Goal: Task Accomplishment & Management: Use online tool/utility

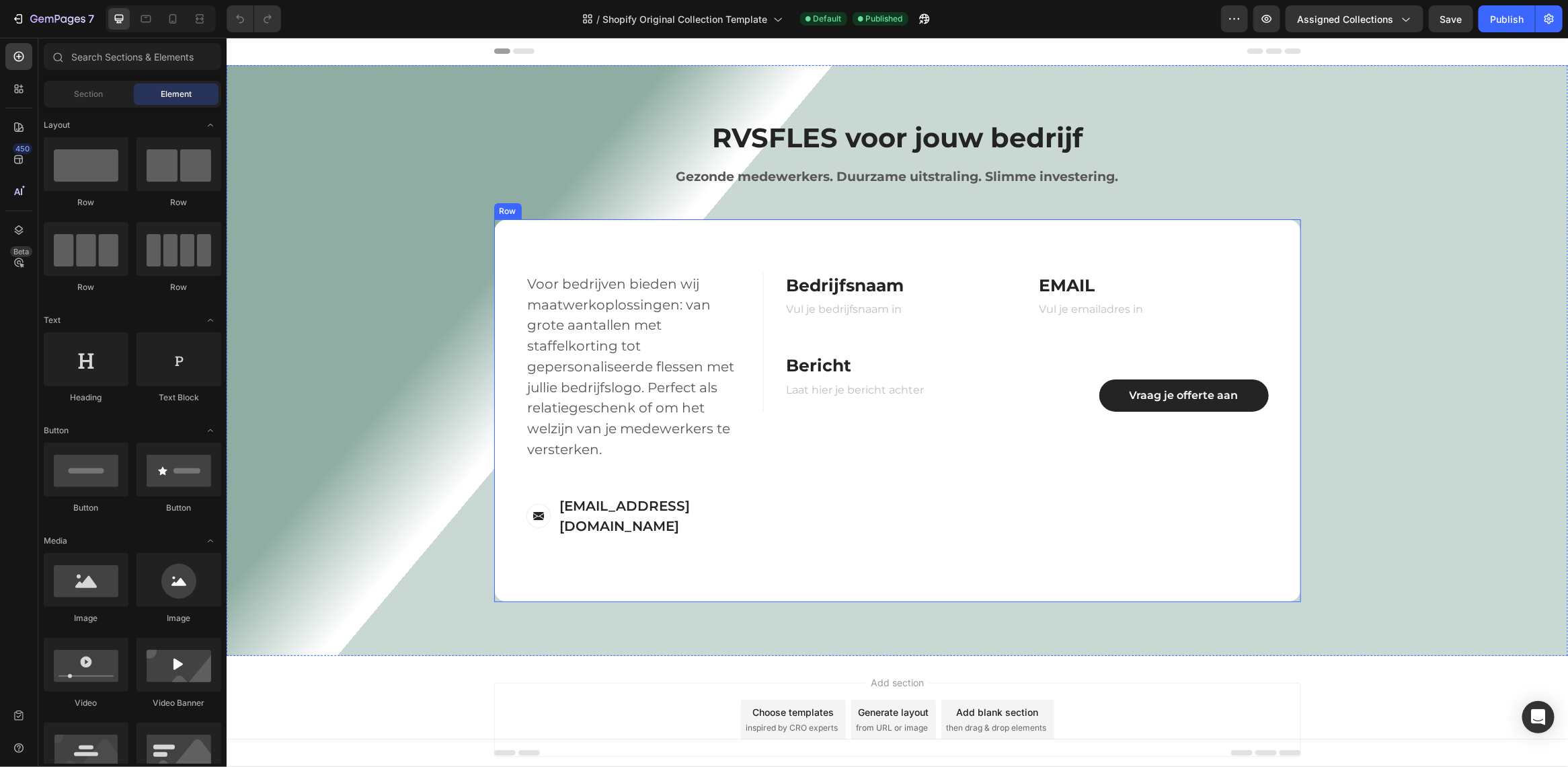
click at [831, 518] on div "FIRST NAME Text block NAME Text block Text Field LAST NAME Text block Email Tex…" at bounding box center [1031, 410] width 538 height 275
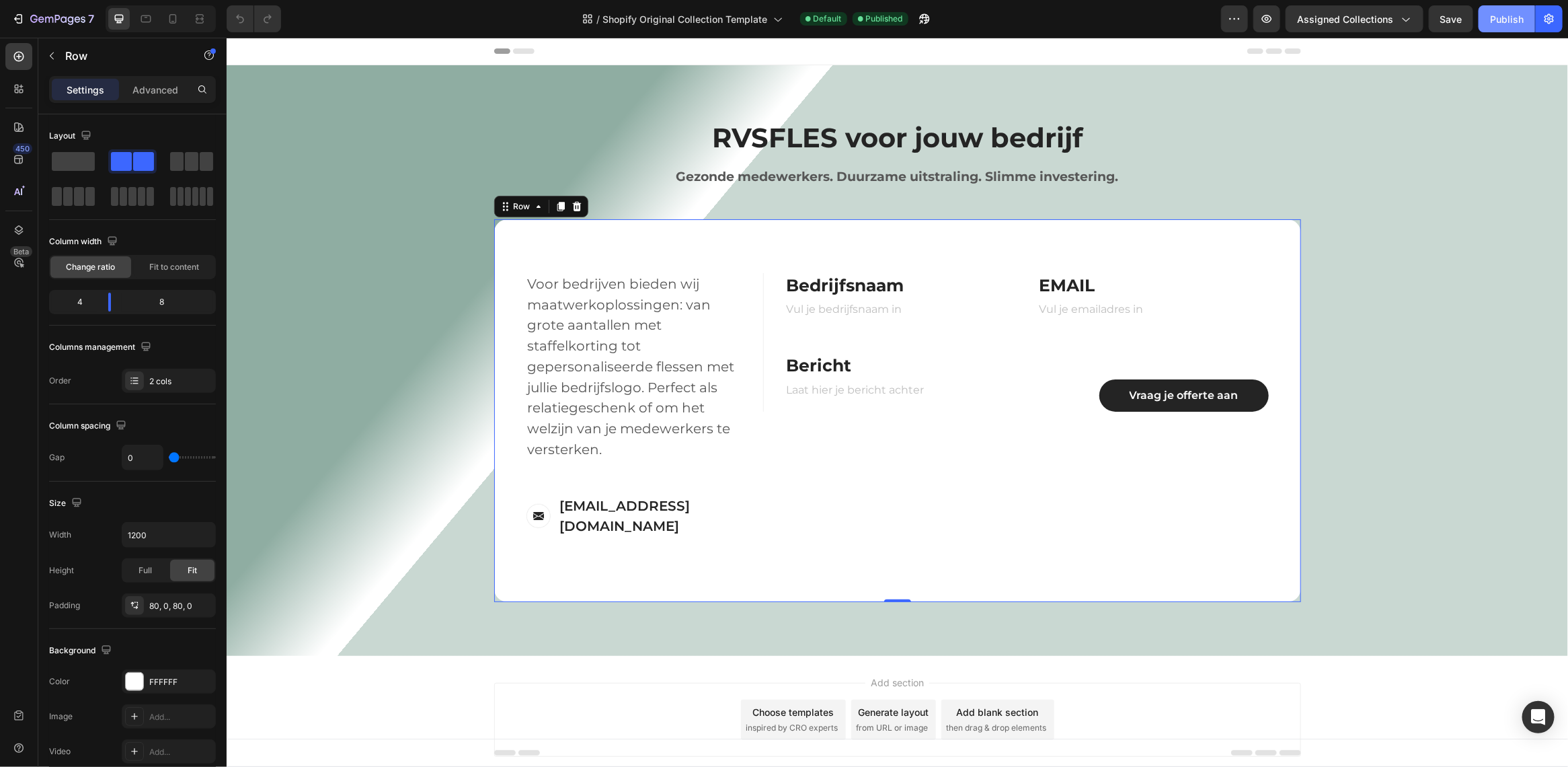
click at [1497, 29] on button "Publish" at bounding box center [1507, 18] width 57 height 27
click at [1498, 22] on div "Publish" at bounding box center [1507, 19] width 33 height 14
click at [1549, 25] on button "button" at bounding box center [1549, 18] width 27 height 27
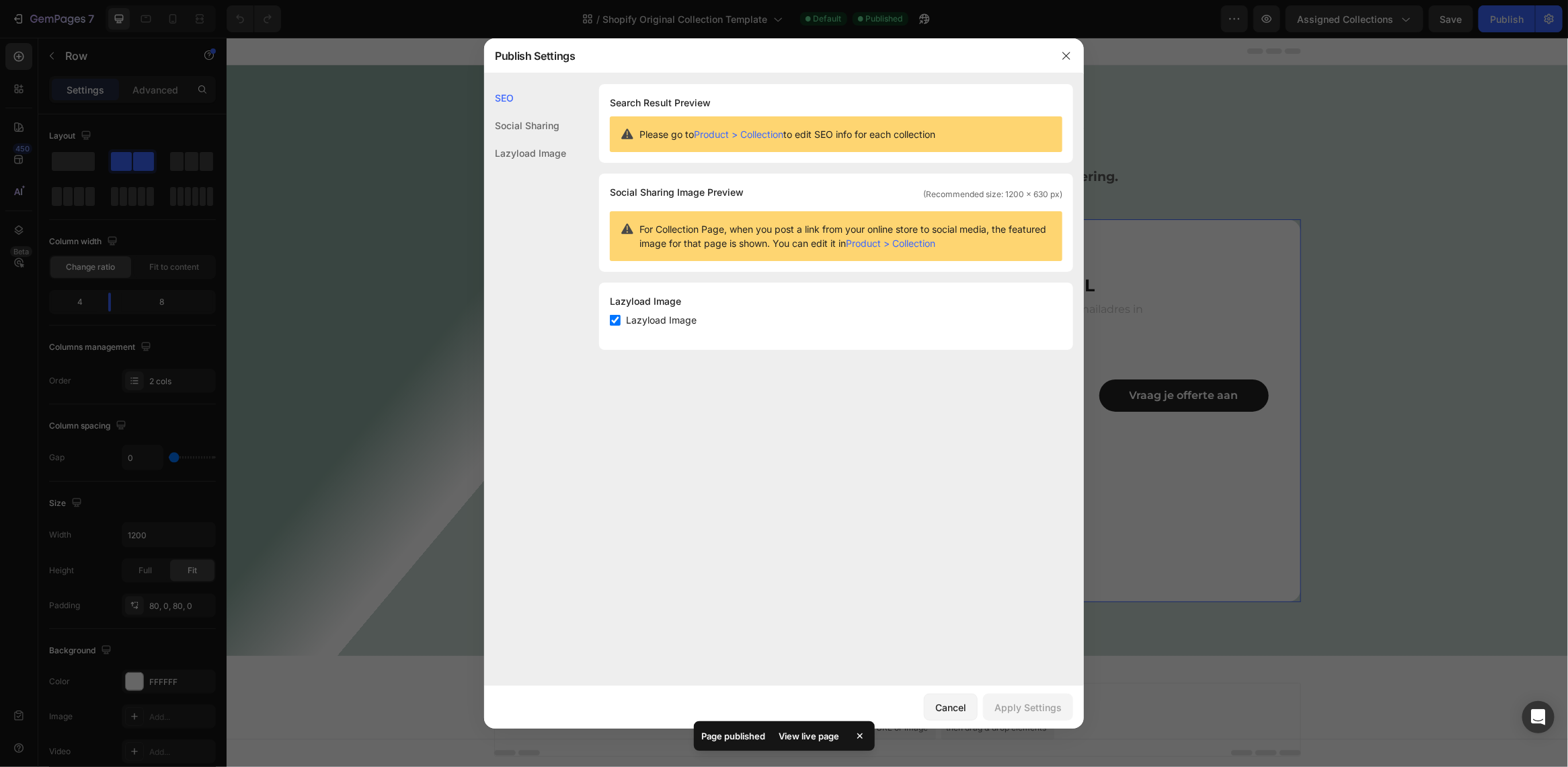
click at [1054, 54] on div at bounding box center [1066, 55] width 35 height 35
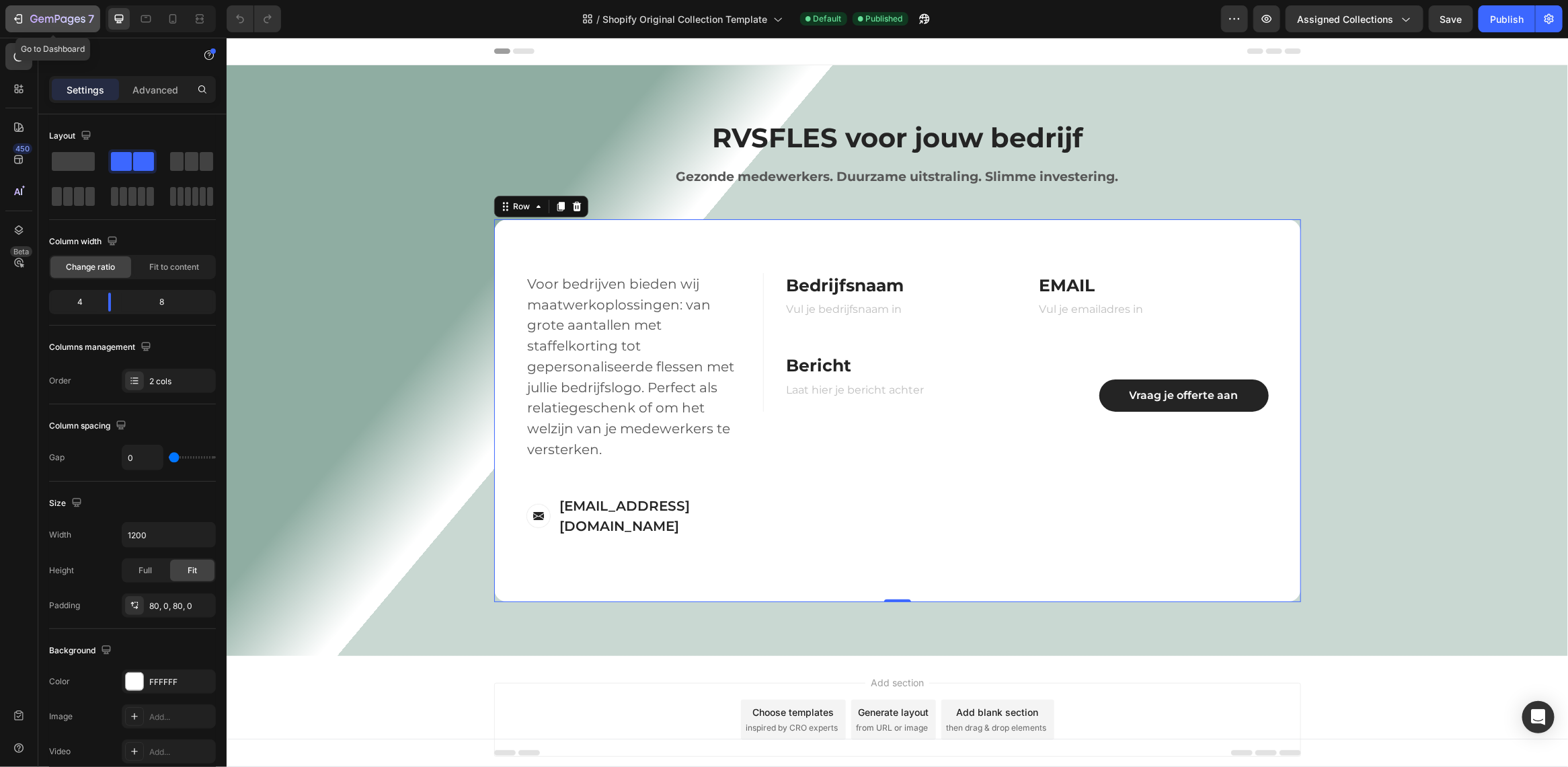
click at [31, 5] on button "7" at bounding box center [52, 18] width 95 height 27
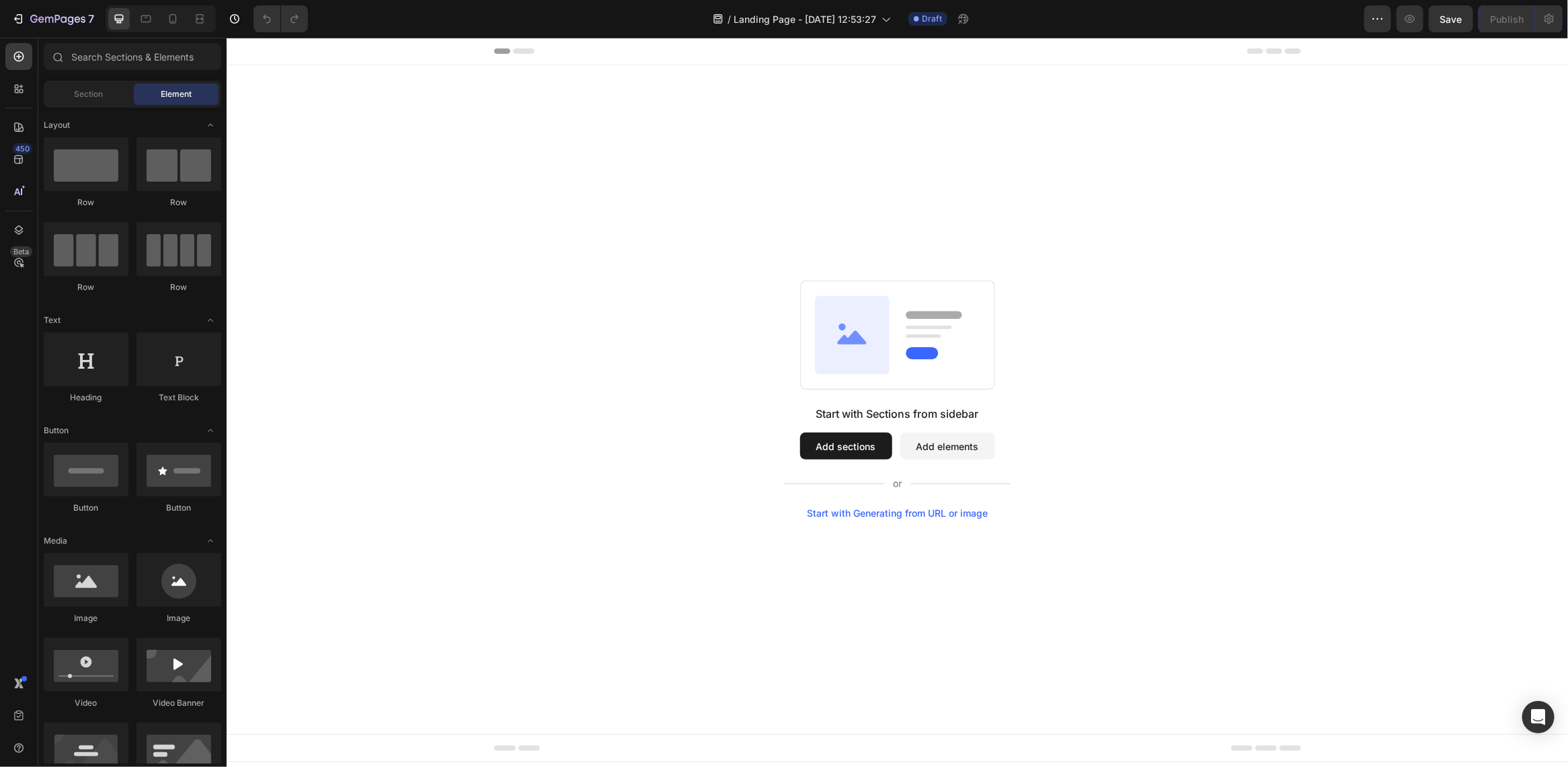
click at [846, 444] on button "Add sections" at bounding box center [845, 445] width 92 height 27
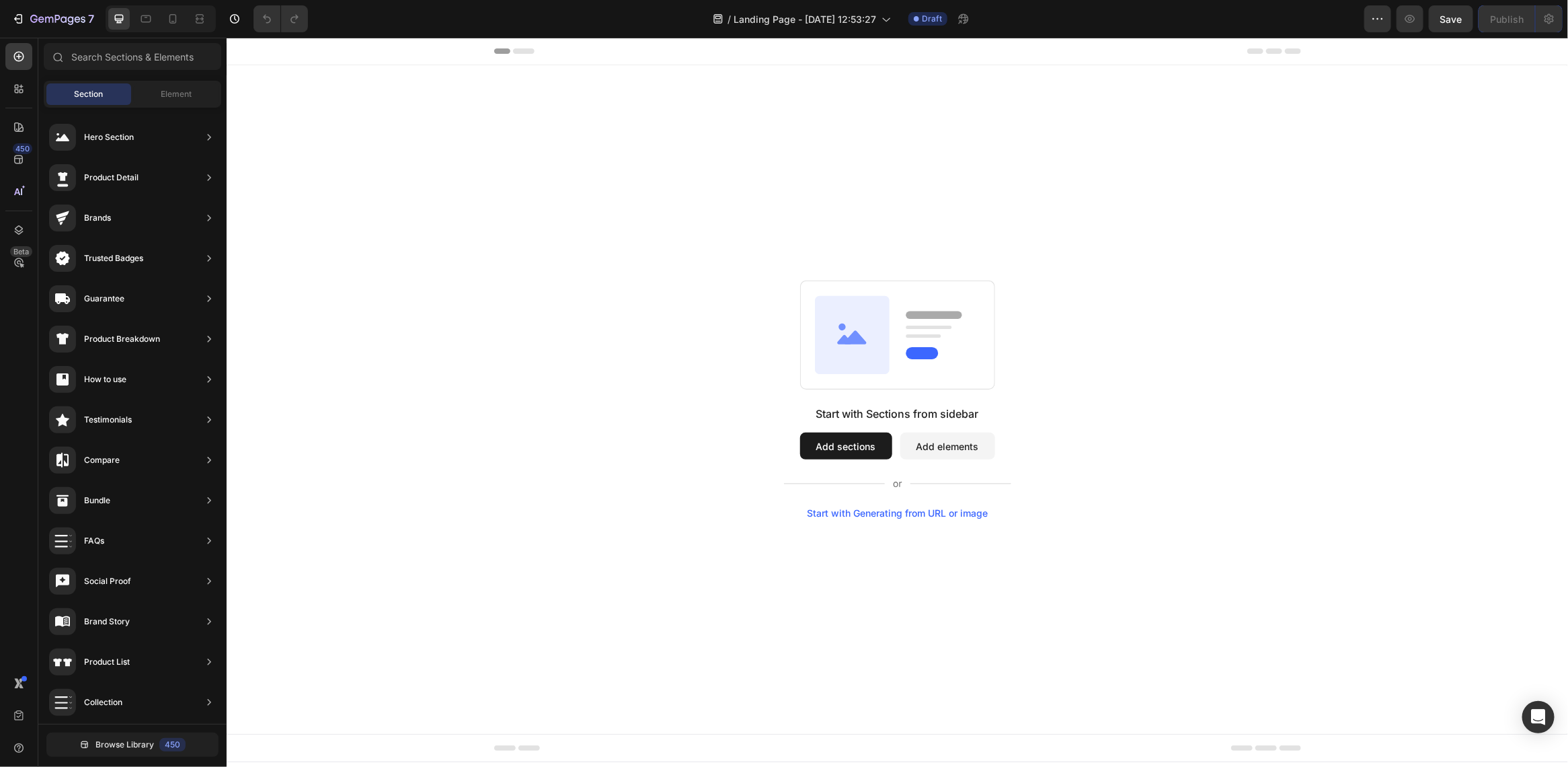
click at [794, 390] on div "Start with Sections from sidebar Add sections Add elements Start with Generatin…" at bounding box center [896, 398] width 1245 height 238
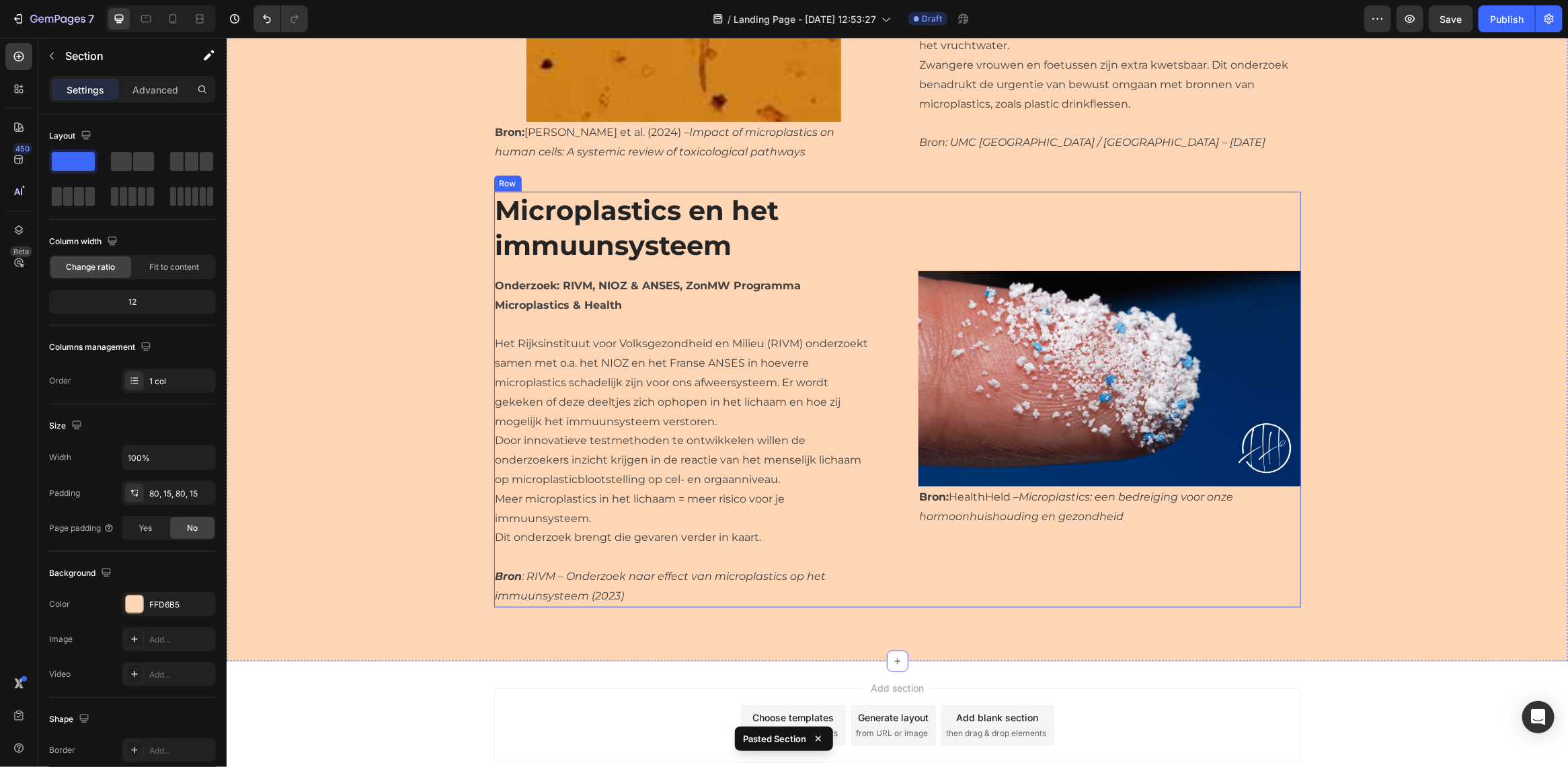
scroll to position [510, 0]
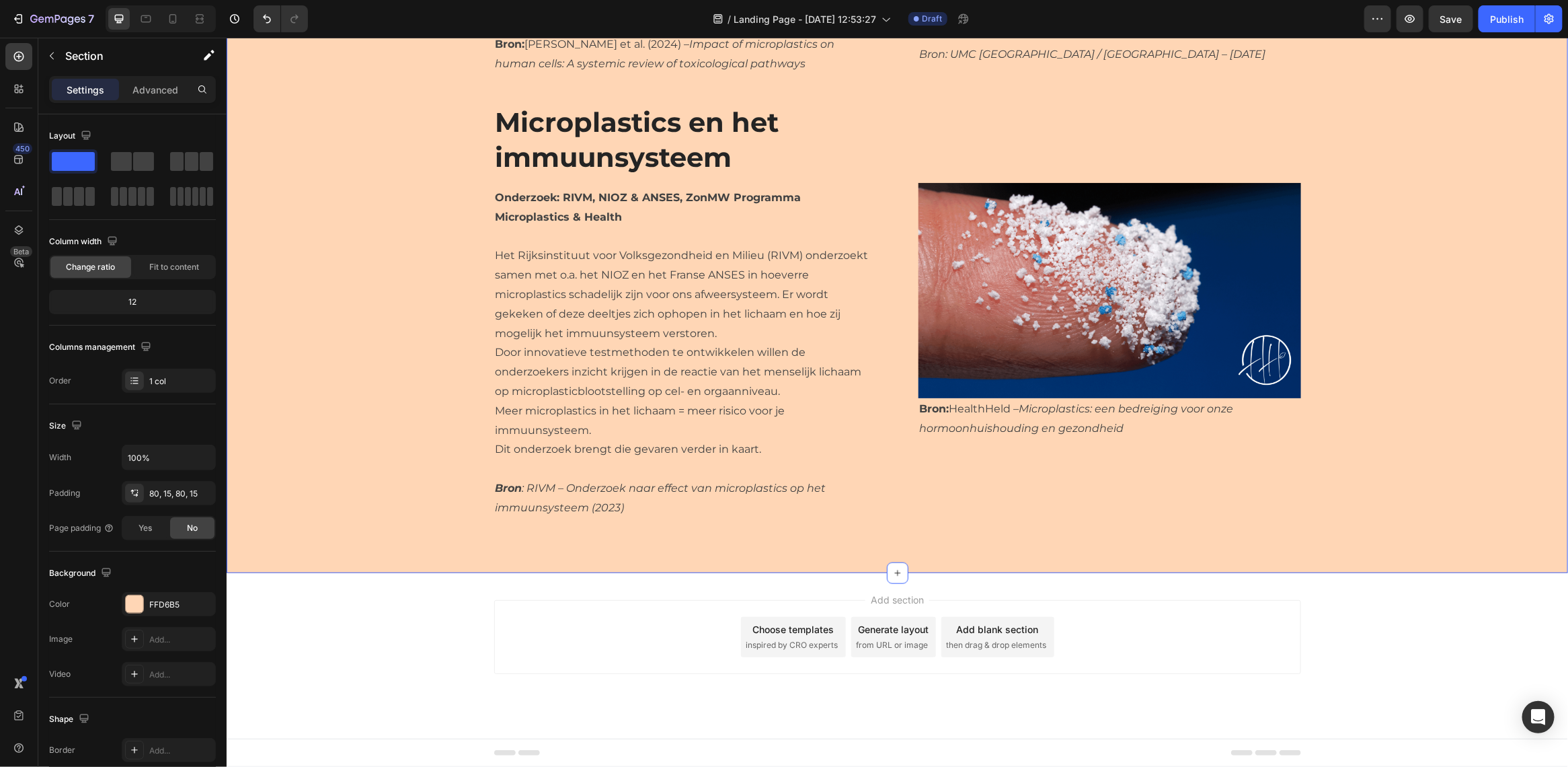
click at [364, 602] on div "Add section Choose templates inspired by CRO experts Generate layout from URL o…" at bounding box center [896, 655] width 1342 height 166
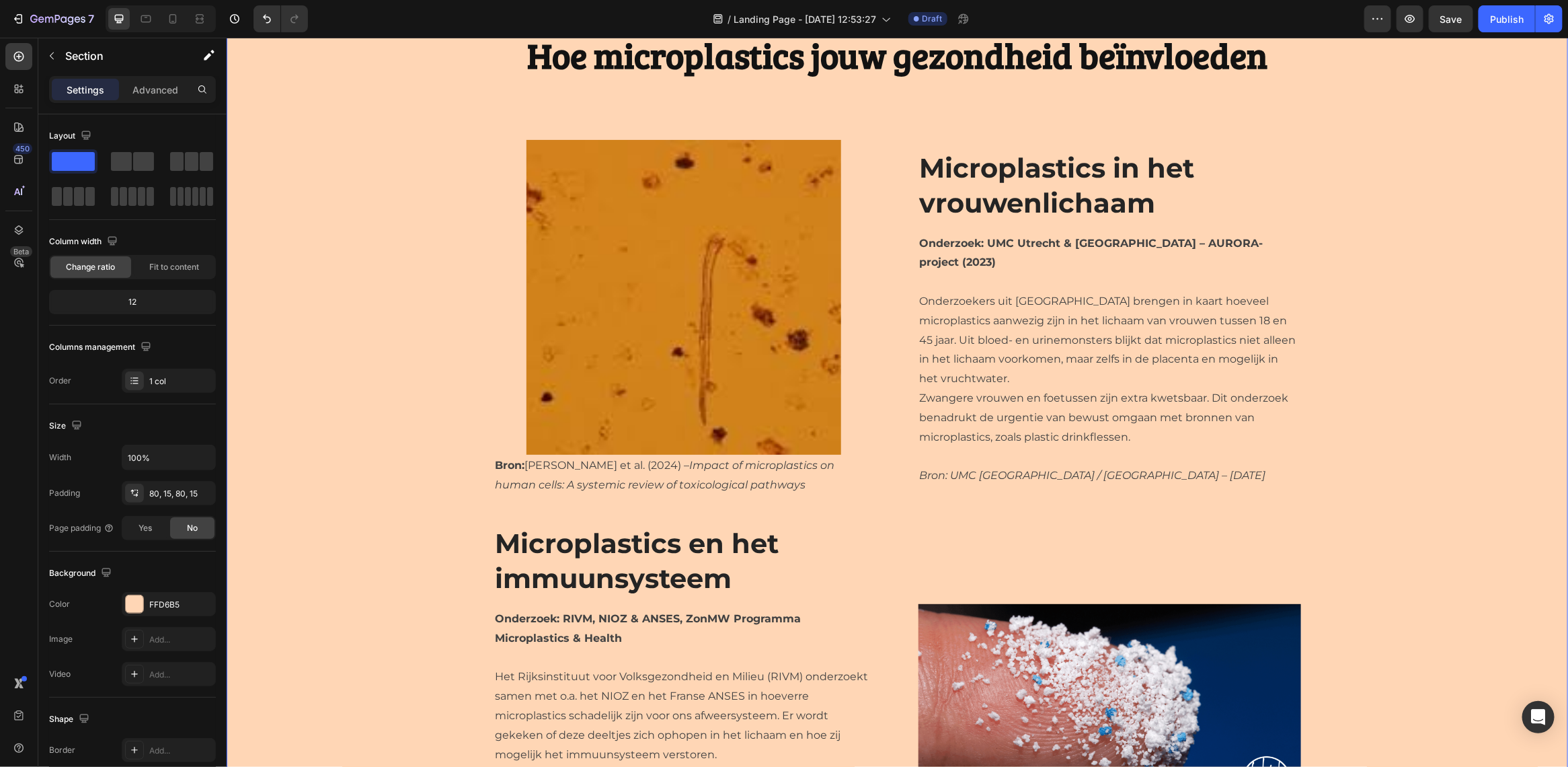
scroll to position [0, 0]
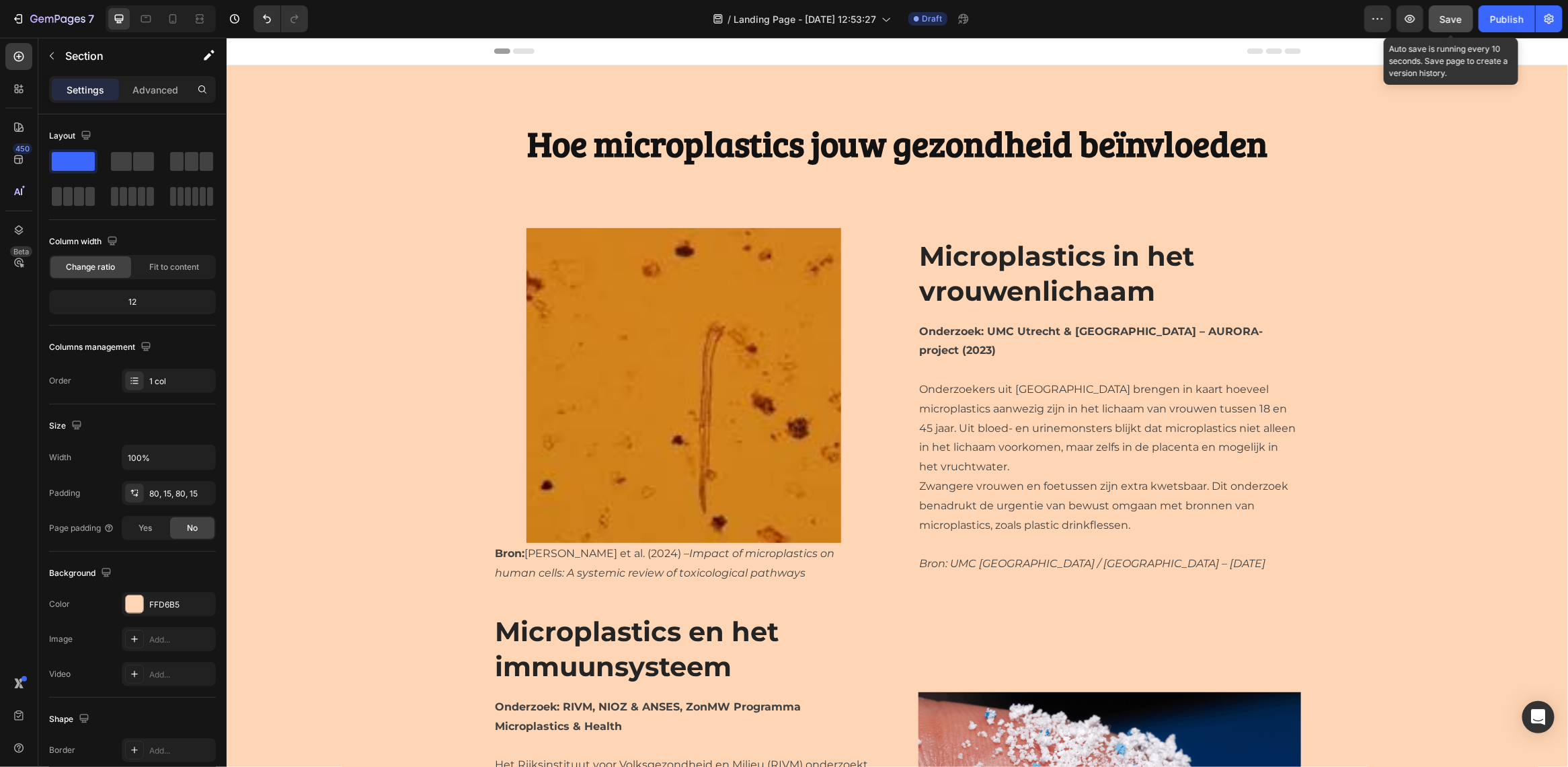
click at [1455, 22] on span "Save" at bounding box center [1451, 19] width 22 height 12
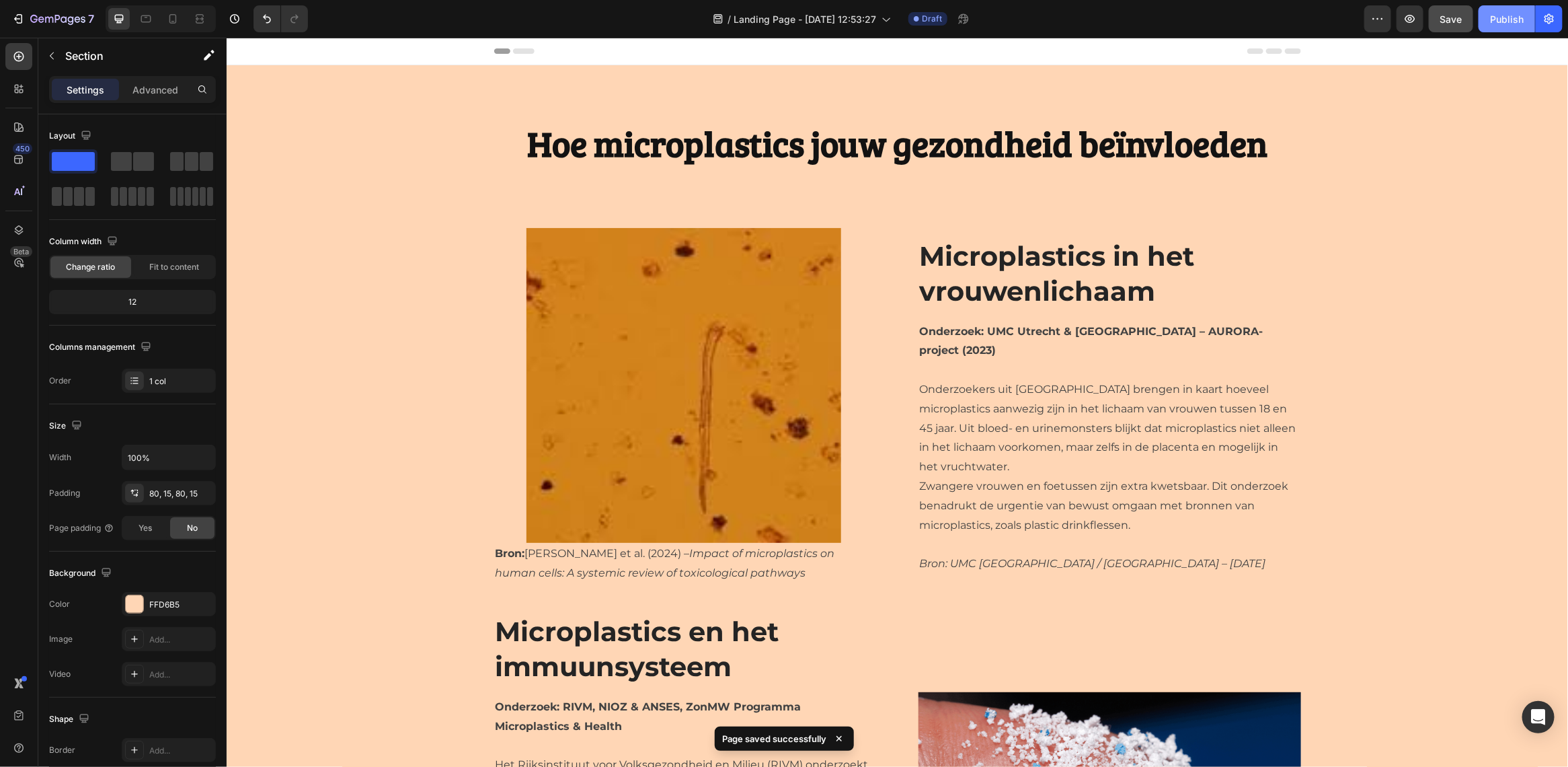
click at [1508, 25] on div "Publish" at bounding box center [1507, 19] width 33 height 14
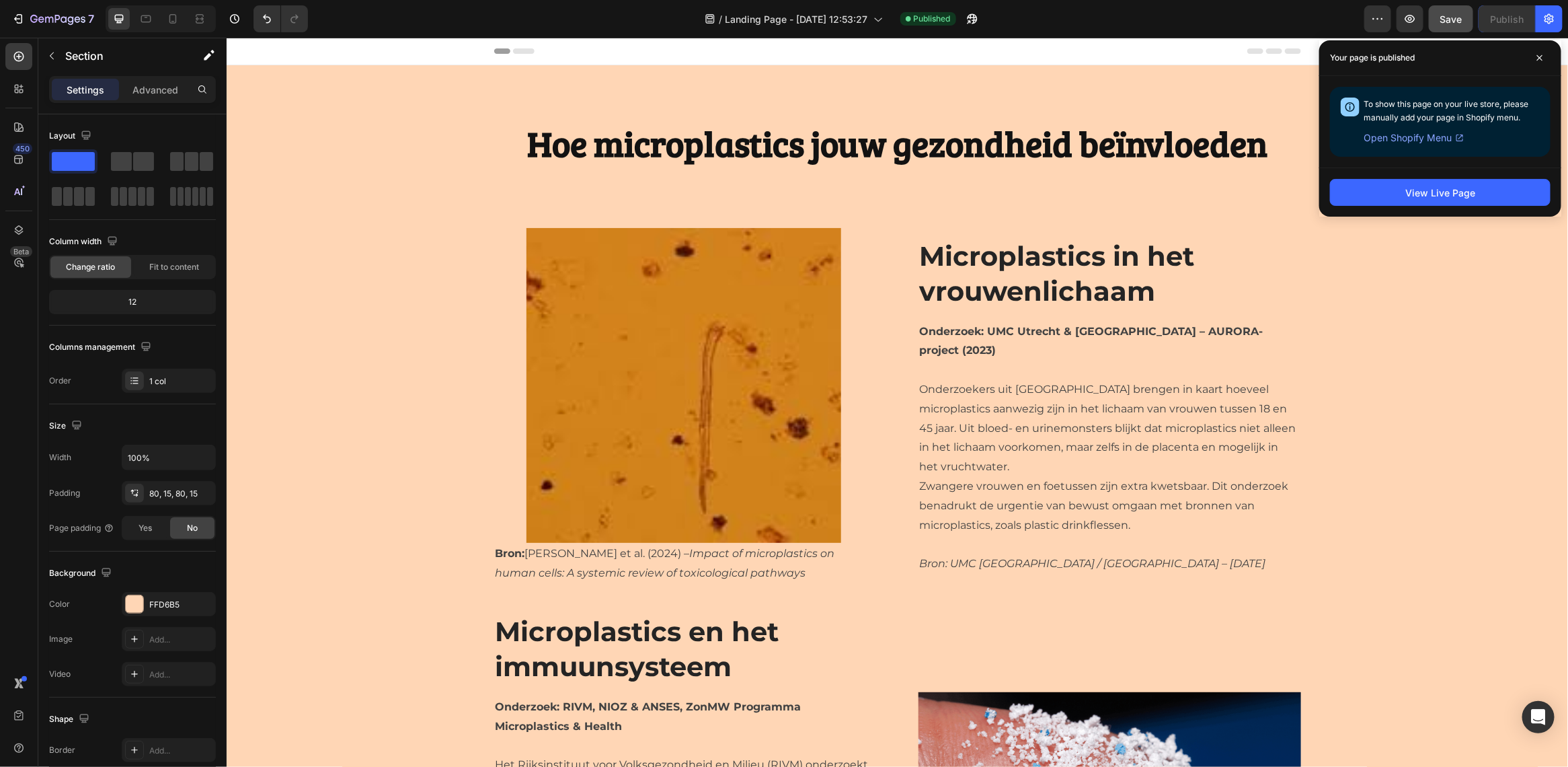
click at [1436, 134] on span "Open Shopify Menu" at bounding box center [1407, 138] width 88 height 16
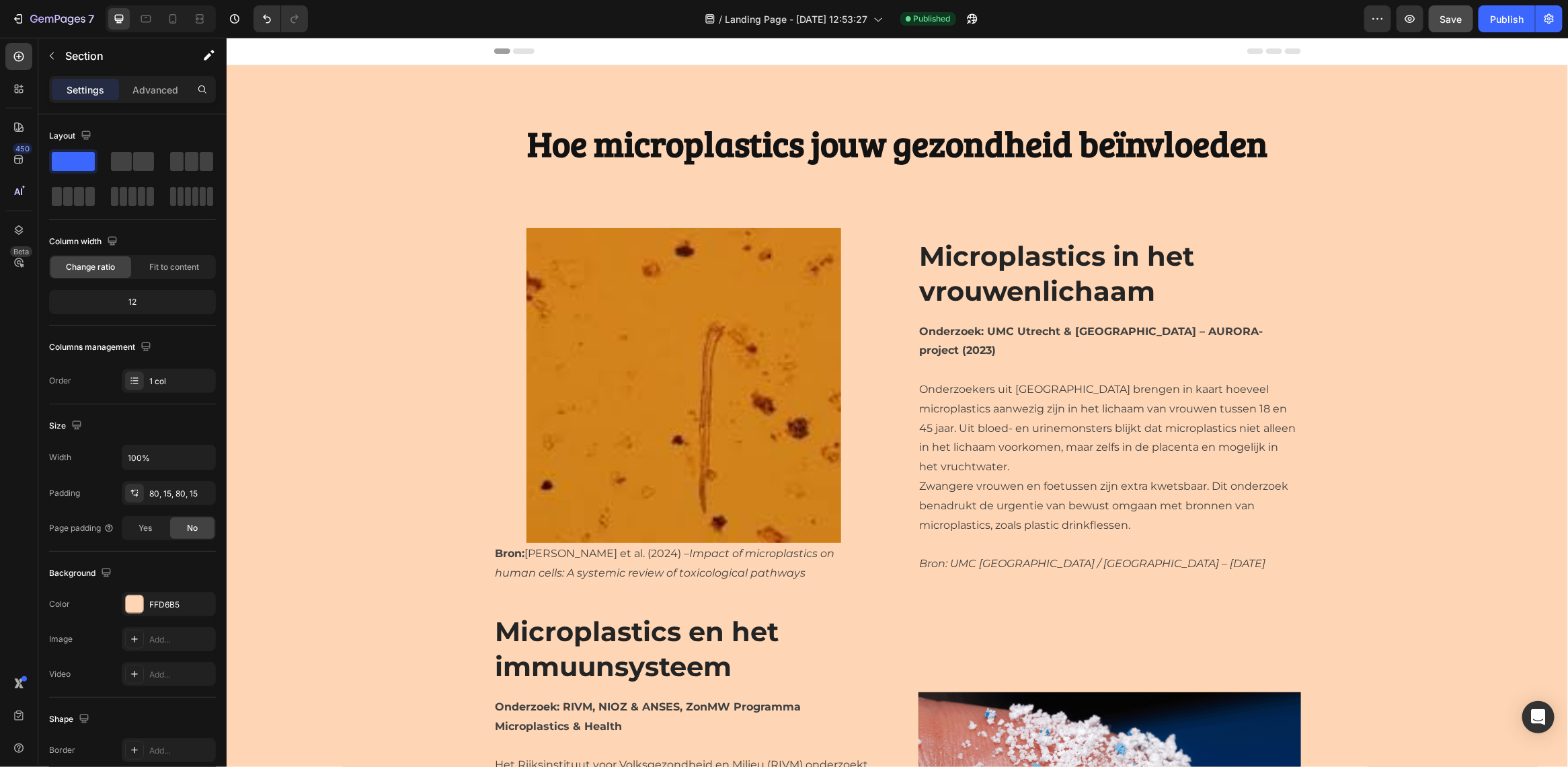
click at [1480, 4] on div "7 Version history / Landing Page - Aug 27, 12:53:27 Published Preview Save Publ…" at bounding box center [784, 19] width 1568 height 38
click at [1501, 21] on div "Publish" at bounding box center [1507, 19] width 33 height 14
click at [1548, 14] on icon "button" at bounding box center [1550, 19] width 14 height 14
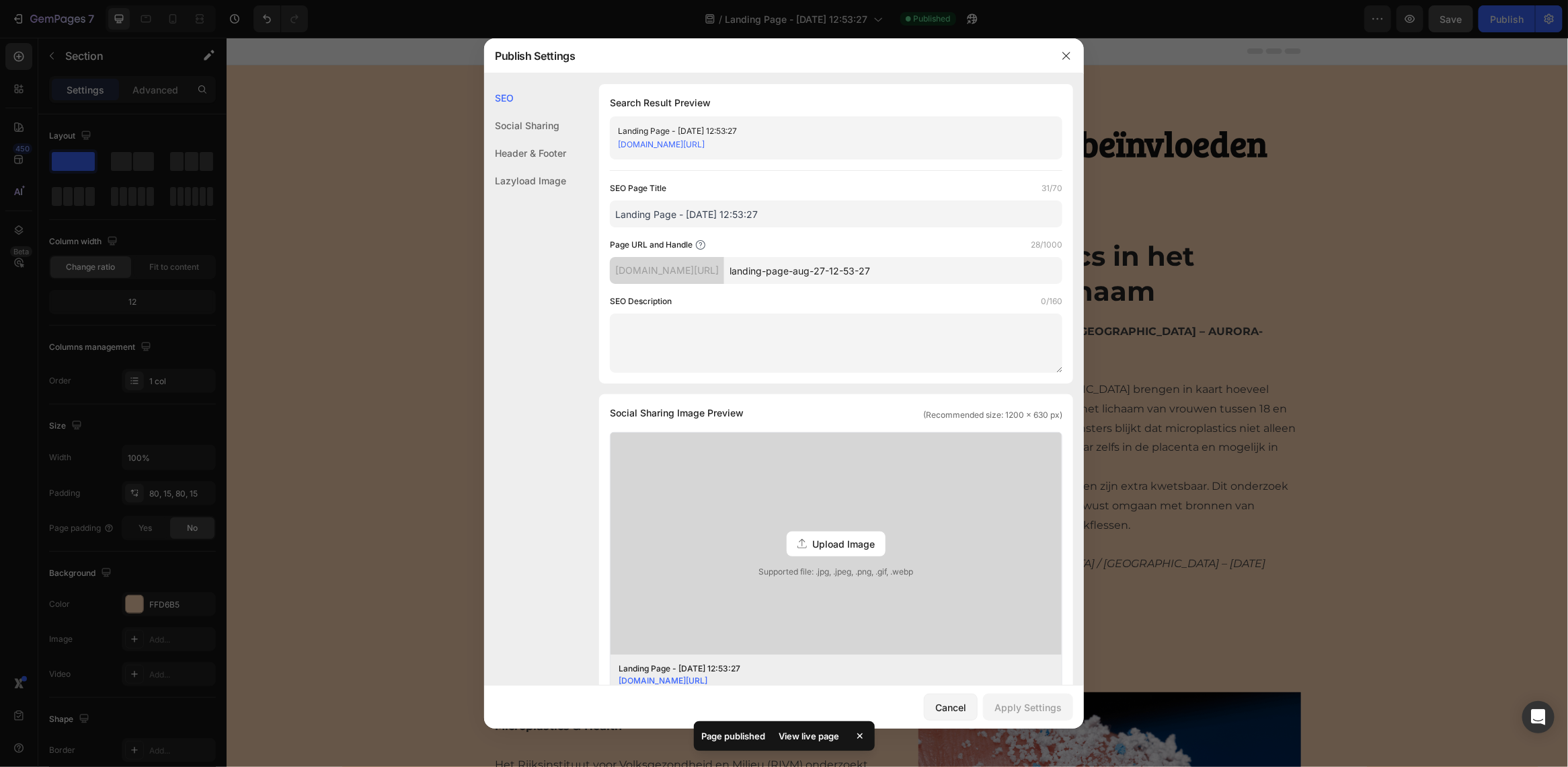
click at [783, 730] on div "View live page" at bounding box center [809, 736] width 76 height 19
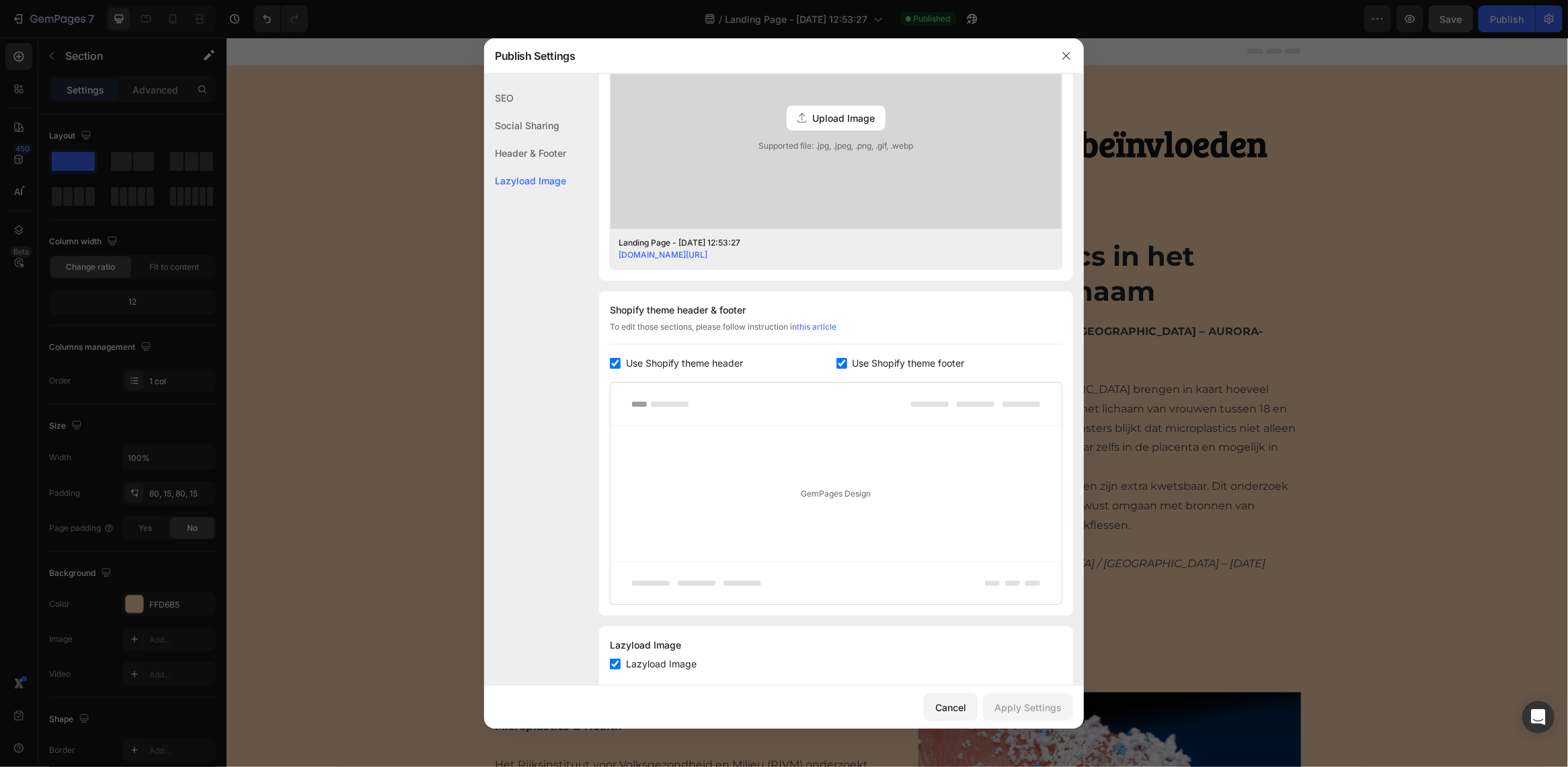
scroll to position [456, 0]
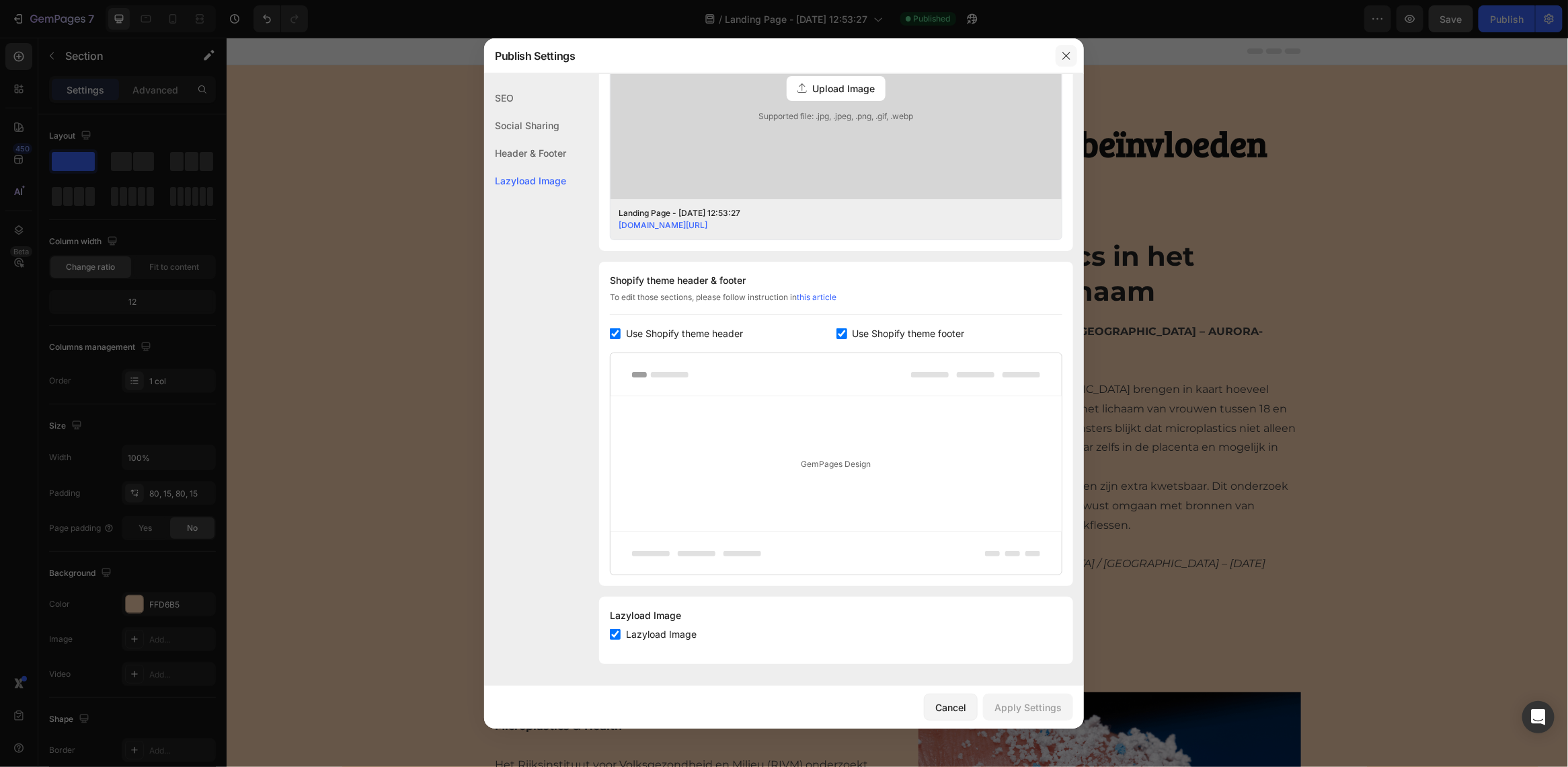
click at [1065, 58] on icon "button" at bounding box center [1067, 56] width 11 height 11
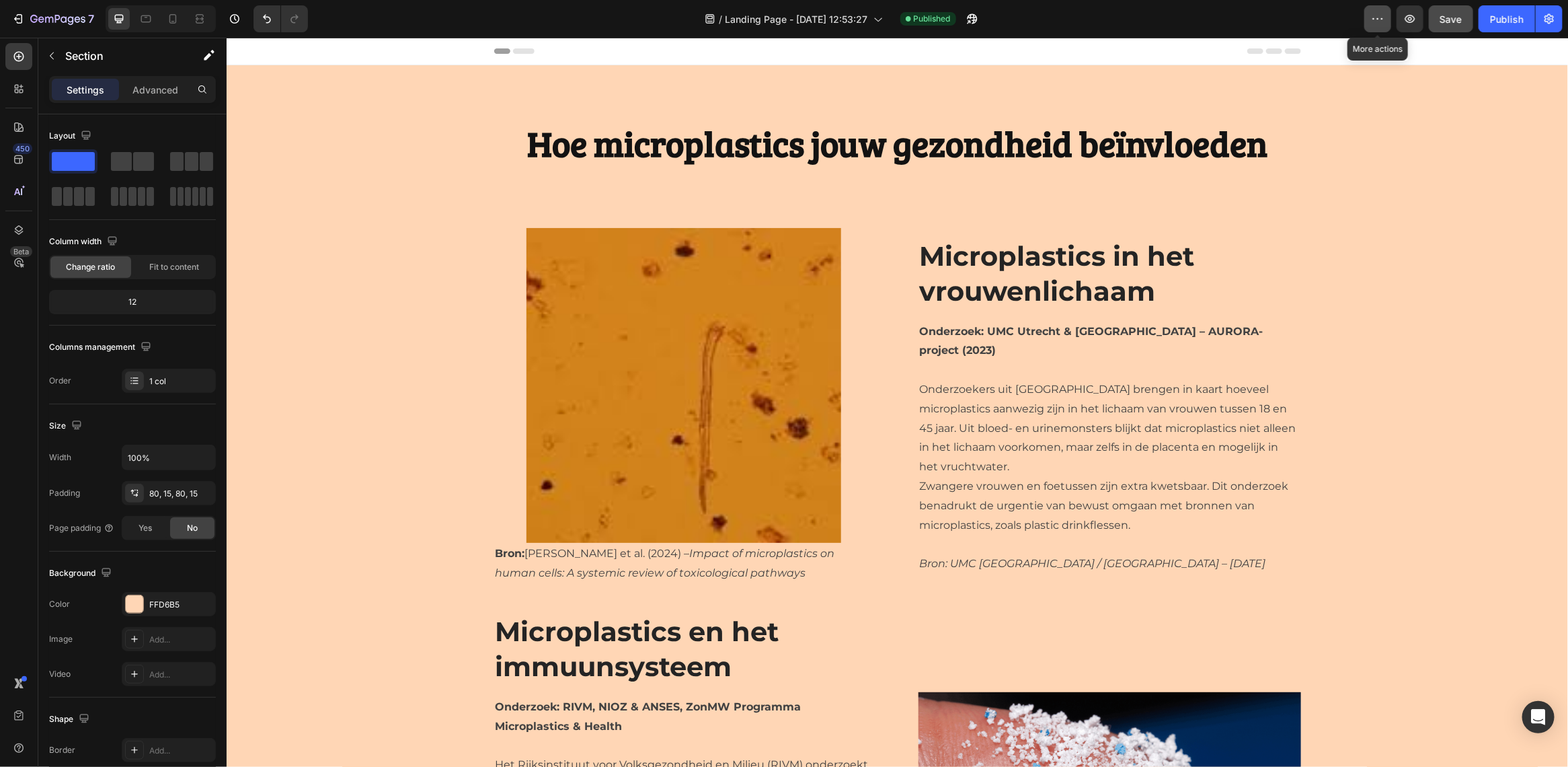
click at [1378, 12] on icon "button" at bounding box center [1378, 19] width 14 height 14
click at [34, 14] on icon "button" at bounding box center [57, 20] width 55 height 12
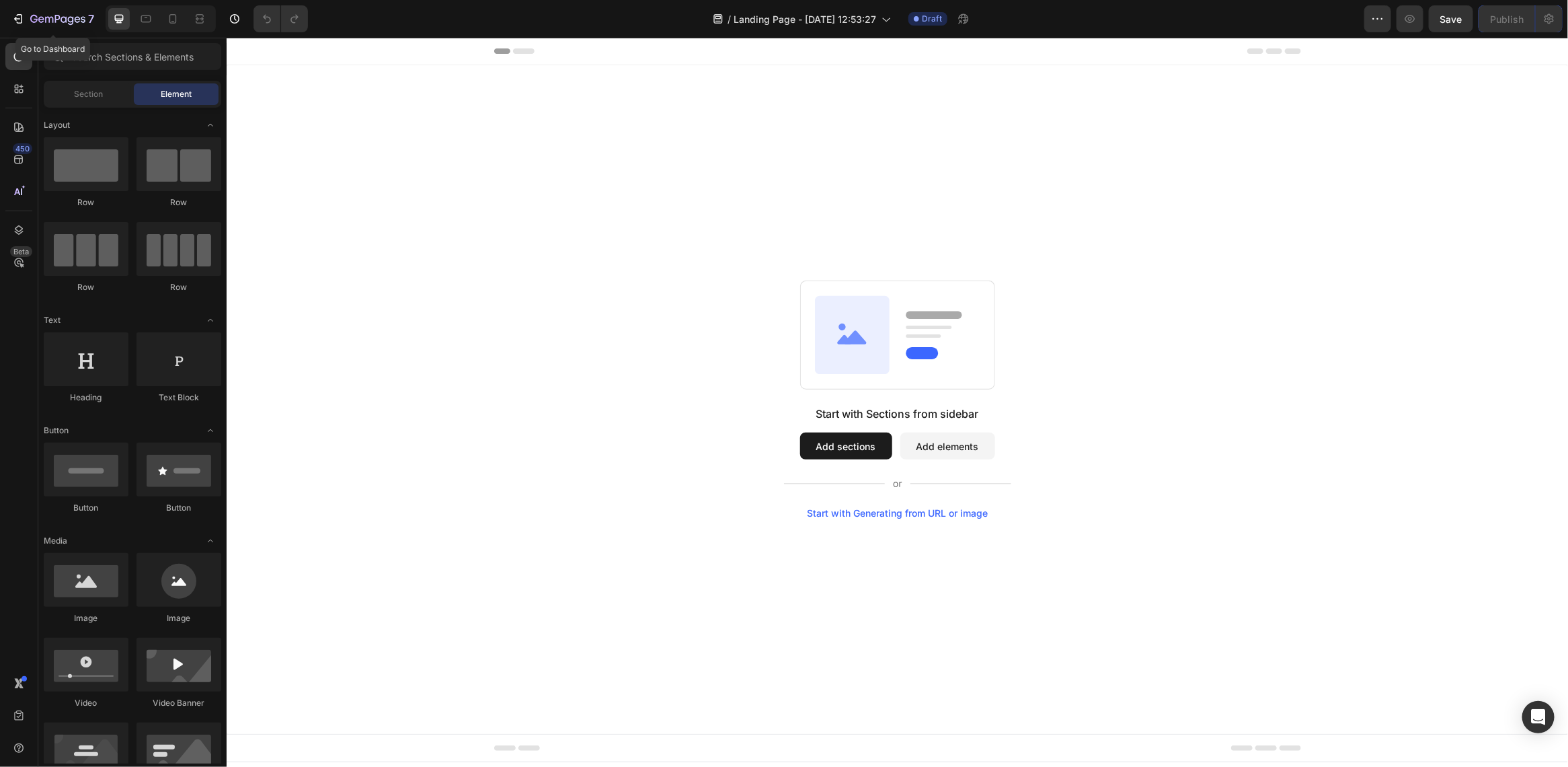
click at [61, 15] on icon "button" at bounding box center [57, 20] width 55 height 12
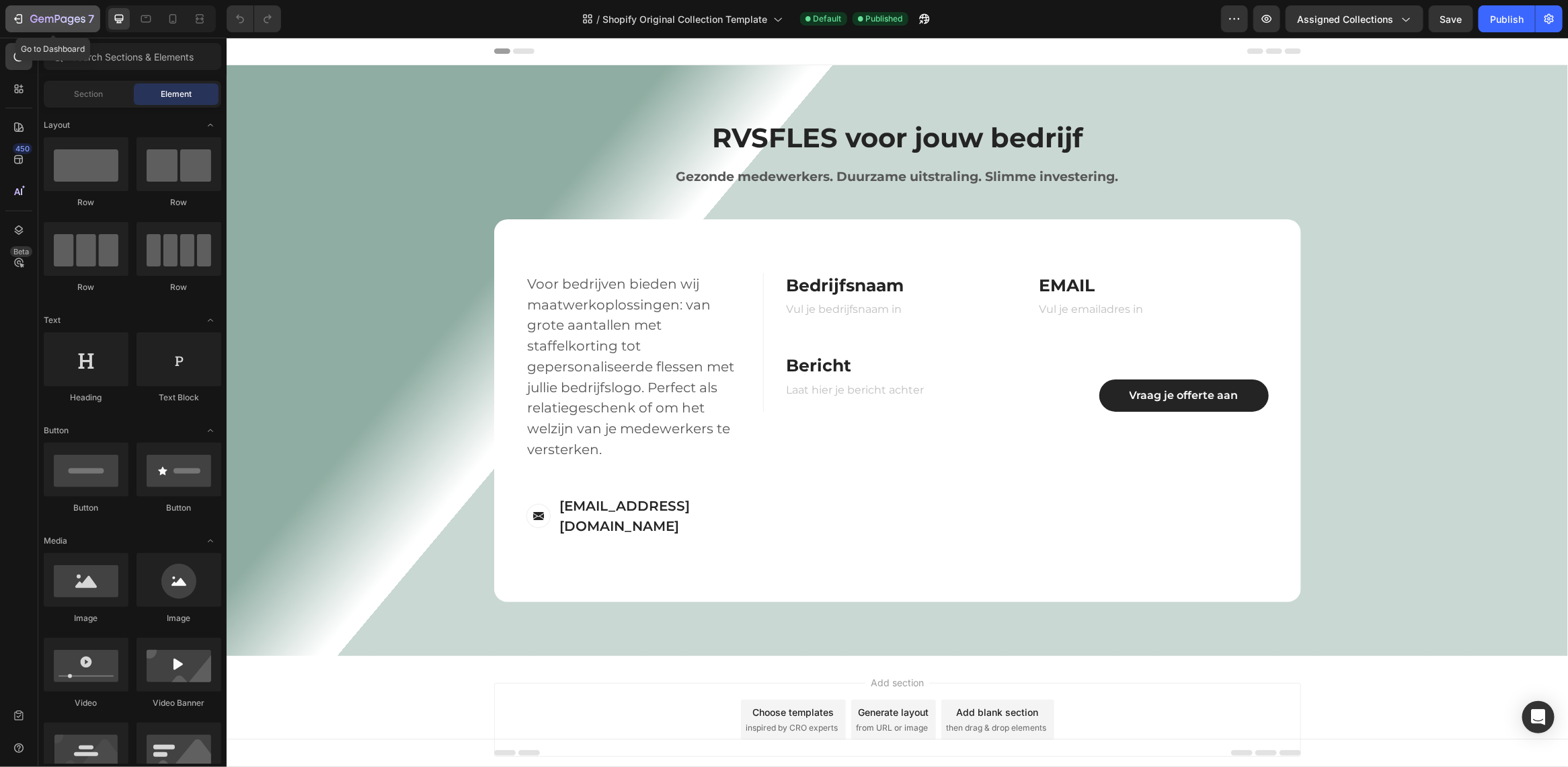
click at [50, 20] on icon "button" at bounding box center [57, 20] width 55 height 12
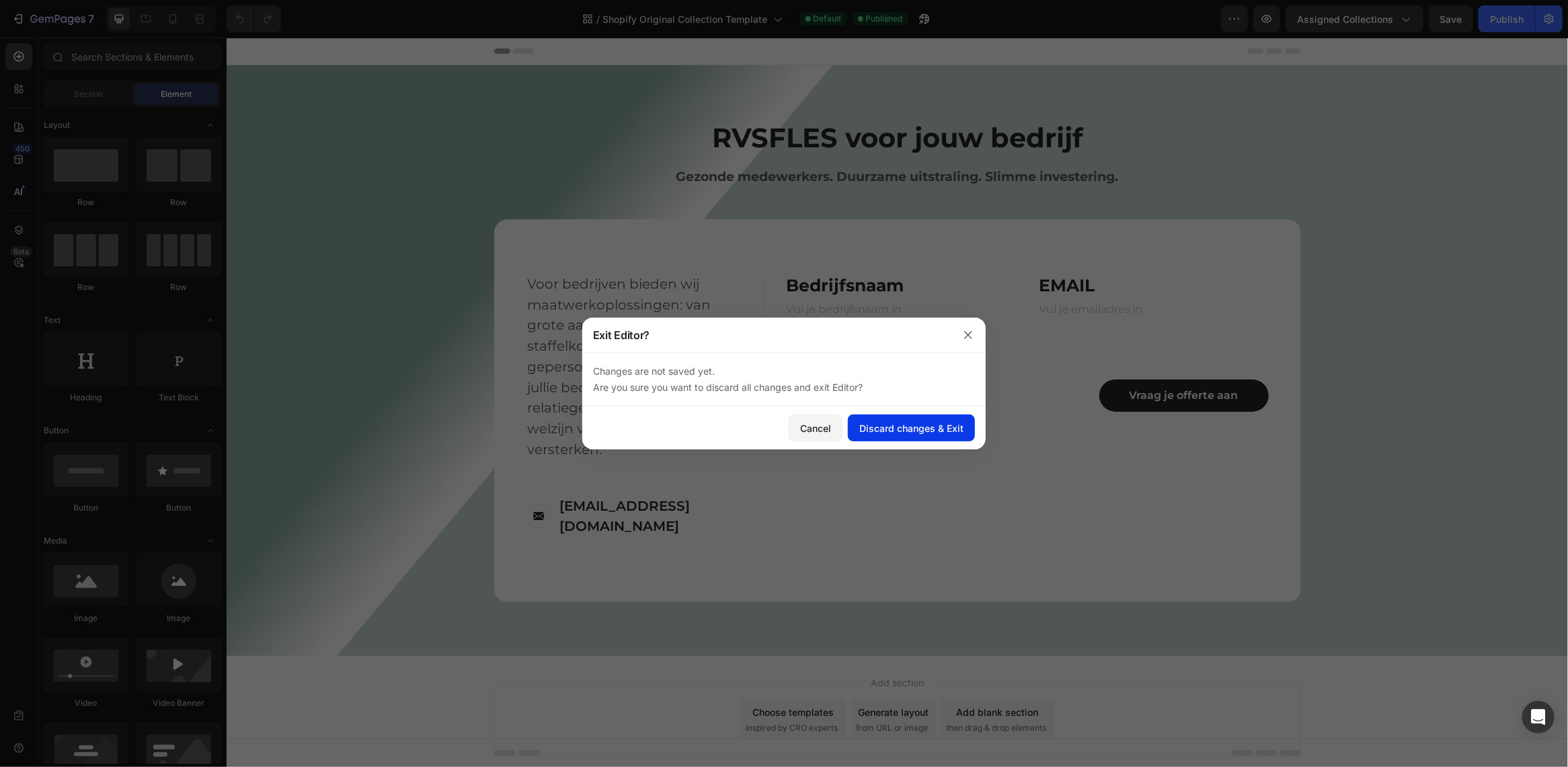
click at [905, 435] on button "Discard changes & Exit" at bounding box center [911, 427] width 127 height 27
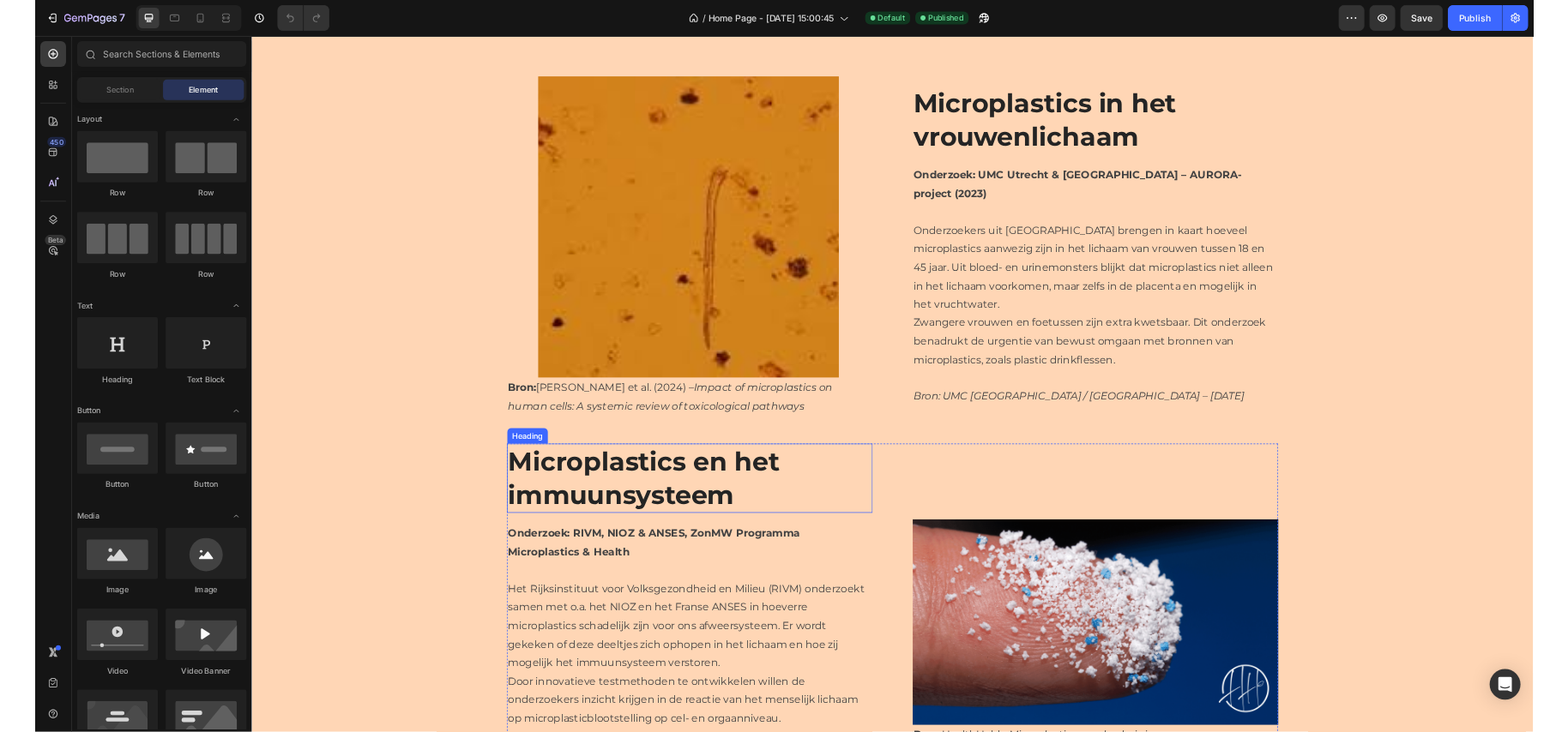
scroll to position [3111, 0]
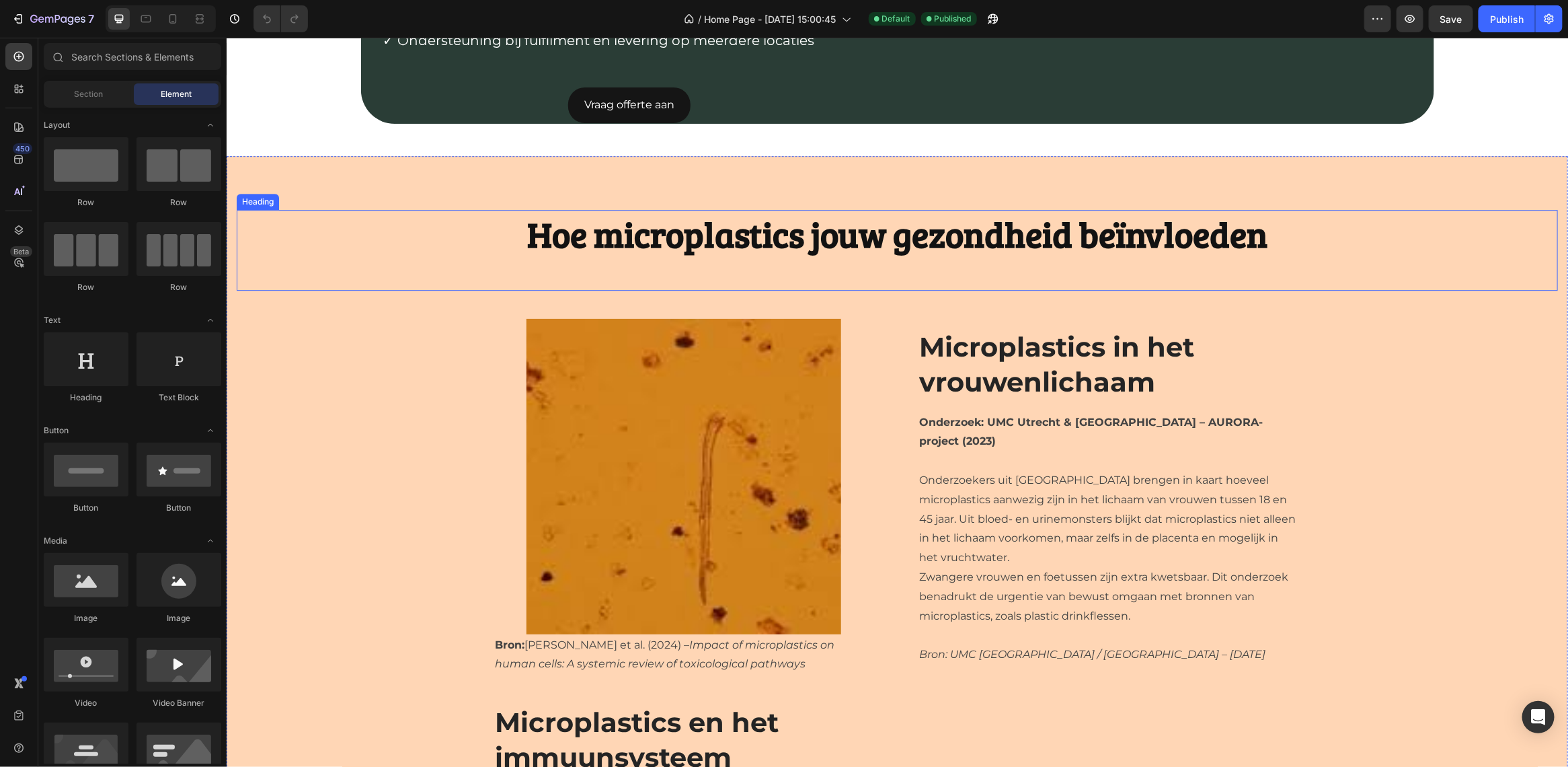
click at [380, 290] on div "Hoe microplastics jouw gezondheid beïnvloeden Heading" at bounding box center [896, 250] width 1321 height 80
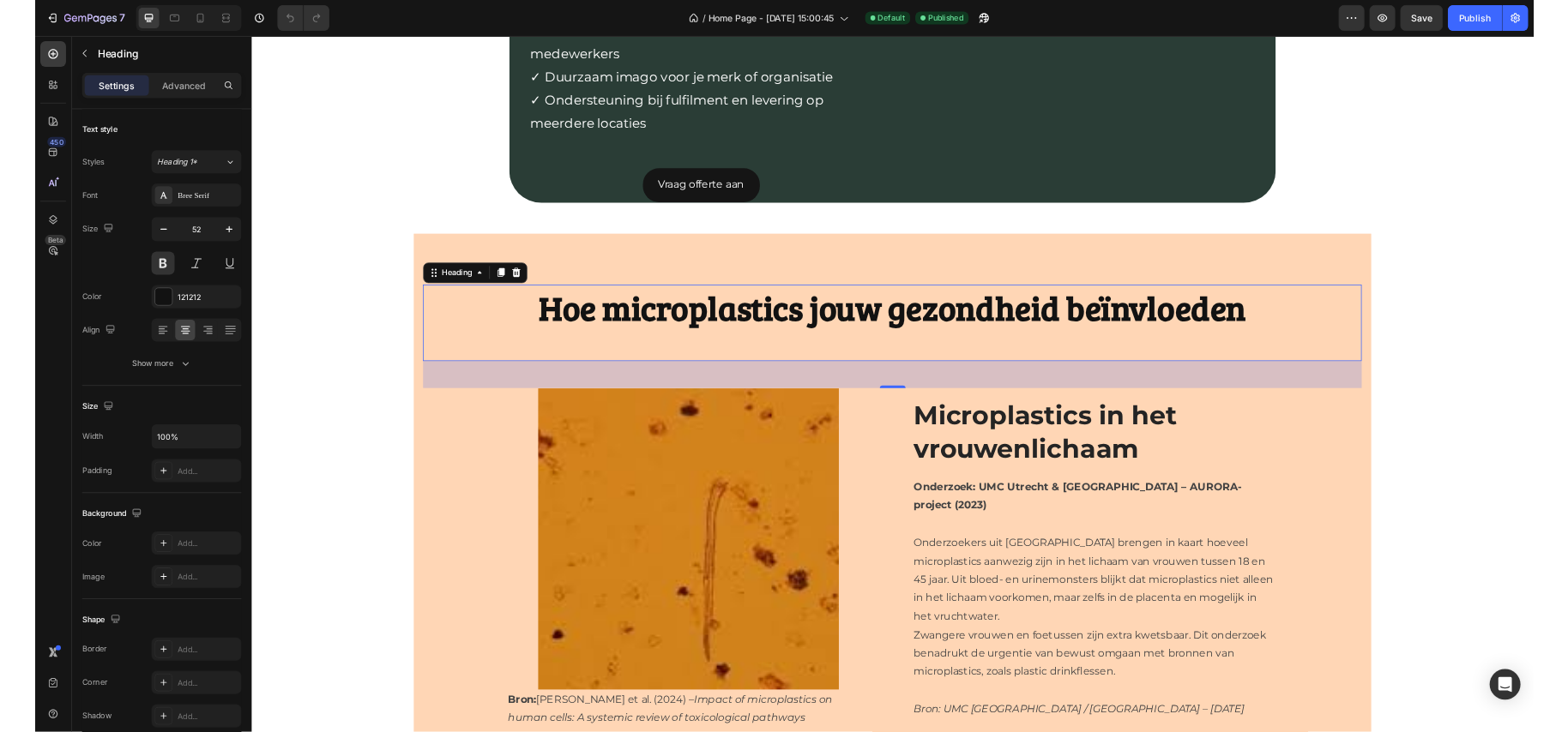
scroll to position [3193, 0]
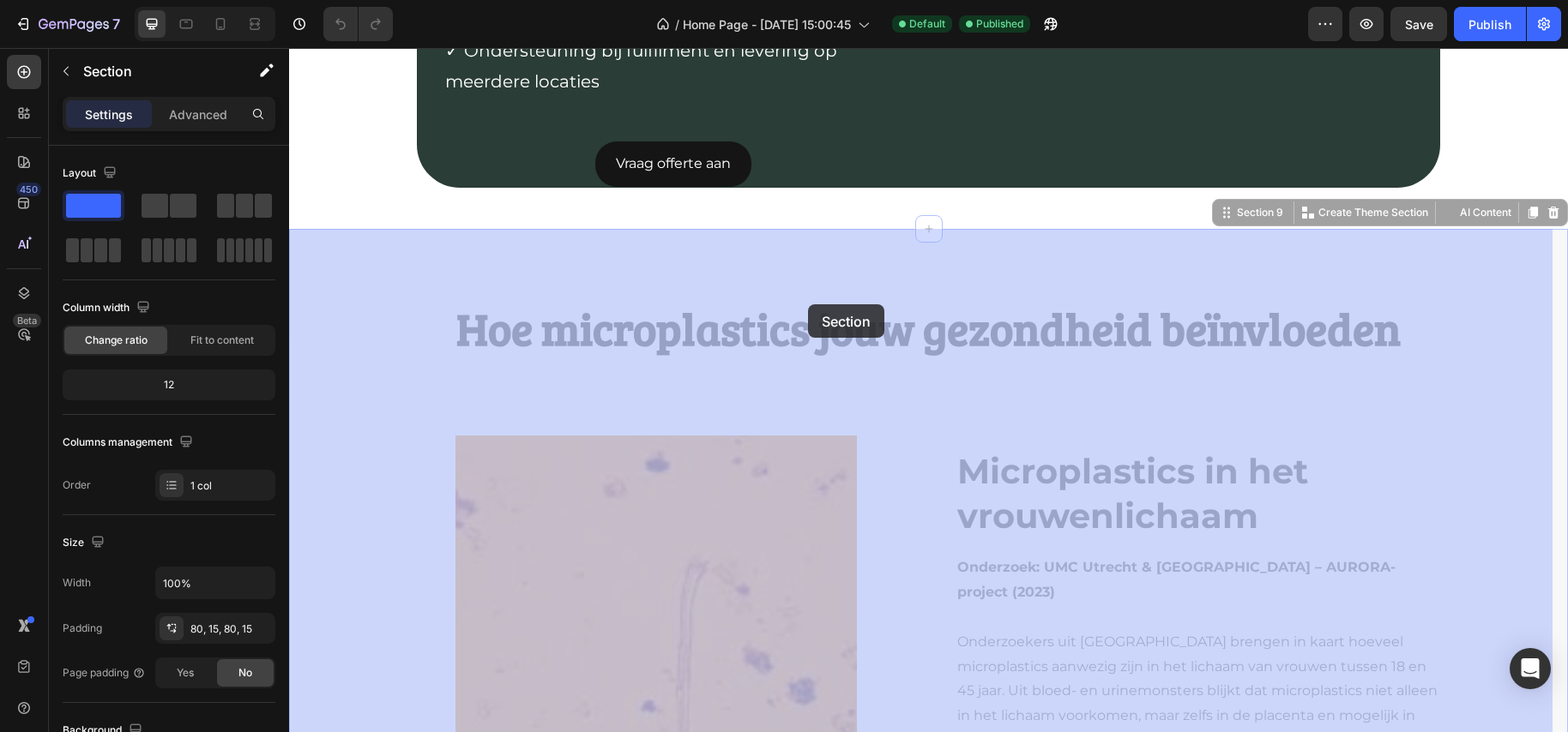
drag, startPoint x: 798, startPoint y: 261, endPoint x: 801, endPoint y: 272, distance: 11.4
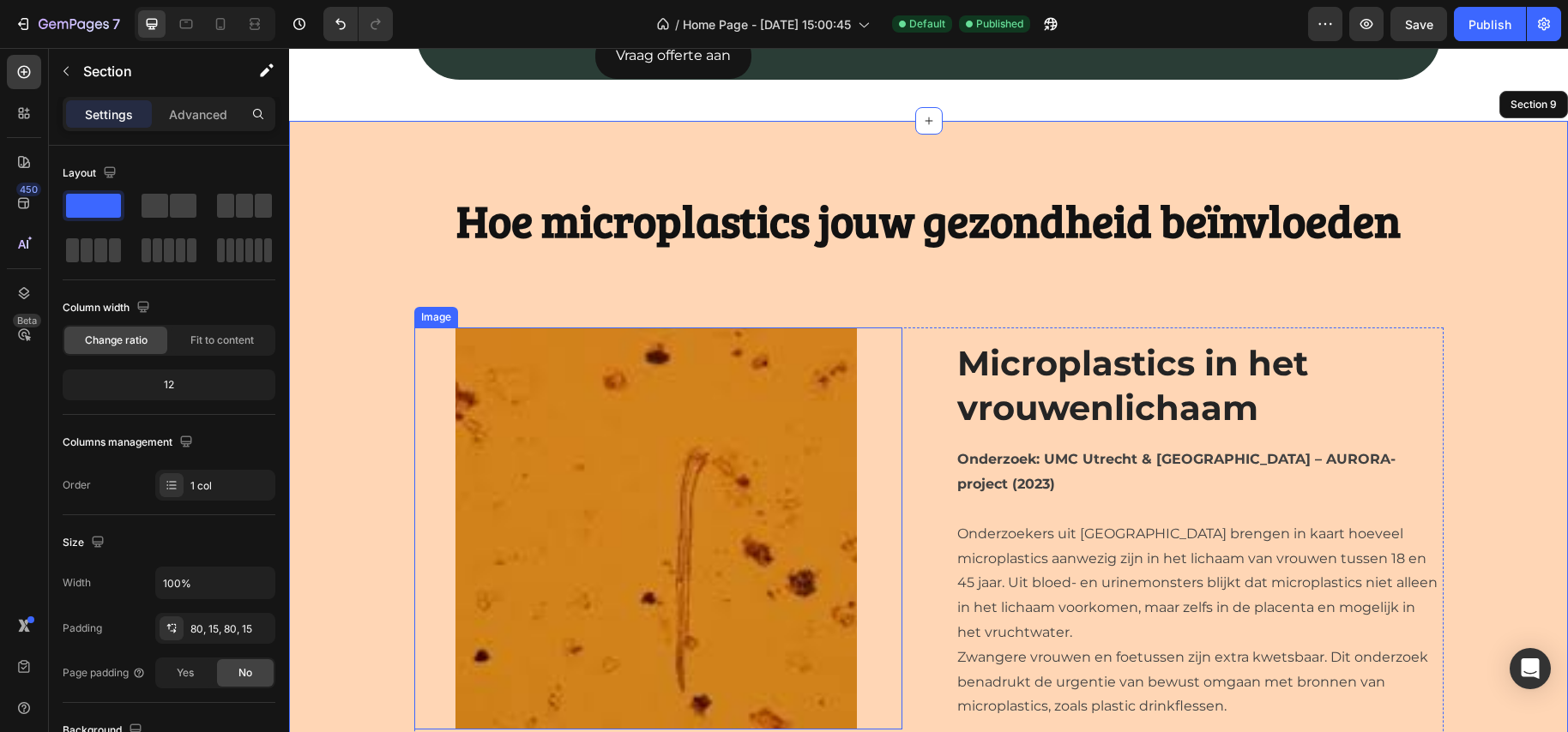
scroll to position [3301, 0]
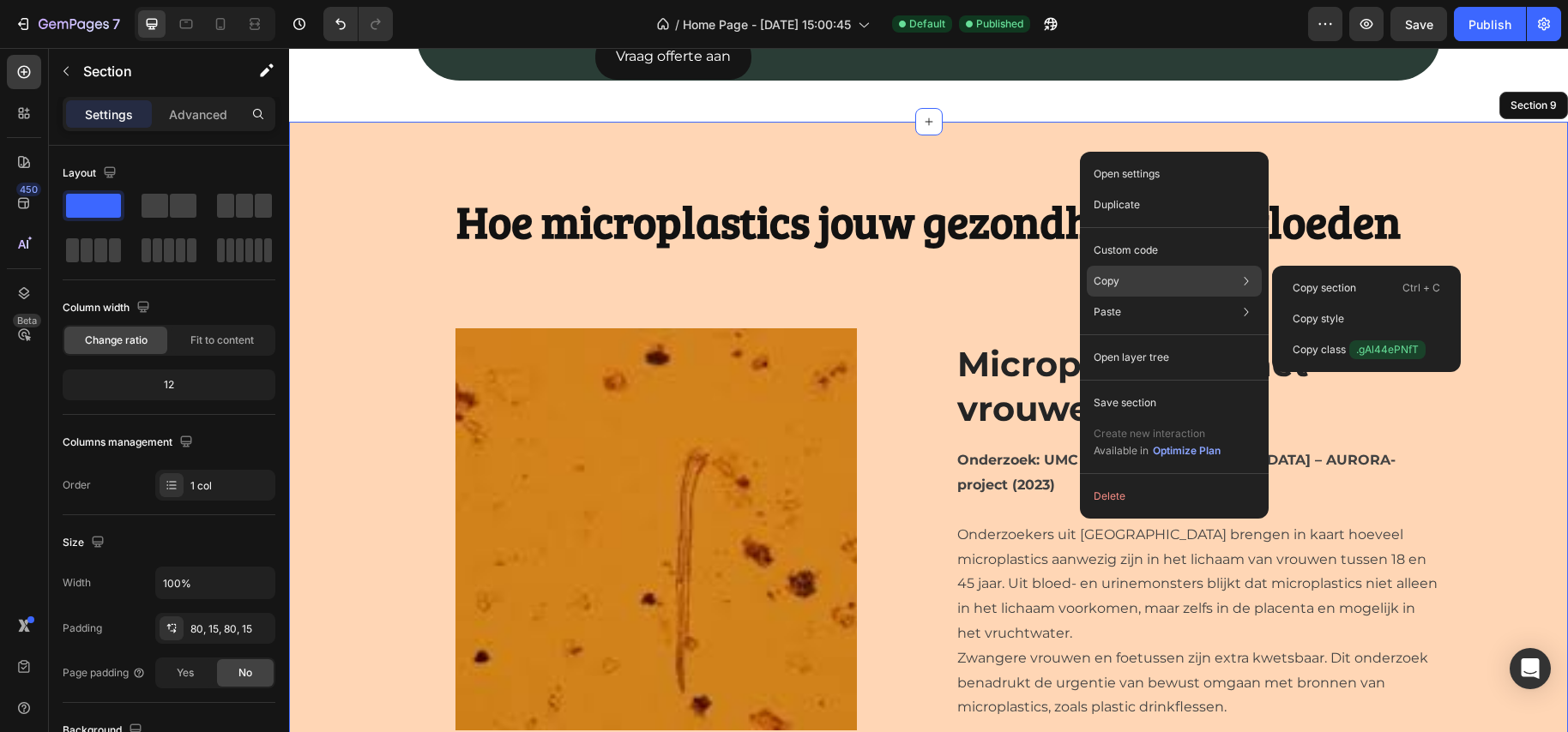
click at [1108, 288] on p "Copy" at bounding box center [1107, 282] width 26 height 16
click at [1327, 282] on p "Copy section" at bounding box center [1324, 289] width 63 height 16
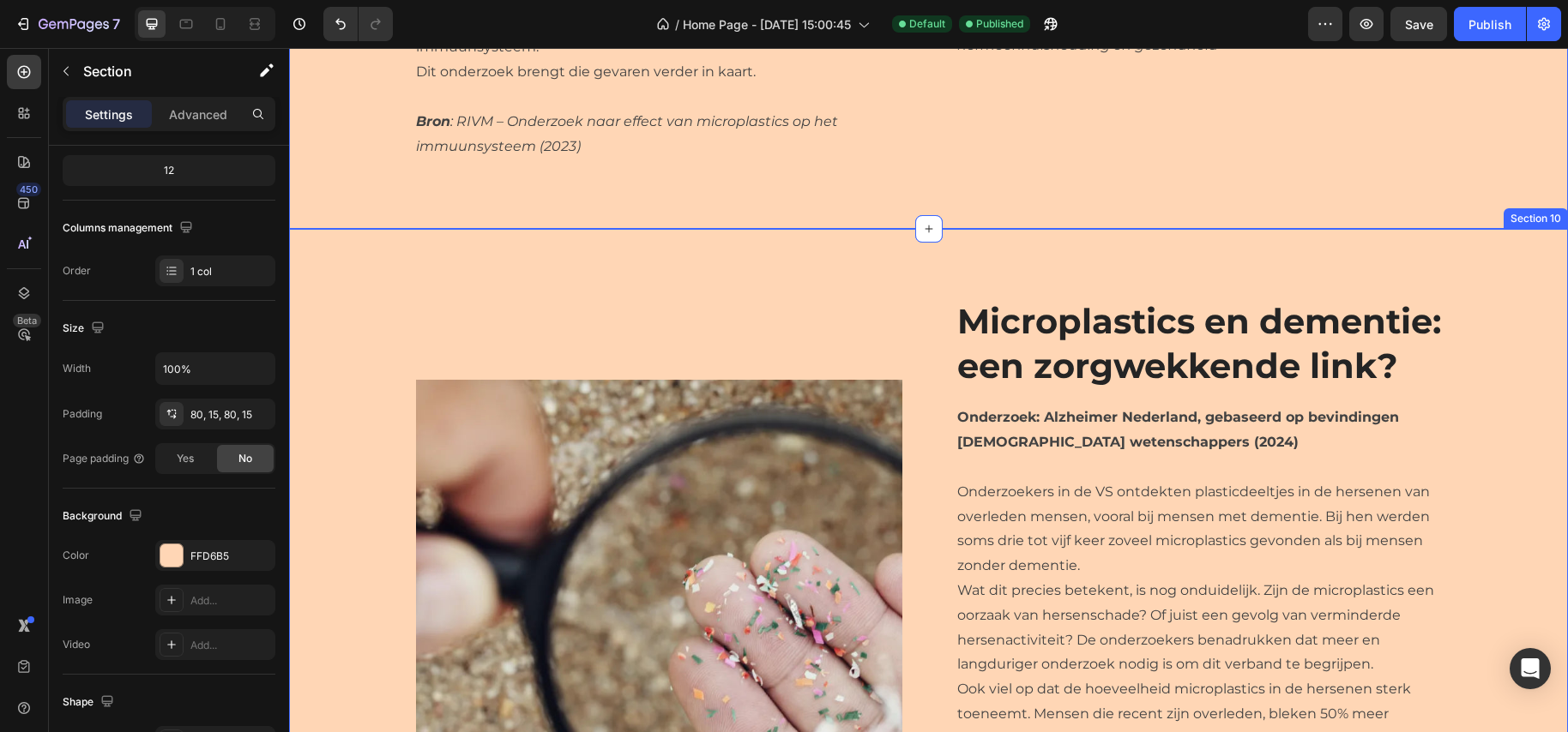
scroll to position [4587, 0]
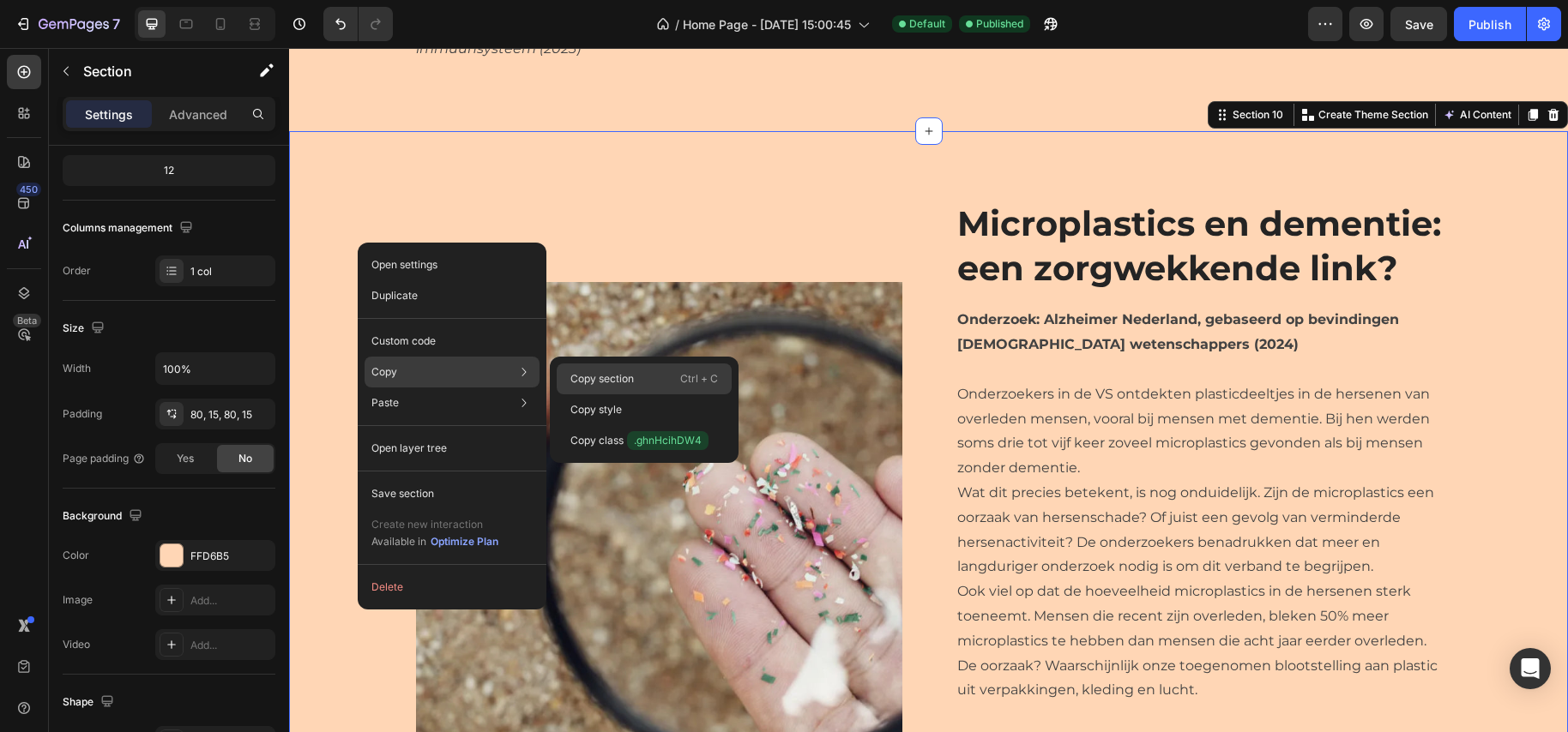
drag, startPoint x: 644, startPoint y: 369, endPoint x: 334, endPoint y: 327, distance: 312.8
click at [644, 395] on div "Copy section Ctrl + C" at bounding box center [644, 410] width 175 height 31
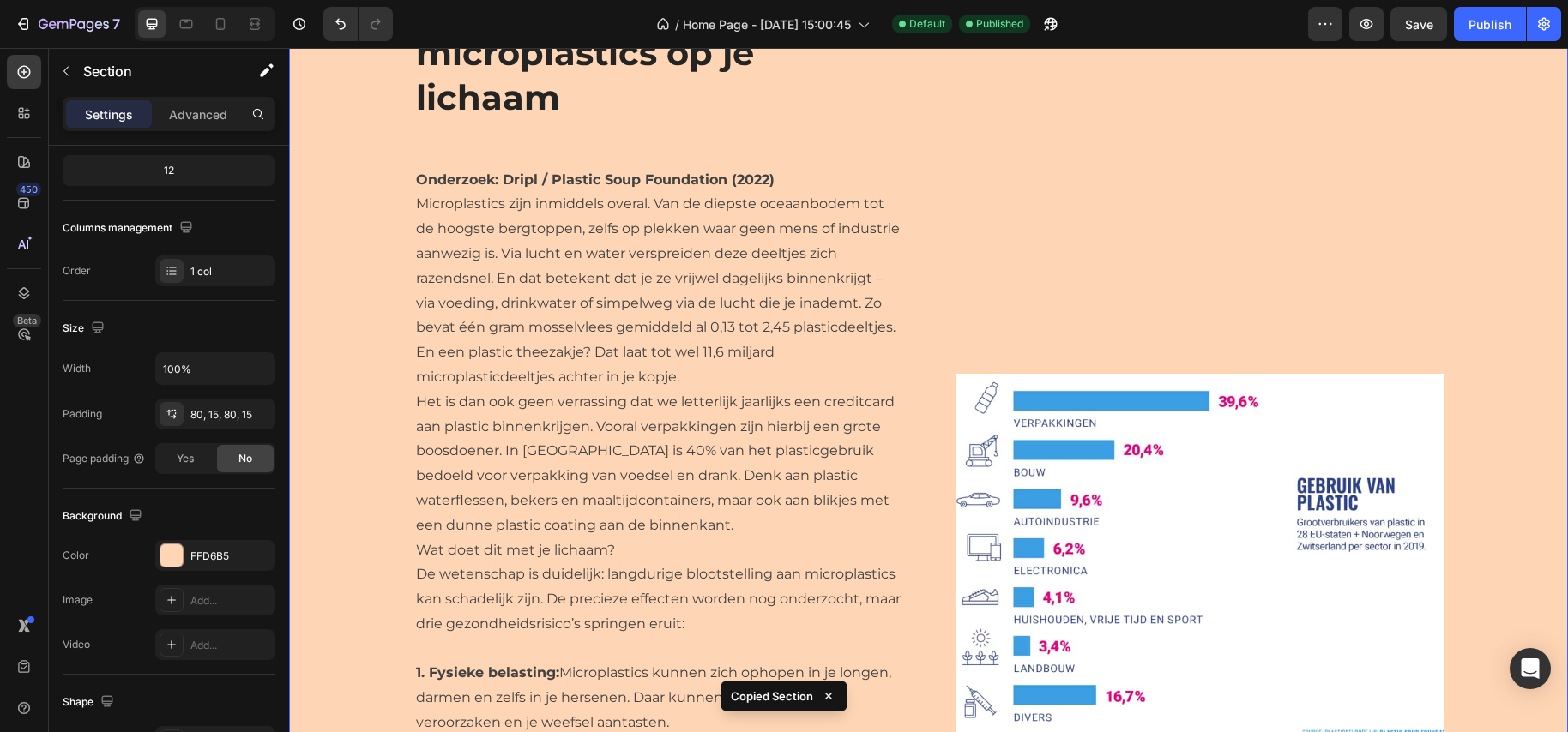
scroll to position [5552, 0]
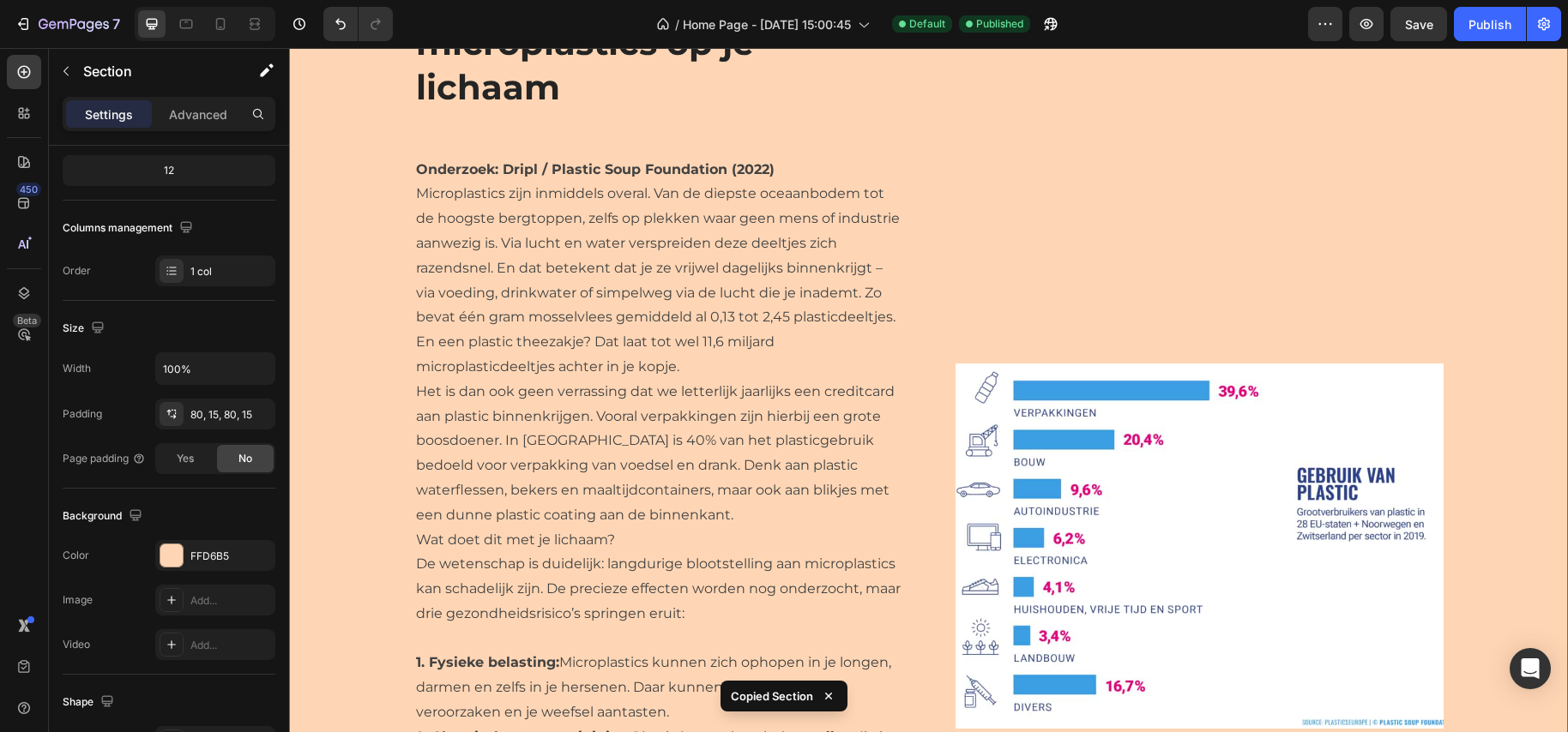
click at [327, 366] on div "Image Bron: Alzheimer Nederland. (2024, juli). Vergroten microplastics de kans …" at bounding box center [928, 190] width 1253 height 1912
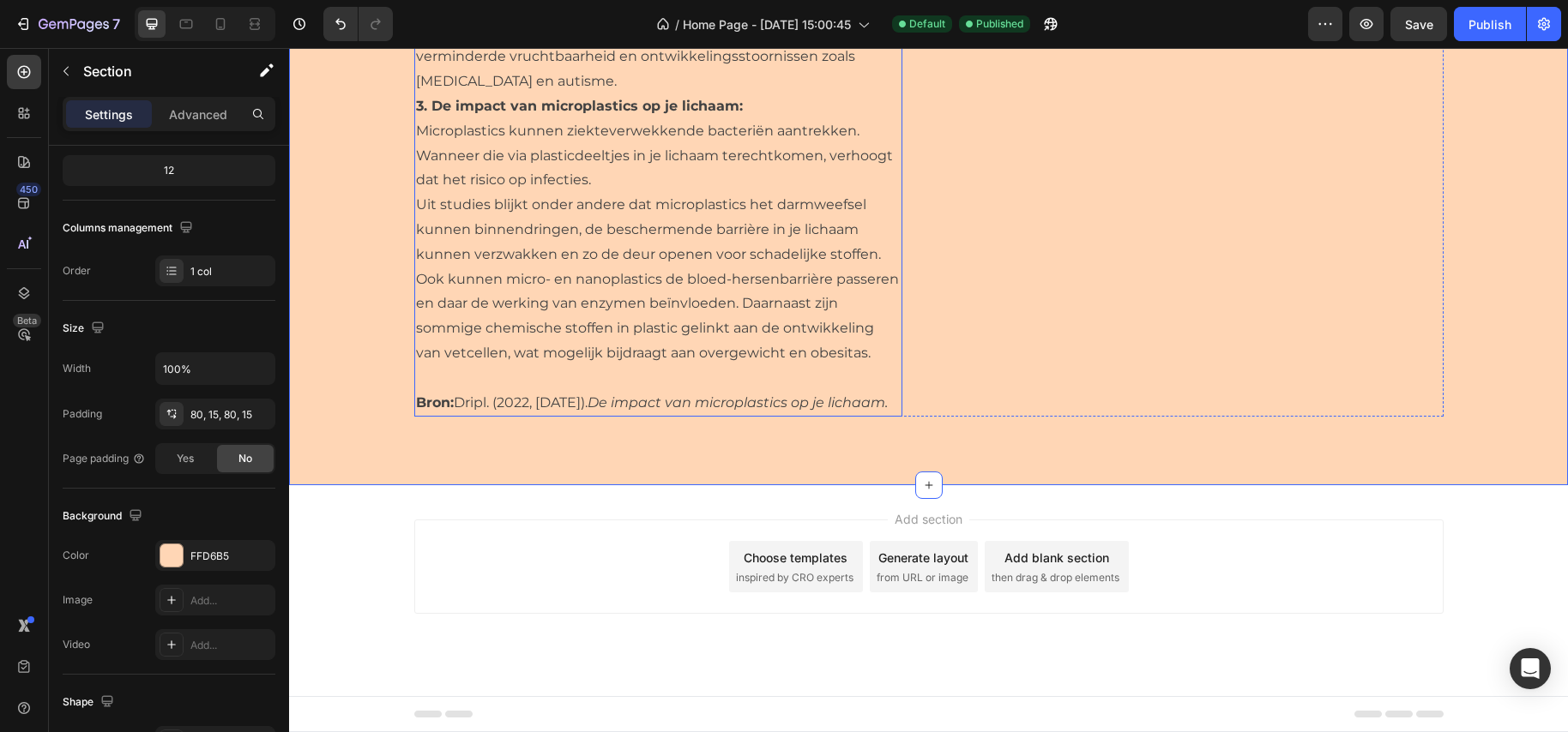
scroll to position [5600, 0]
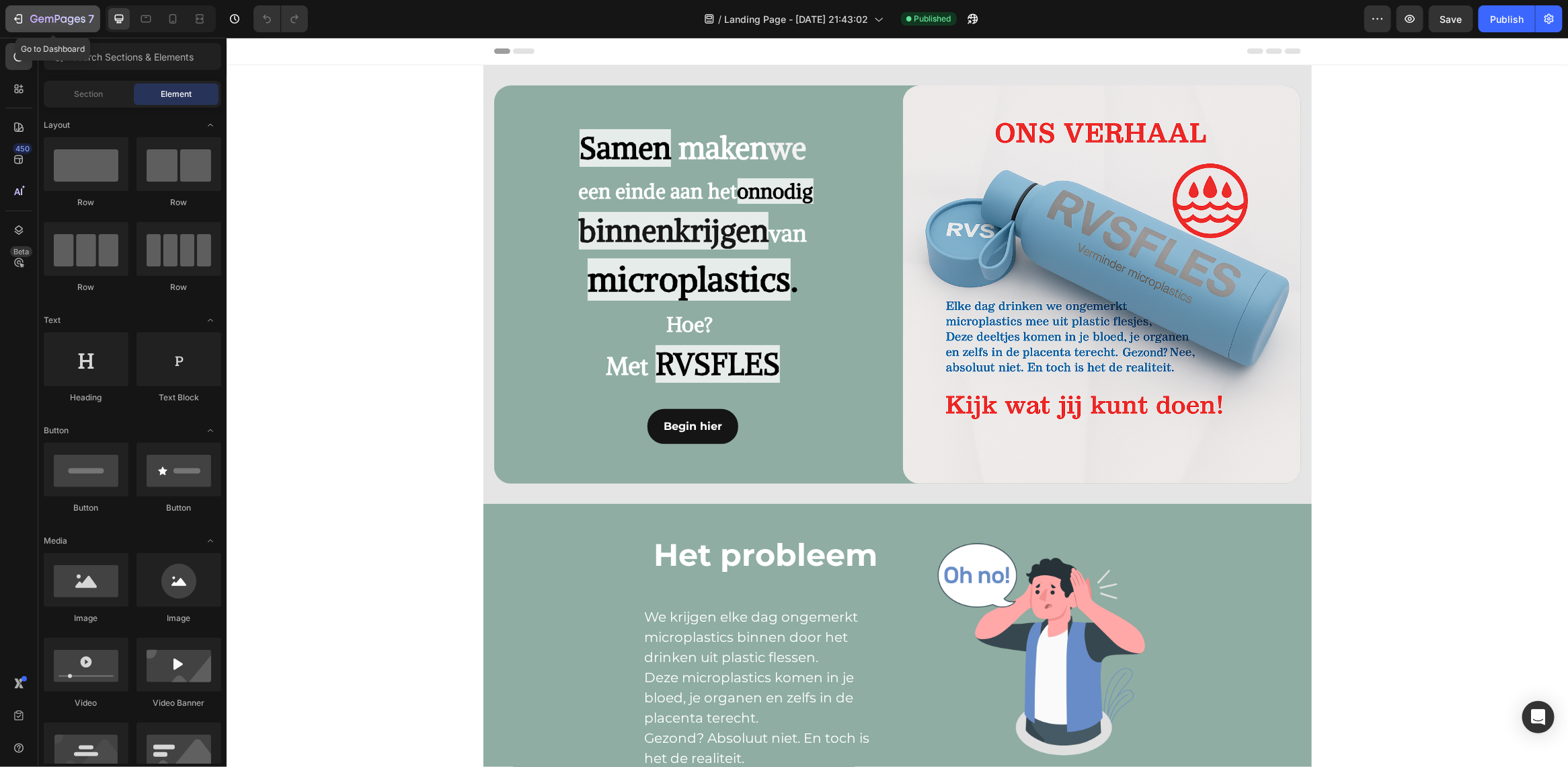
click at [41, 21] on icon "button" at bounding box center [57, 20] width 55 height 12
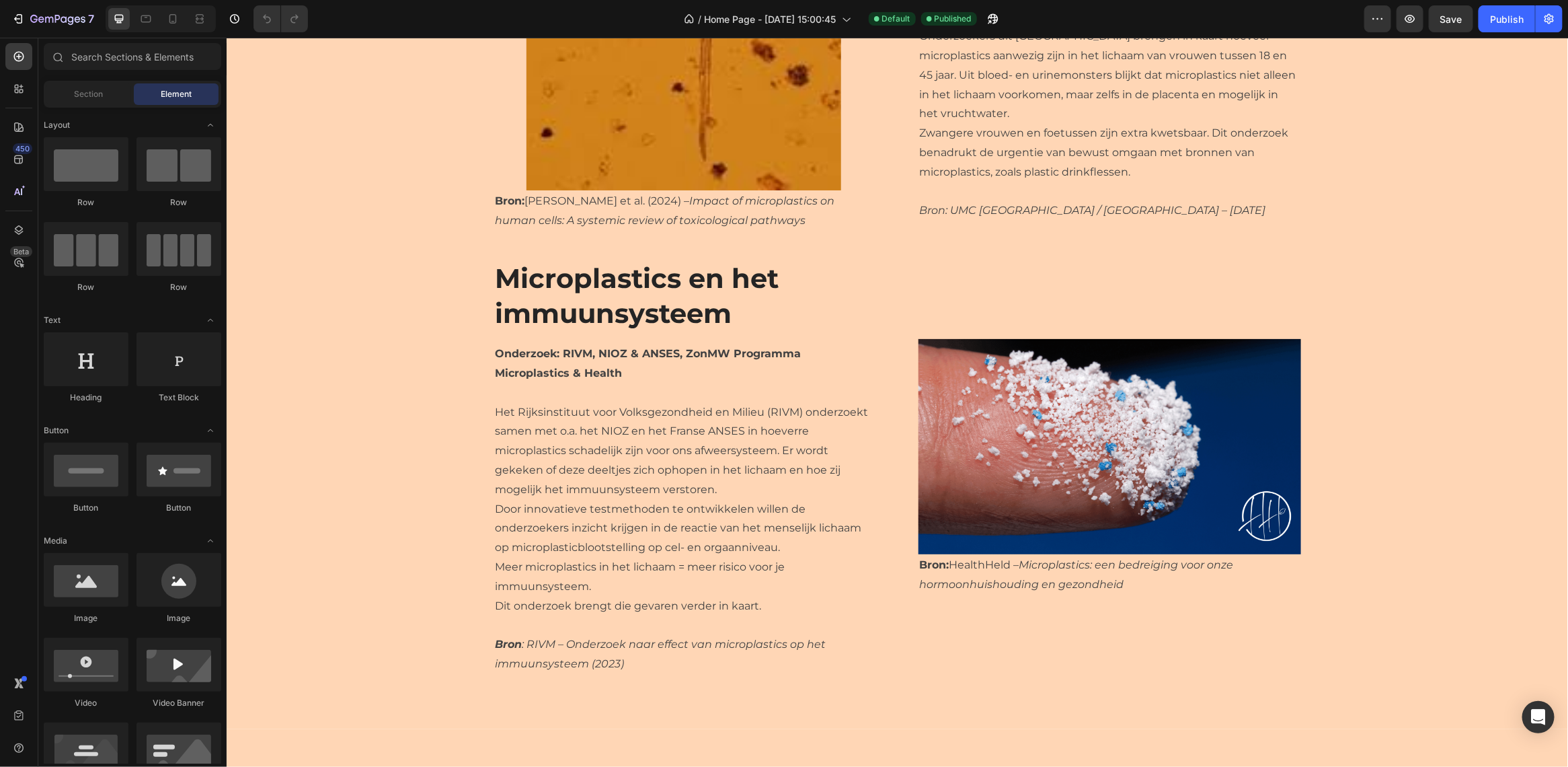
scroll to position [2523, 0]
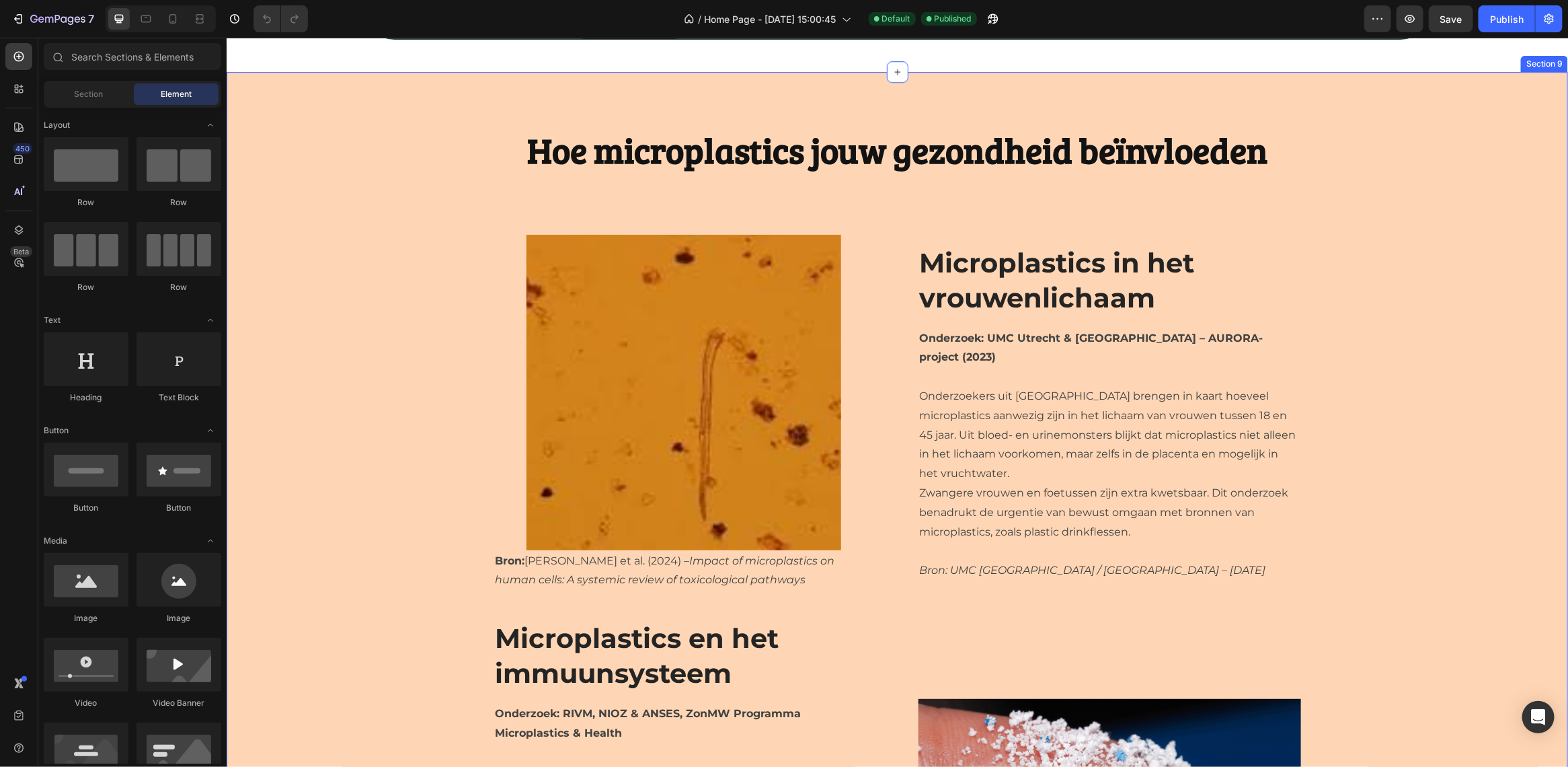
click at [430, 330] on div "Hoe microplastics jouw gezondheid beïnvloeden Heading Image Bron: [PERSON_NAME]…" at bounding box center [896, 580] width 1321 height 909
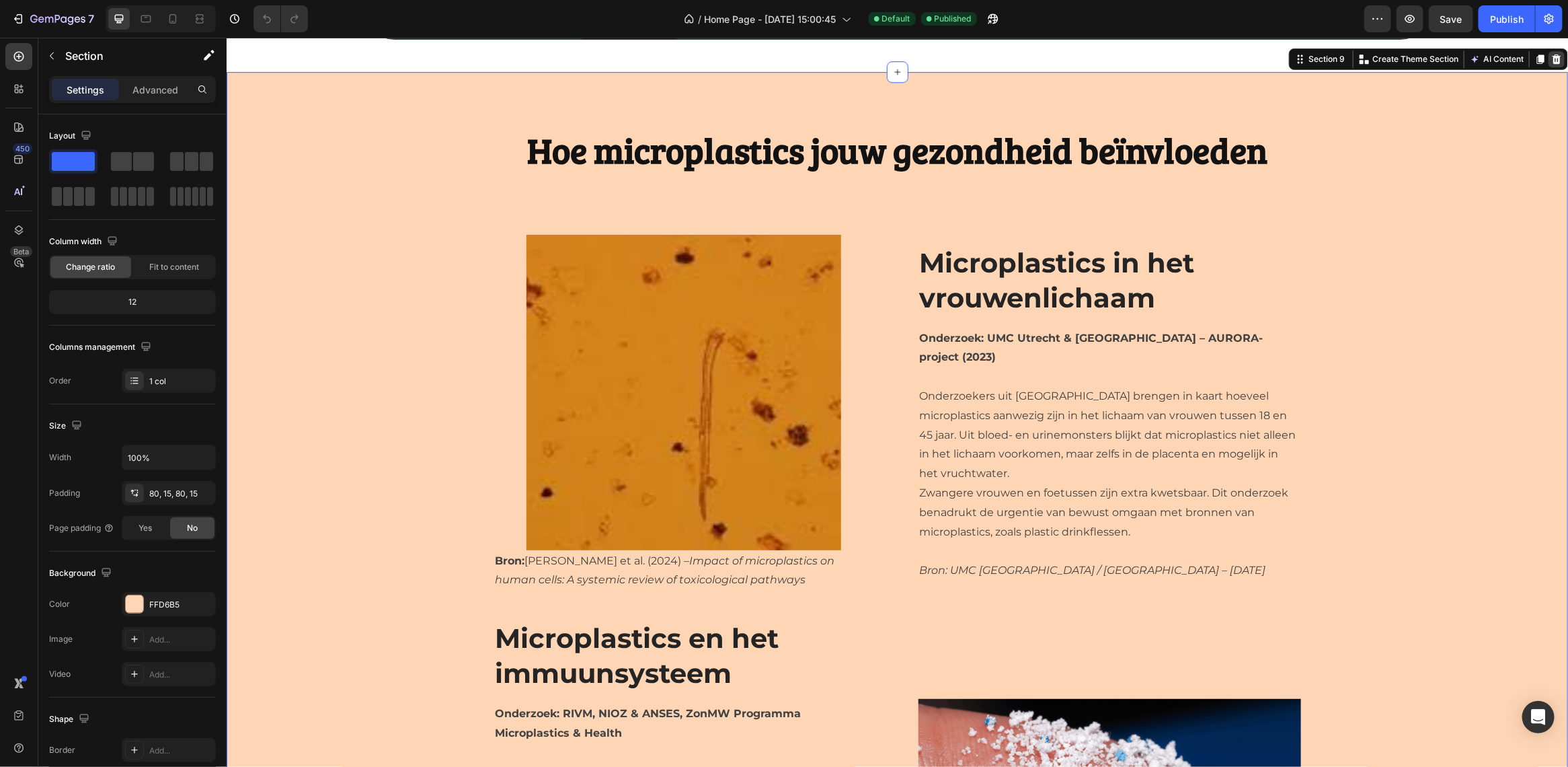
click at [1552, 63] on icon at bounding box center [1556, 59] width 9 height 10
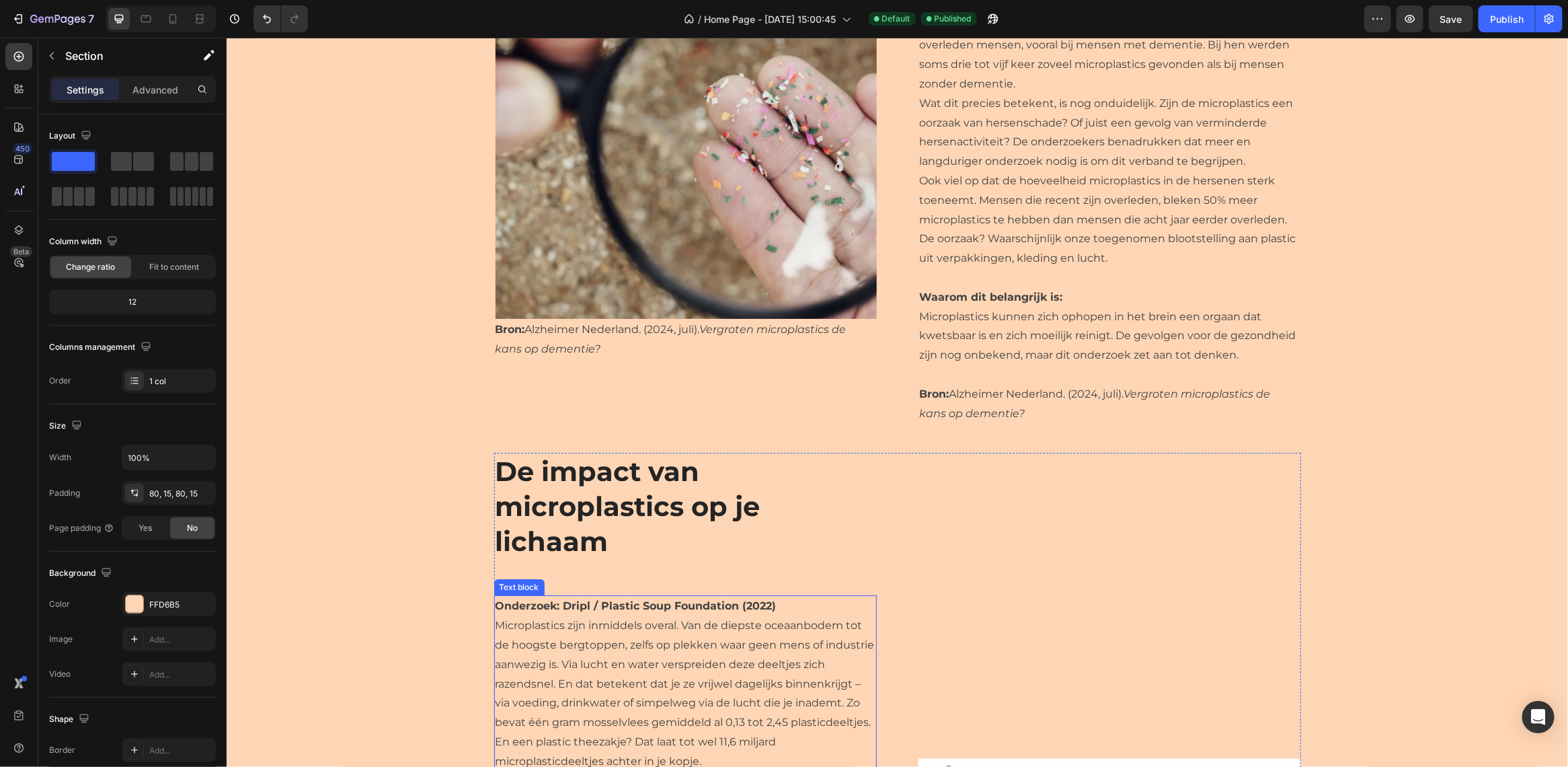
scroll to position [2607, 0]
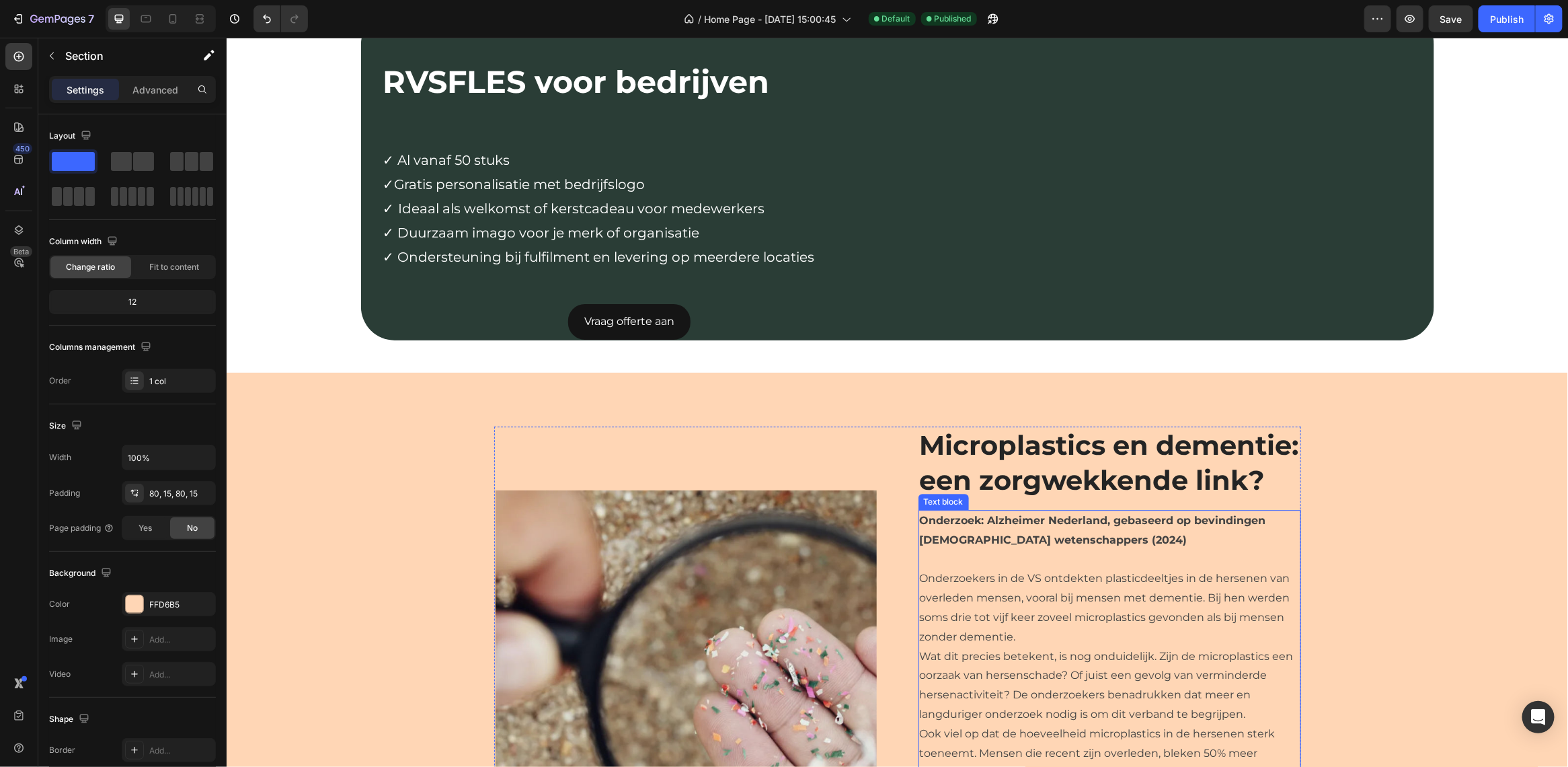
scroll to position [2187, 0]
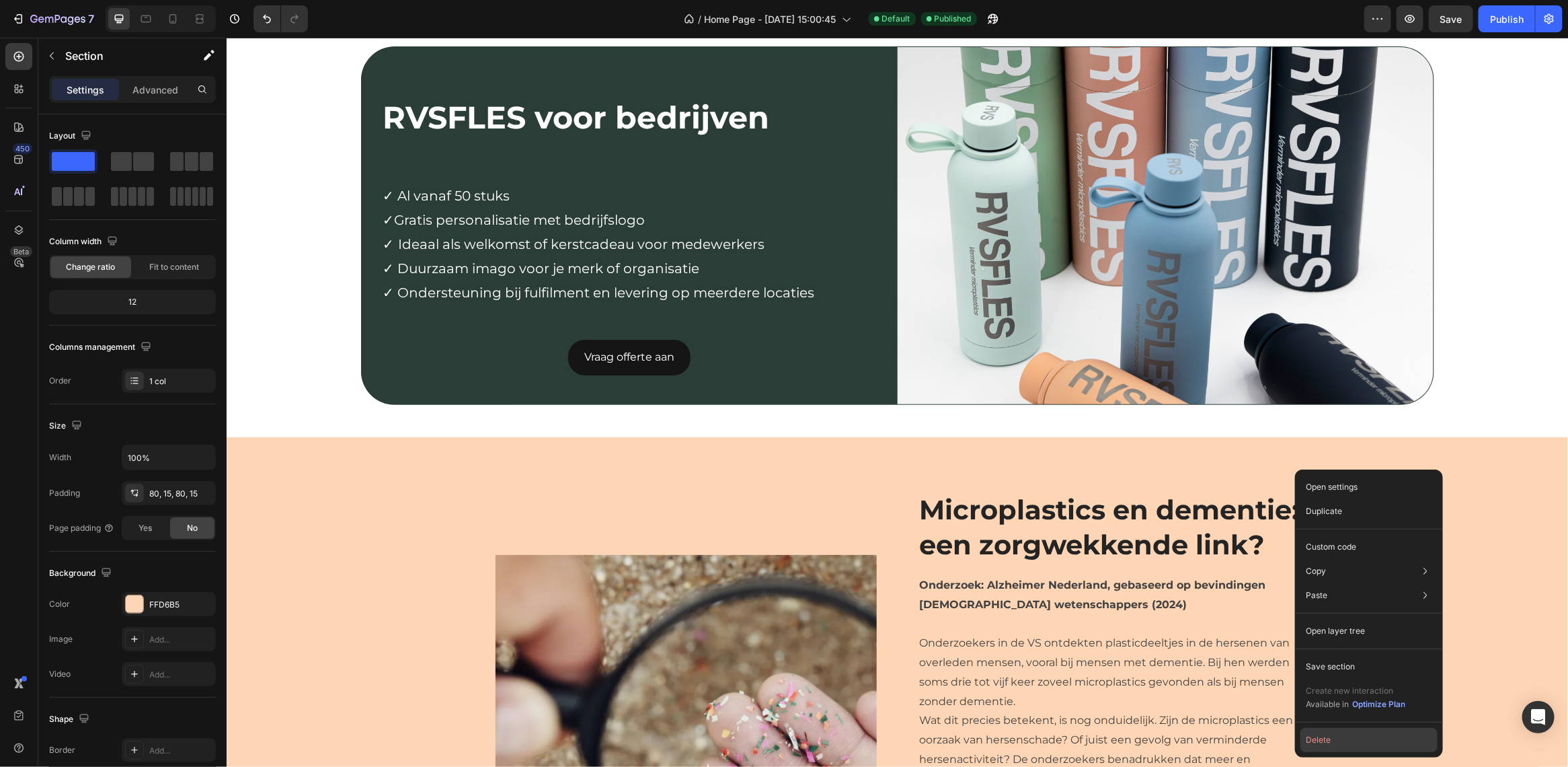
click at [1332, 740] on button "Delete" at bounding box center [1369, 740] width 137 height 25
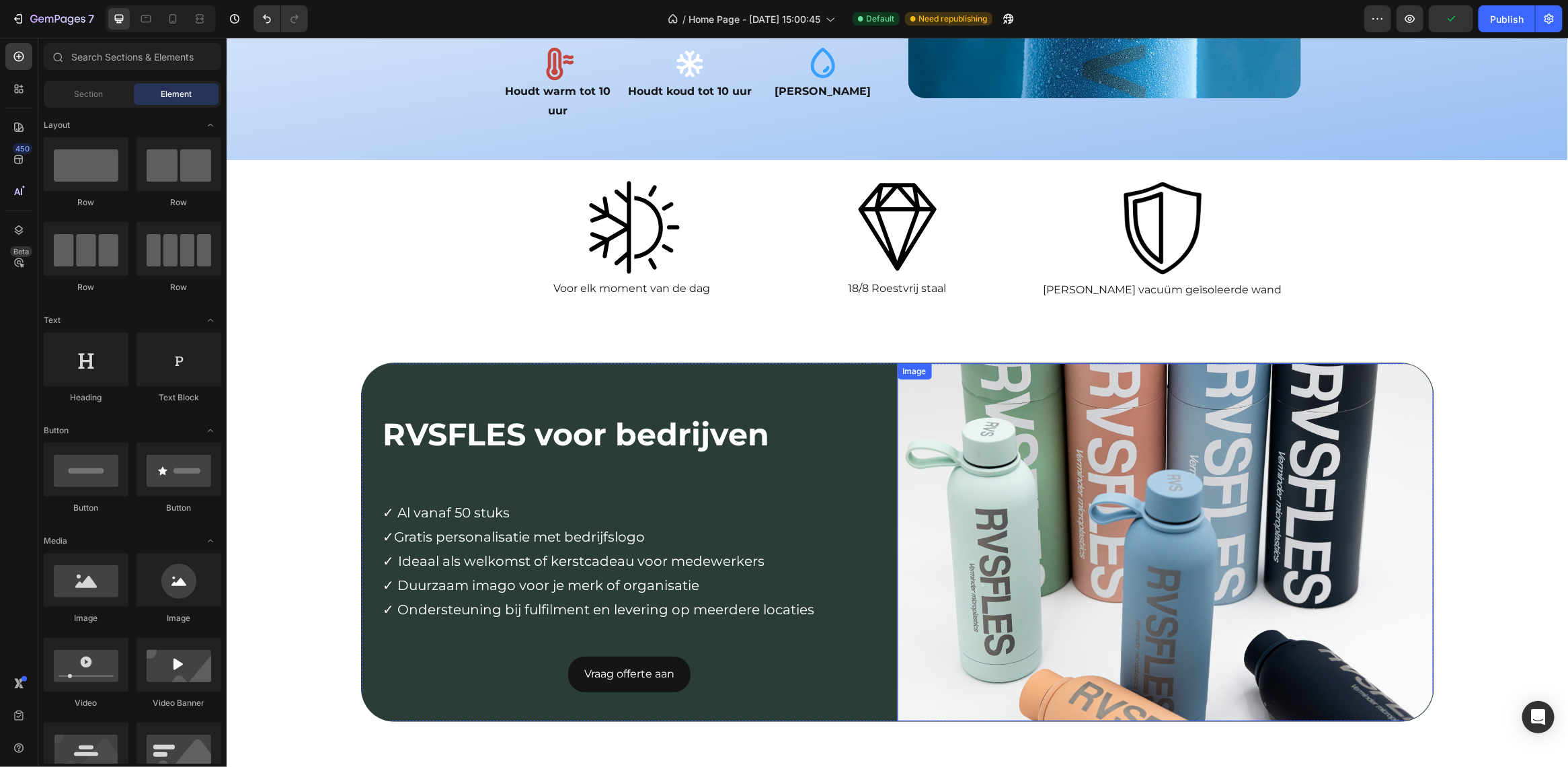
scroll to position [1880, 0]
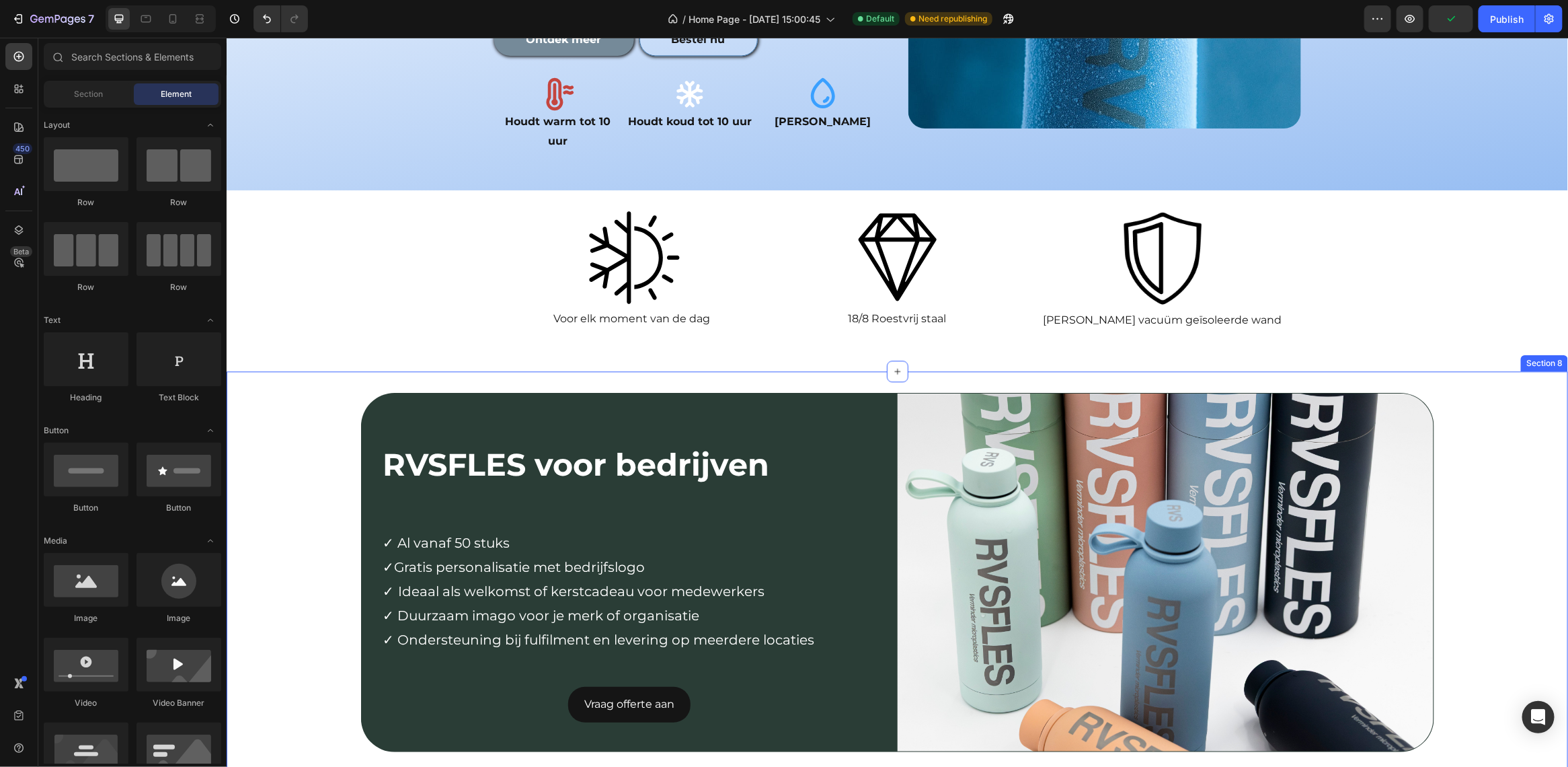
click at [1498, 468] on div "RVSFLES voor bedrijven Text Block Row ✓ Al vanaf 50 stuks ✓Gratis personalisati…" at bounding box center [896, 577] width 1342 height 370
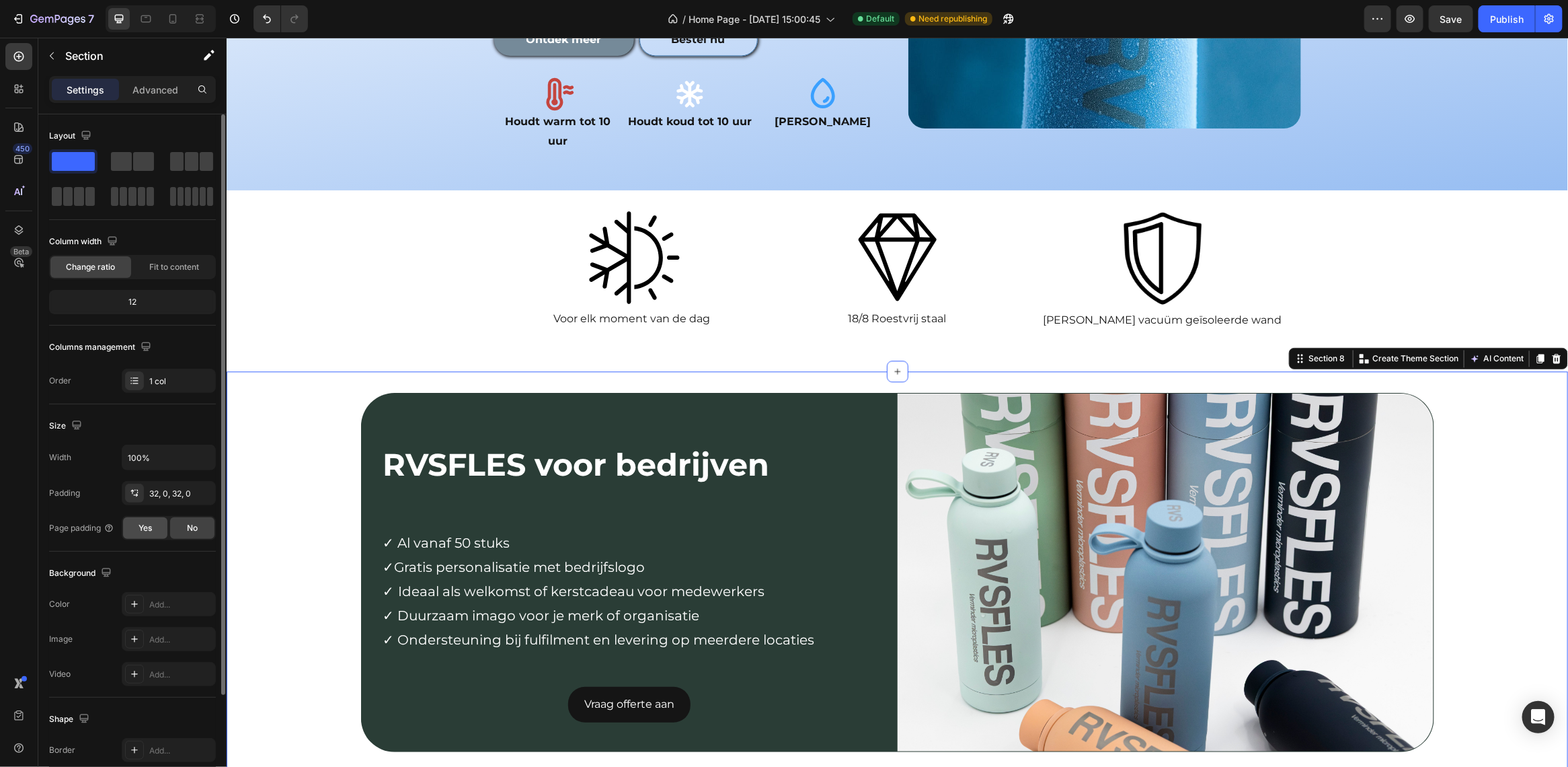
scroll to position [132, 0]
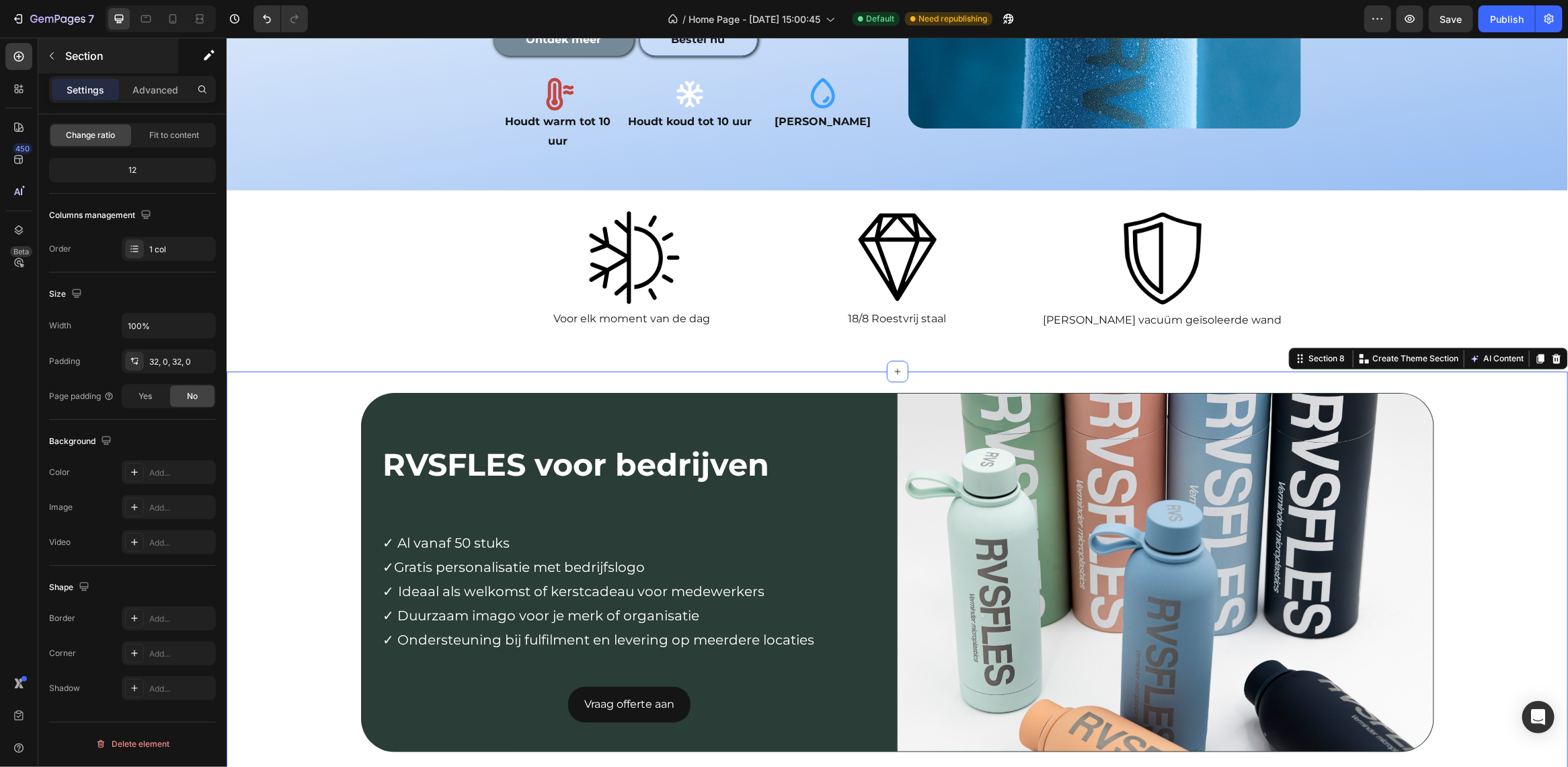
click at [170, 65] on div "Section" at bounding box center [108, 55] width 140 height 35
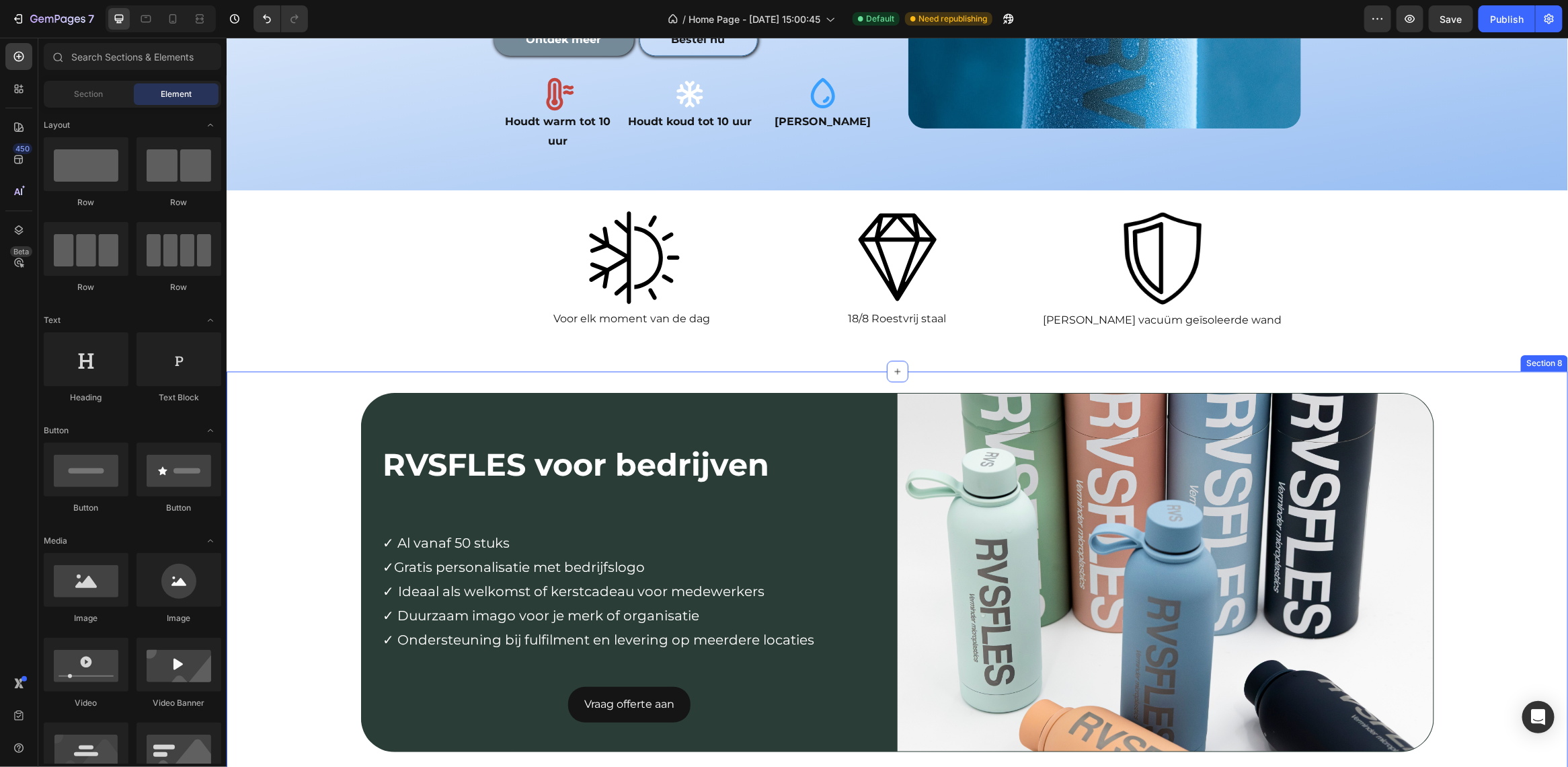
click at [311, 392] on div "RVSFLES voor bedrijven Text Block Row ✓ Al vanaf 50 stuks ✓Gratis personalisati…" at bounding box center [896, 577] width 1342 height 370
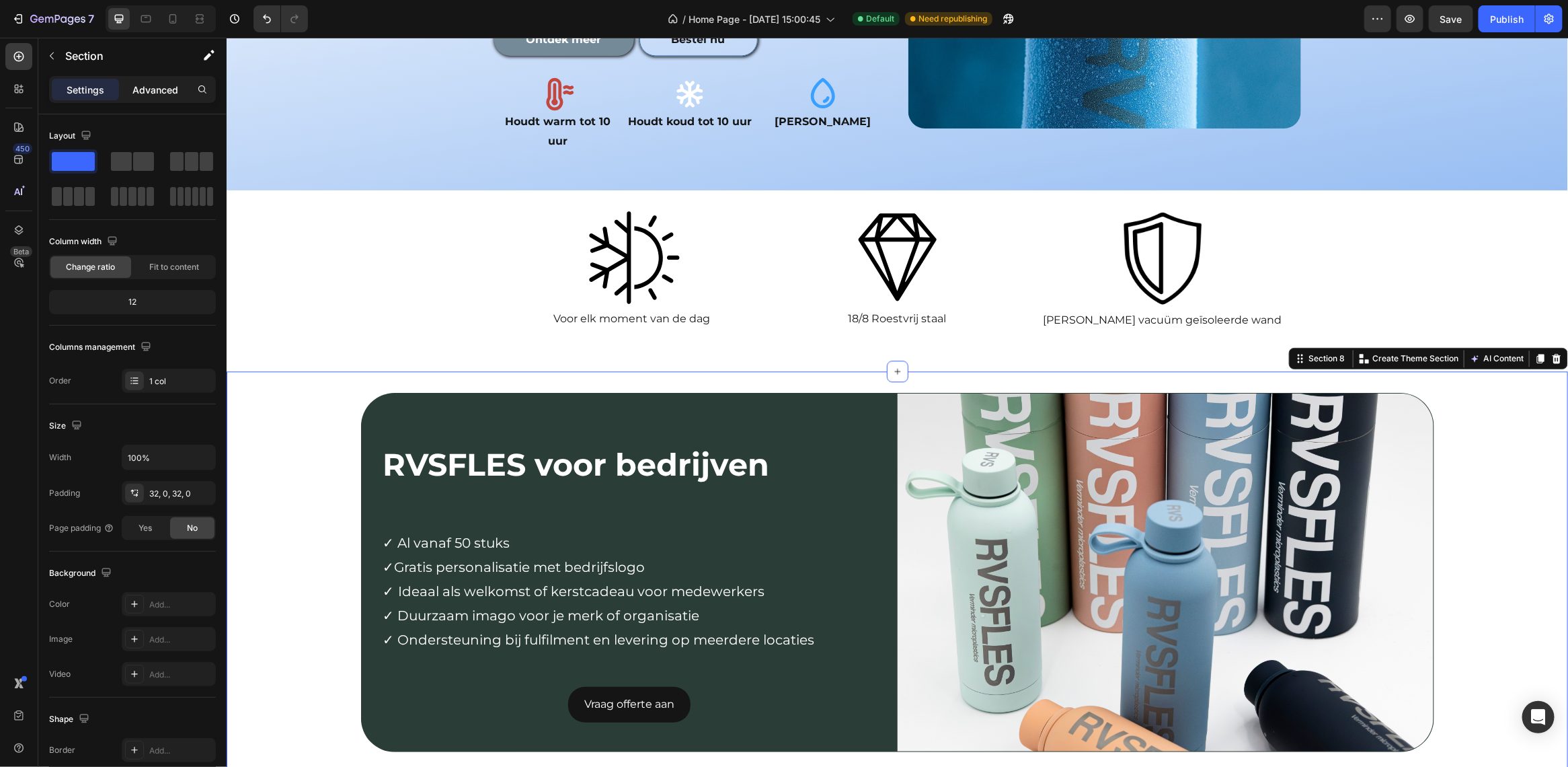
click at [155, 92] on p "Advanced" at bounding box center [155, 89] width 46 height 14
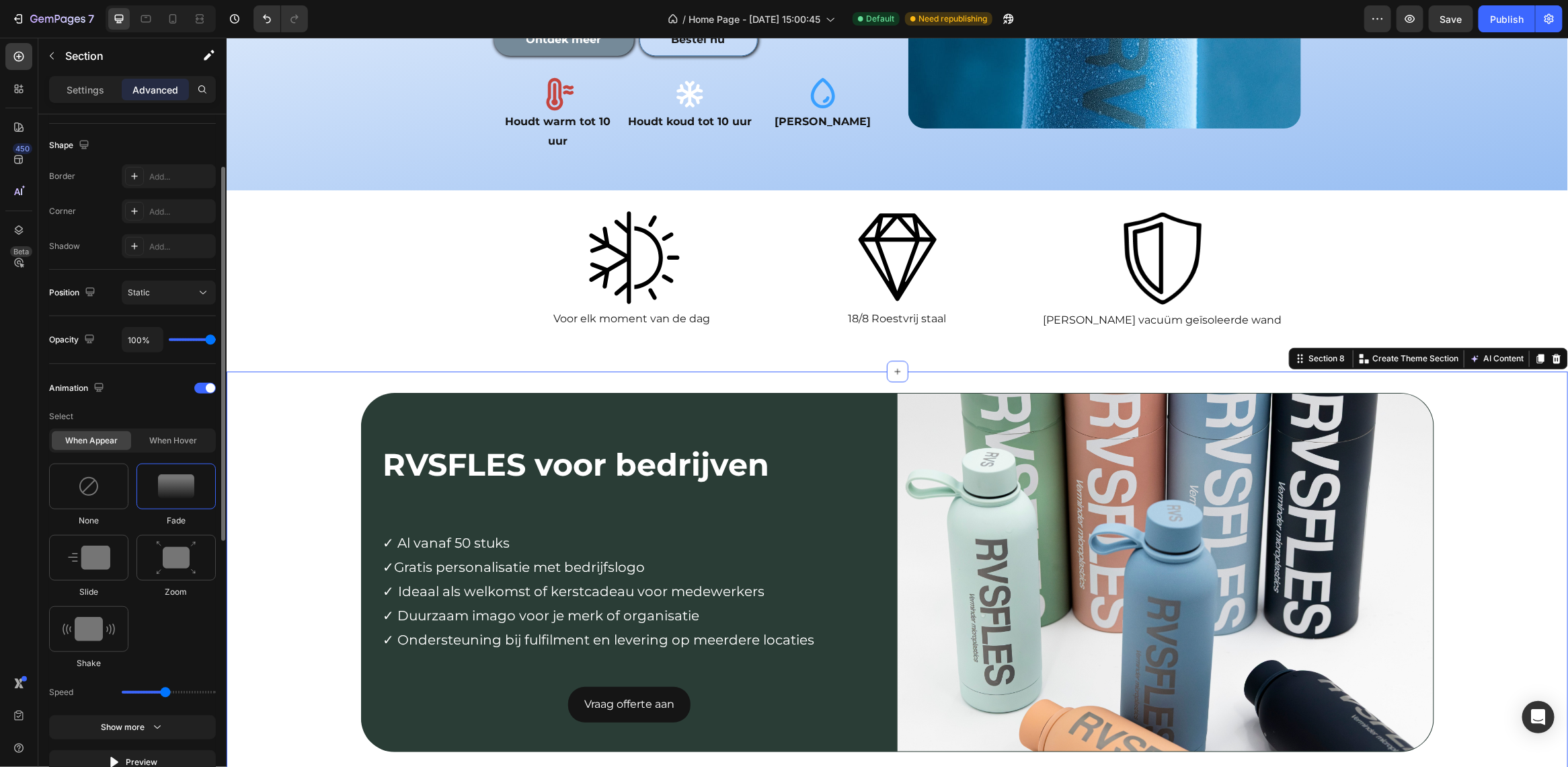
scroll to position [505, 0]
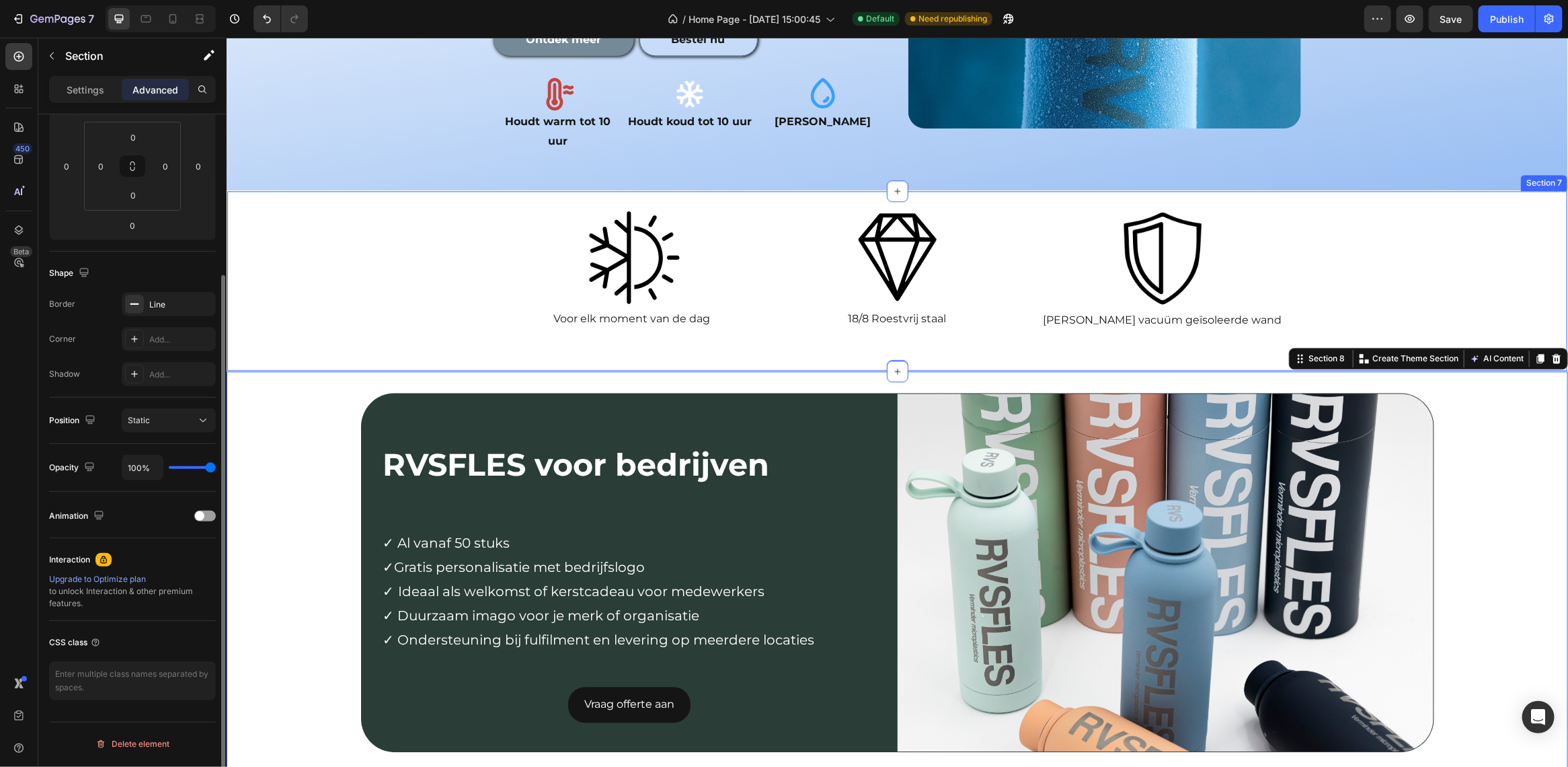
click at [392, 280] on div "Image Voor elk moment van de dag Text Block Image 18/8 Roestvrij staal Text Blo…" at bounding box center [896, 280] width 1340 height 180
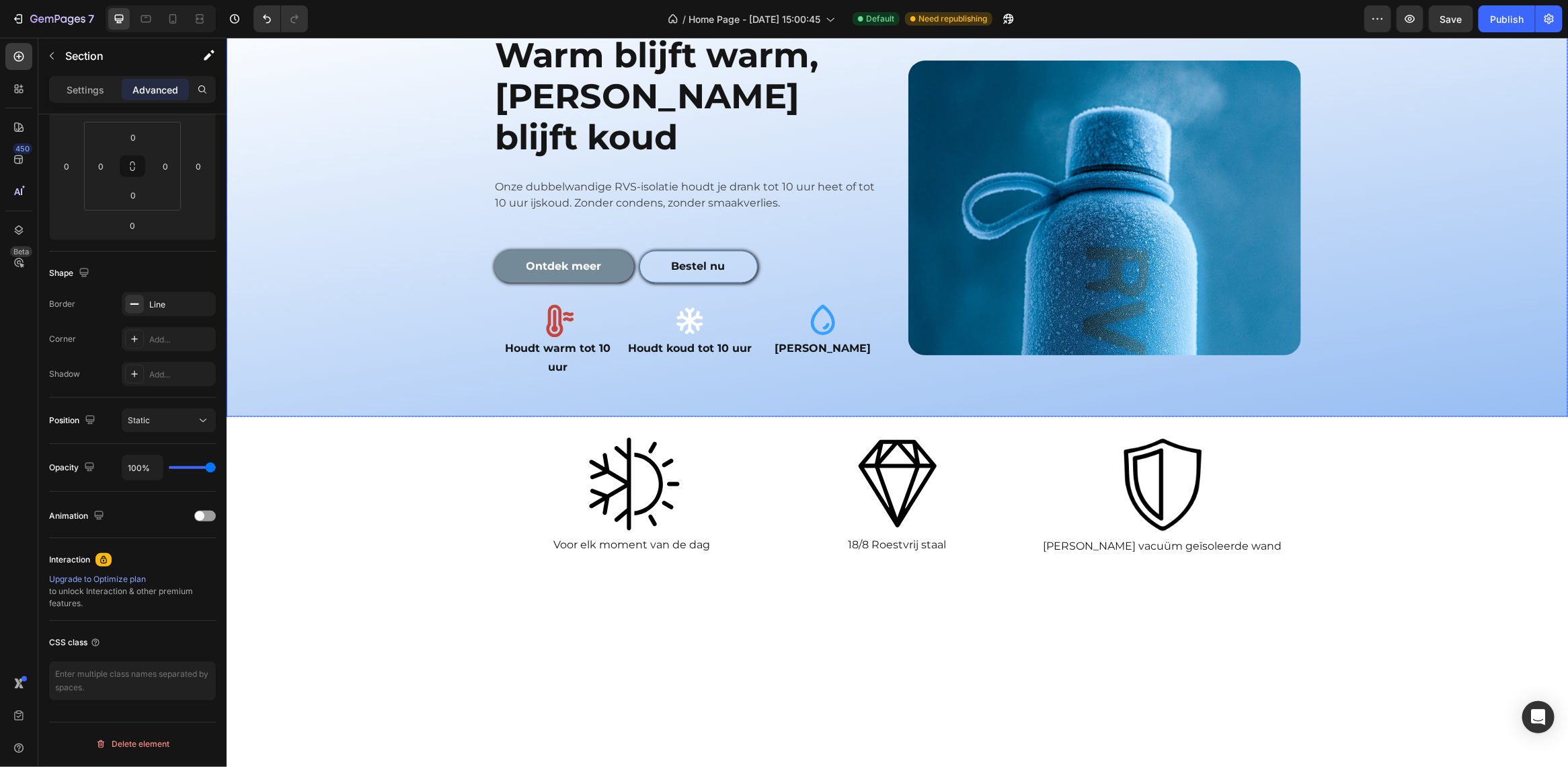
scroll to position [1880, 0]
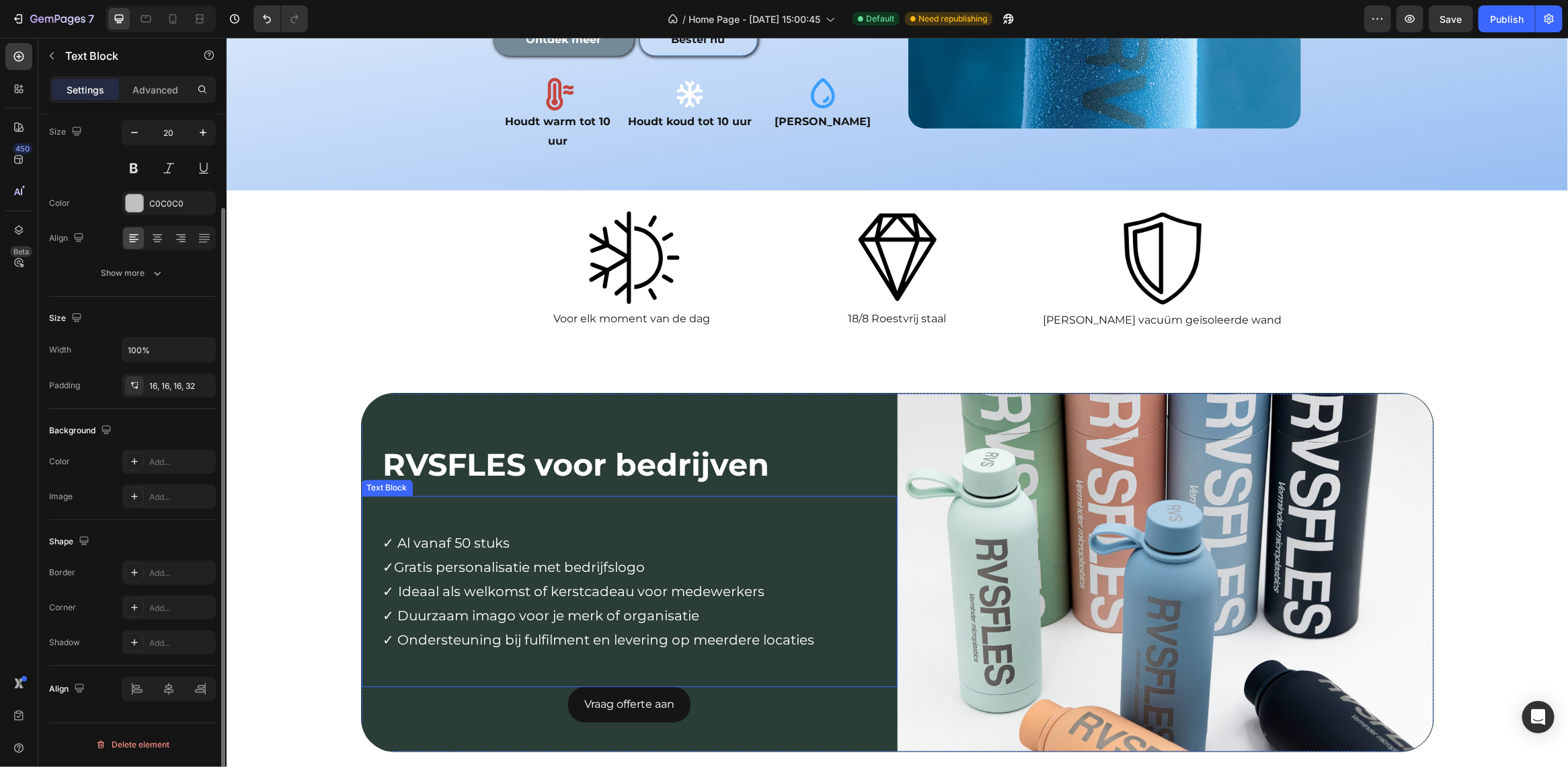
click at [697, 603] on p "✓ Duurzaam imago voor je merk of organisatie" at bounding box center [634, 615] width 504 height 25
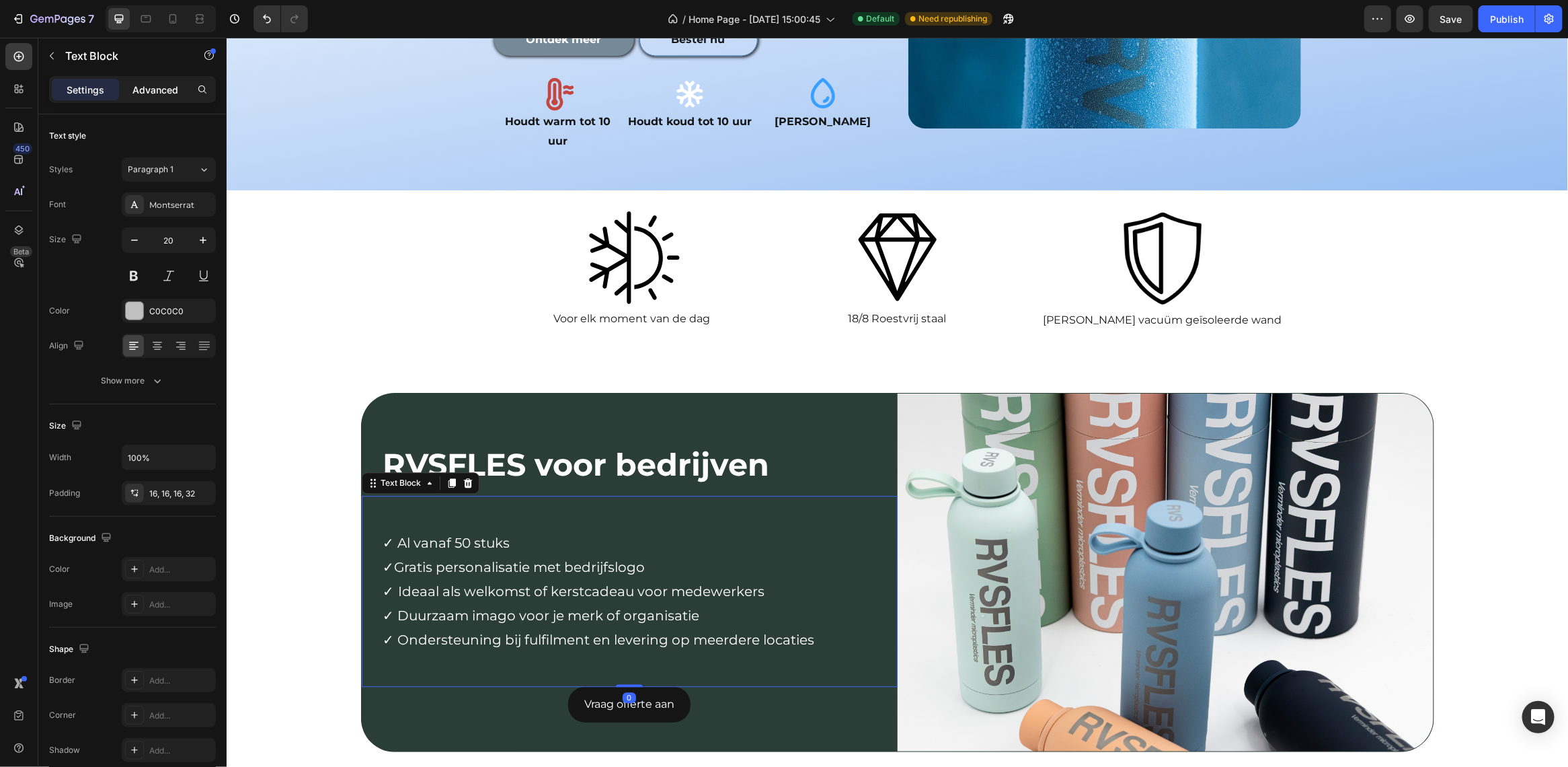
click at [124, 84] on div "Advanced" at bounding box center [155, 89] width 67 height 22
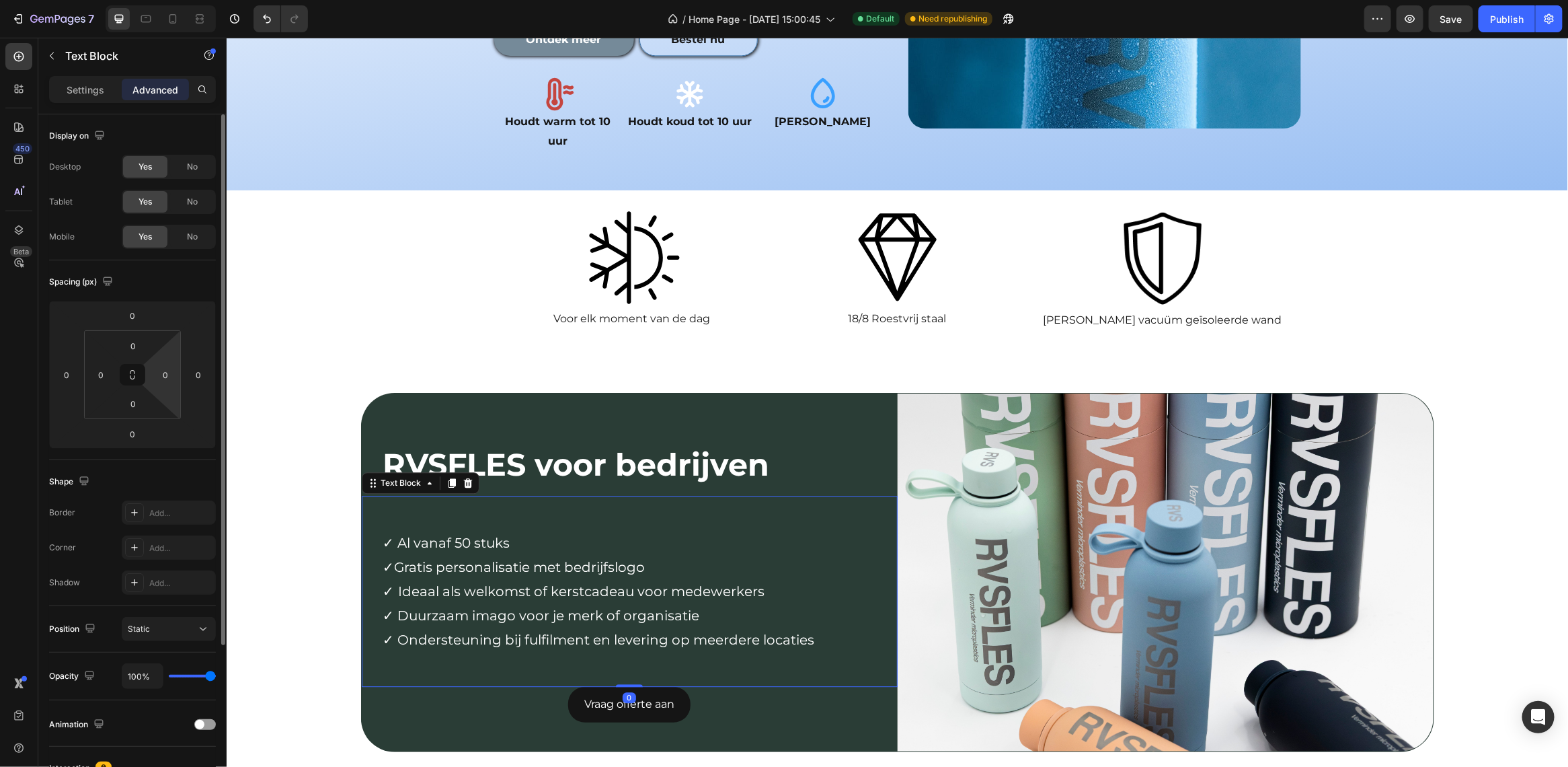
scroll to position [209, 0]
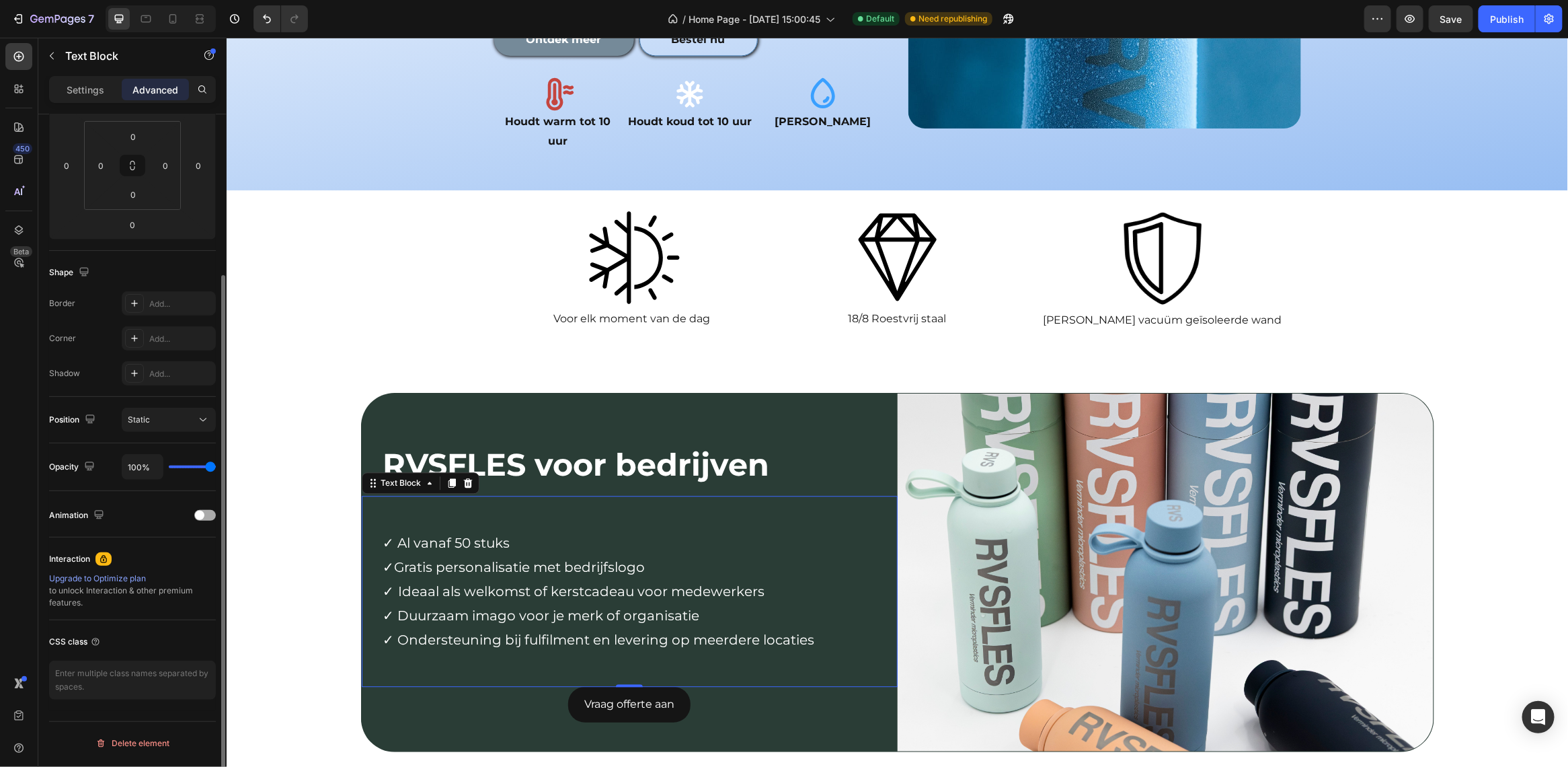
click at [204, 513] on div at bounding box center [205, 515] width 22 height 11
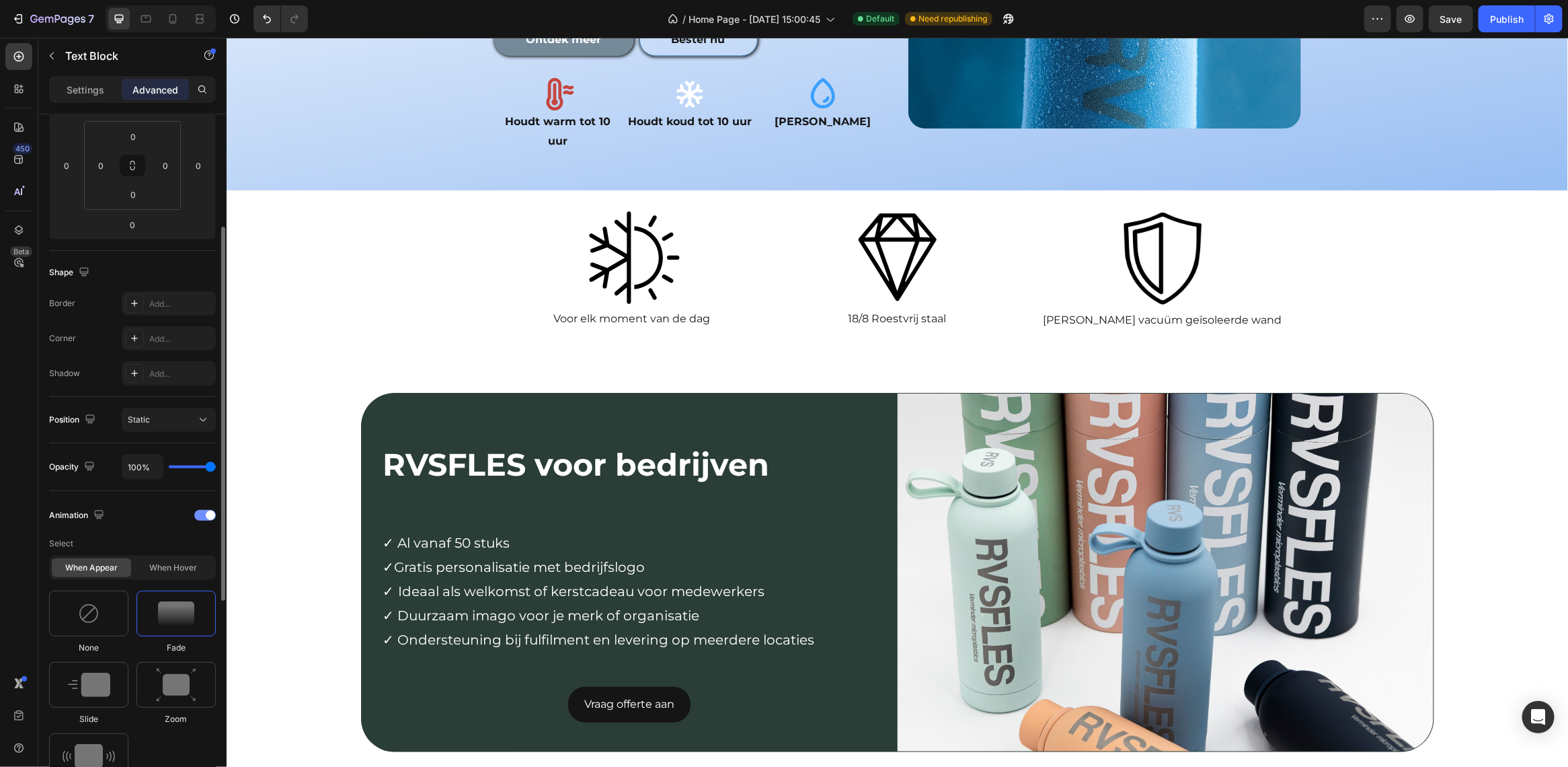
scroll to position [209, 0]
click at [96, 678] on img at bounding box center [89, 685] width 42 height 25
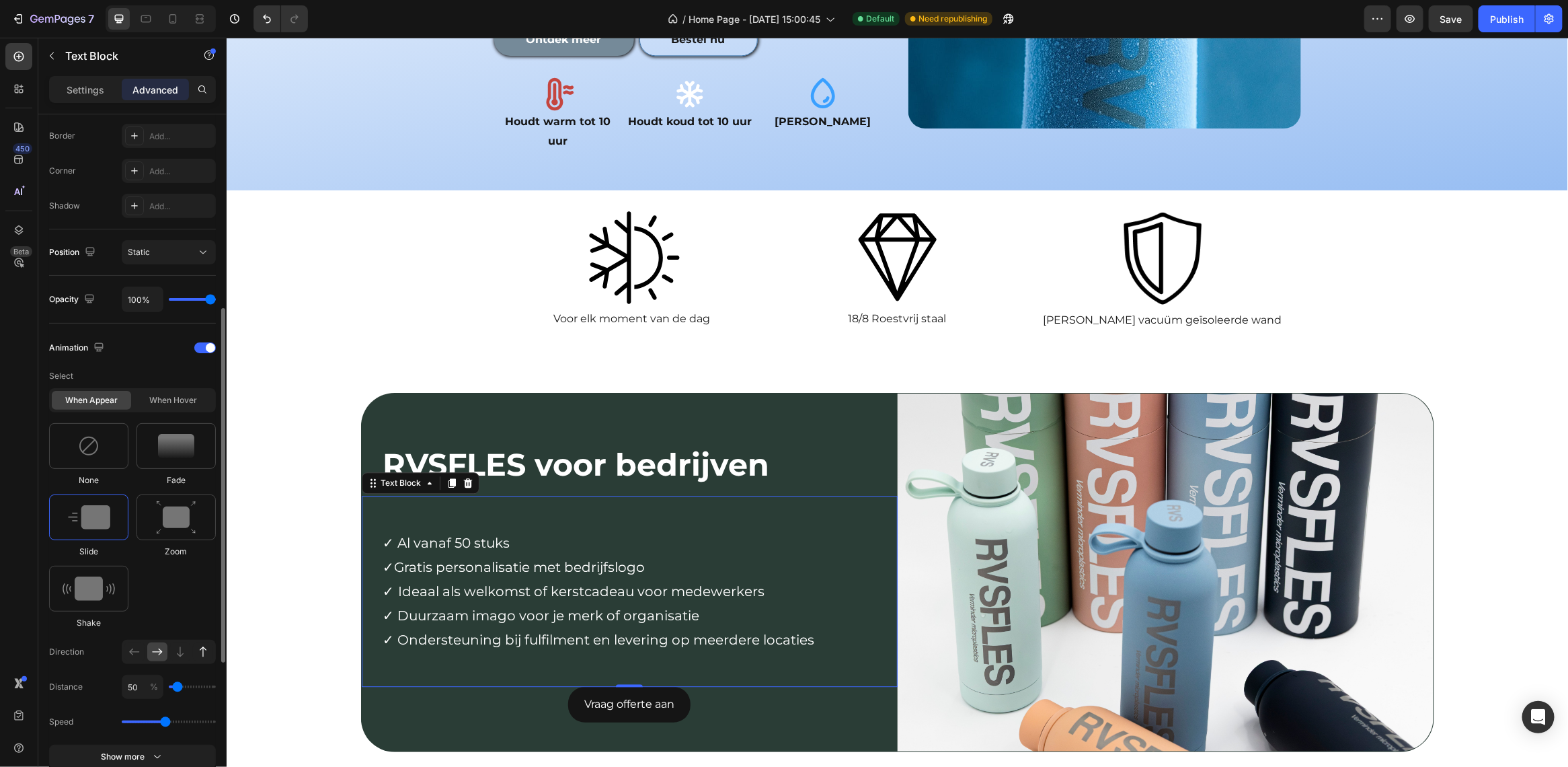
click at [200, 649] on icon at bounding box center [203, 652] width 14 height 14
type input "100"
click at [477, 445] on span "RVSFLES voor bedrijven" at bounding box center [575, 464] width 387 height 38
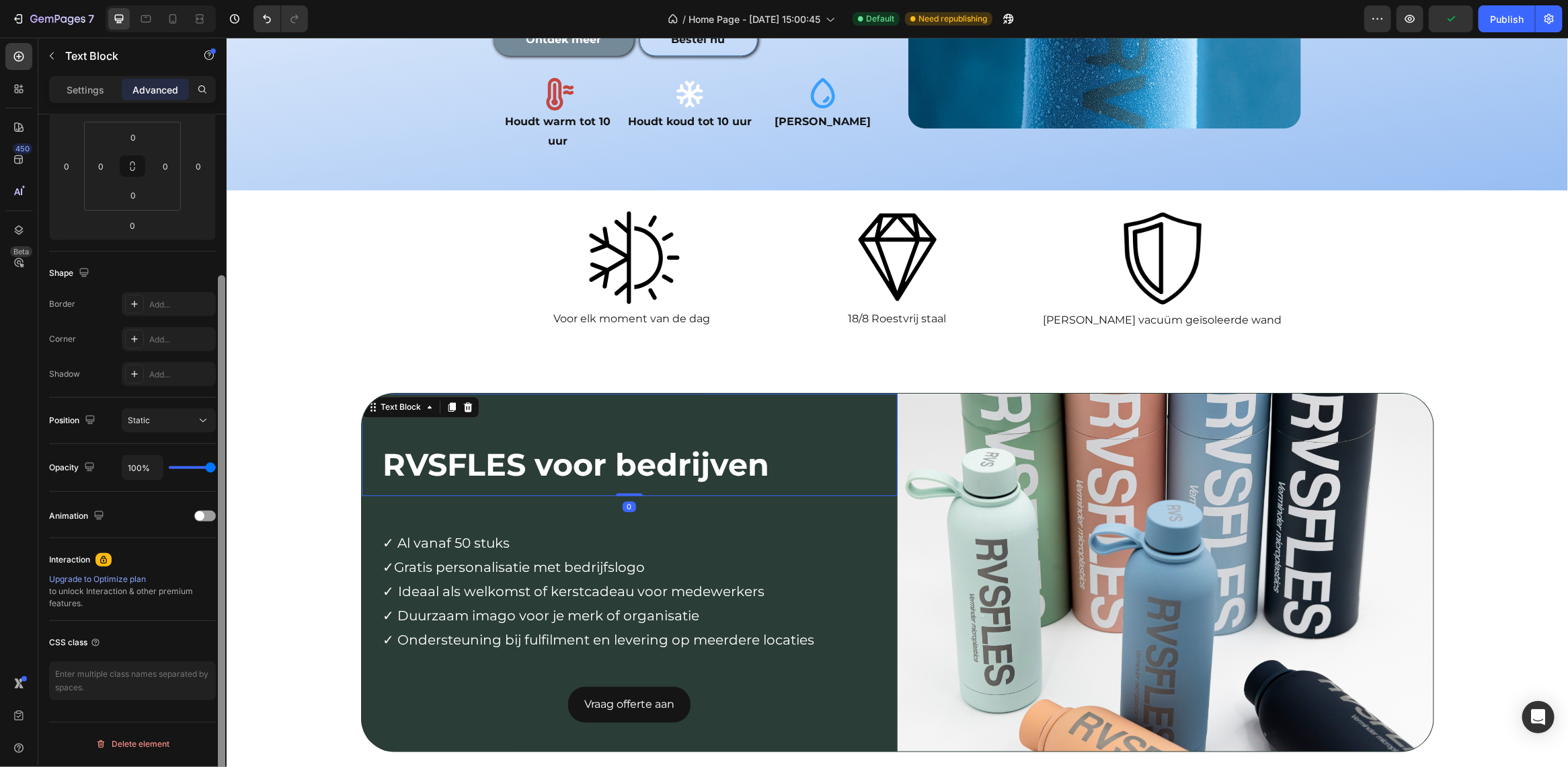
click at [220, 498] on div at bounding box center [222, 539] width 7 height 530
click at [217, 516] on div at bounding box center [222, 460] width 10 height 691
click at [198, 518] on span at bounding box center [200, 515] width 10 height 10
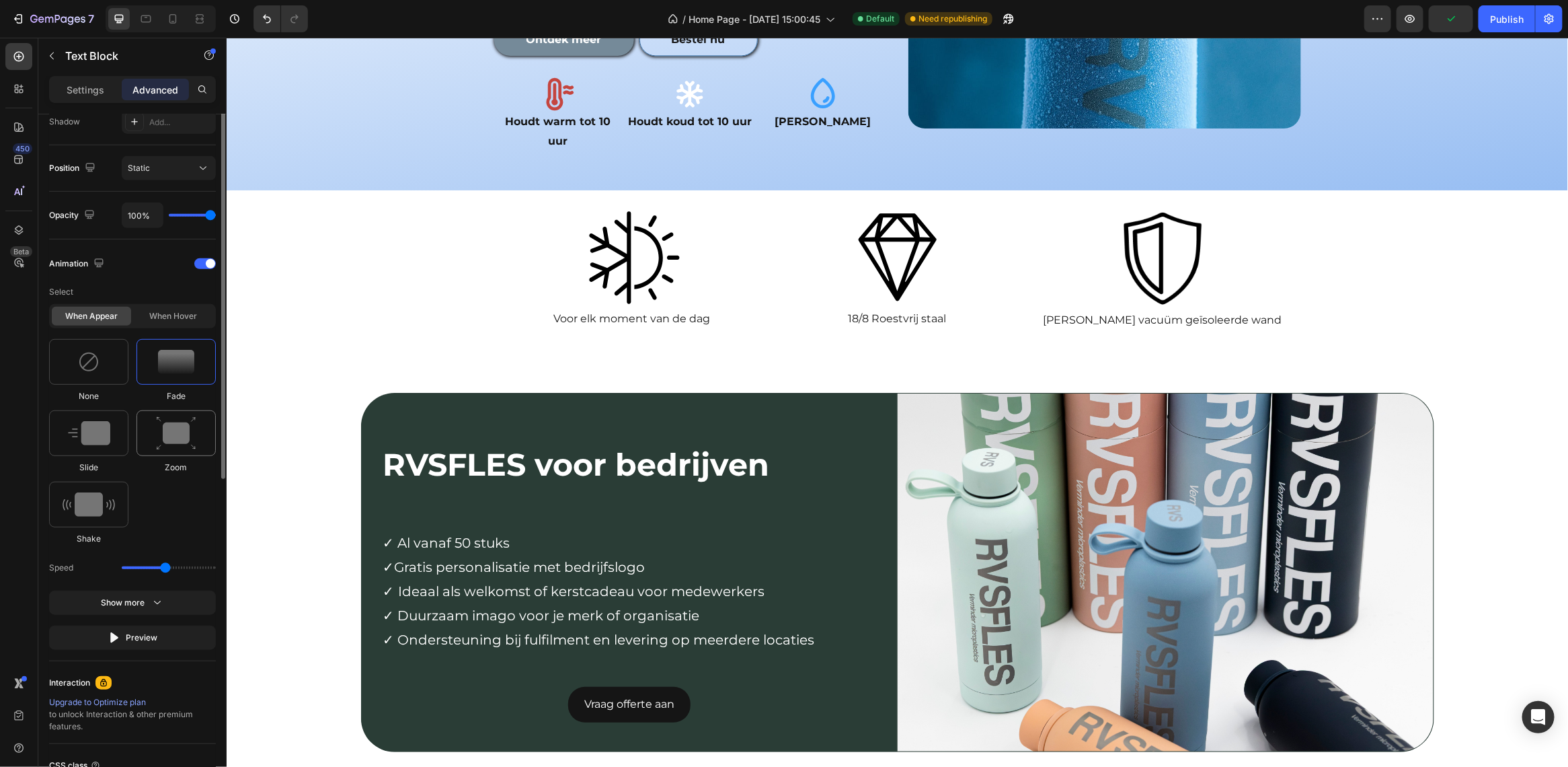
scroll to position [583, 0]
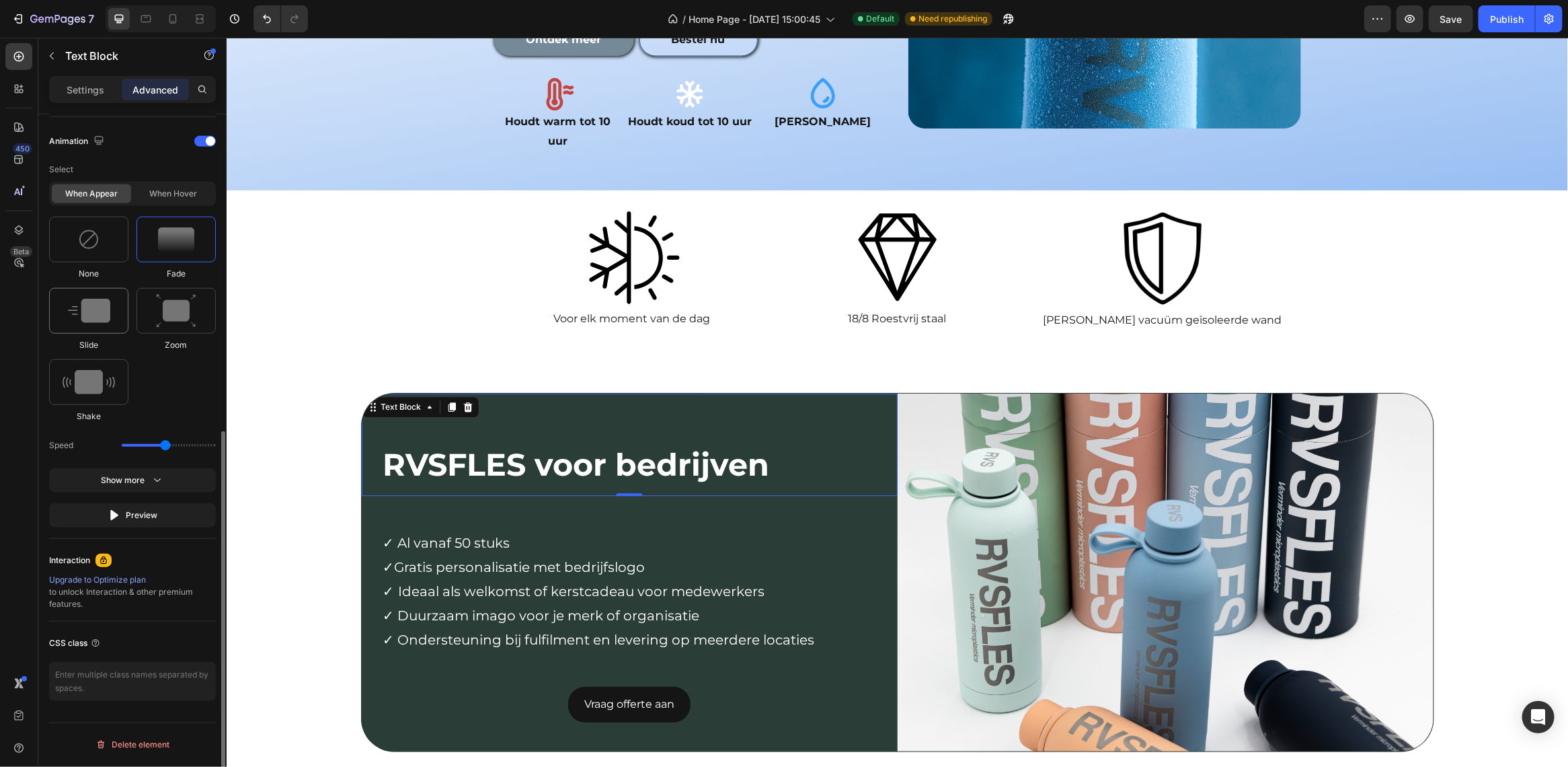
click at [109, 297] on div at bounding box center [89, 310] width 79 height 46
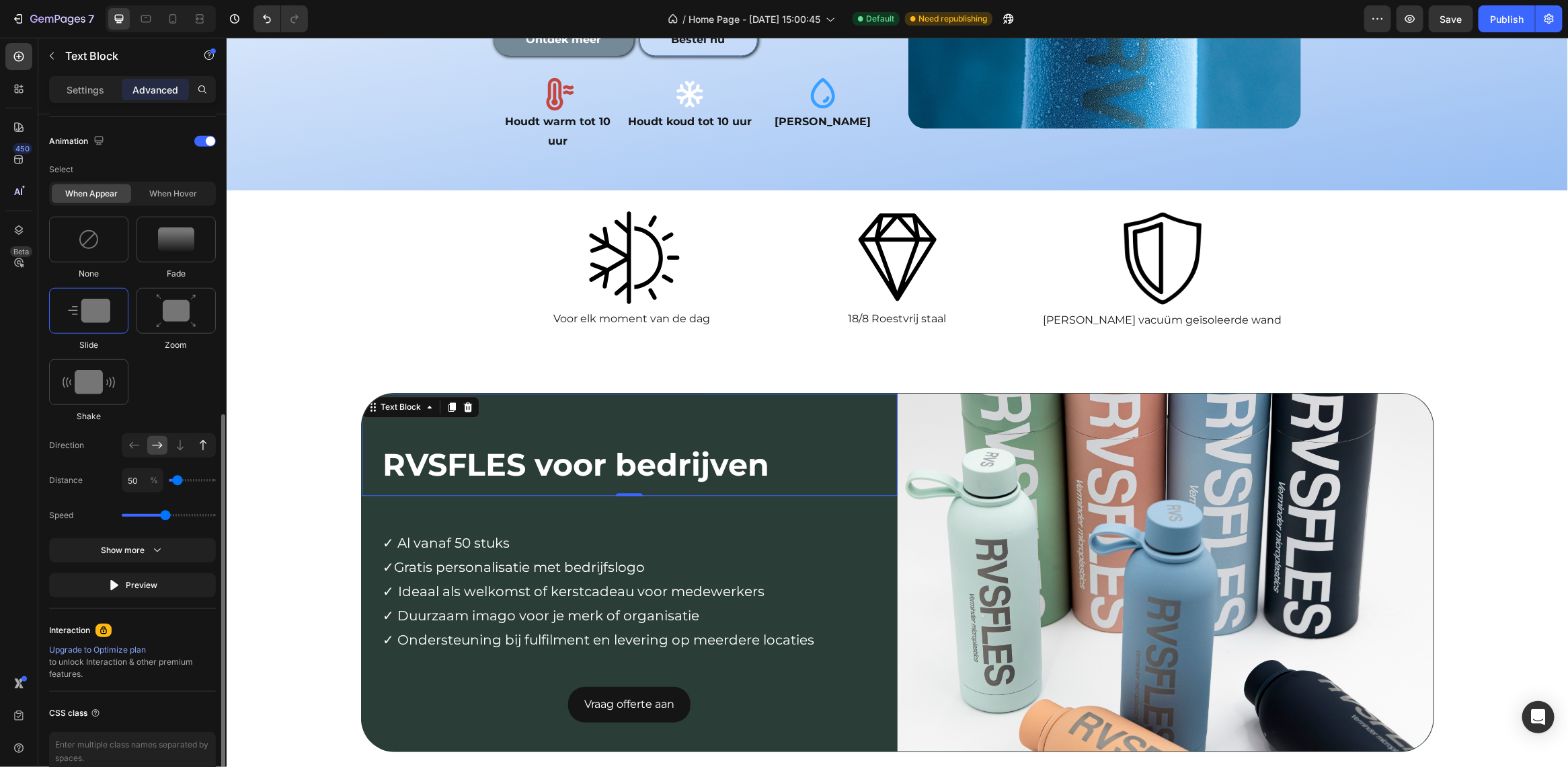
click at [196, 442] on icon at bounding box center [203, 445] width 14 height 14
type input "100"
click at [119, 580] on icon "button" at bounding box center [115, 585] width 14 height 14
click at [851, 686] on div "Vraag offerte aan Button" at bounding box center [629, 704] width 536 height 35
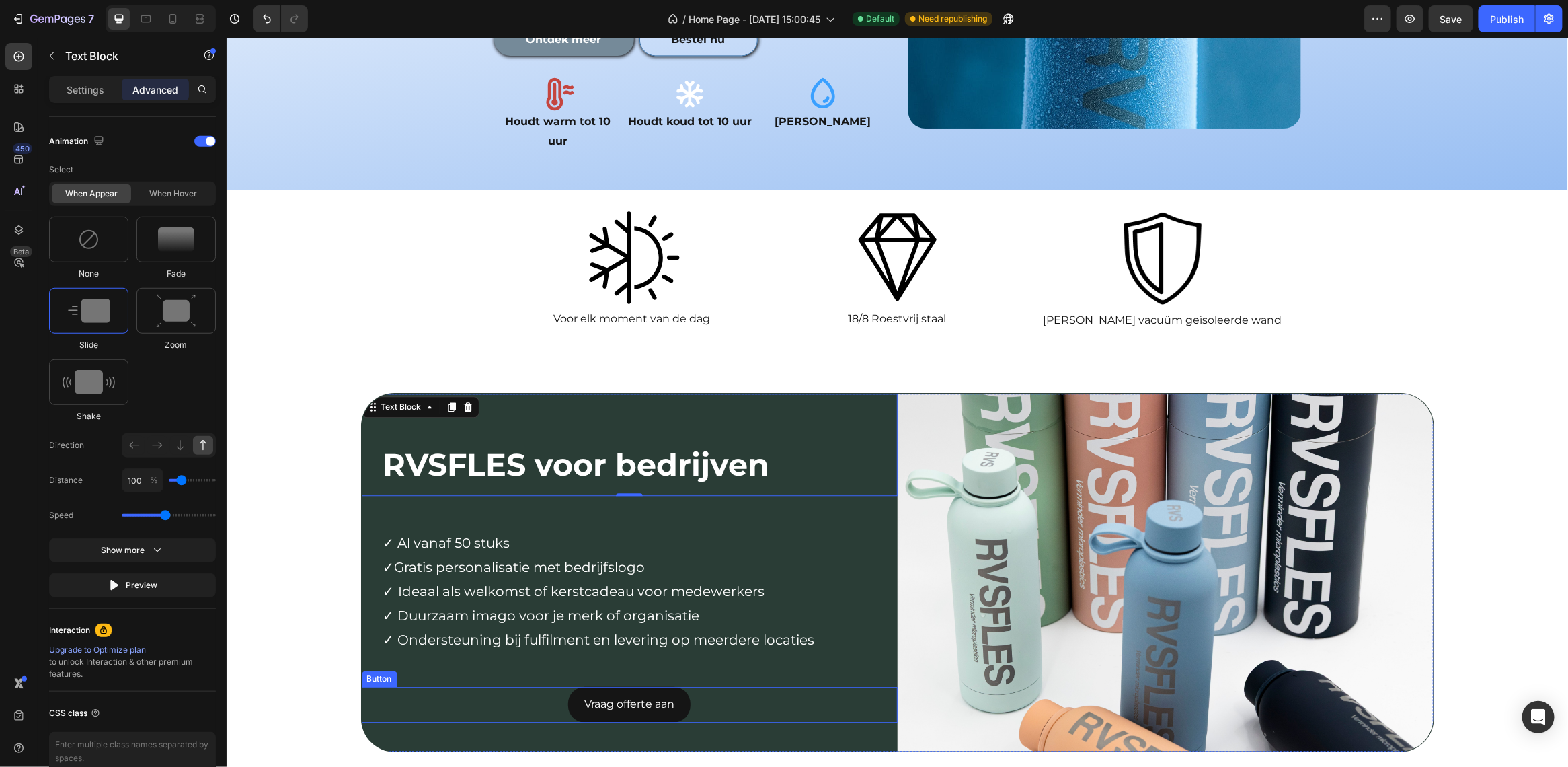
scroll to position [0, 0]
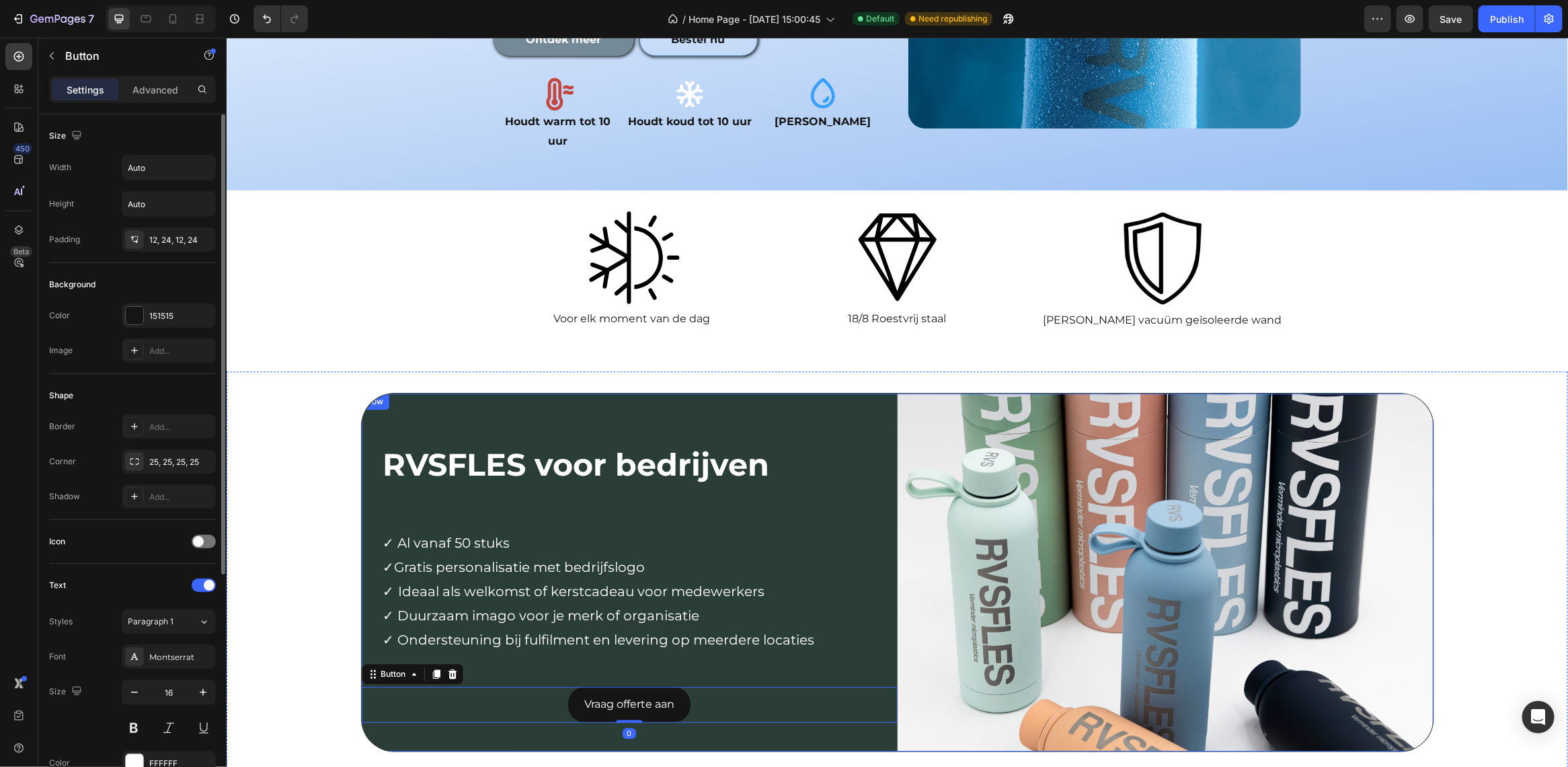
click at [791, 695] on div "RVSFLES voor bedrijven Text Block Row ✓ Al vanaf 50 stuks ✓Gratis personalisati…" at bounding box center [629, 571] width 536 height 357
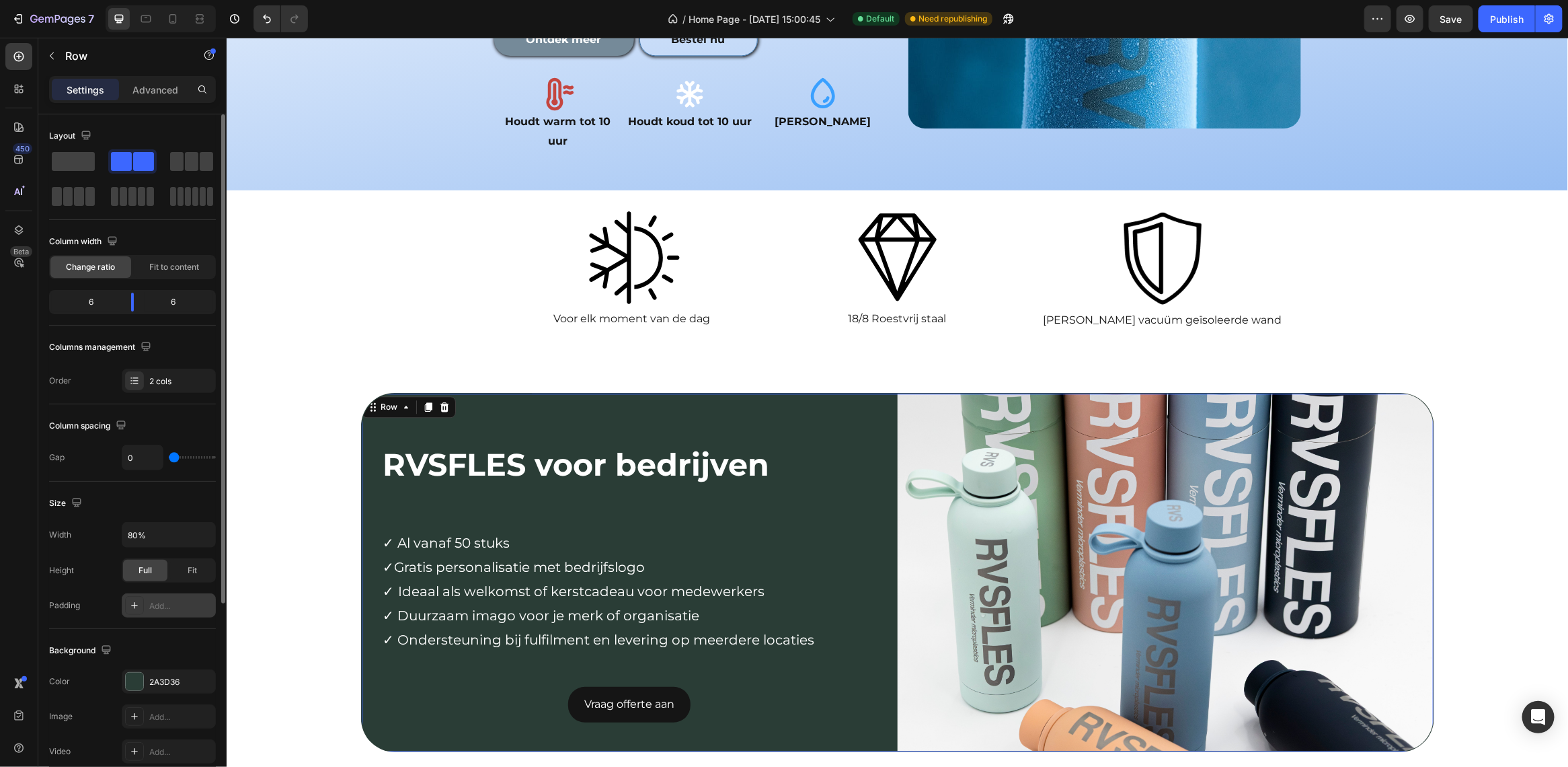
scroll to position [284, 0]
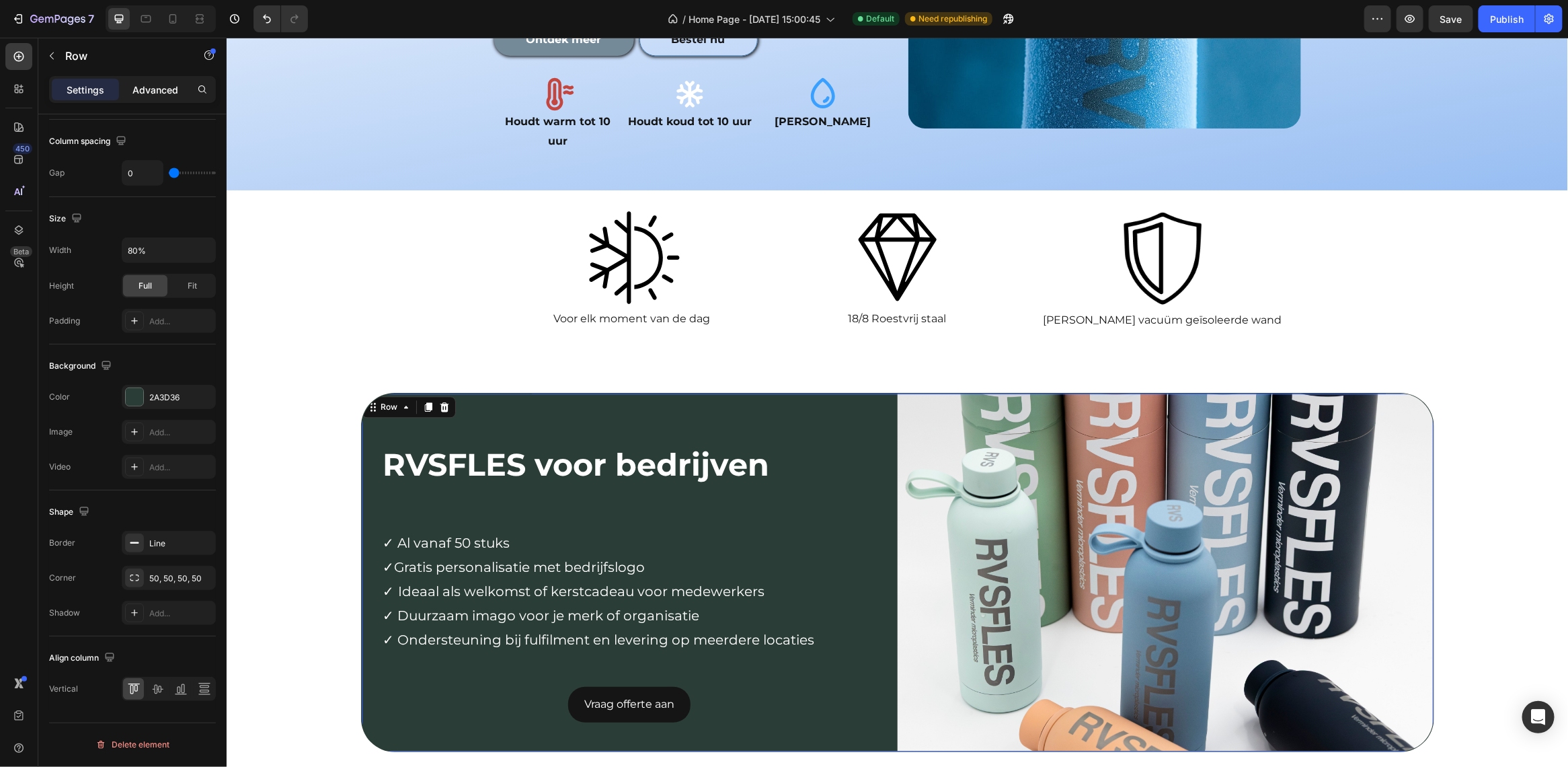
click at [151, 88] on p "Advanced" at bounding box center [155, 89] width 46 height 14
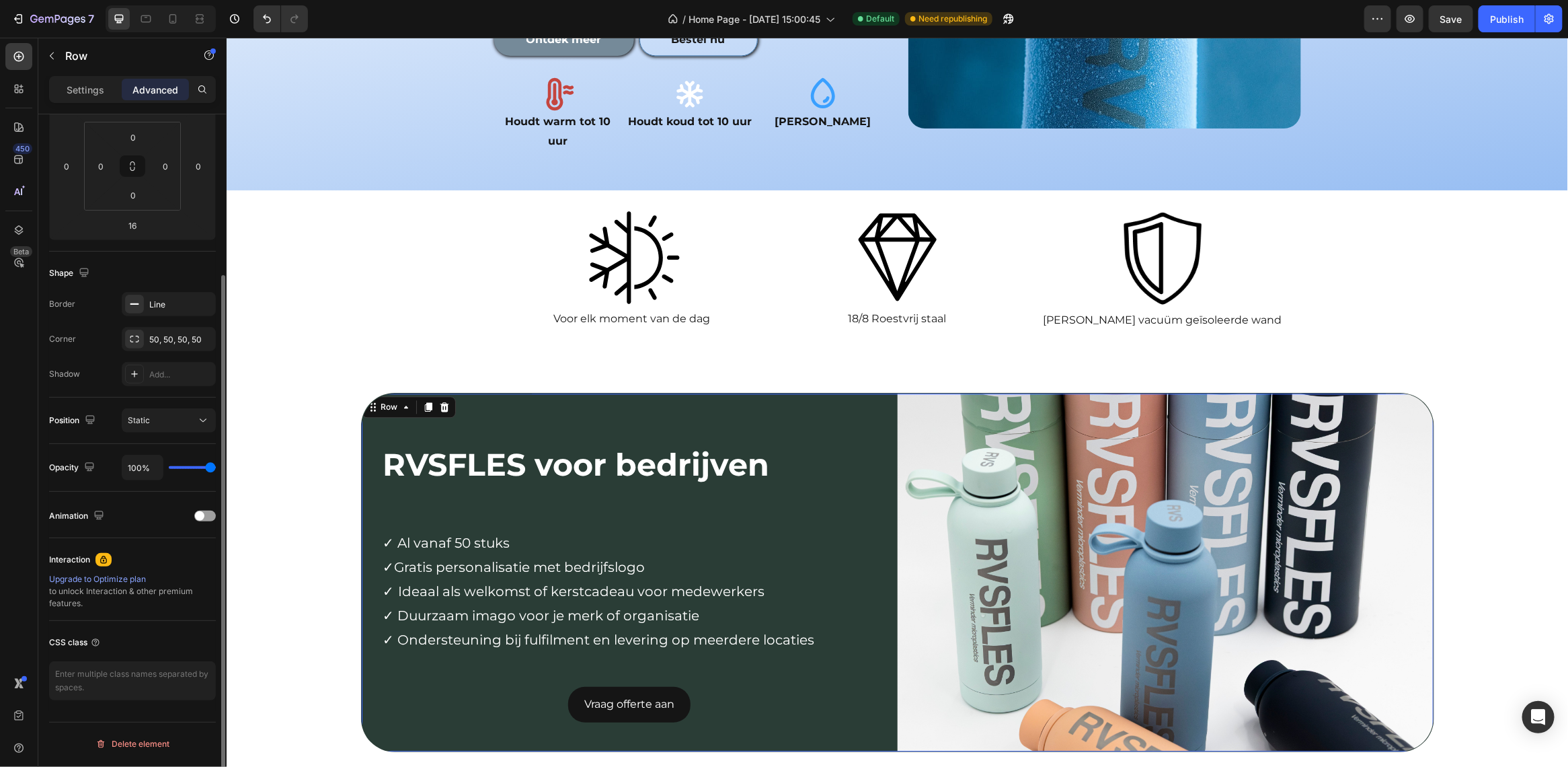
scroll to position [209, 0]
click at [505, 680] on div "RVSFLES voor bedrijven Text Block Row ✓ Al vanaf 50 stuks ✓Gratis personalisati…" at bounding box center [629, 571] width 536 height 357
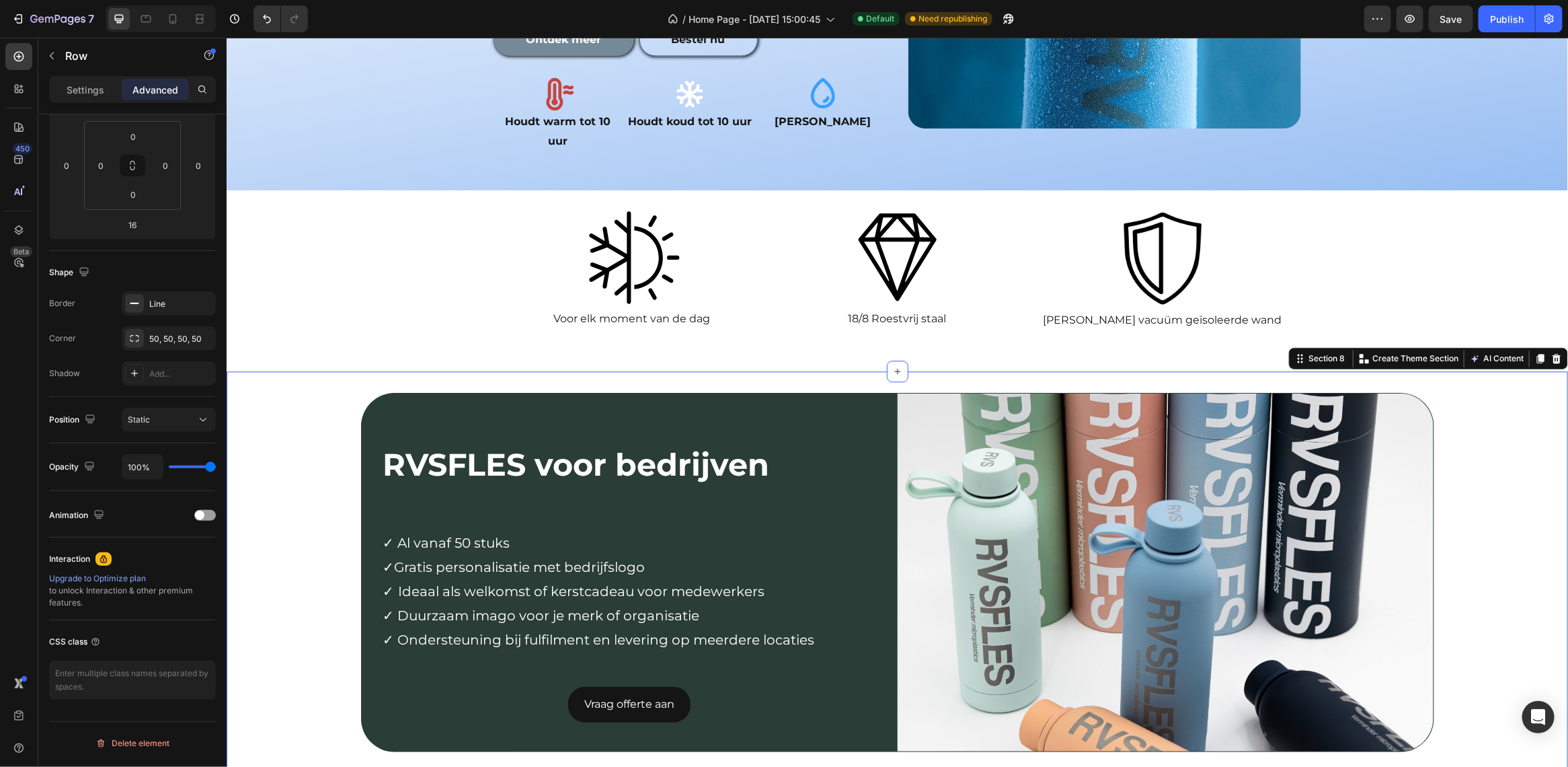
click at [289, 461] on div "RVSFLES voor bedrijven Text Block Row ✓ Al vanaf 50 stuks ✓Gratis personalisati…" at bounding box center [896, 577] width 1342 height 370
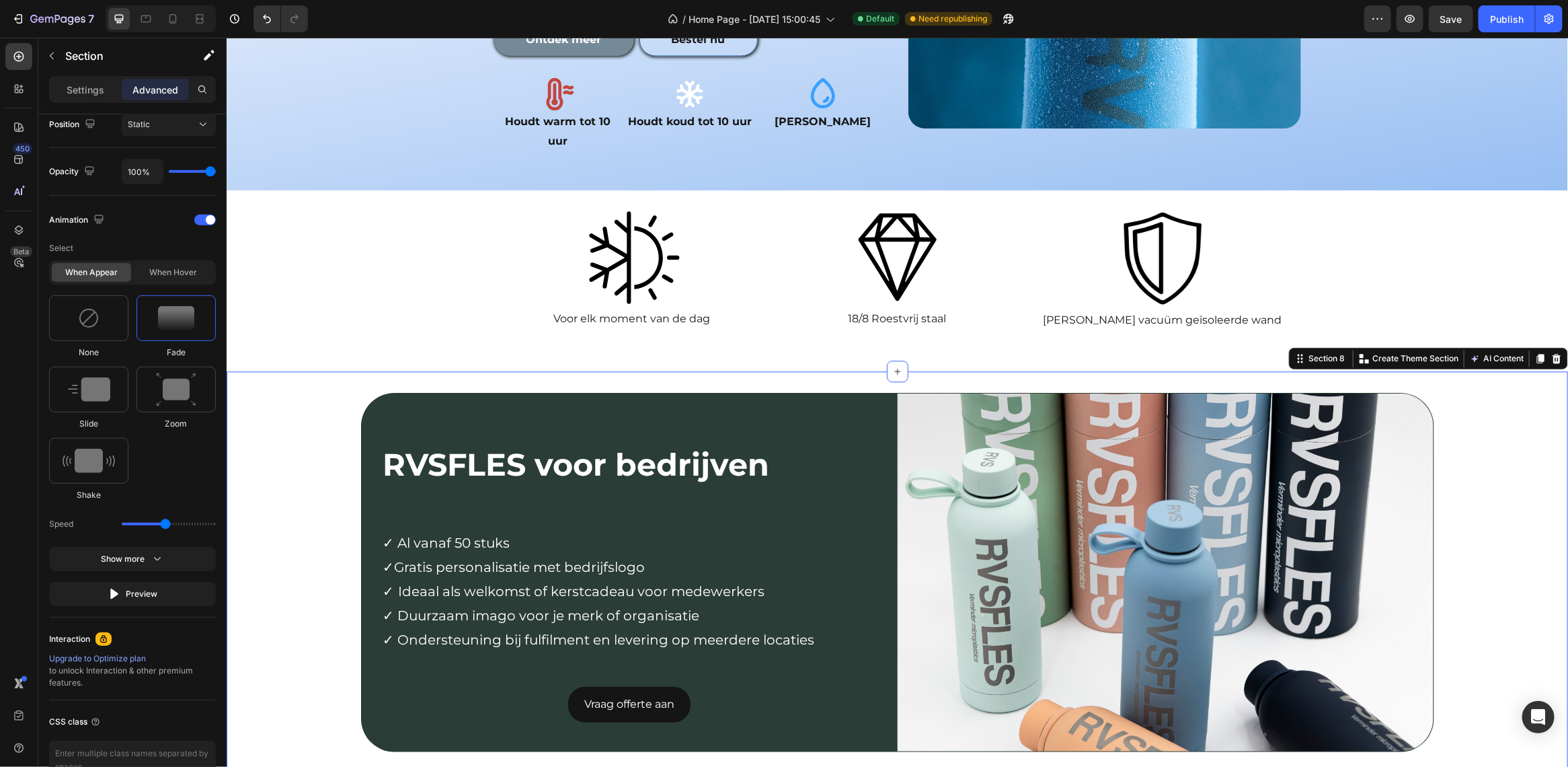
scroll to position [583, 0]
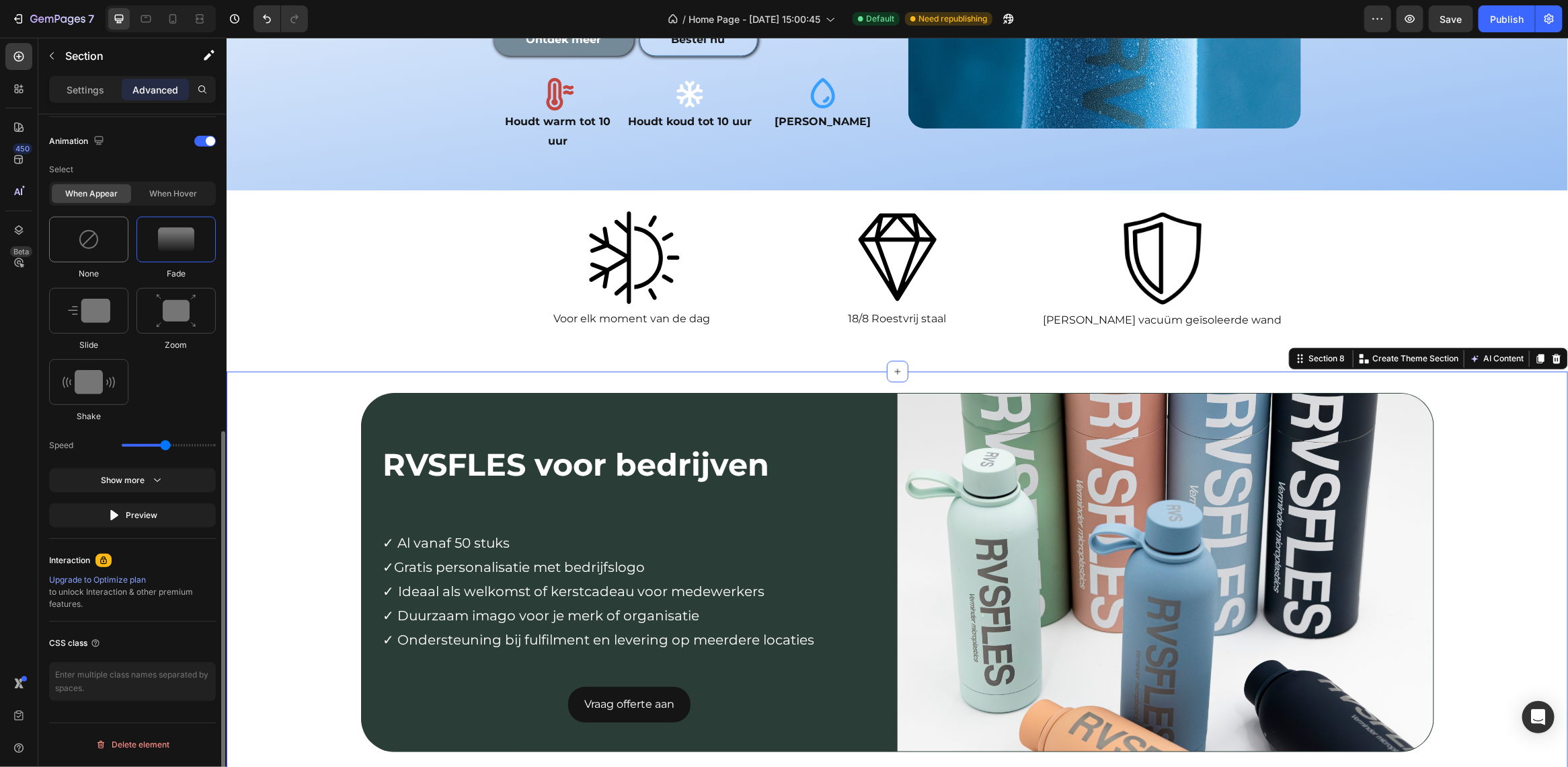
click at [98, 245] on img at bounding box center [89, 239] width 22 height 22
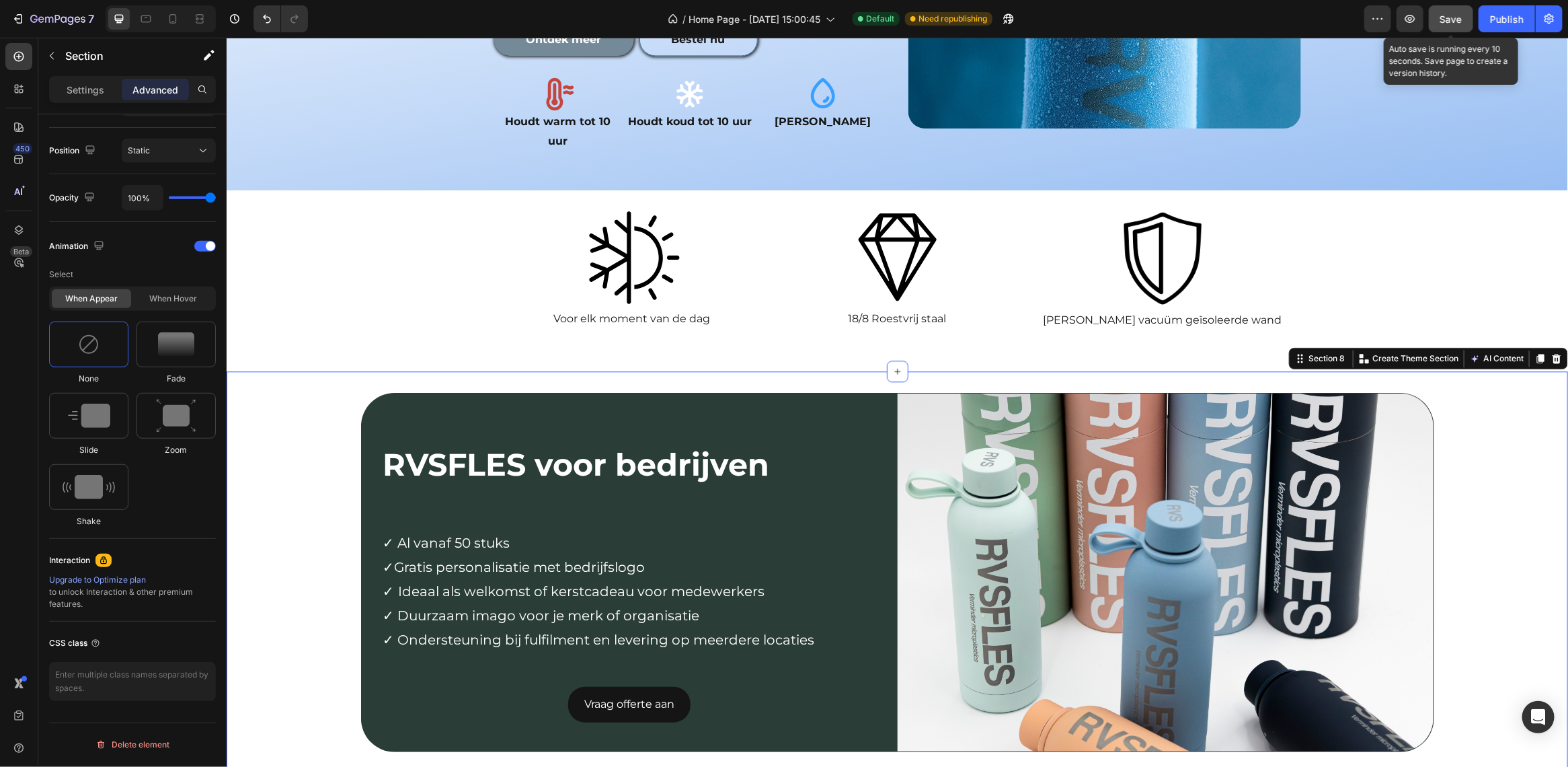
click at [1450, 24] on span "Save" at bounding box center [1451, 19] width 22 height 12
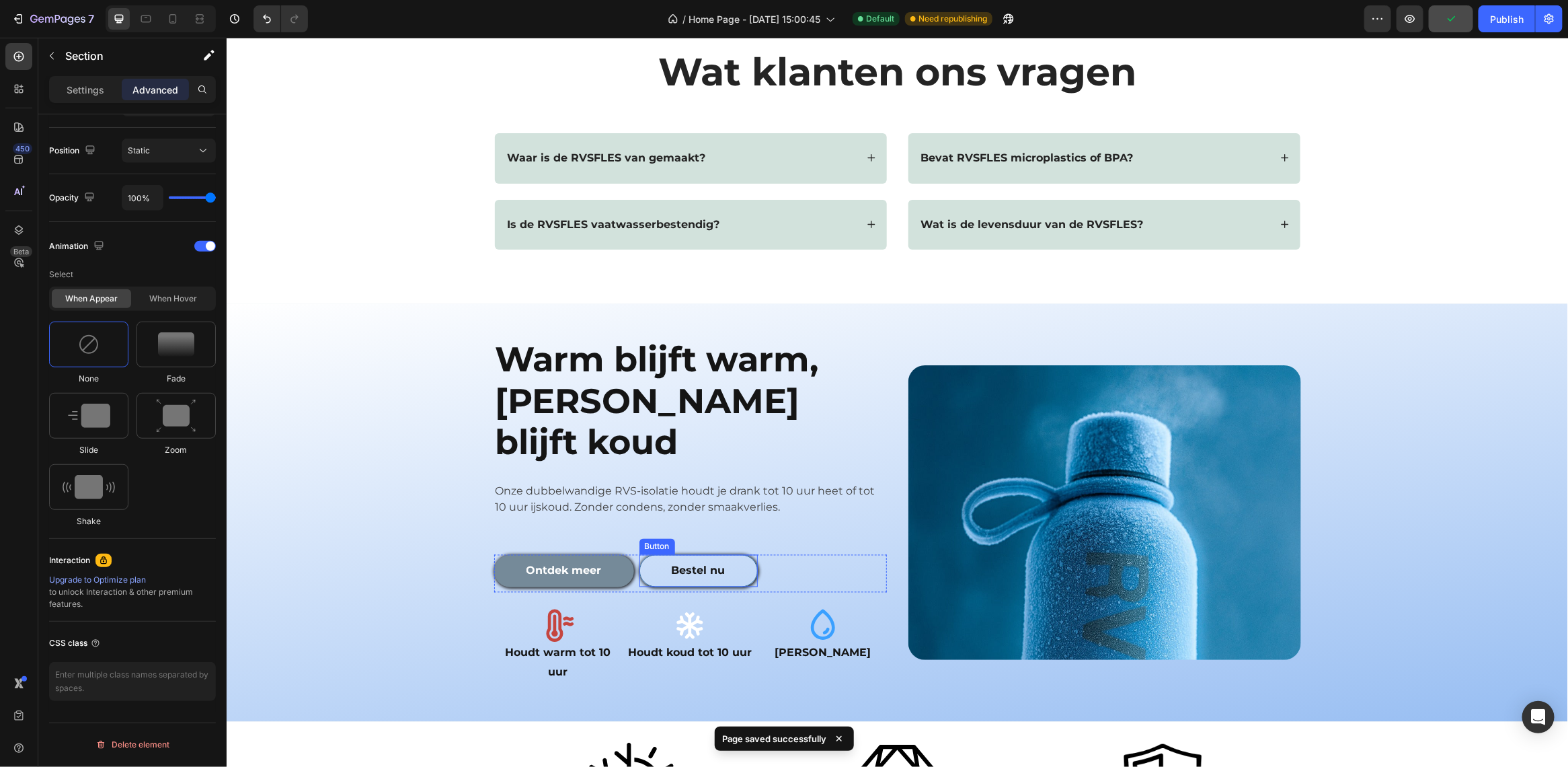
scroll to position [1291, 0]
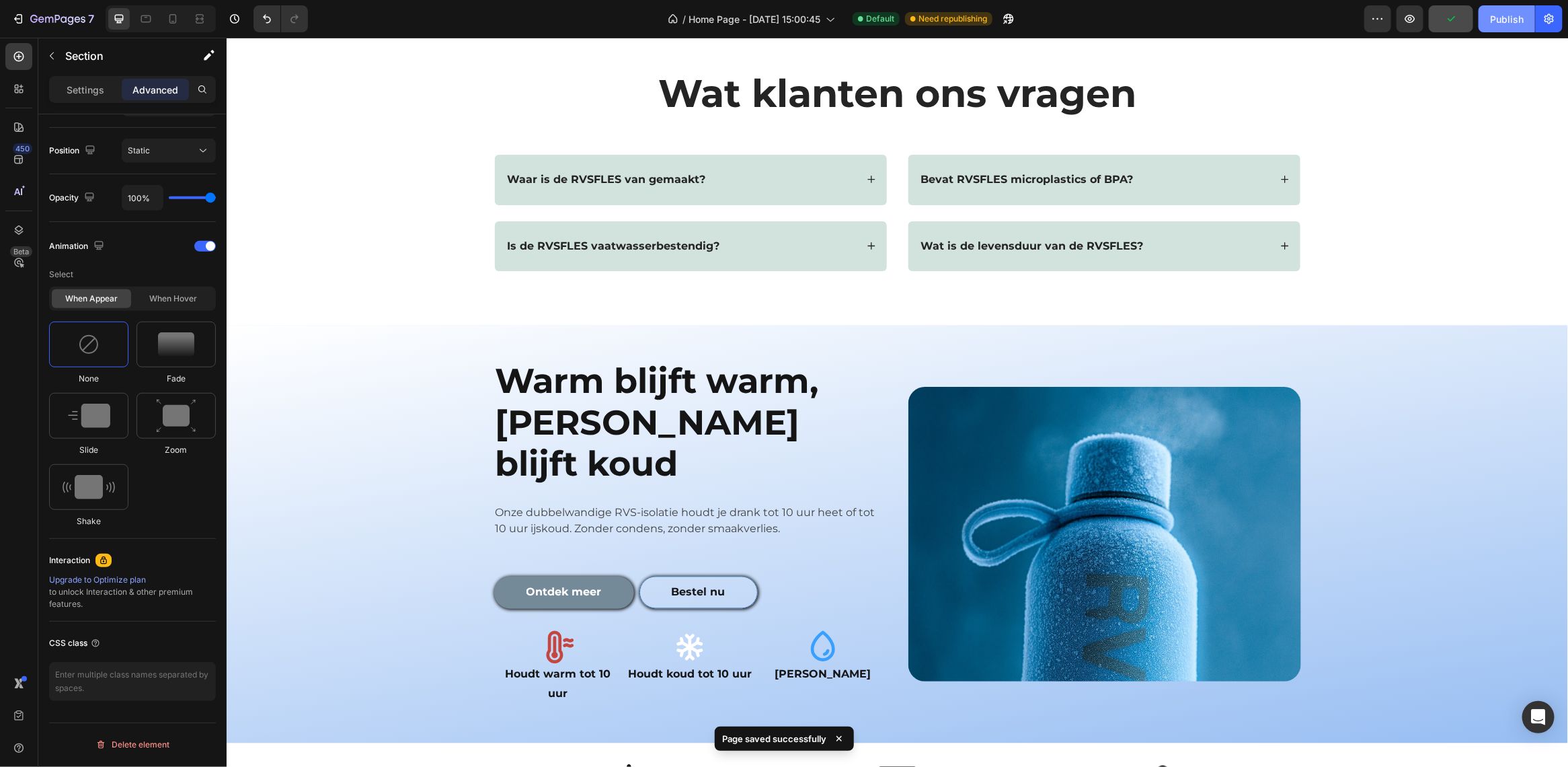
click at [1509, 29] on button "Publish" at bounding box center [1507, 18] width 57 height 27
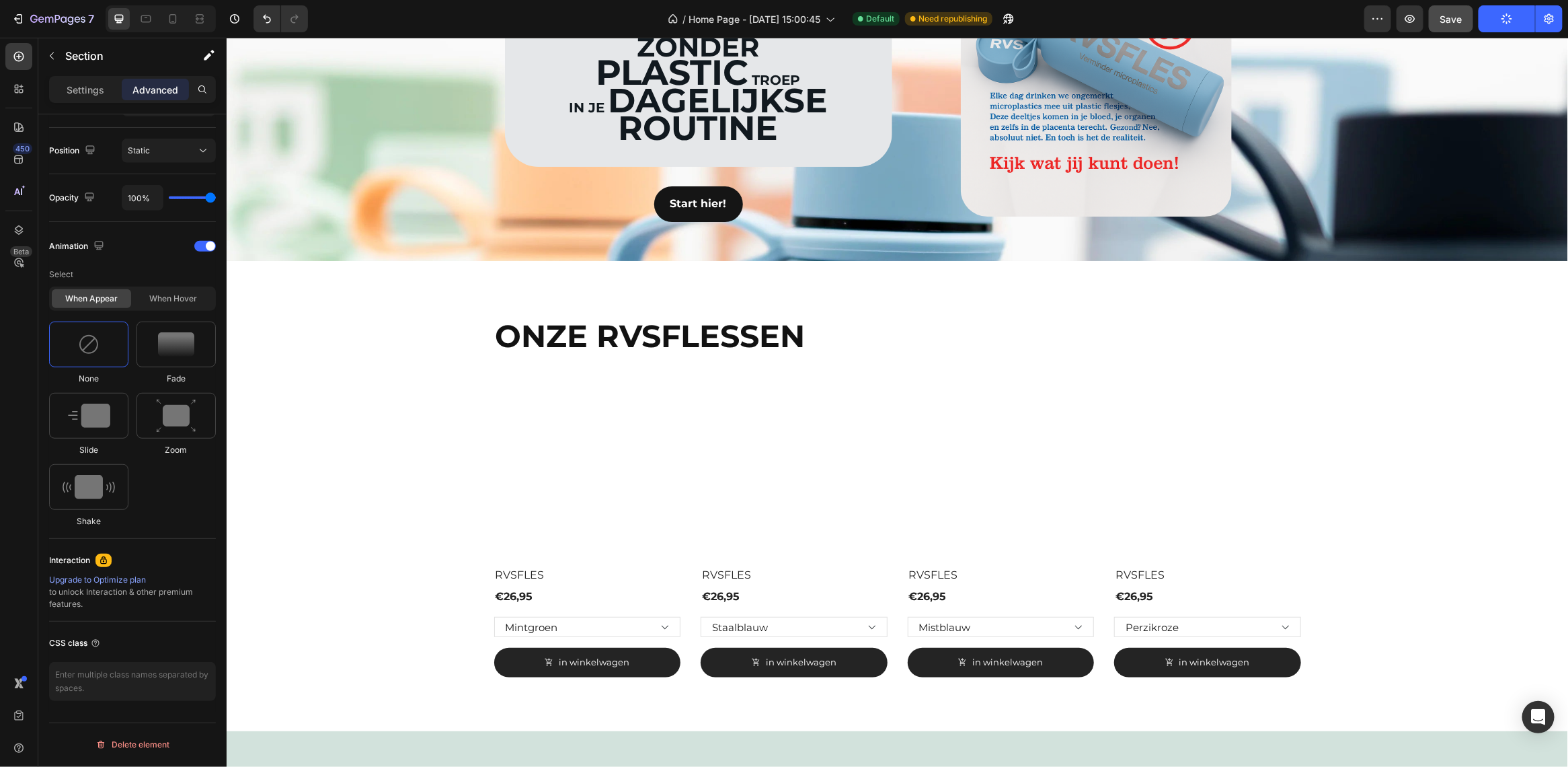
scroll to position [0, 0]
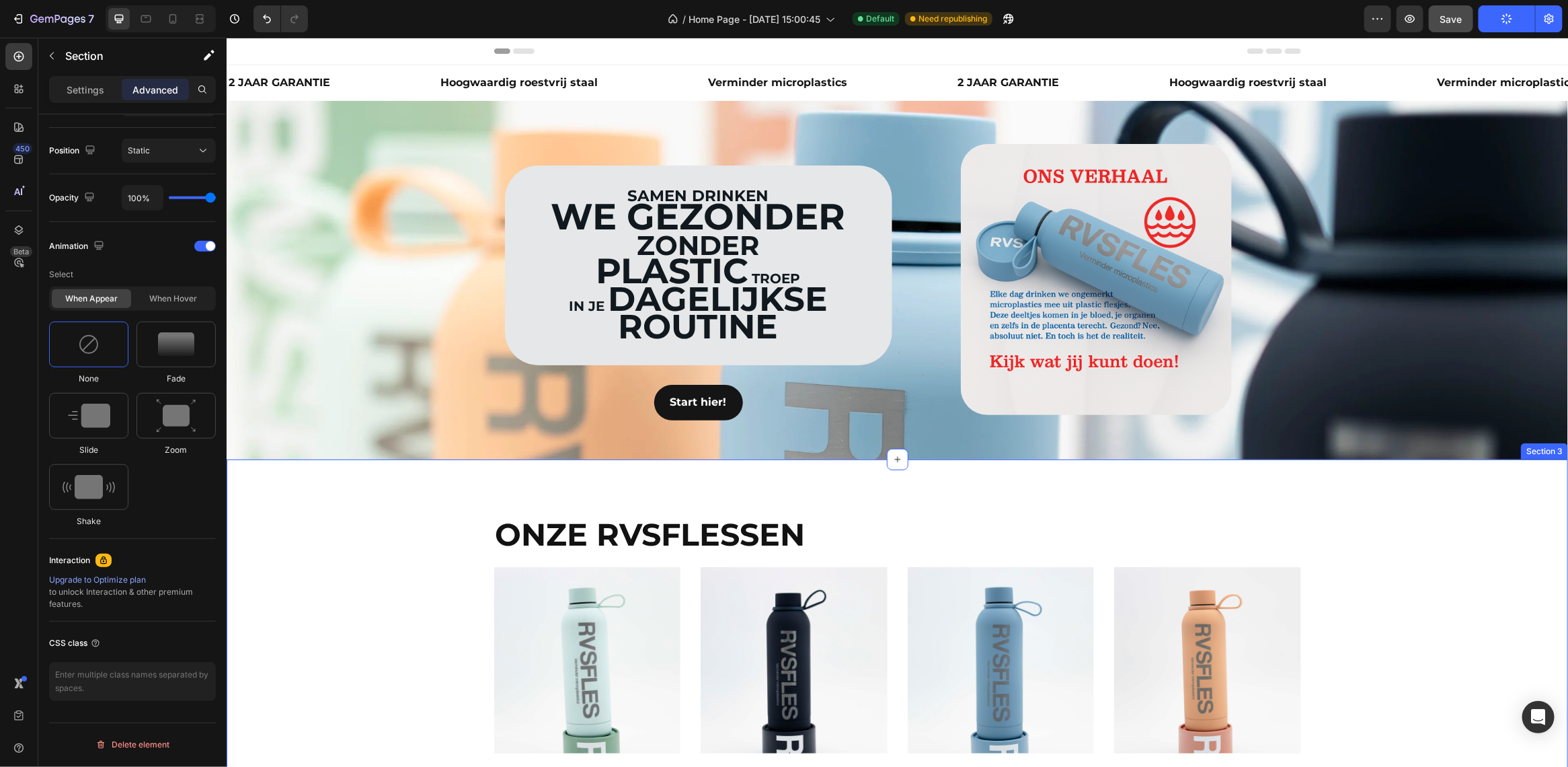
click at [377, 531] on div "ONZE RVSFLESSEN Heading (P) Images Row RVSFLES (P) Title €26,95 (P) Price (P) P…" at bounding box center [896, 694] width 1321 height 363
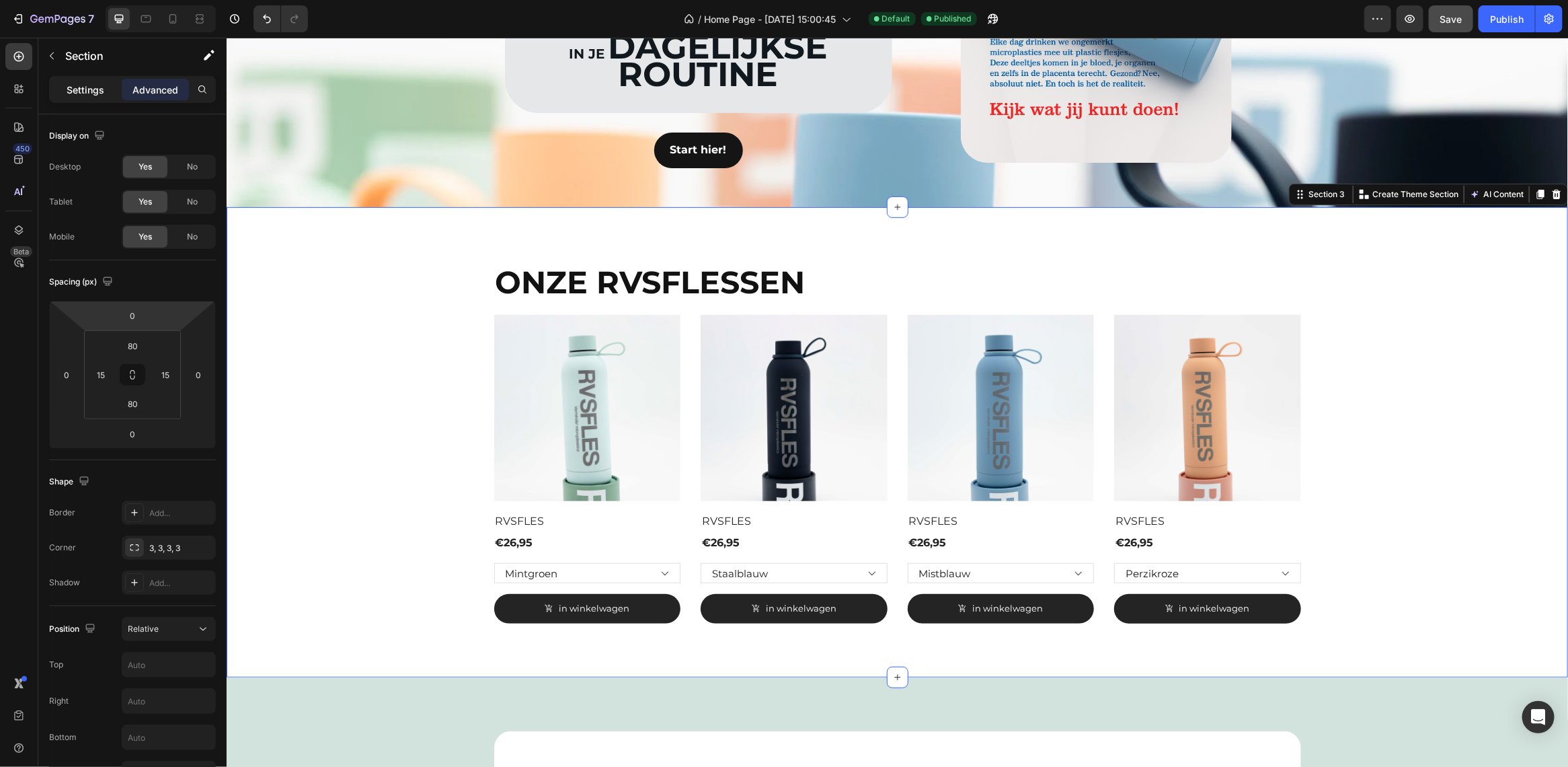
click at [85, 92] on p "Settings" at bounding box center [85, 89] width 37 height 14
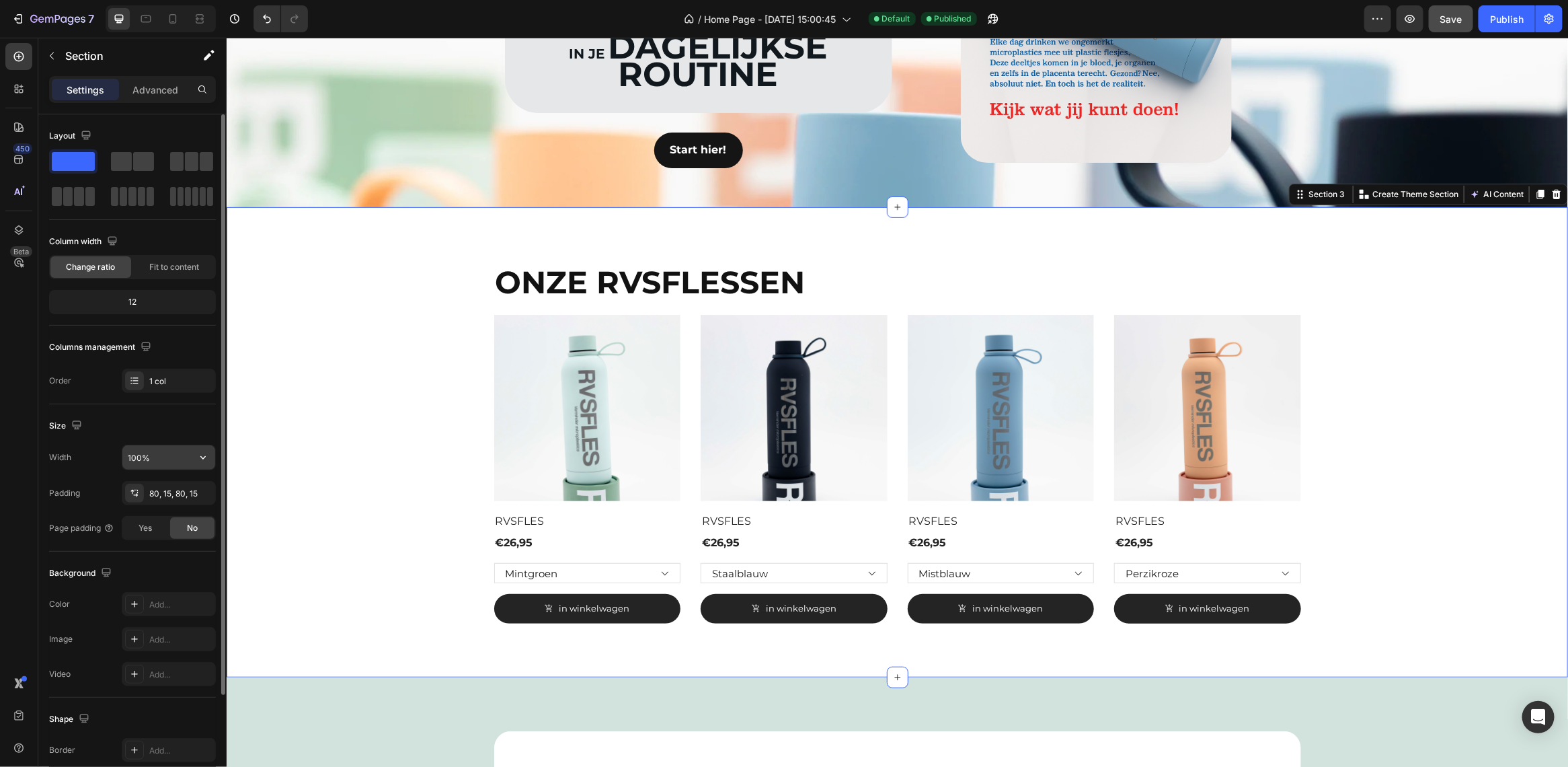
click at [160, 455] on input "100%" at bounding box center [169, 457] width 93 height 25
type input "110%"
click at [357, 443] on div "ONZE RVSFLESSEN Heading (P) Images Row RVSFLES (P) Title €26,95 (P) Price (P) P…" at bounding box center [896, 442] width 1321 height 363
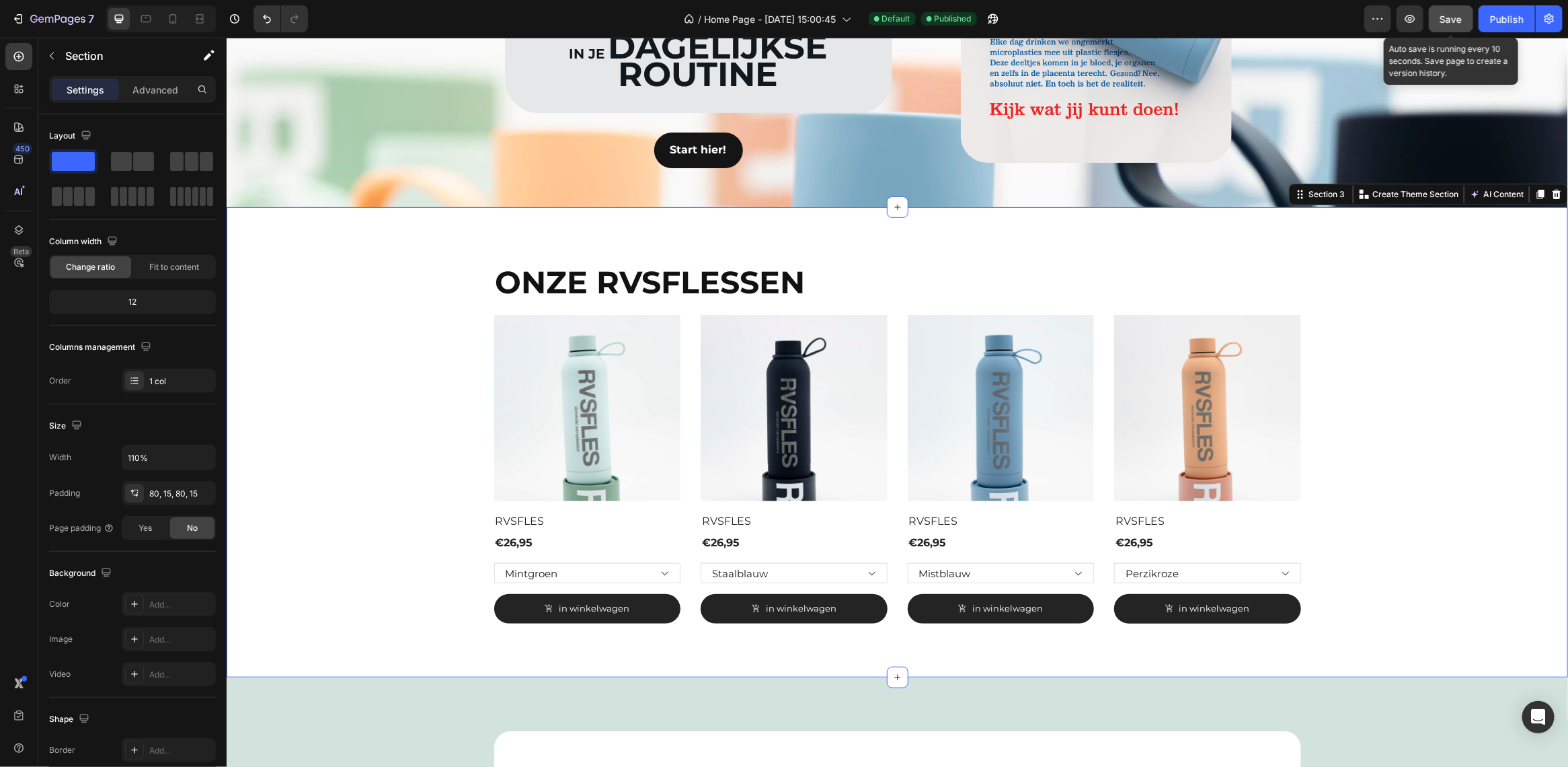
click at [1436, 25] on button "Save" at bounding box center [1451, 18] width 44 height 27
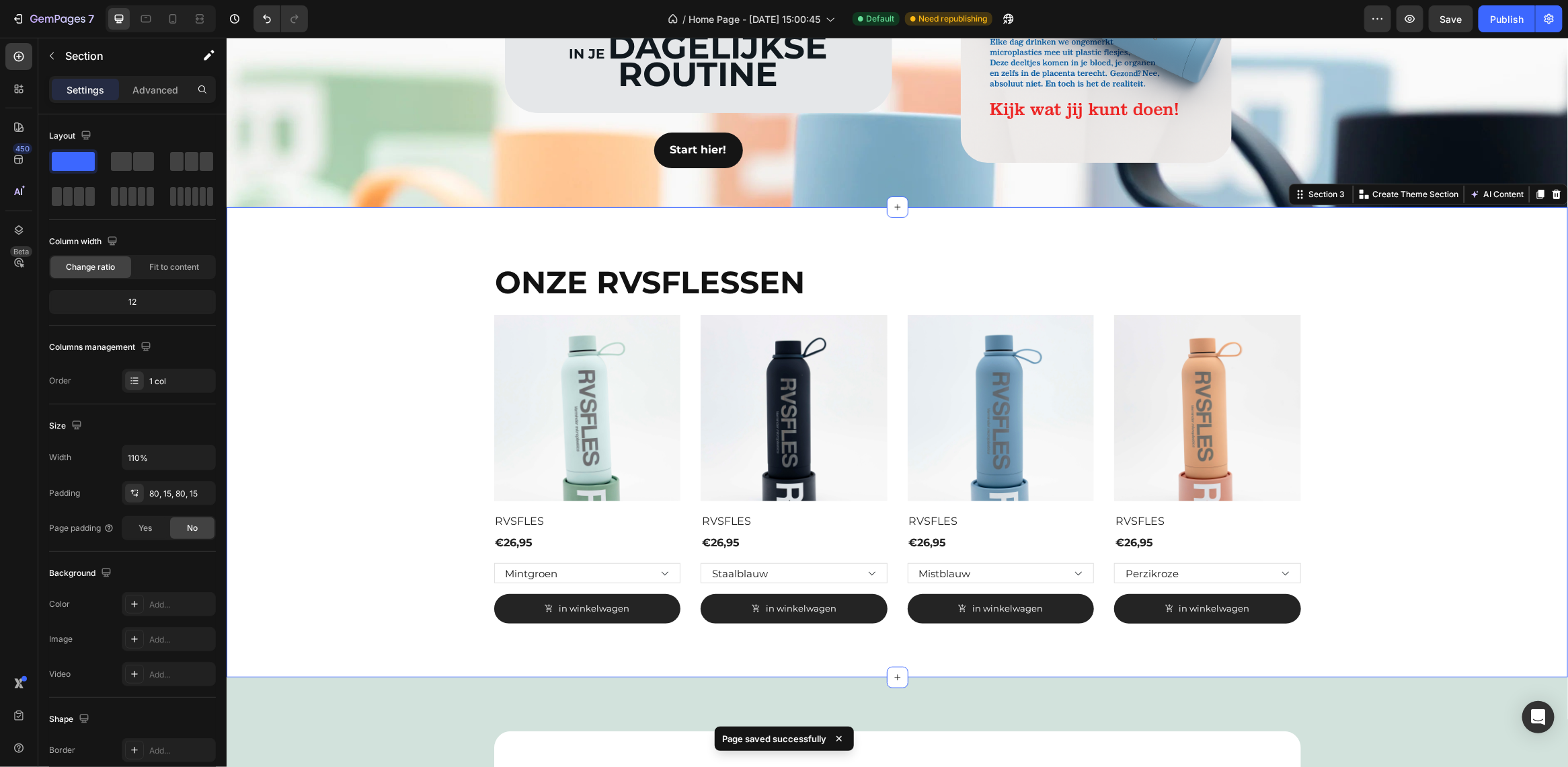
click at [586, 233] on div "ONZE RVSFLESSEN Heading (P) Images Row RVSFLES (P) Title €26,95 (P) Price (P) P…" at bounding box center [896, 442] width 1342 height 470
click at [681, 541] on div "(P) Images Row RVSFLES (P) Title €26,95 (P) Price (P) Price Row Mintgroen Staal…" at bounding box center [897, 468] width 807 height 309
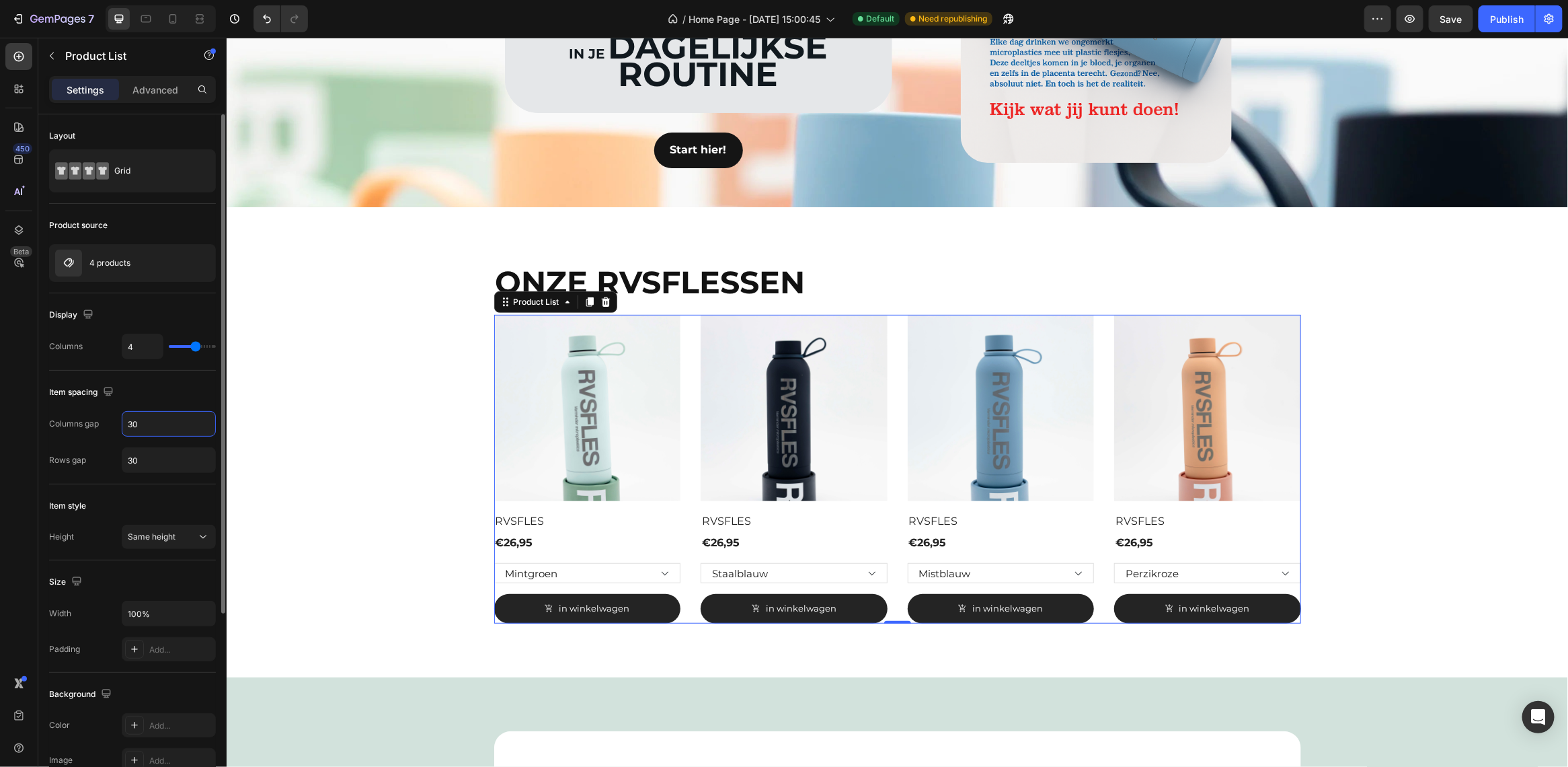
click at [163, 422] on input "30" at bounding box center [169, 424] width 93 height 25
type input "40"
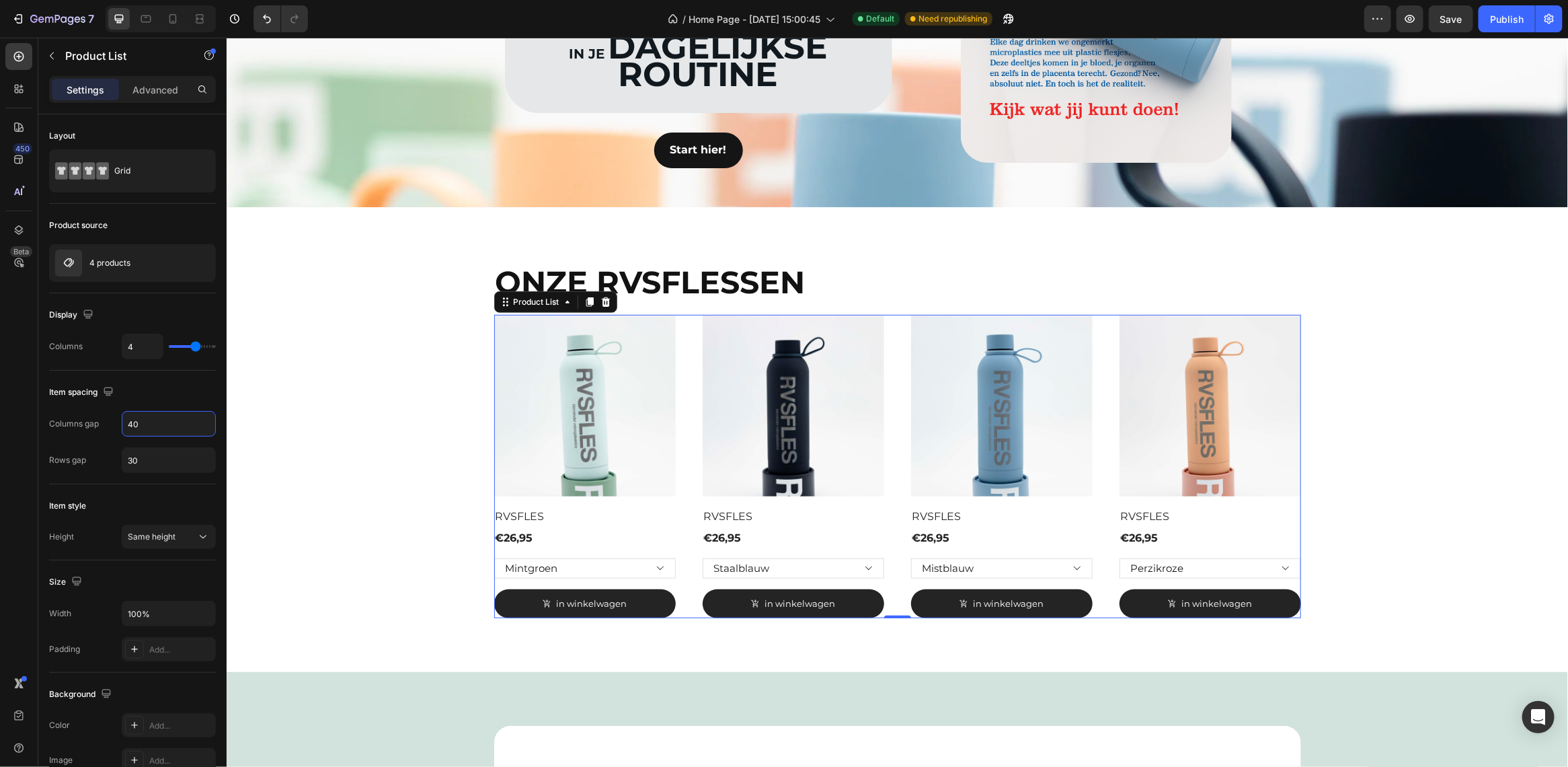
click at [293, 450] on div "ONZE RVSFLESSEN Heading (P) Images Row RVSFLES (P) Title €26,95 (P) Price (P) P…" at bounding box center [896, 439] width 1321 height 357
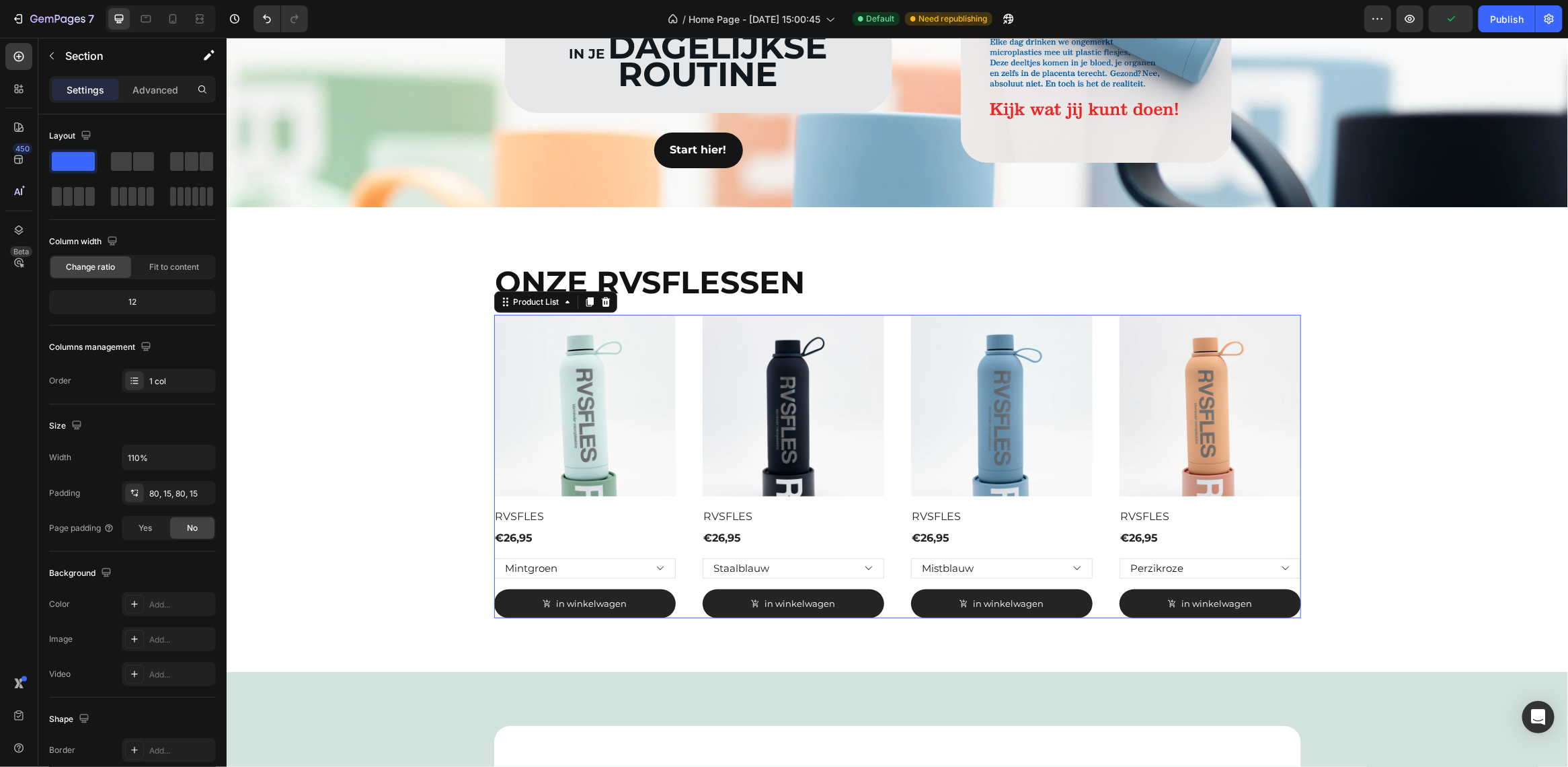
click at [687, 617] on div "(P) Images Row RVSFLES (P) Title €26,95 (P) Price (P) Price Row Mintgroen Staal…" at bounding box center [897, 466] width 807 height 304
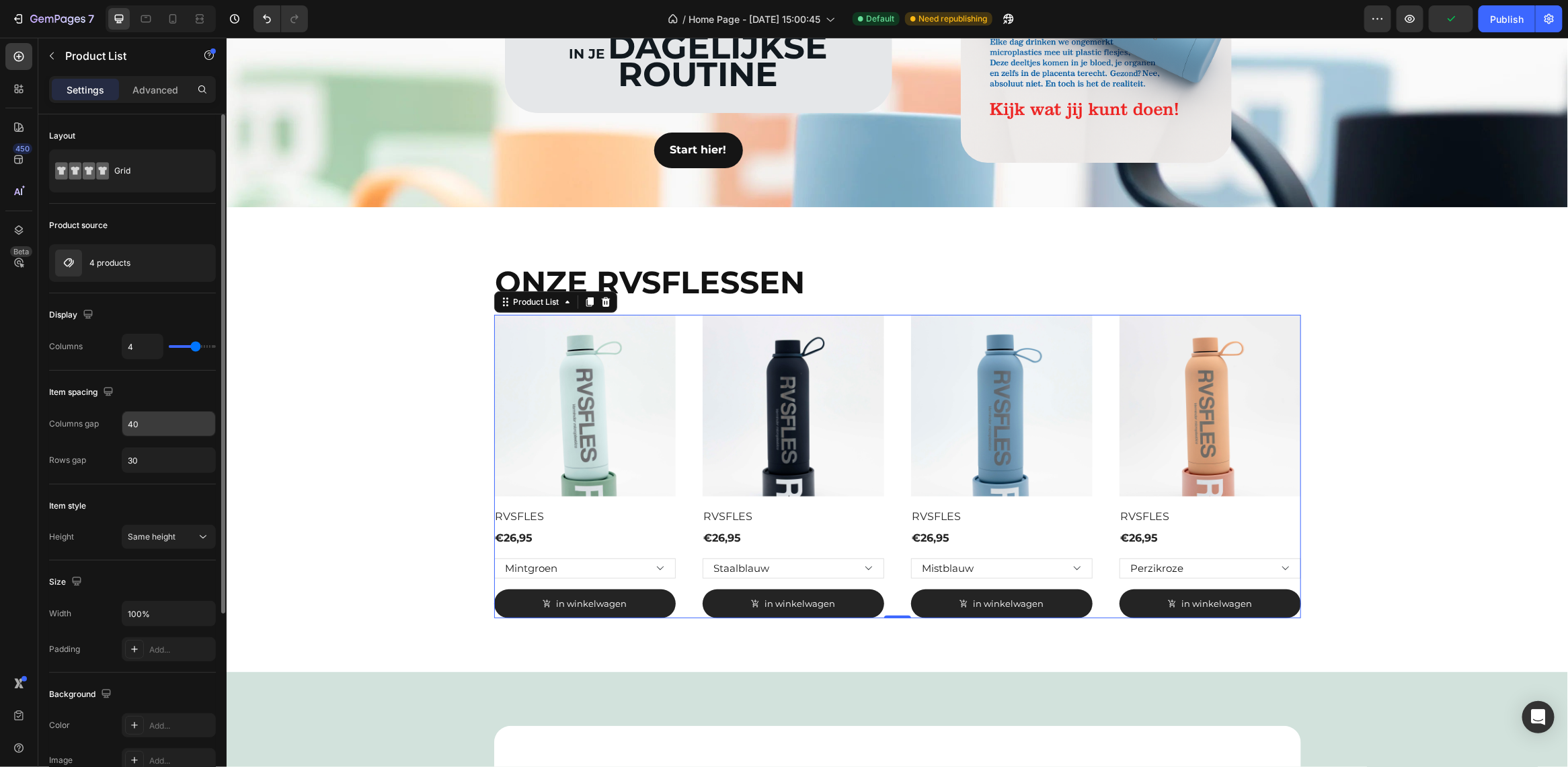
click at [159, 423] on input "40" at bounding box center [169, 424] width 93 height 25
type input "30"
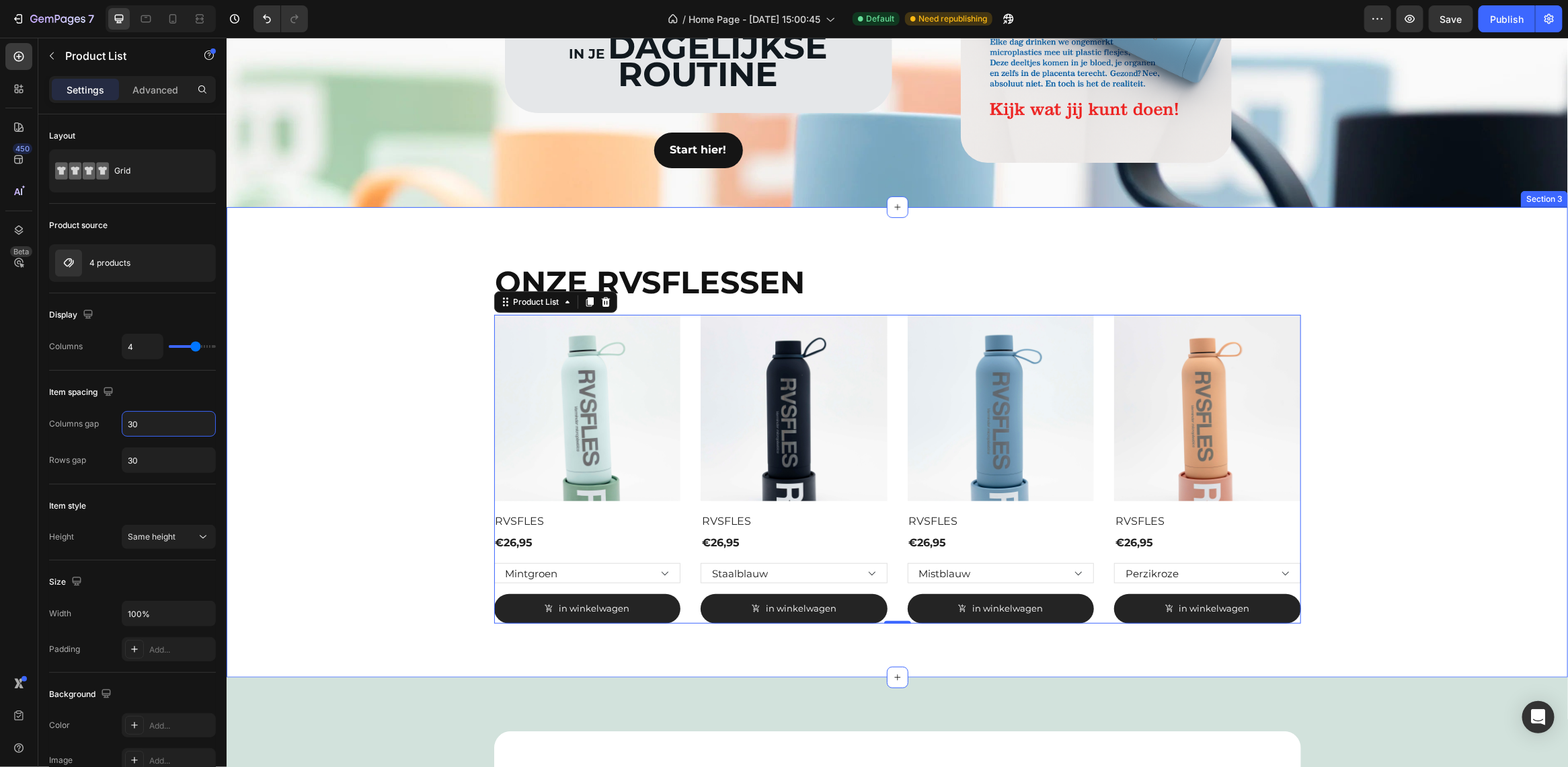
click at [269, 454] on div "ONZE RVSFLESSEN Heading (P) Images Row RVSFLES (P) Title €26,95 (P) Price (P) P…" at bounding box center [896, 442] width 1321 height 363
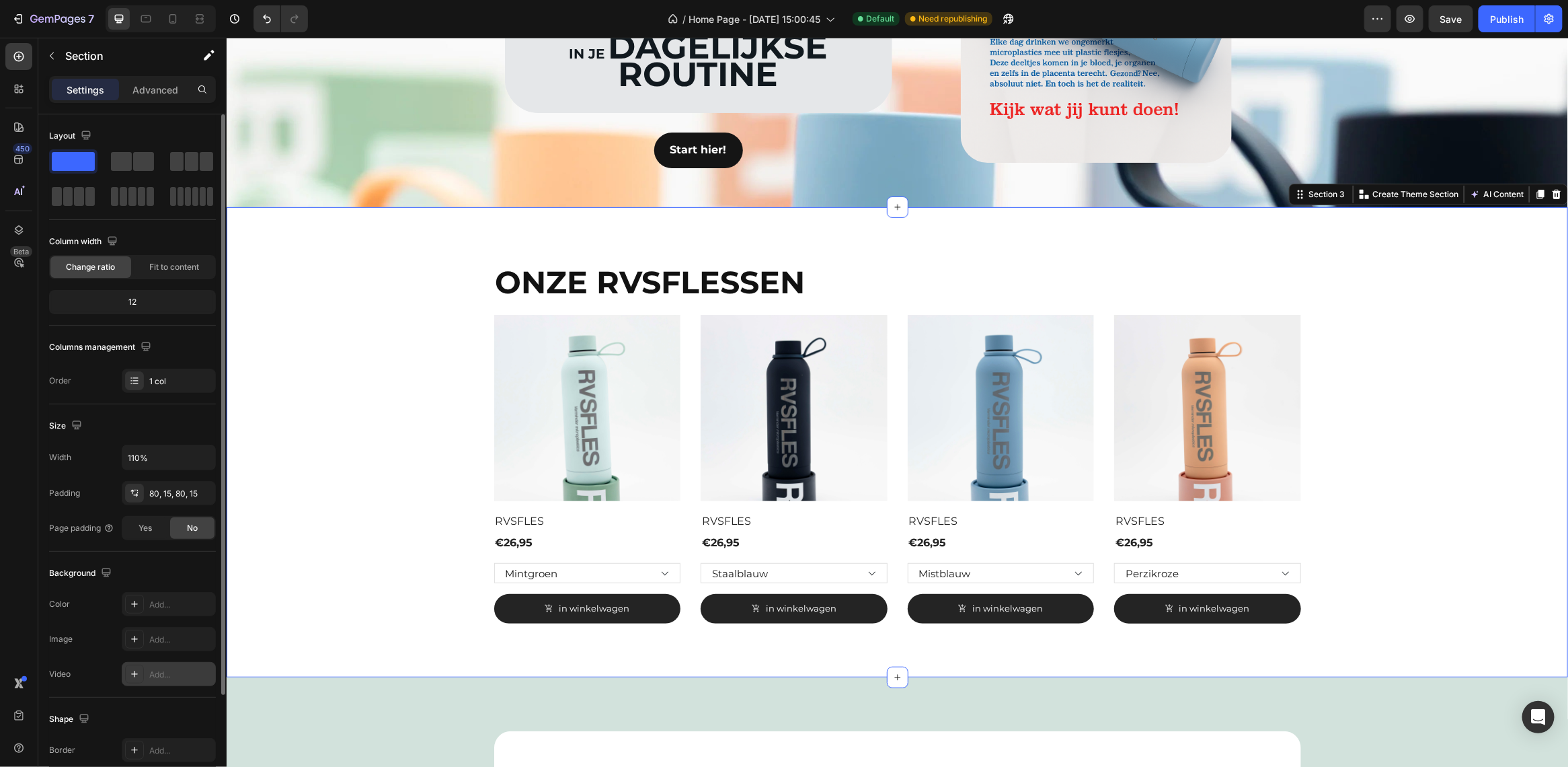
scroll to position [132, 0]
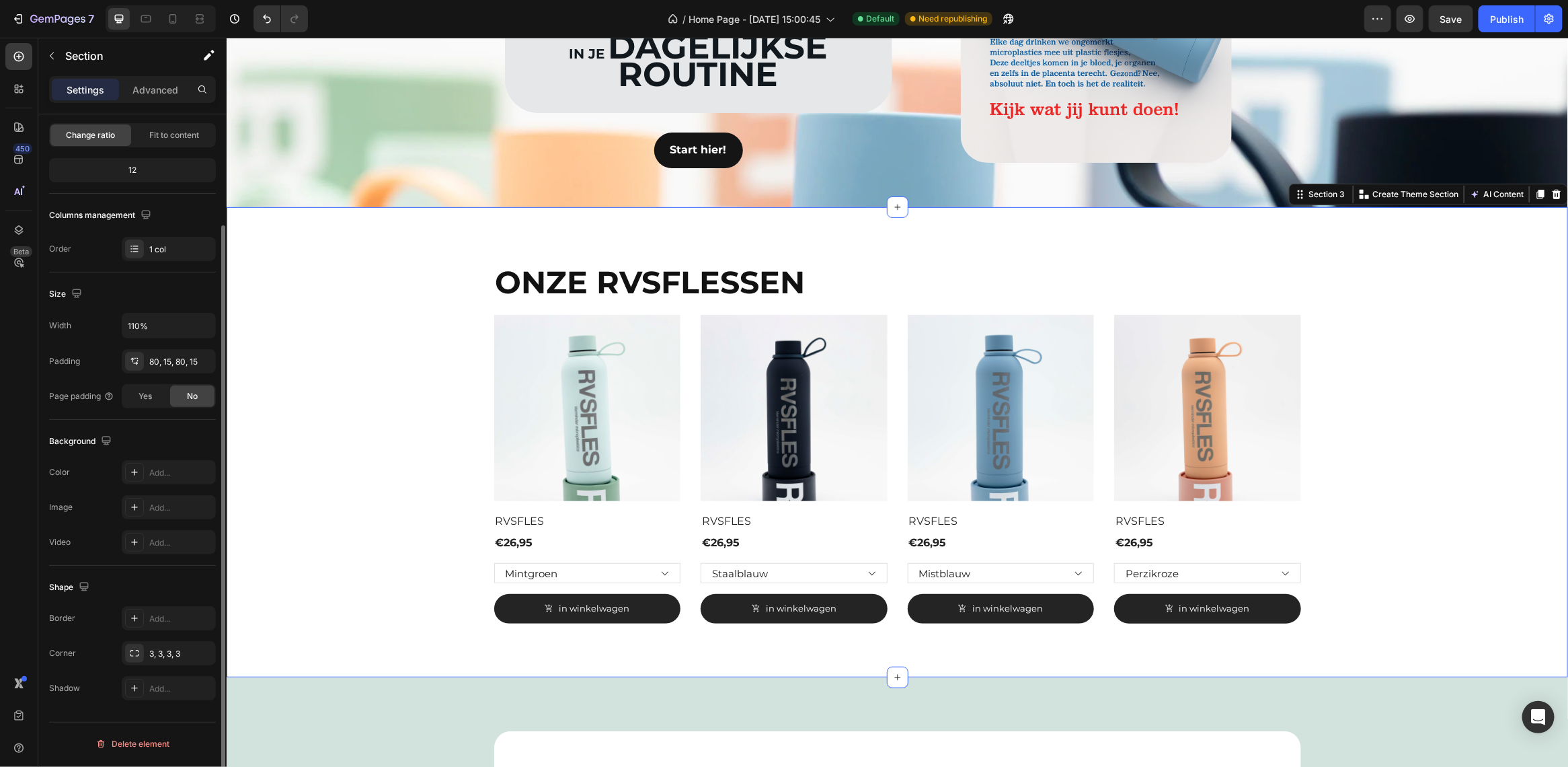
click at [347, 495] on div "ONZE RVSFLESSEN Heading (P) Images Row RVSFLES (P) Title €26,95 (P) Price (P) P…" at bounding box center [896, 442] width 1321 height 363
click at [385, 398] on div "ONZE RVSFLESSEN Heading (P) Images Row RVSFLES (P) Title €26,95 (P) Price (P) P…" at bounding box center [896, 442] width 1321 height 363
click at [1524, 22] on button "Publish" at bounding box center [1507, 18] width 57 height 27
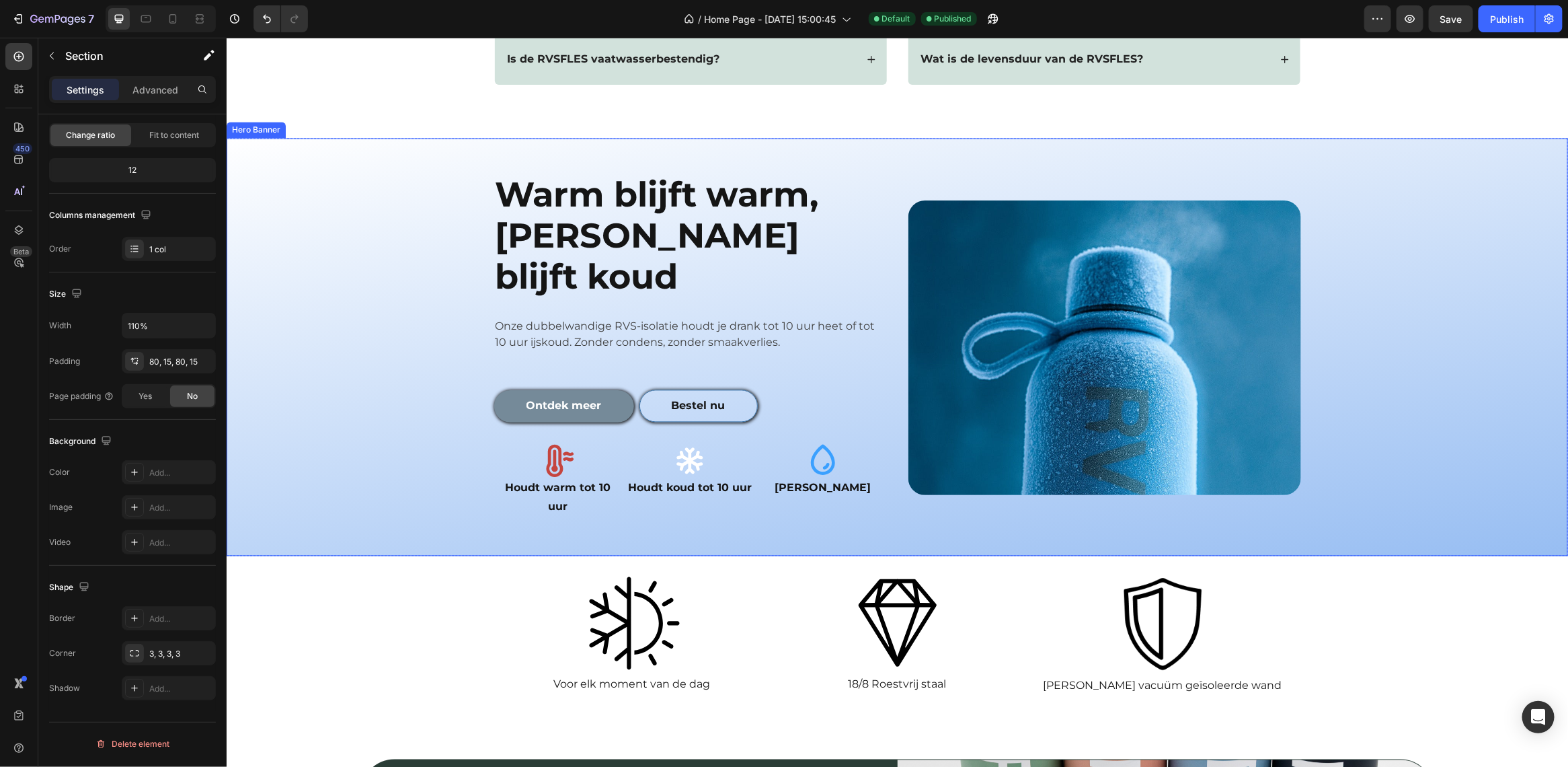
scroll to position [2048, 0]
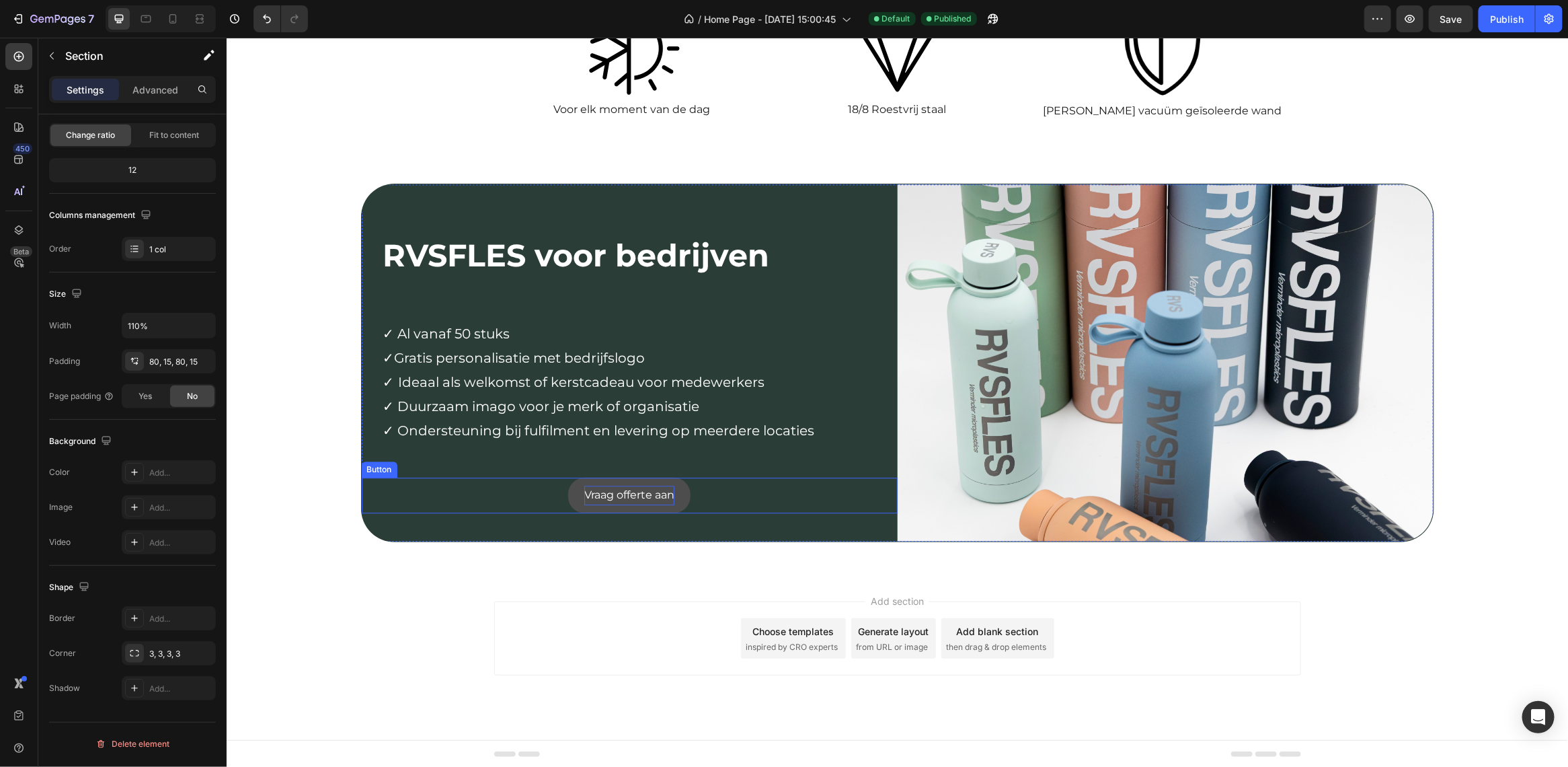
click at [667, 505] on p "Vraag offerte aan" at bounding box center [629, 494] width 90 height 20
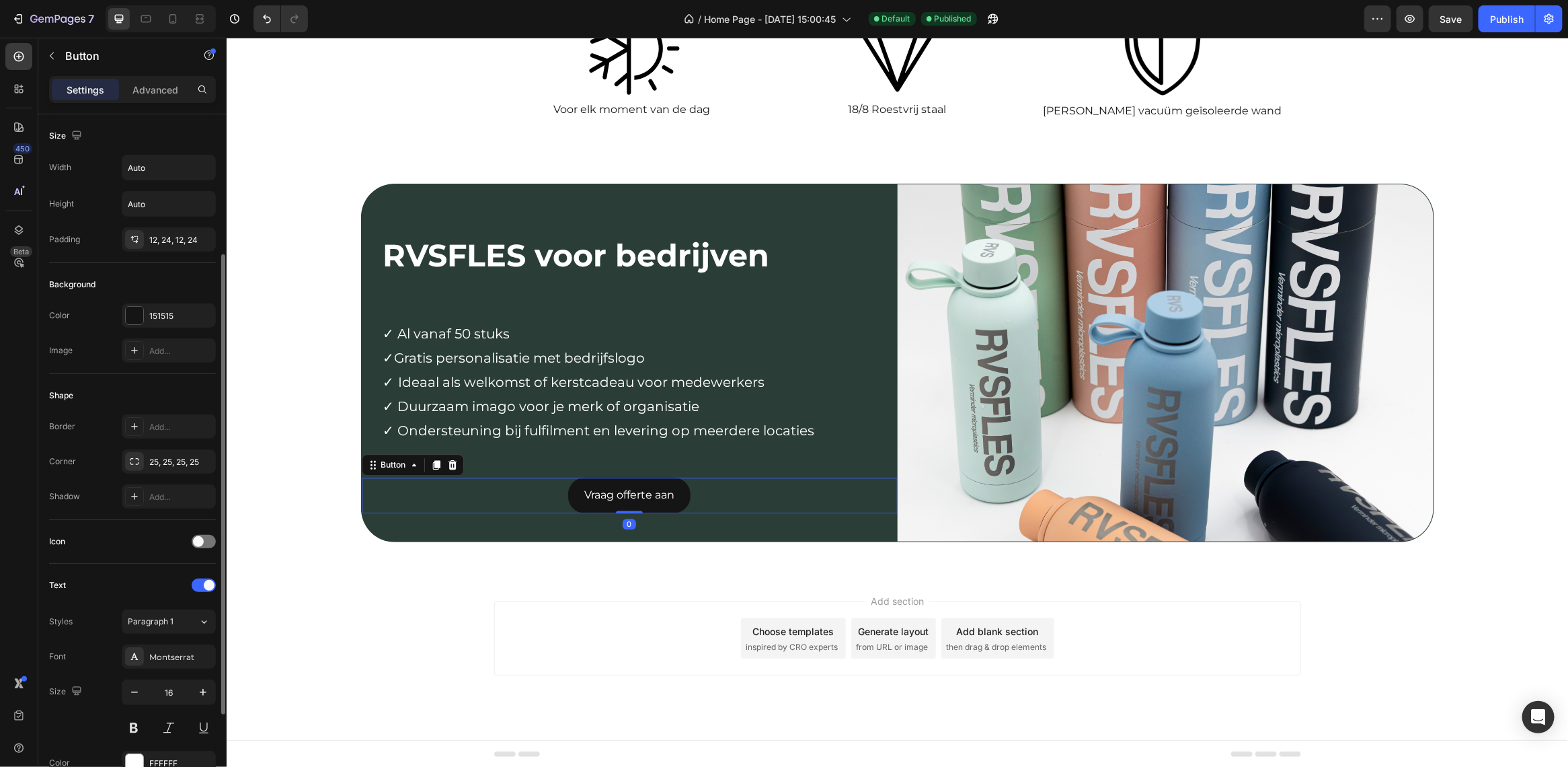
scroll to position [347, 0]
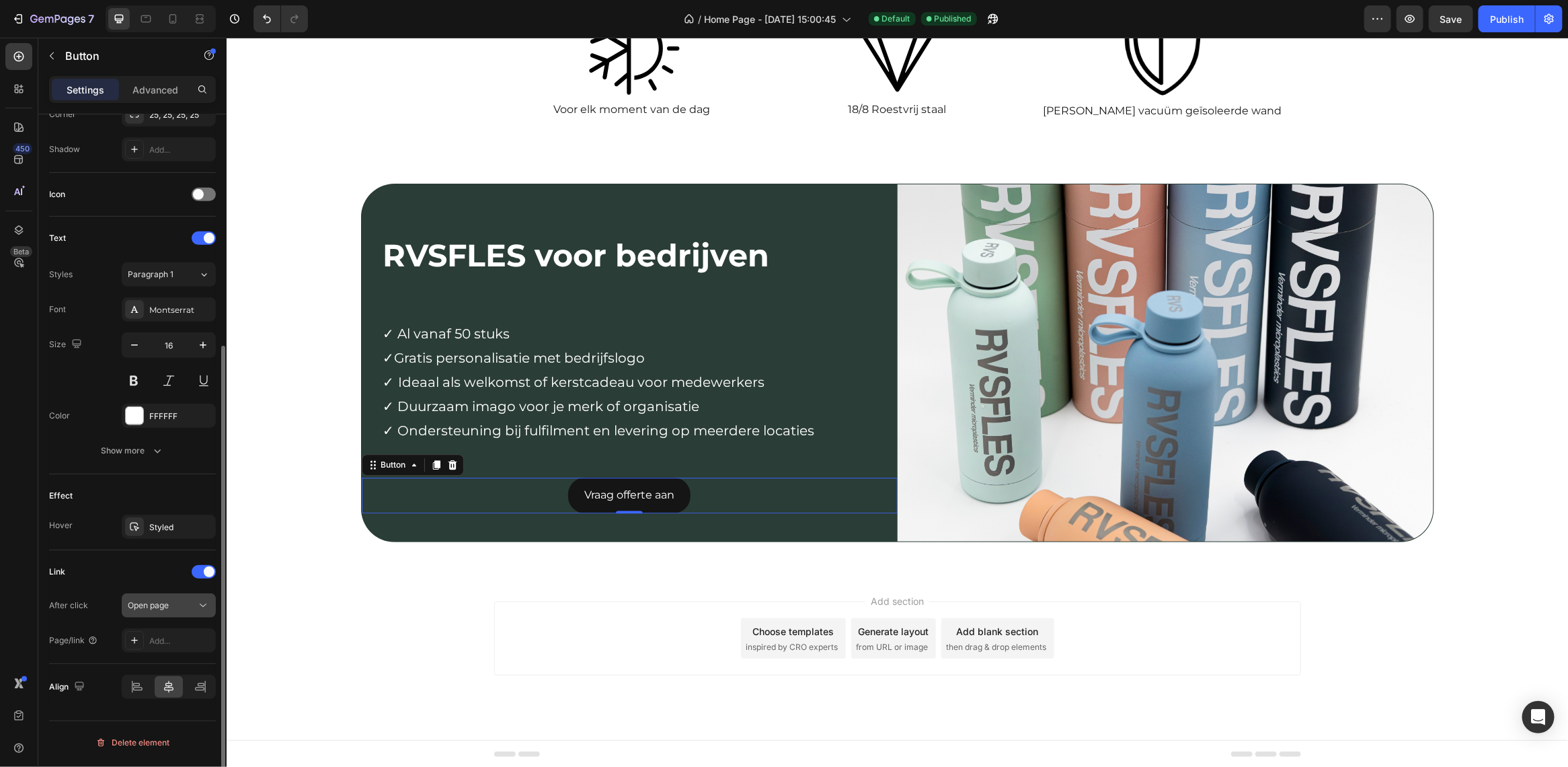
click at [170, 609] on div "Open page" at bounding box center [162, 605] width 69 height 12
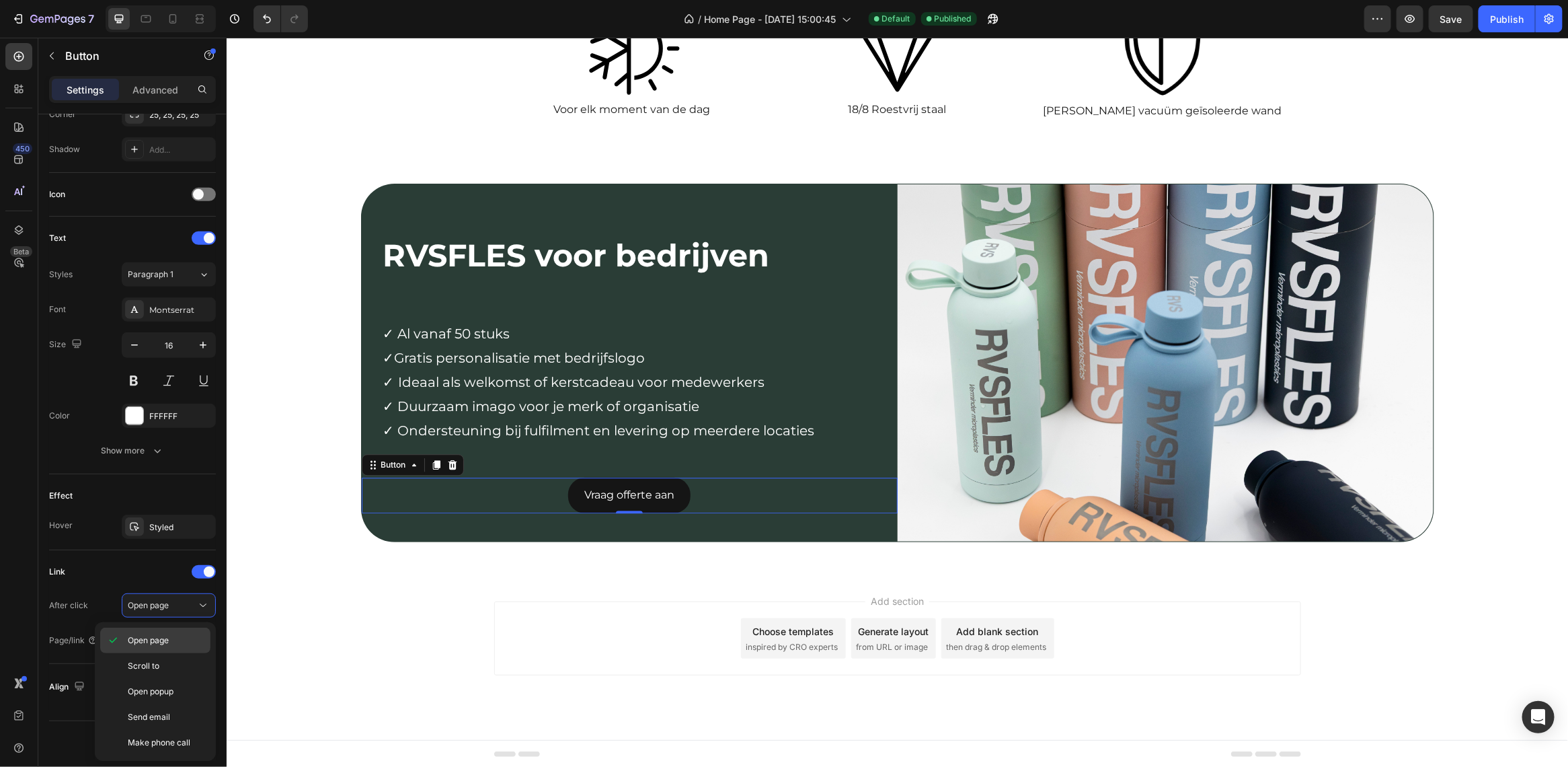
click at [160, 653] on div "Open page" at bounding box center [155, 665] width 110 height 25
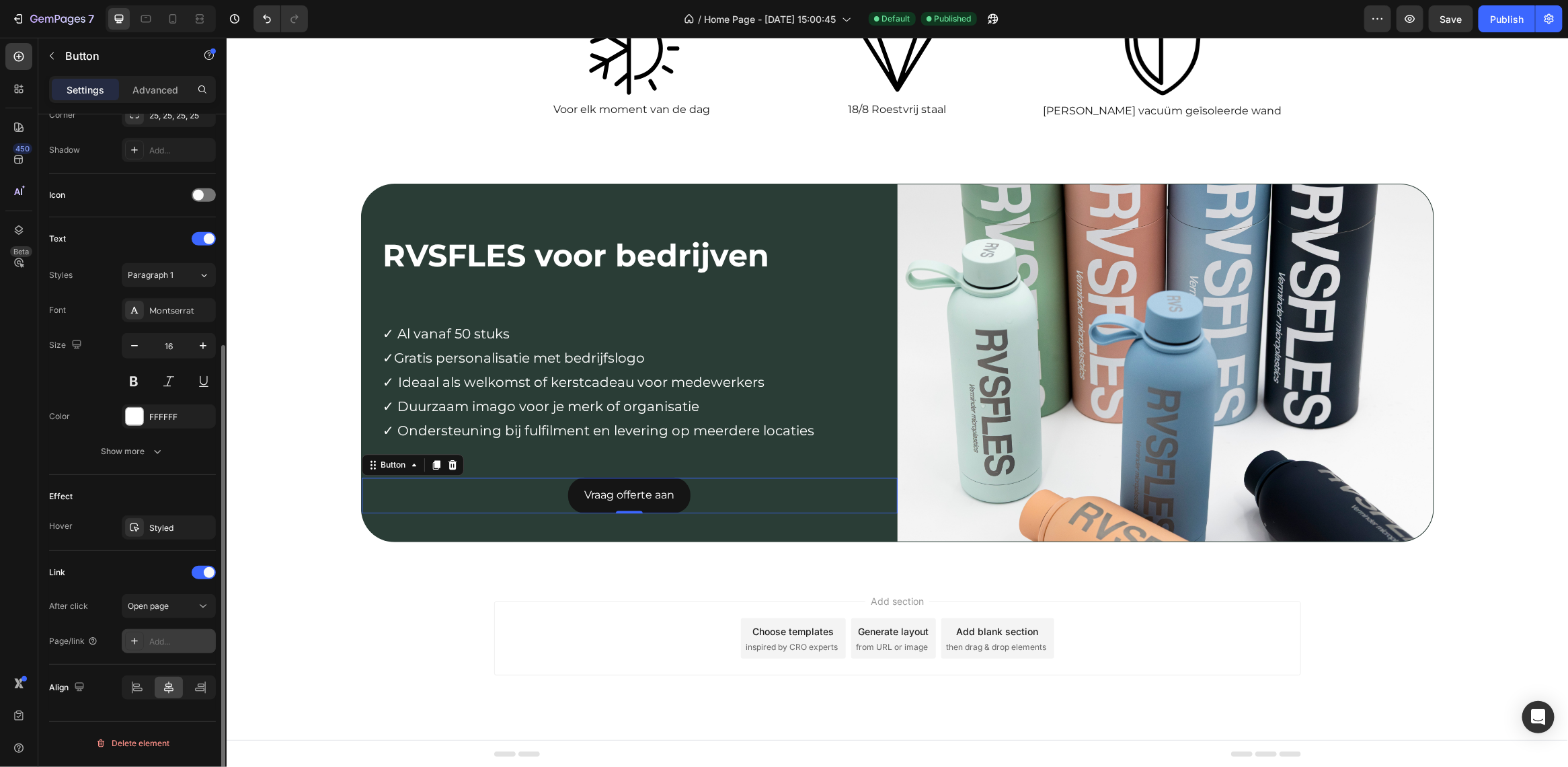
click at [169, 641] on div "Add..." at bounding box center [181, 642] width 63 height 12
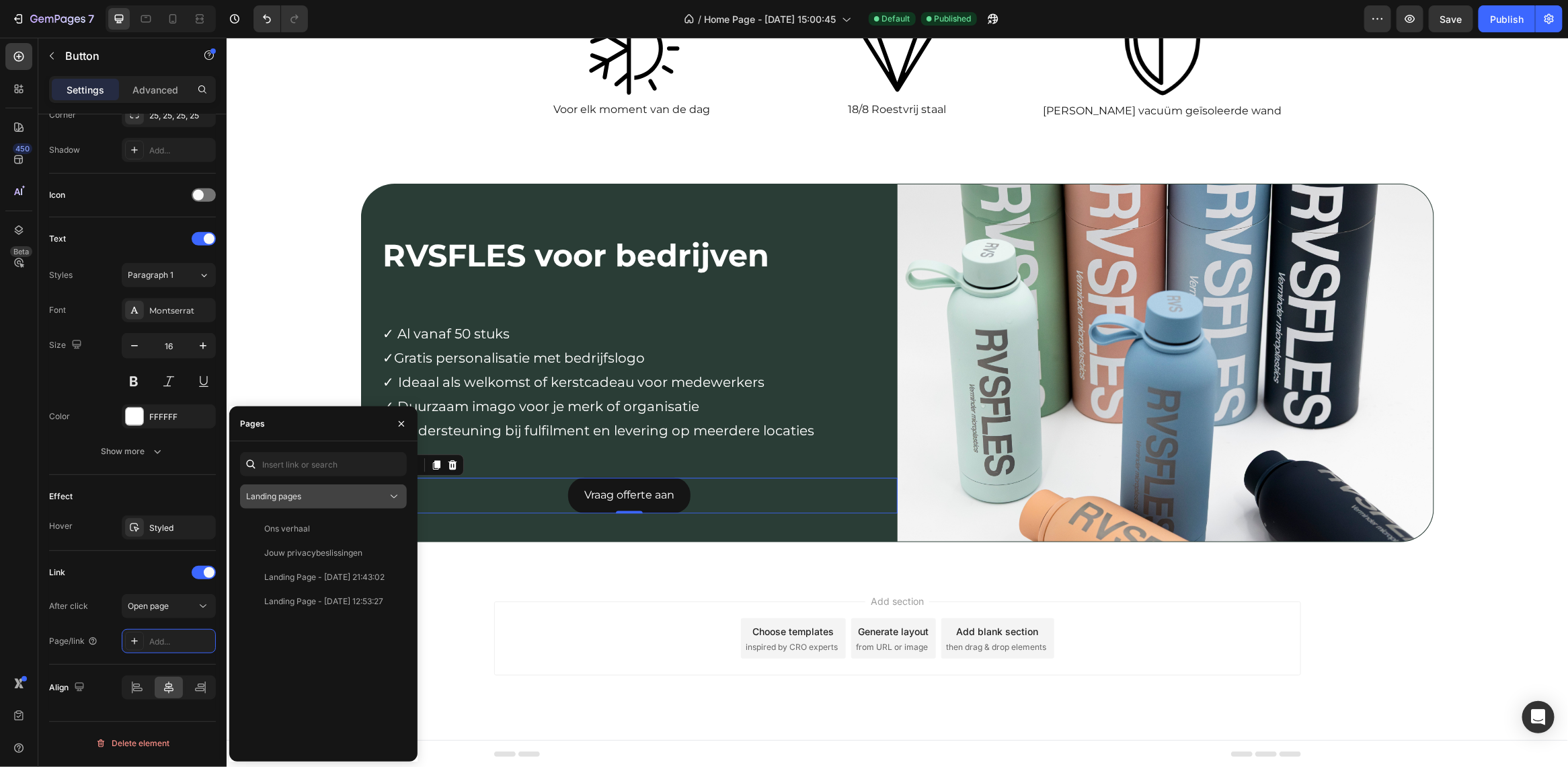
click at [307, 490] on div "Landing pages" at bounding box center [323, 496] width 155 height 14
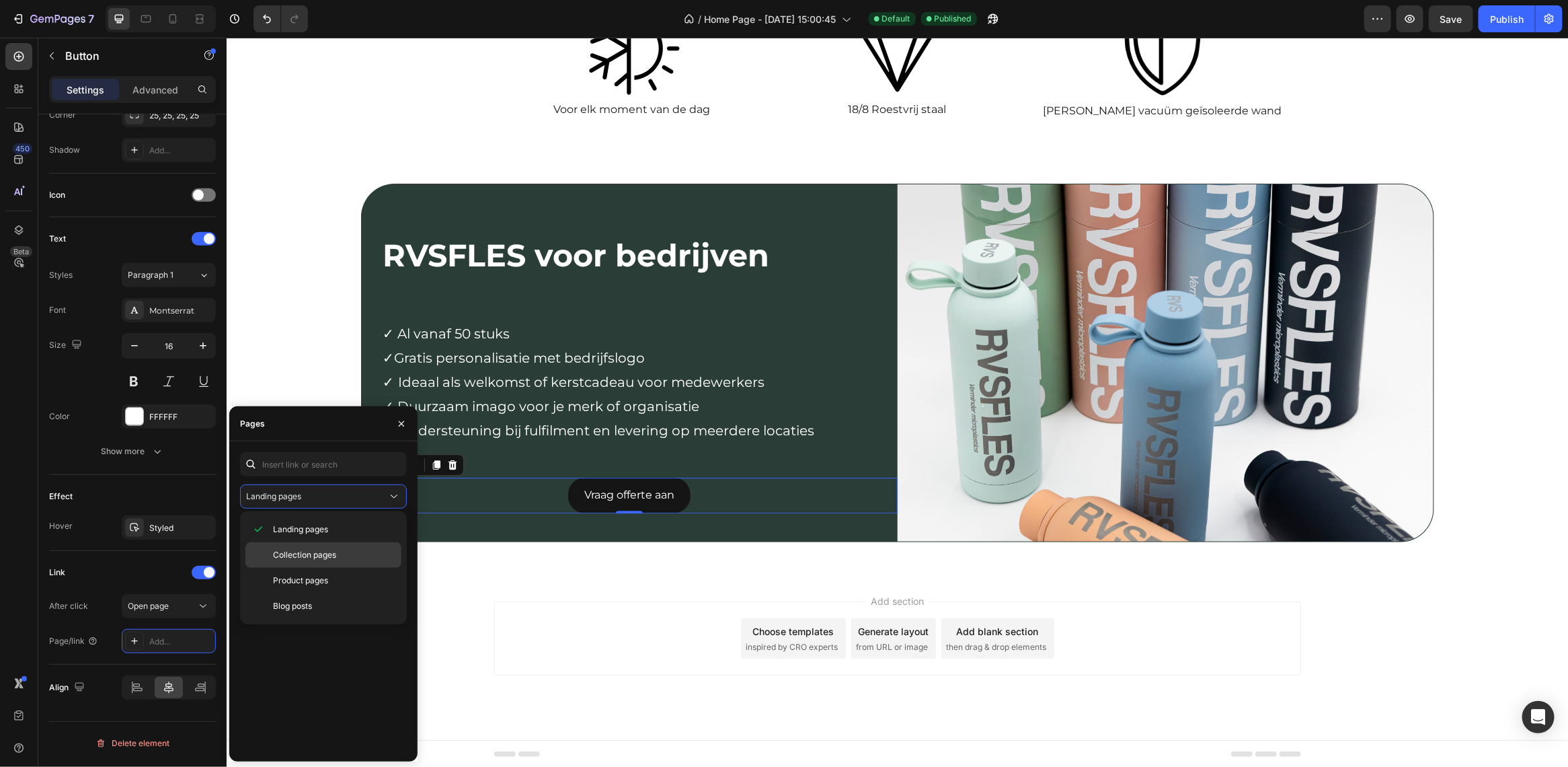
click at [303, 550] on span "Collection pages" at bounding box center [304, 555] width 63 height 12
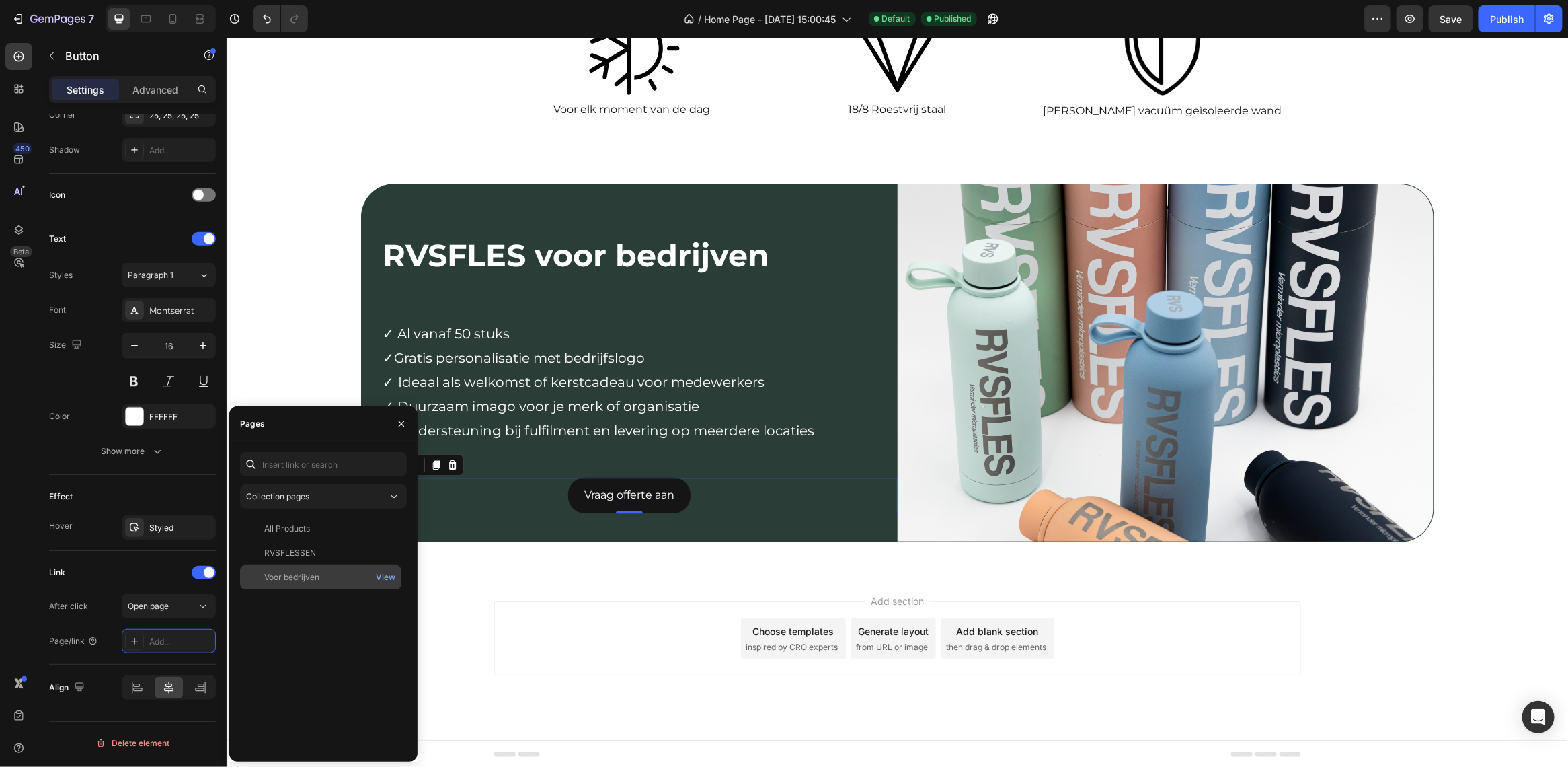
click at [320, 580] on div "Voor bedrijven" at bounding box center [320, 577] width 151 height 12
click at [479, 599] on div "Add section Choose templates inspired by CRO experts Generate layout from URL o…" at bounding box center [896, 656] width 1342 height 166
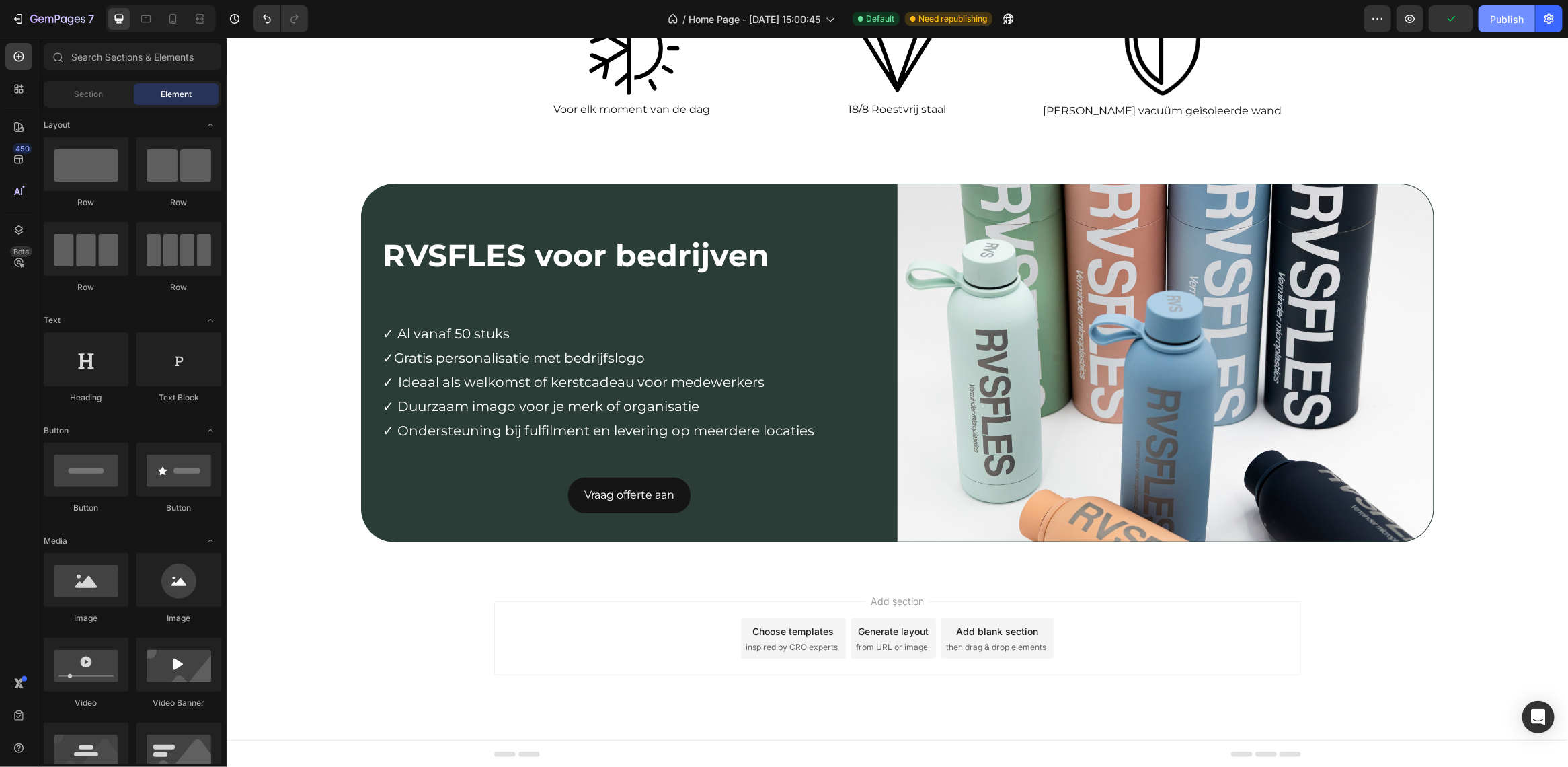
click at [1507, 21] on div "Publish" at bounding box center [1507, 19] width 33 height 14
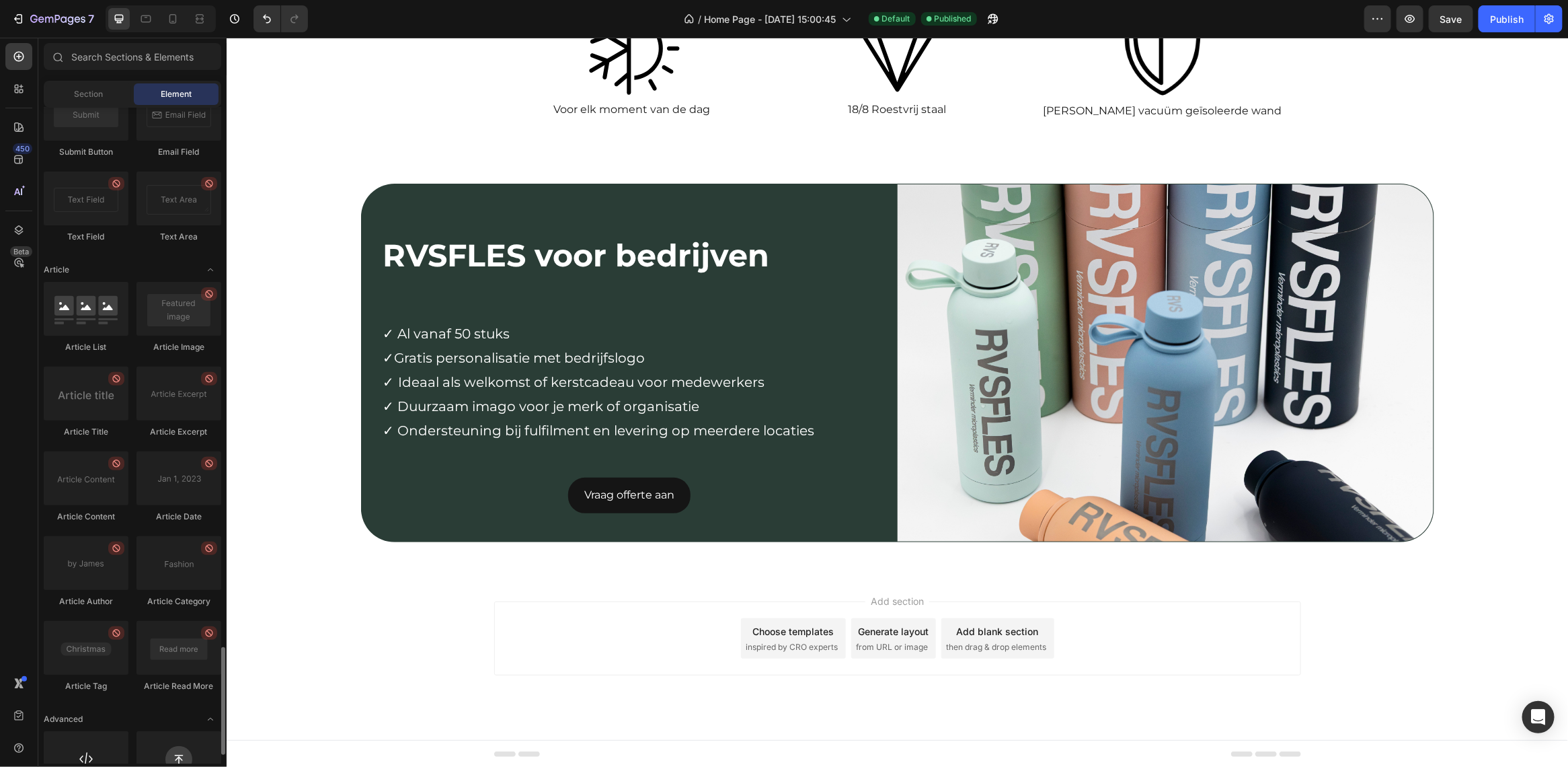
scroll to position [3330, 0]
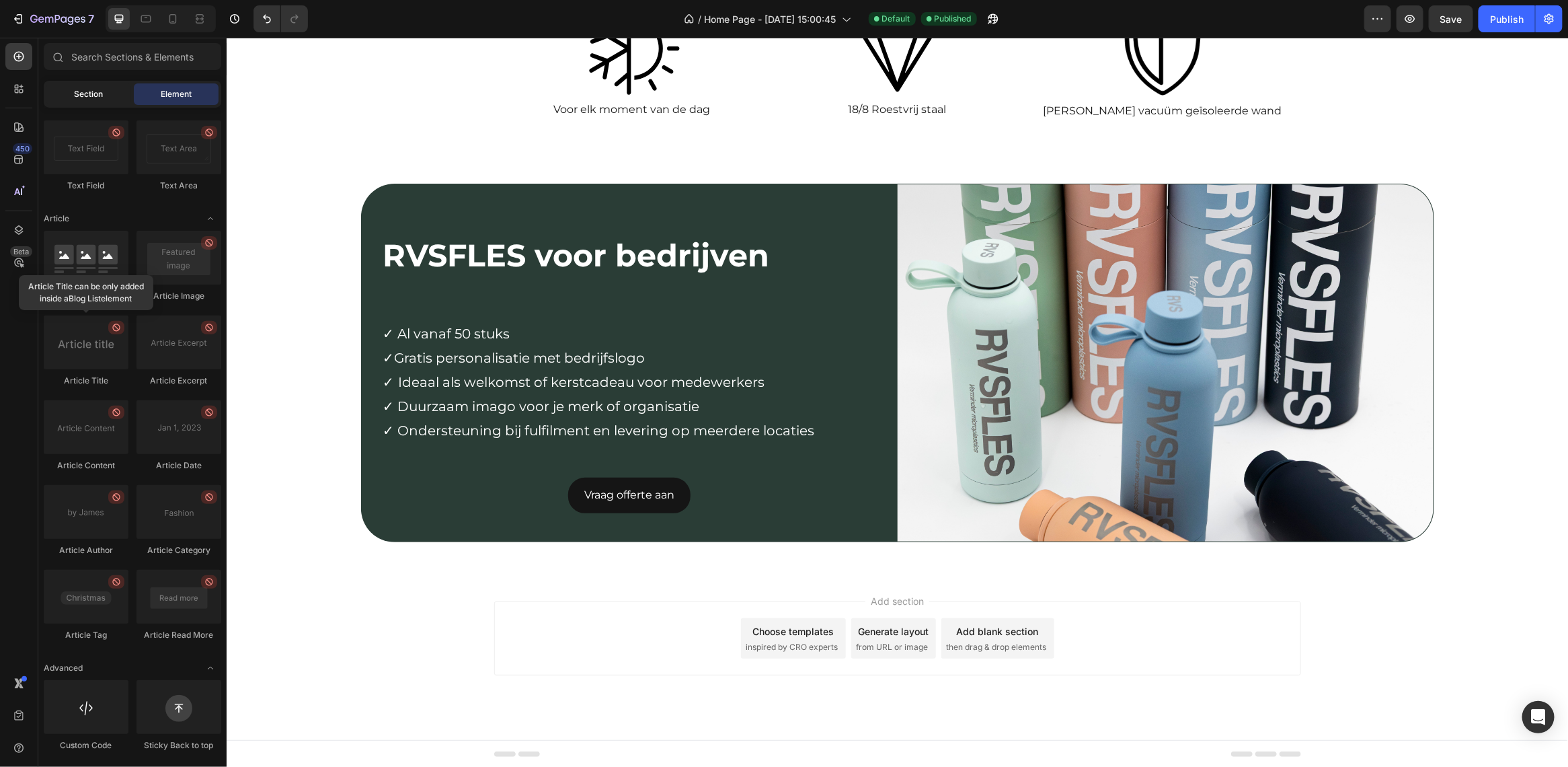
click at [99, 102] on div "Section" at bounding box center [89, 94] width 85 height 22
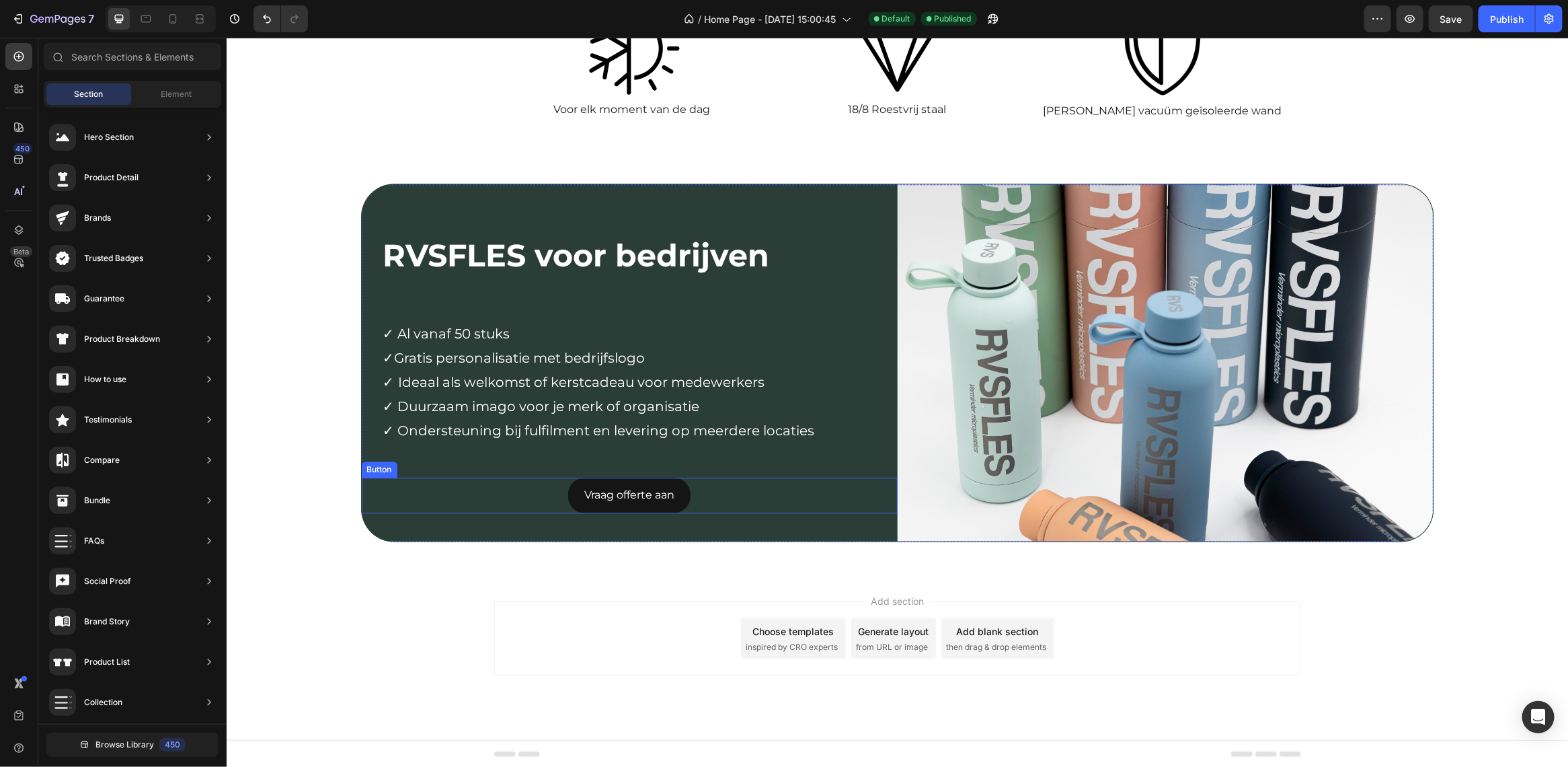
click at [721, 495] on div "Vraag offerte aan Button" at bounding box center [629, 494] width 536 height 35
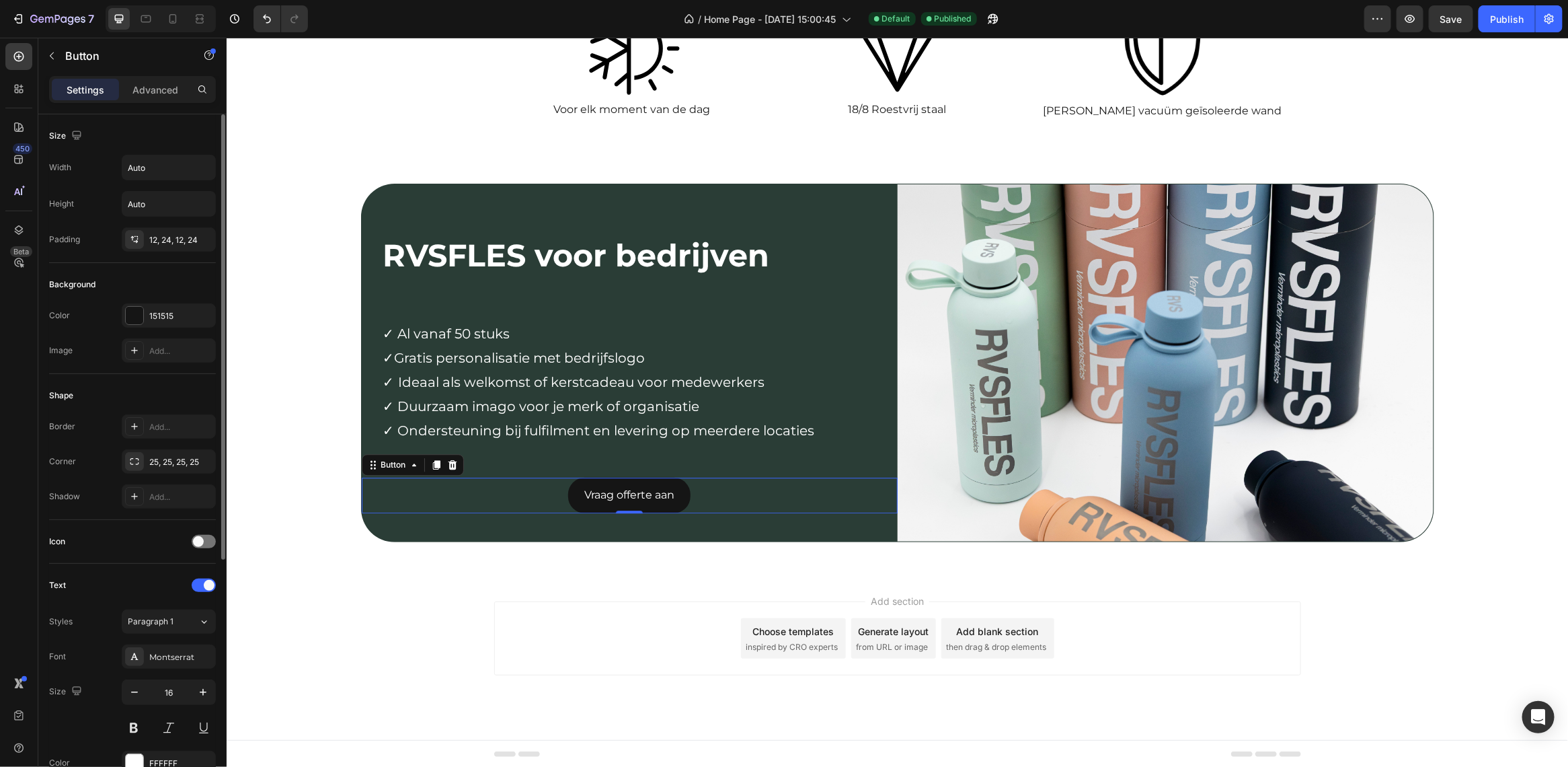
scroll to position [380, 0]
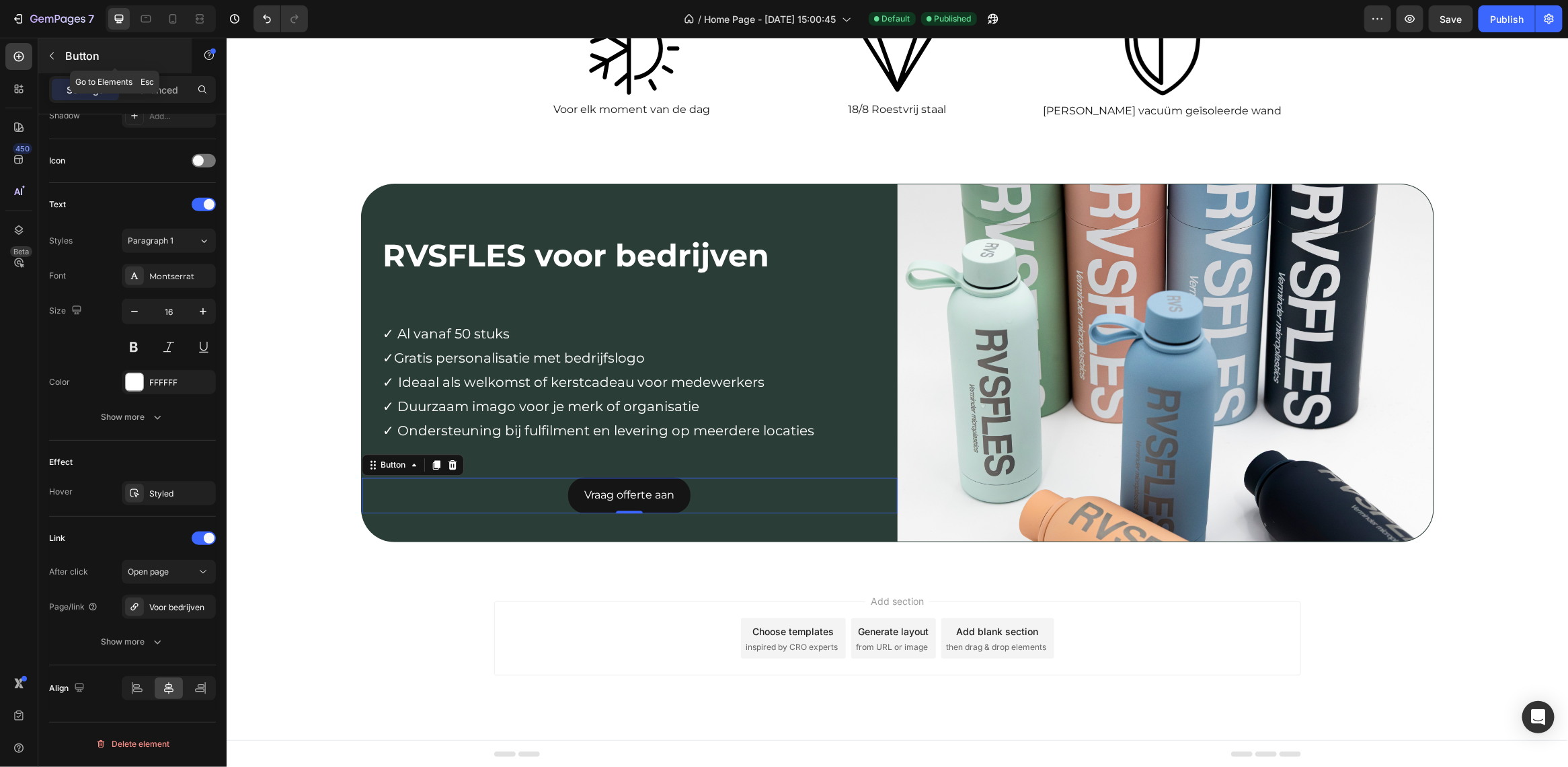
click at [55, 61] on button "button" at bounding box center [52, 56] width 22 height 22
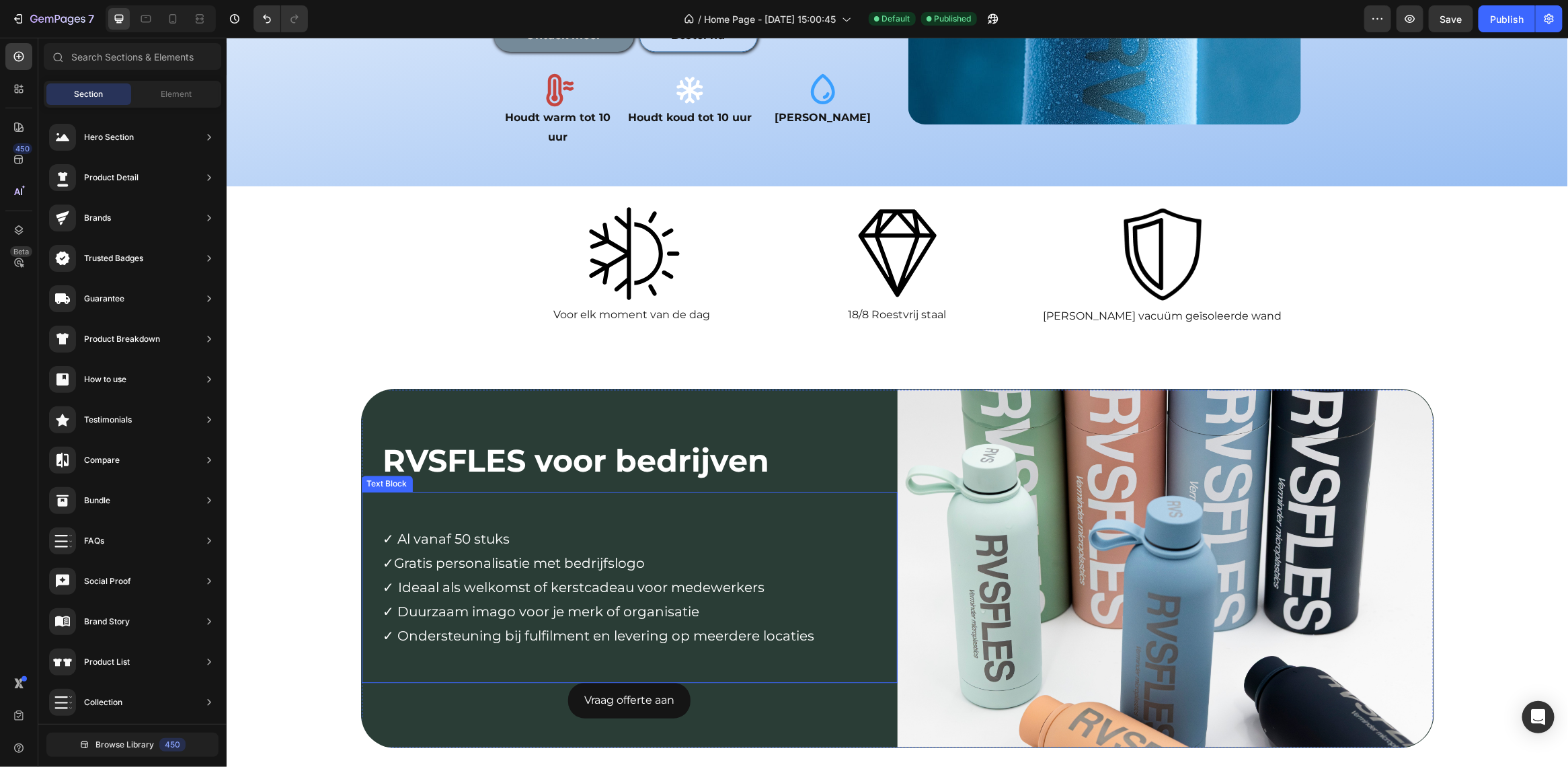
scroll to position [1880, 0]
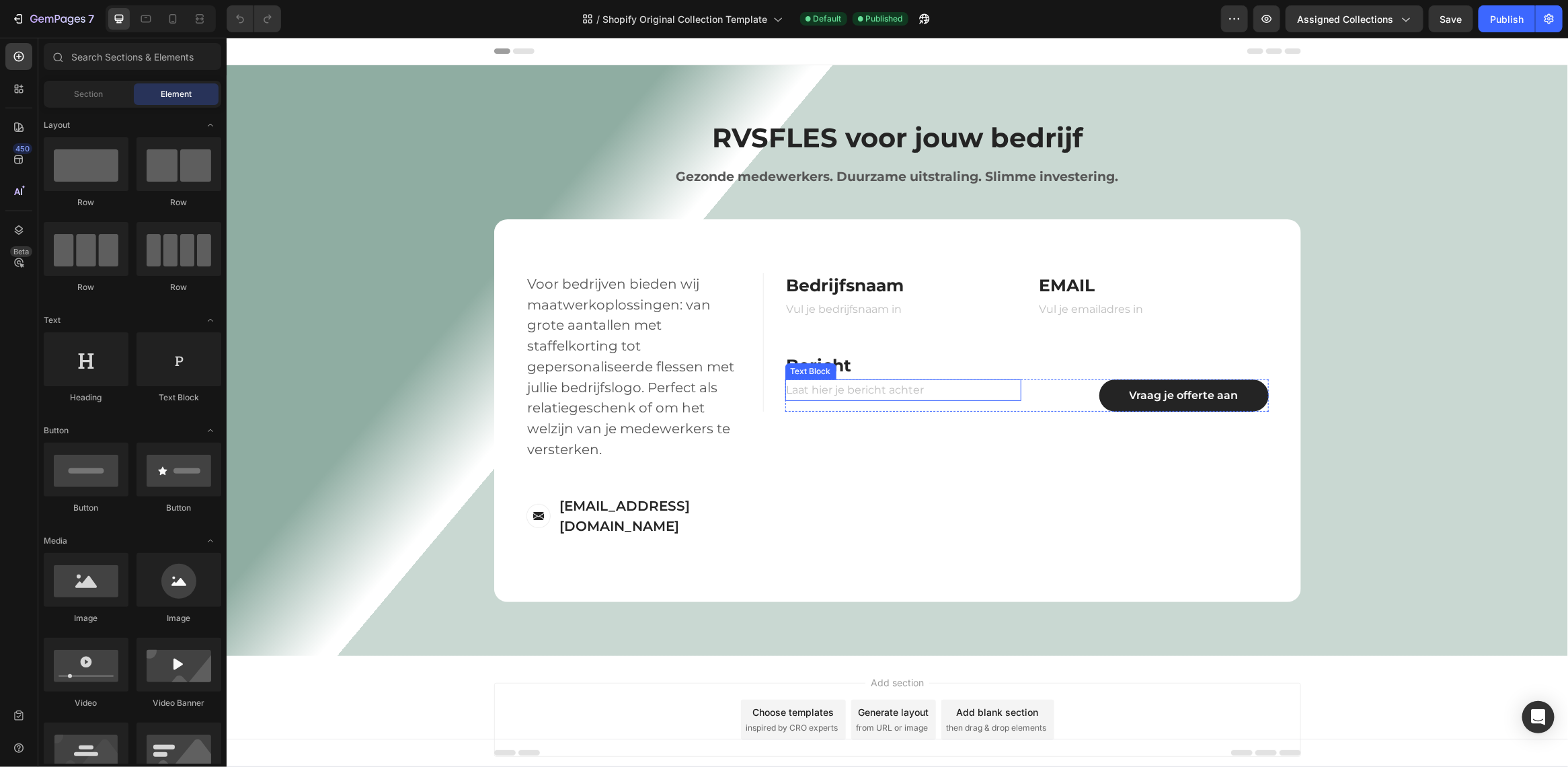
click at [853, 387] on p "Laat hier je bericht achter" at bounding box center [903, 389] width 234 height 20
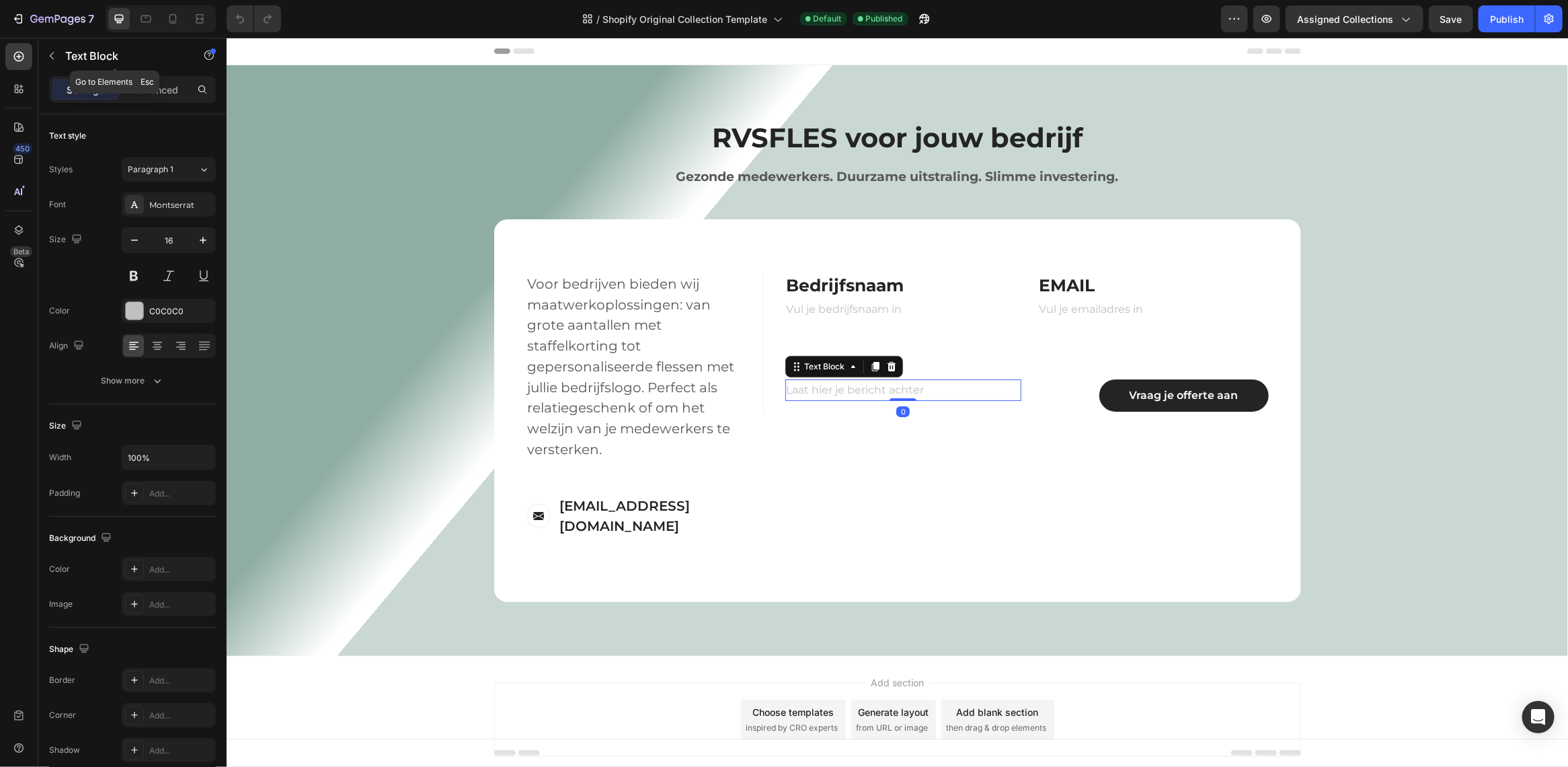
click at [80, 48] on p "Text Block" at bounding box center [123, 56] width 115 height 16
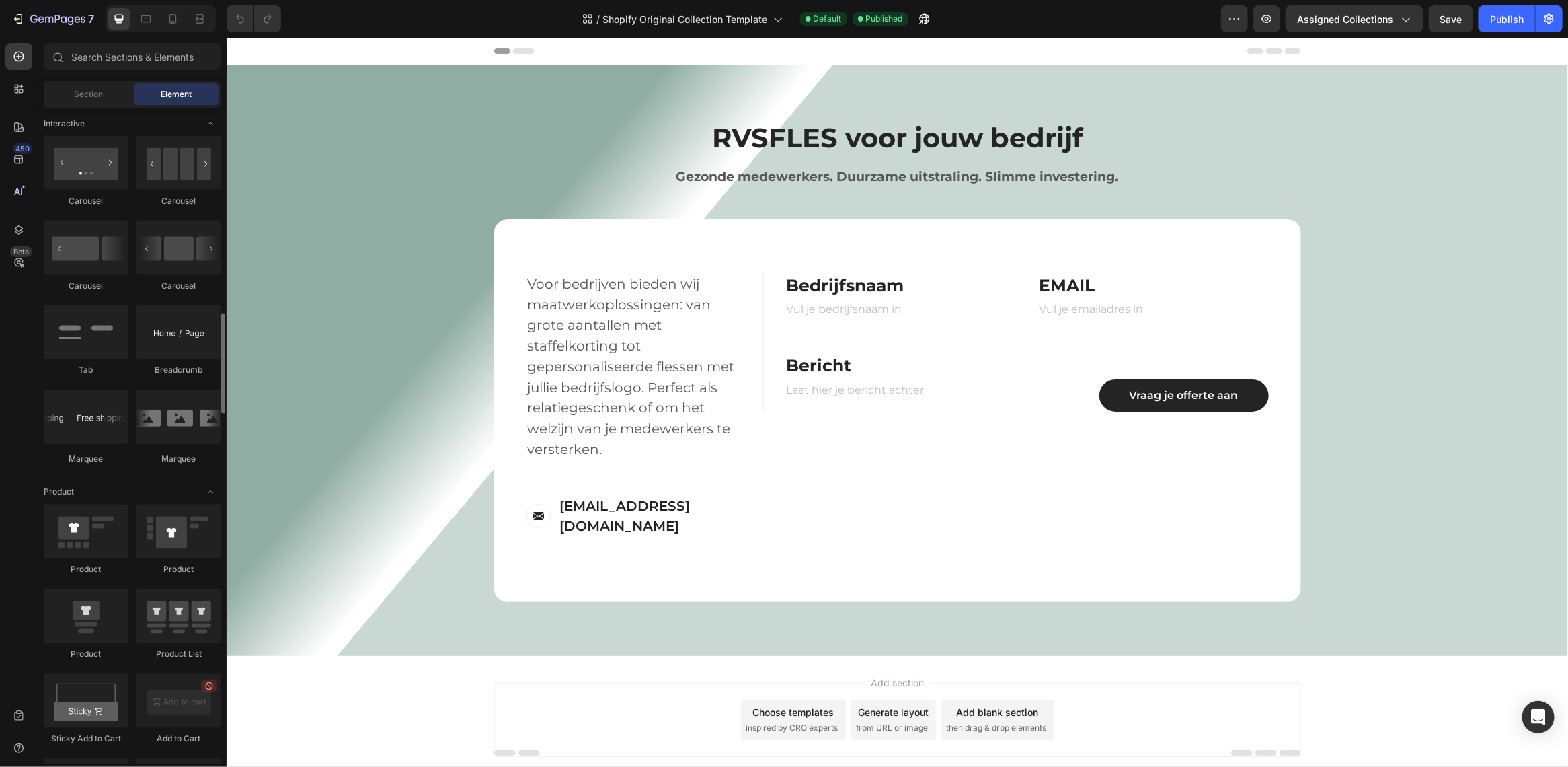
scroll to position [1681, 0]
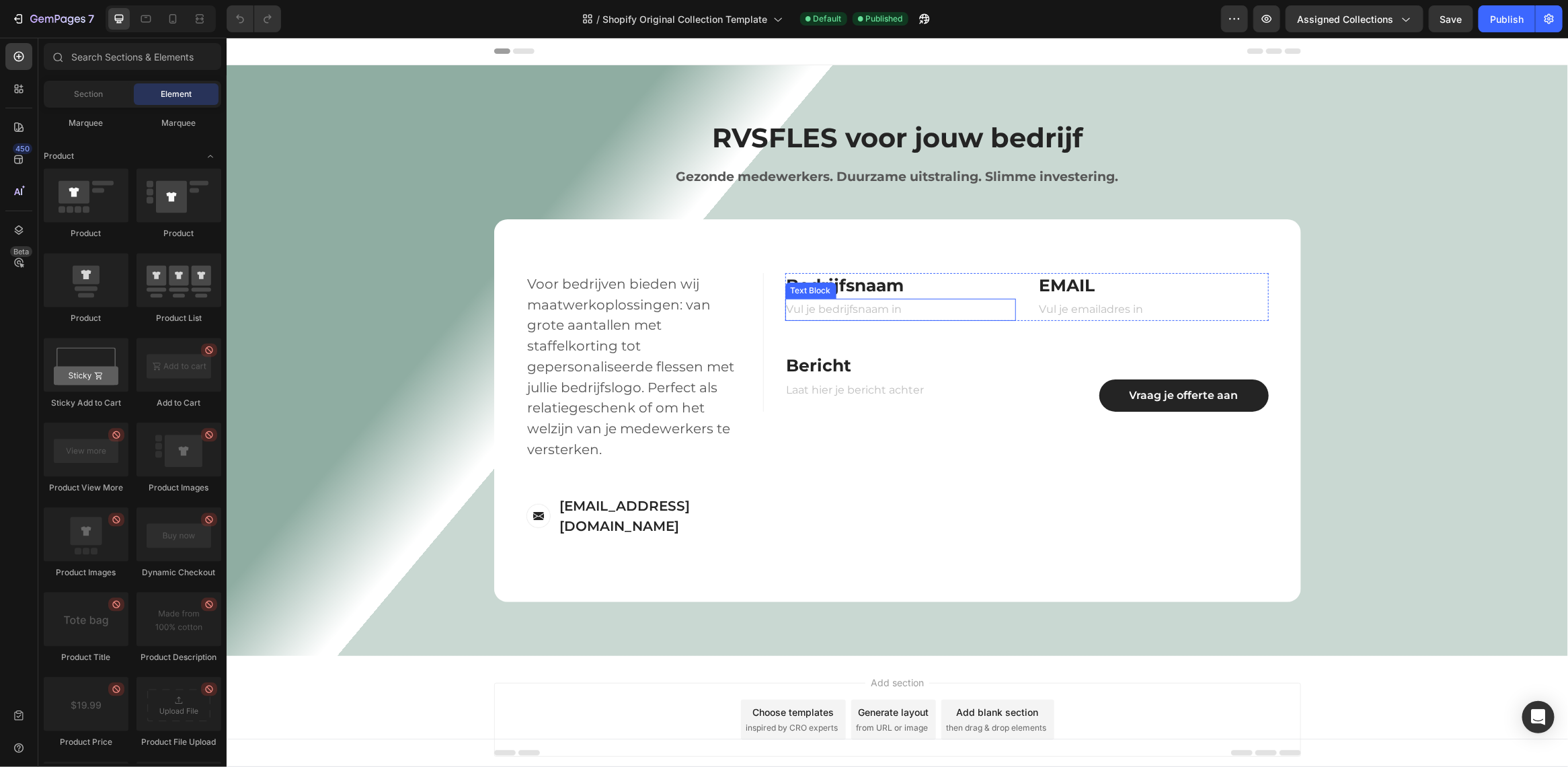
click at [923, 307] on p "Vul je bedrijfsnaam in" at bounding box center [900, 309] width 228 height 20
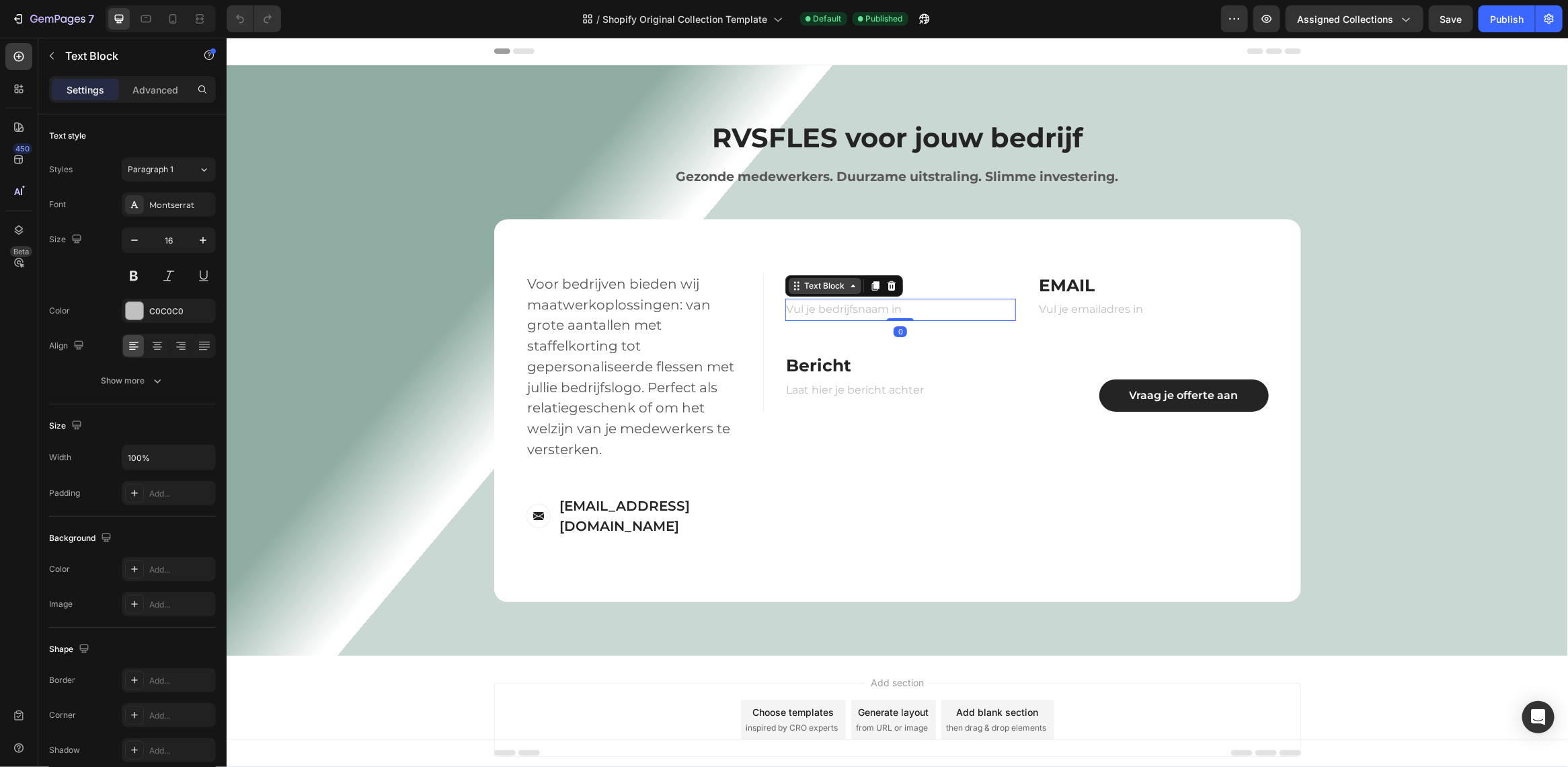
click at [844, 278] on div "Text Block" at bounding box center [824, 285] width 73 height 16
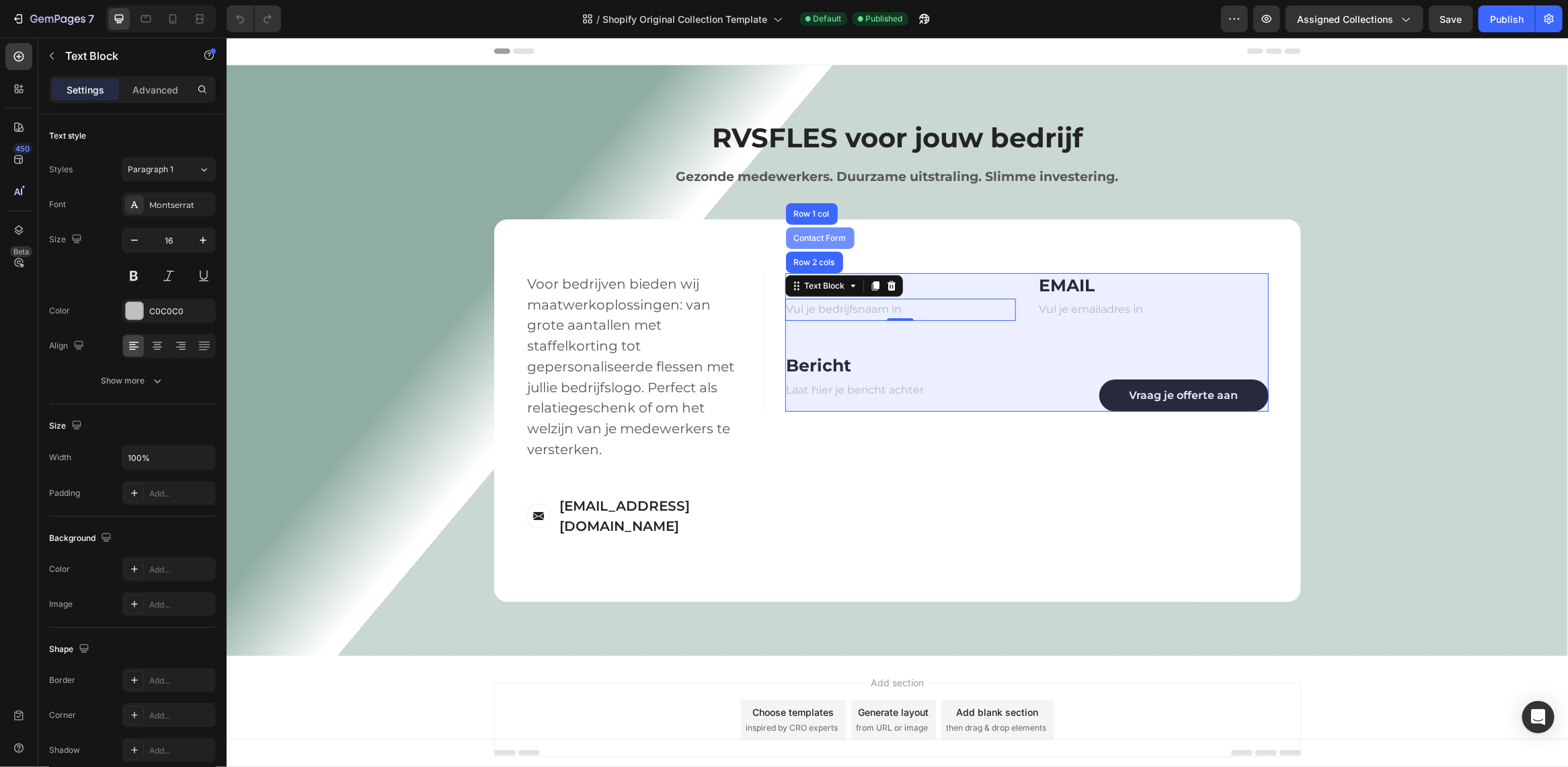
click at [832, 239] on div "Contact Form" at bounding box center [819, 237] width 58 height 8
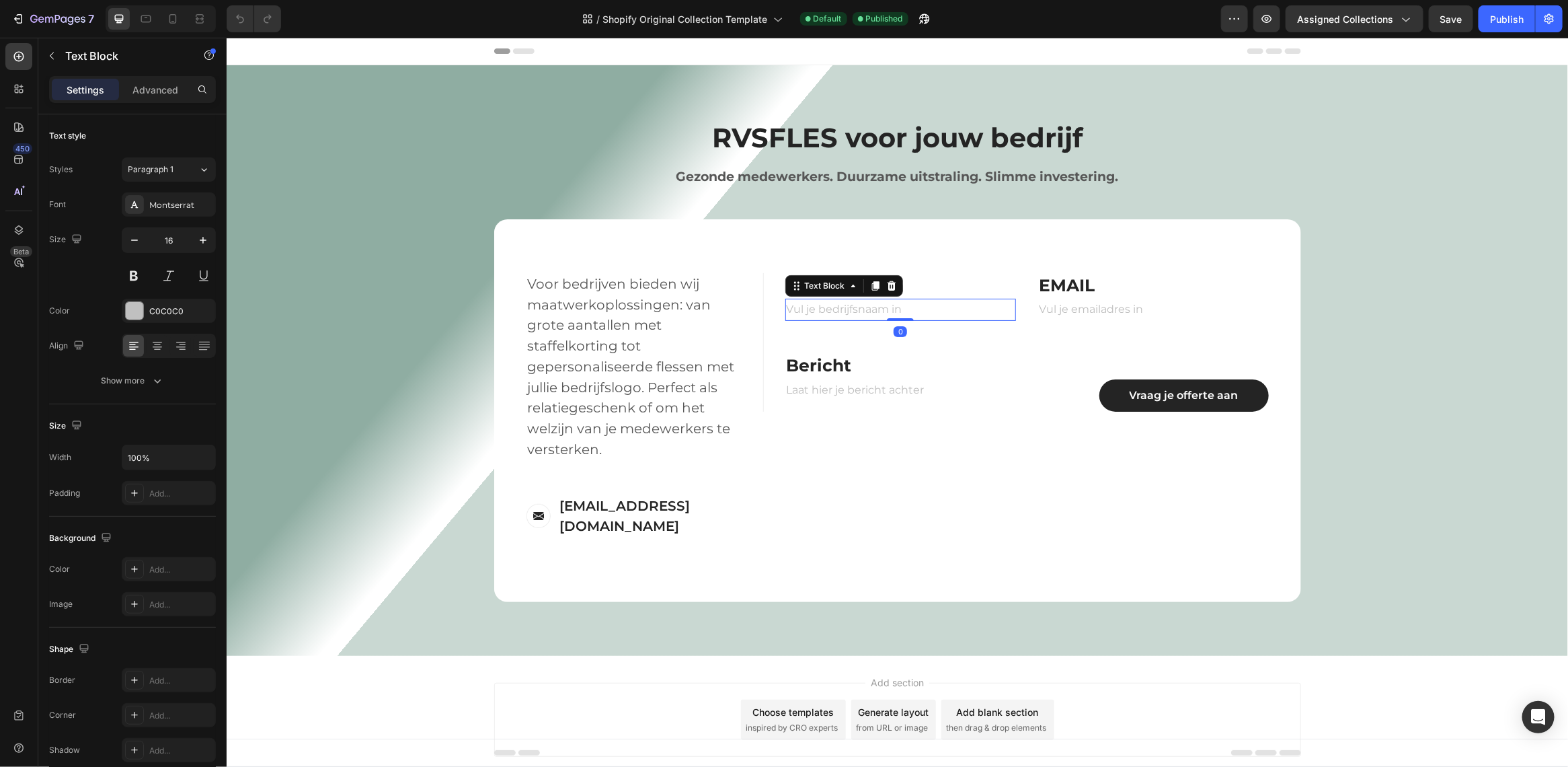
click at [858, 307] on p "Vul je bedrijfsnaam in" at bounding box center [900, 309] width 228 height 20
click at [849, 278] on div "Text Block" at bounding box center [824, 285] width 73 height 16
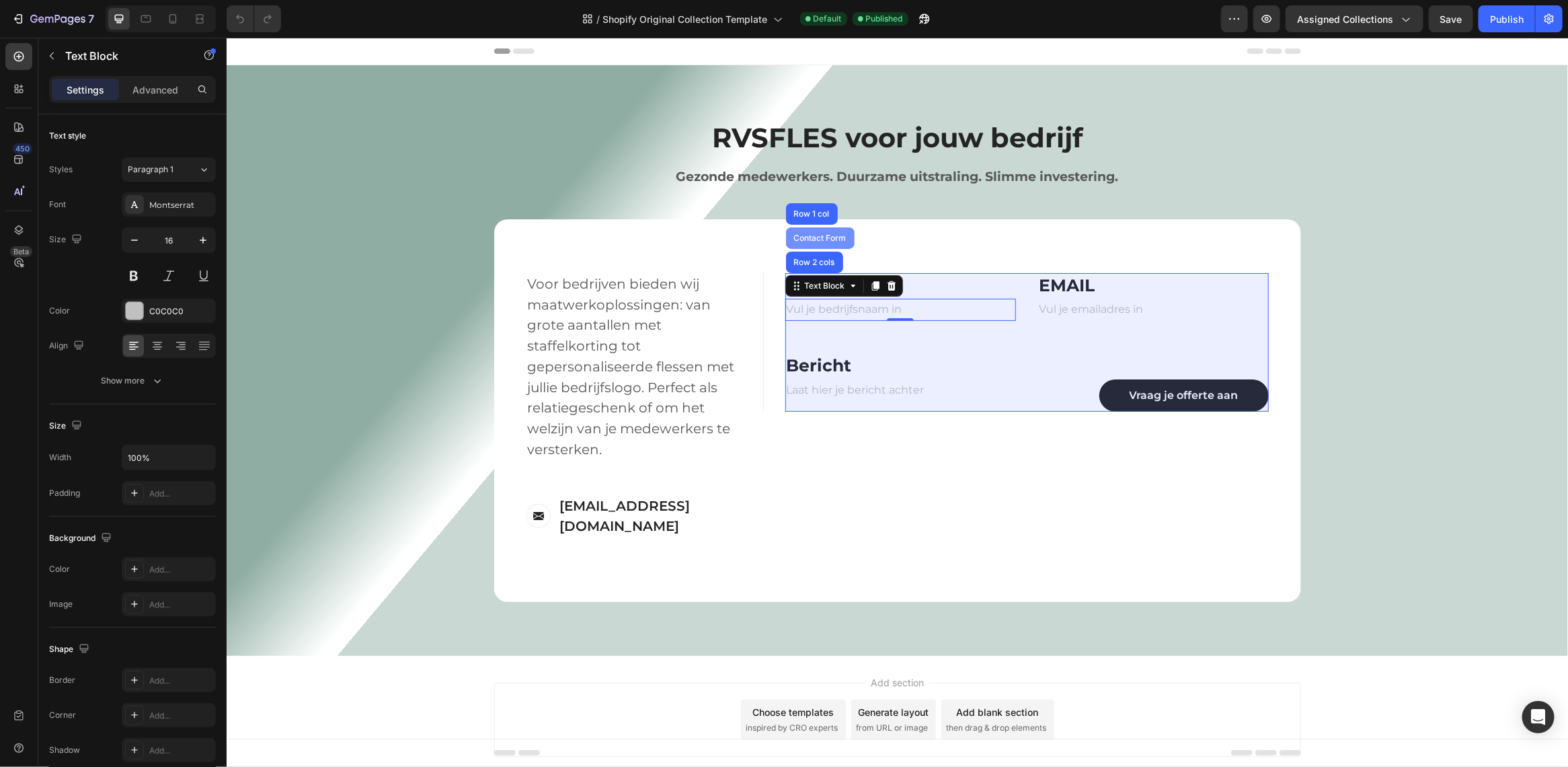
click at [841, 240] on div "Contact Form" at bounding box center [819, 237] width 58 height 8
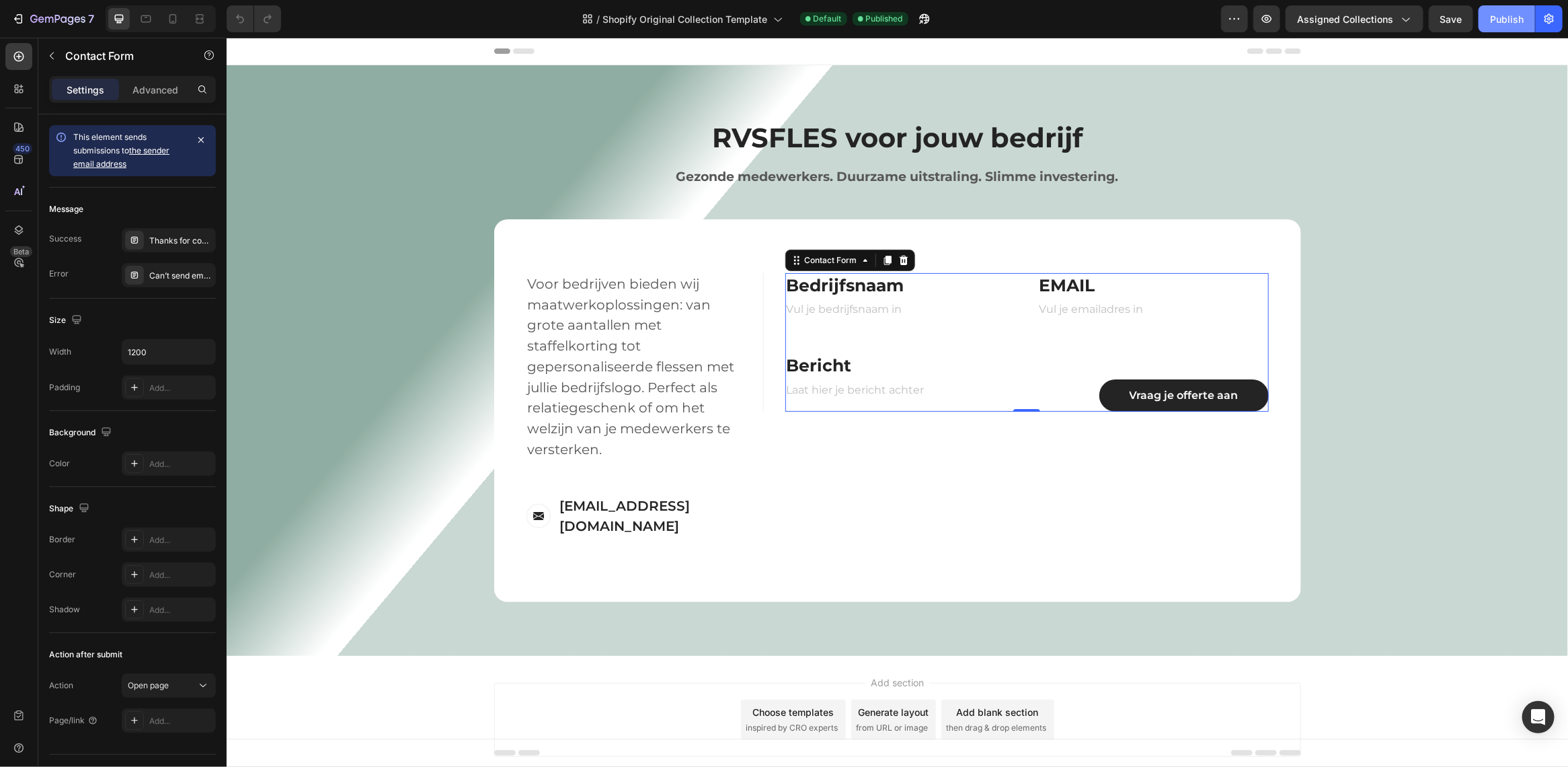
click at [1507, 18] on div "Publish" at bounding box center [1507, 19] width 33 height 14
click at [878, 307] on p "Vul je bedrijfsnaam in" at bounding box center [900, 309] width 228 height 20
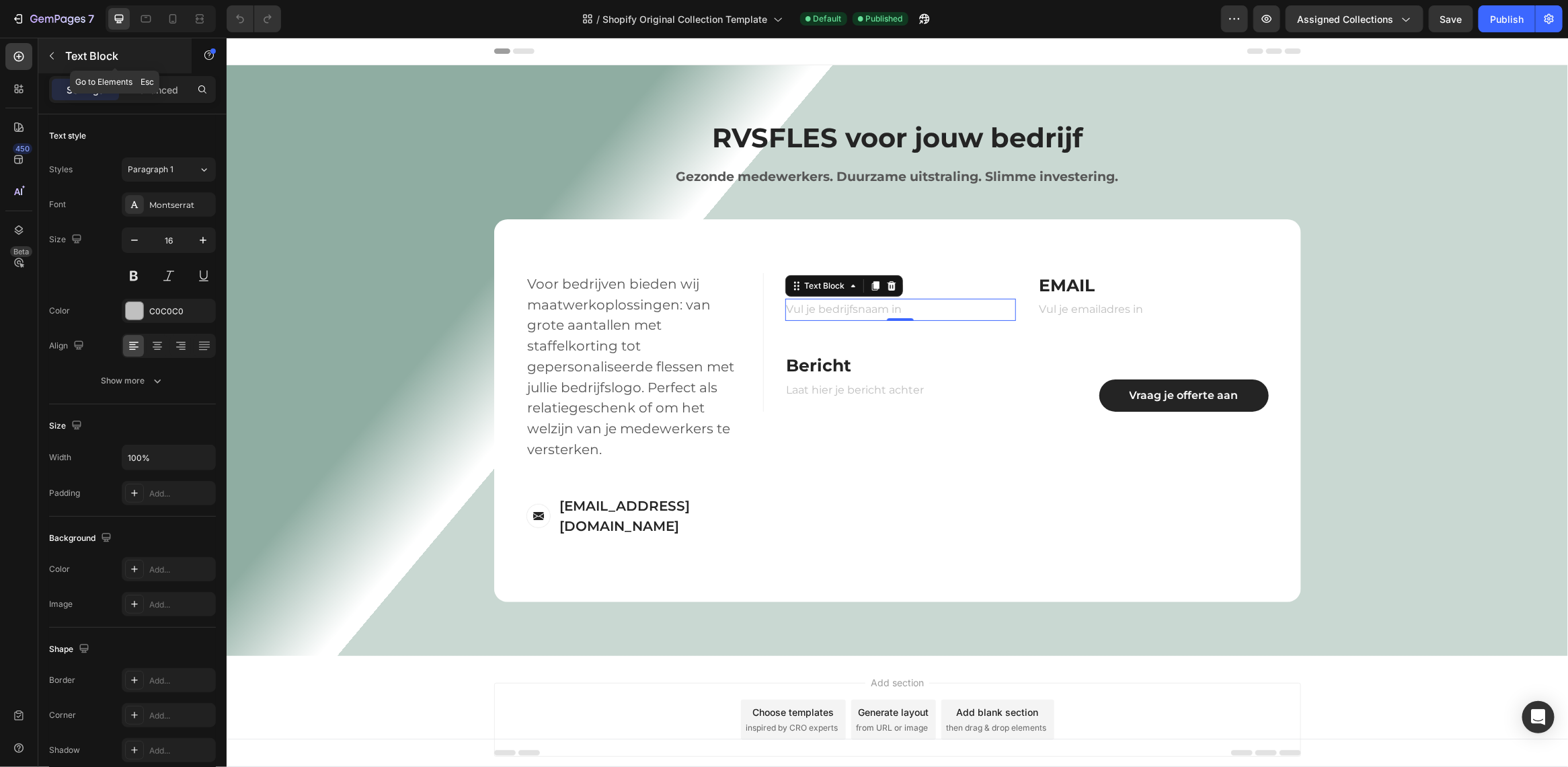
click at [66, 62] on p "Text Block" at bounding box center [123, 56] width 115 height 16
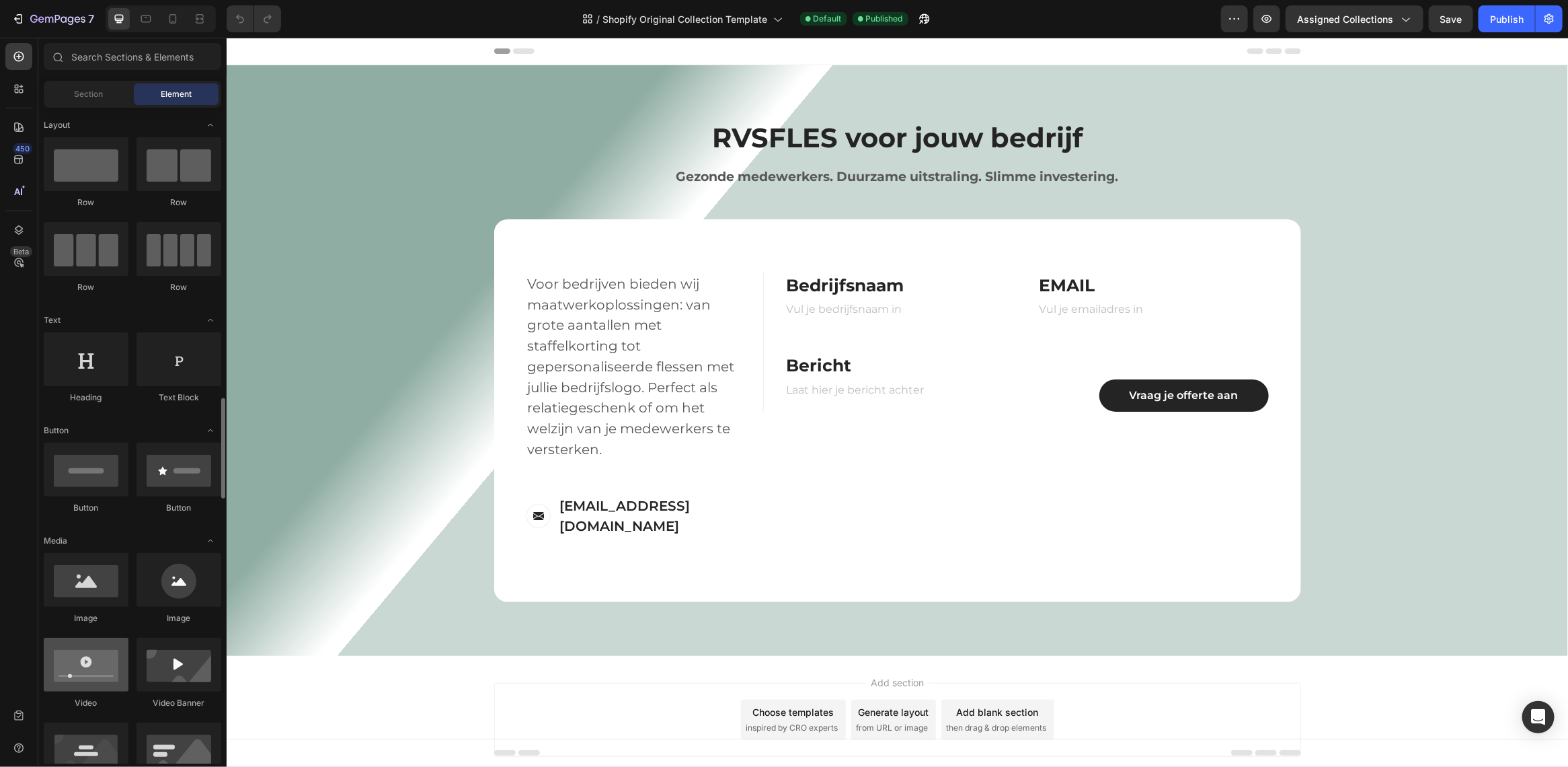
scroll to position [252, 0]
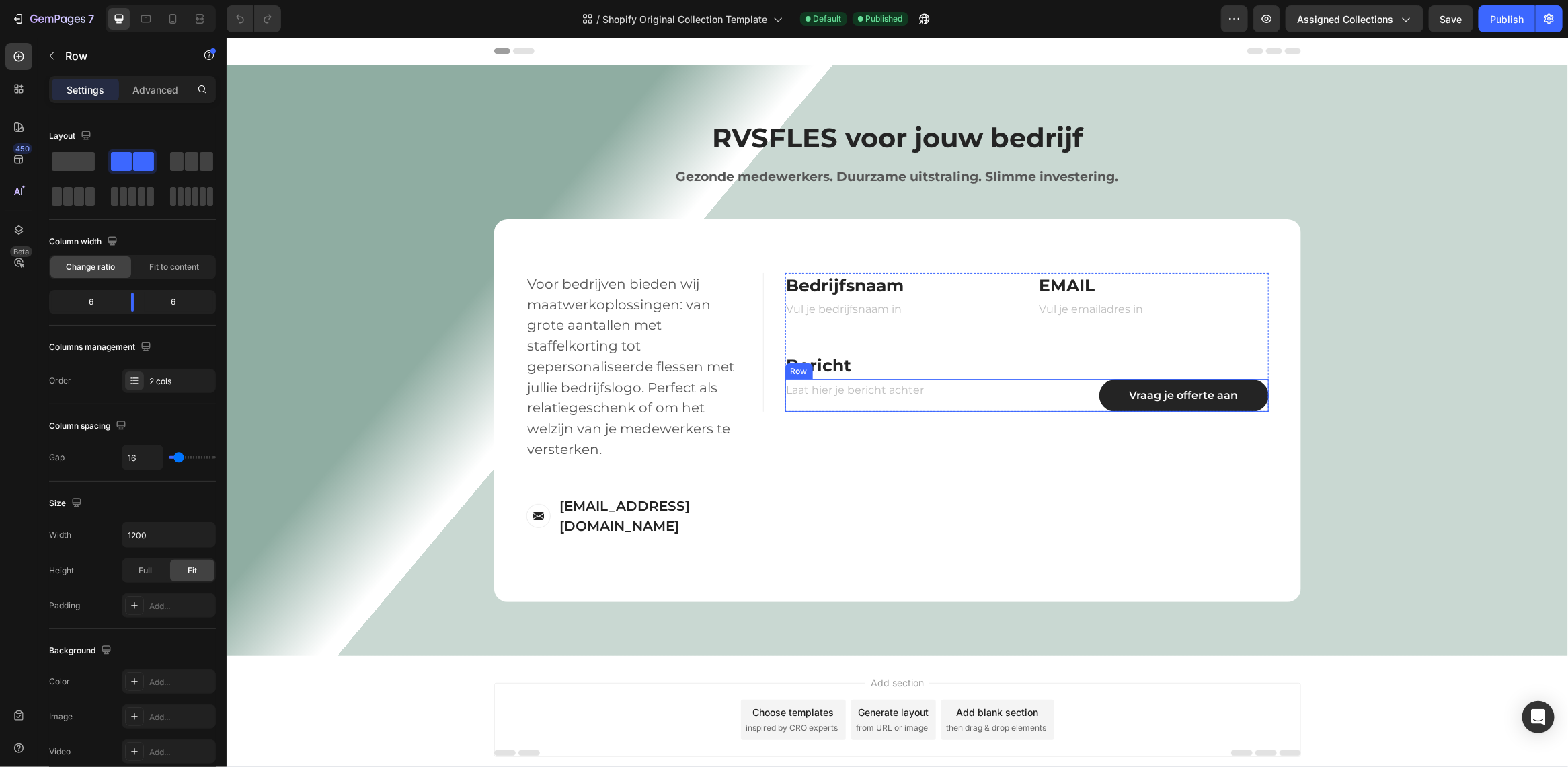
click at [829, 404] on div "Laat hier je bericht achter Text Block" at bounding box center [903, 394] width 237 height 32
click at [829, 387] on p "Laat hier je bericht achter" at bounding box center [903, 389] width 234 height 20
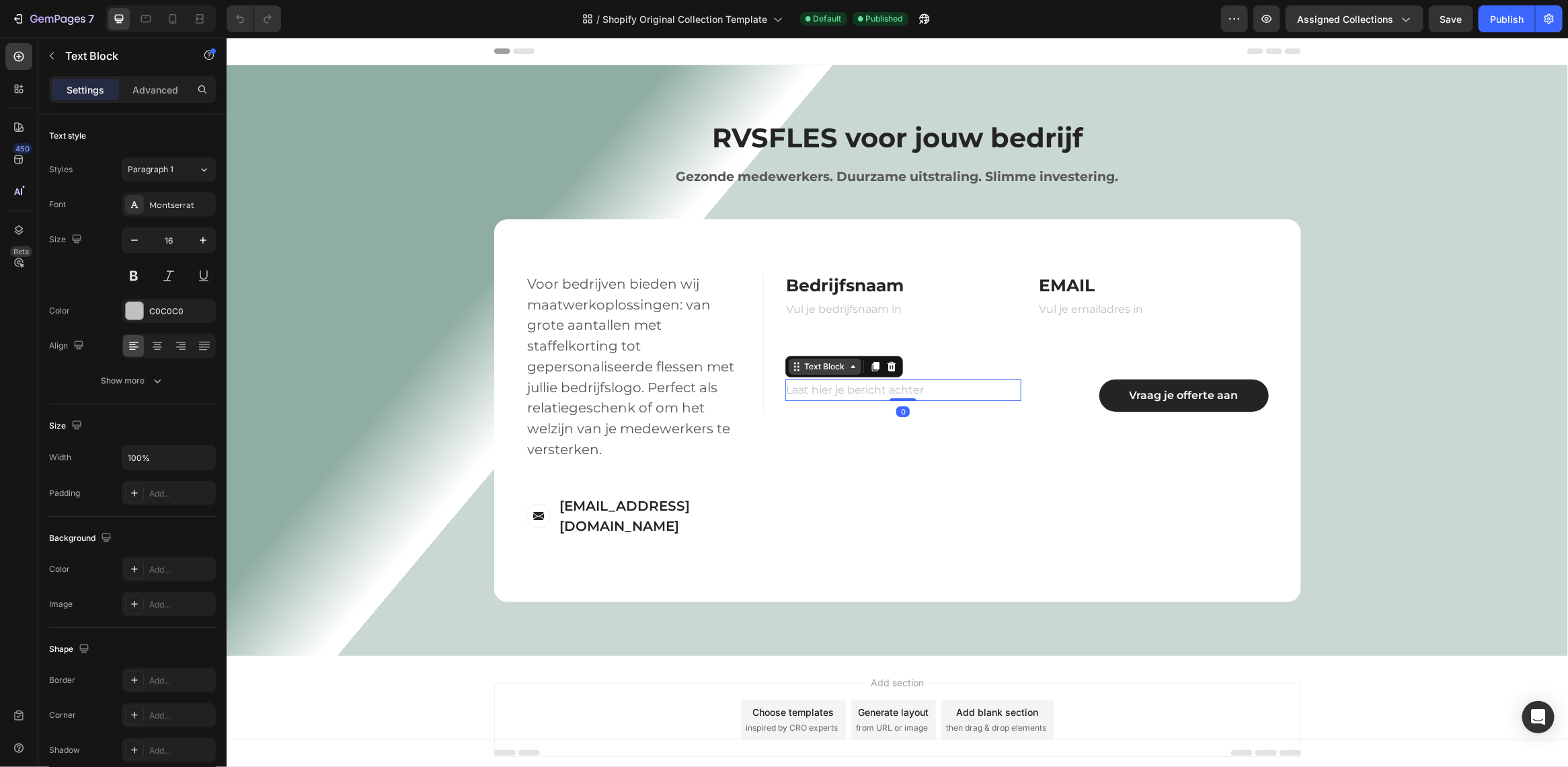
click at [834, 368] on div "Text Block" at bounding box center [824, 366] width 46 height 12
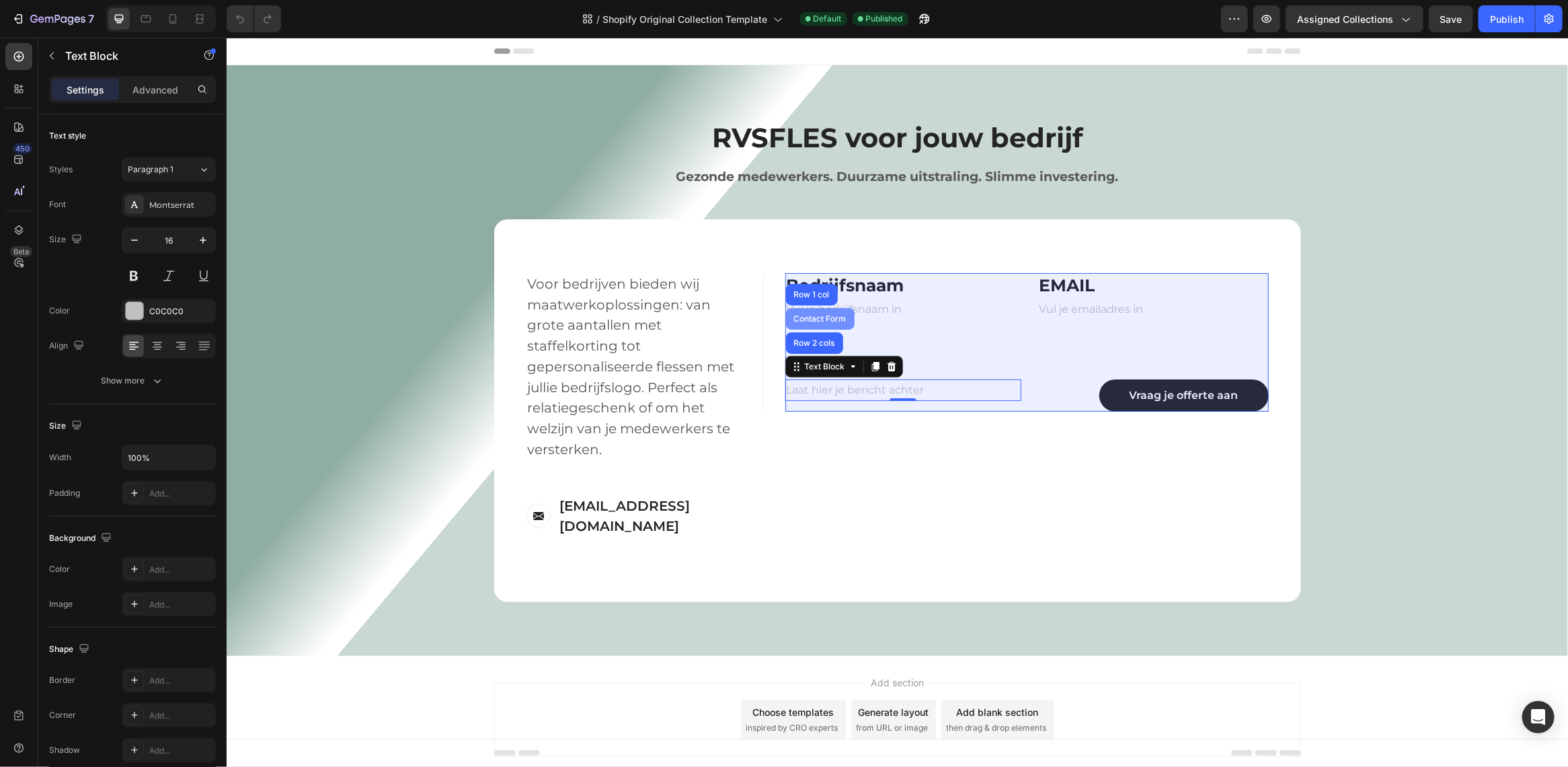
click at [830, 317] on div "Contact Form" at bounding box center [819, 318] width 58 height 8
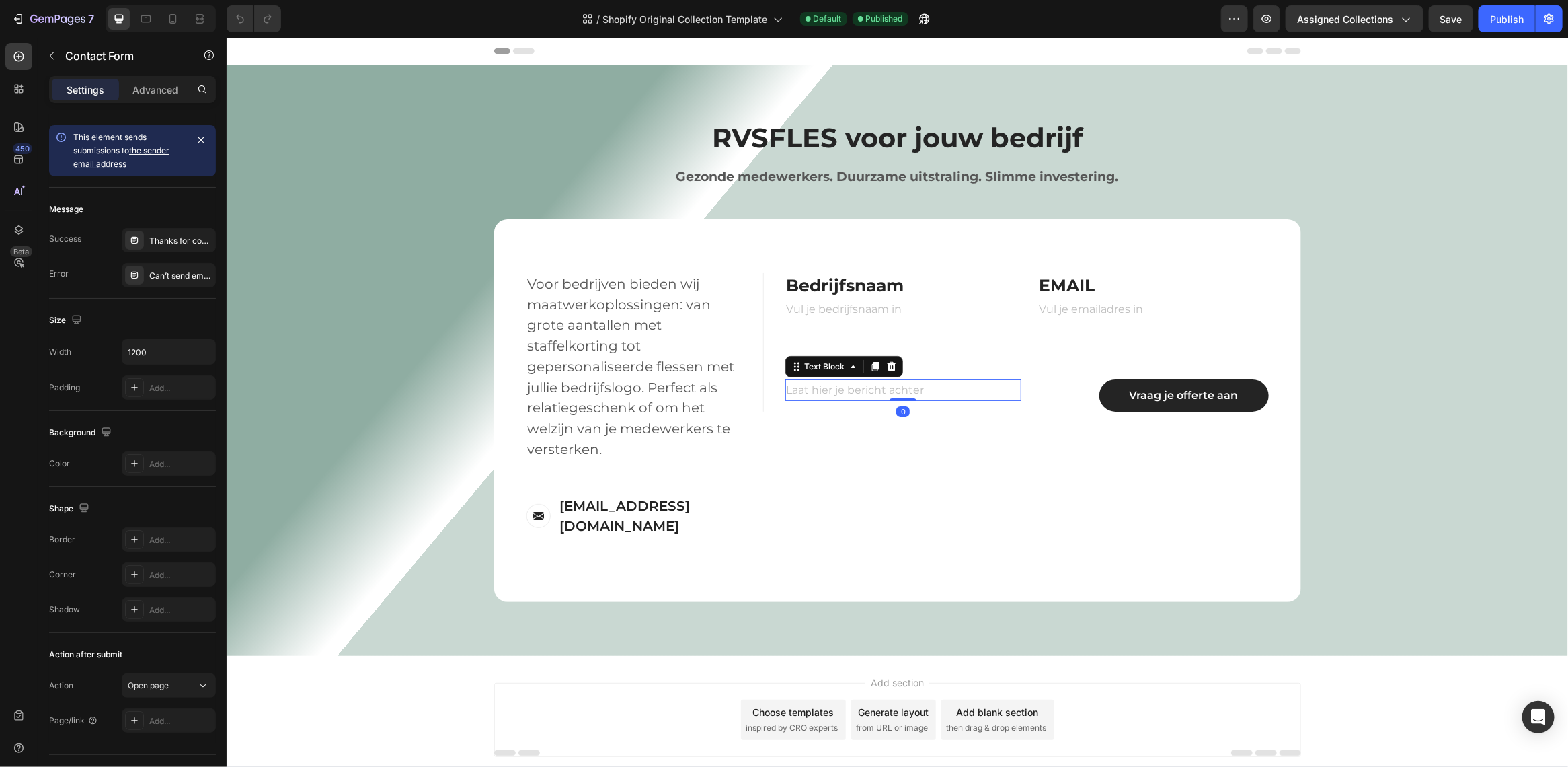
click at [831, 386] on p "Laat hier je bericht achter" at bounding box center [903, 389] width 234 height 20
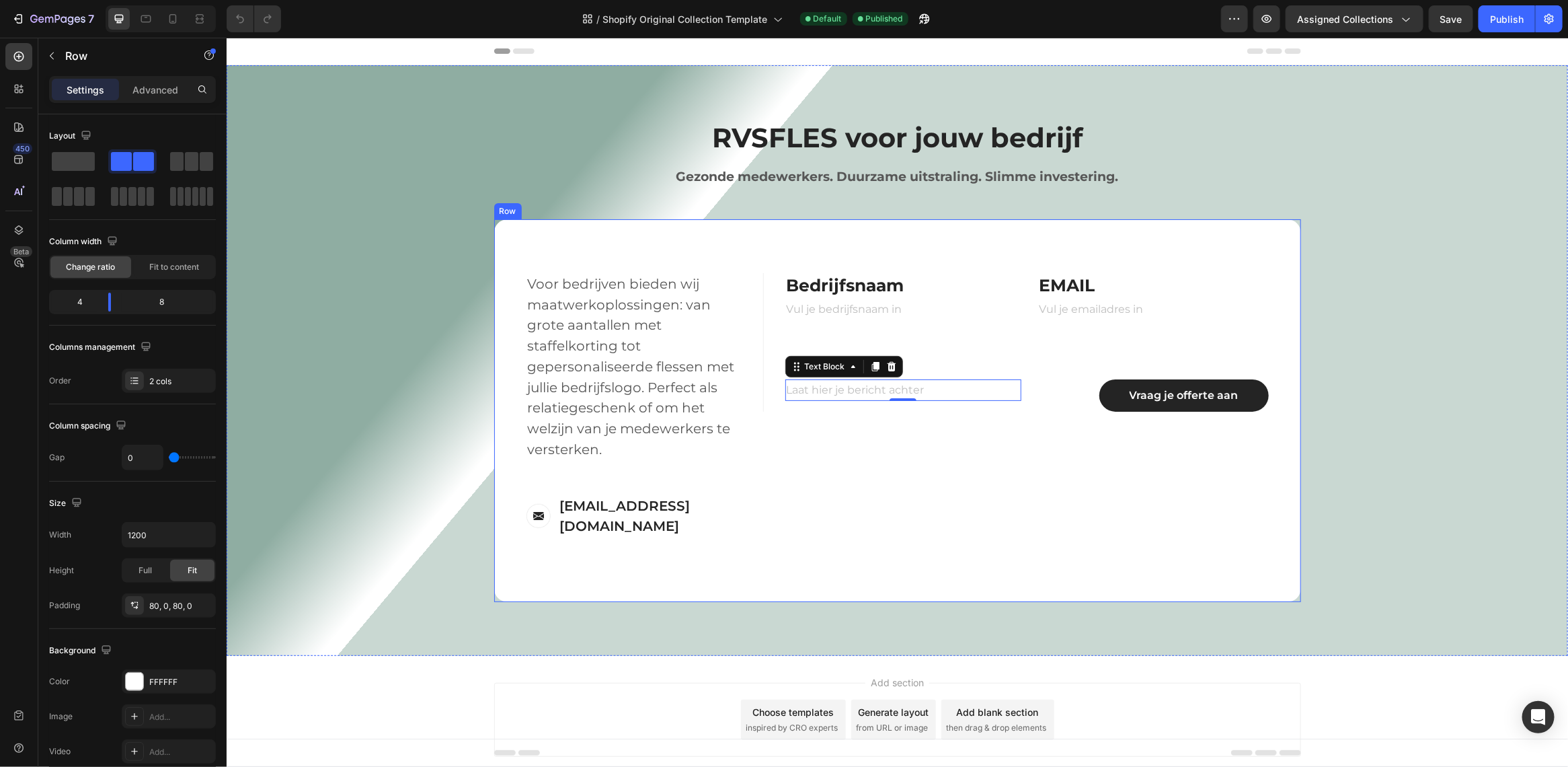
click at [999, 494] on div "FIRST NAME Text block NAME Text block Text Field LAST NAME Text block Email Tex…" at bounding box center [1031, 410] width 538 height 275
click at [845, 300] on p "Vul je bedrijfsnaam in" at bounding box center [900, 309] width 228 height 20
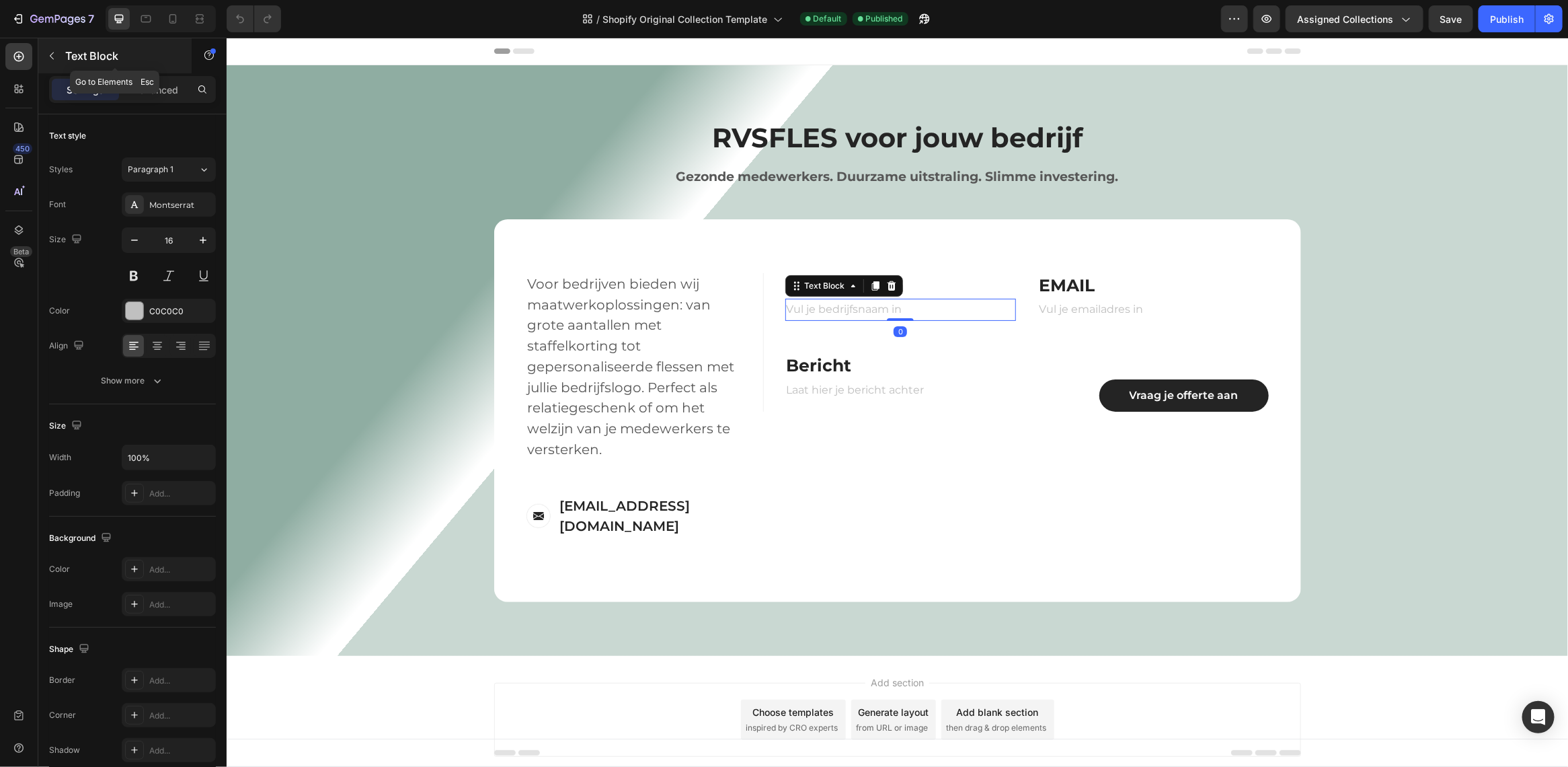
click at [42, 55] on button "button" at bounding box center [52, 56] width 22 height 22
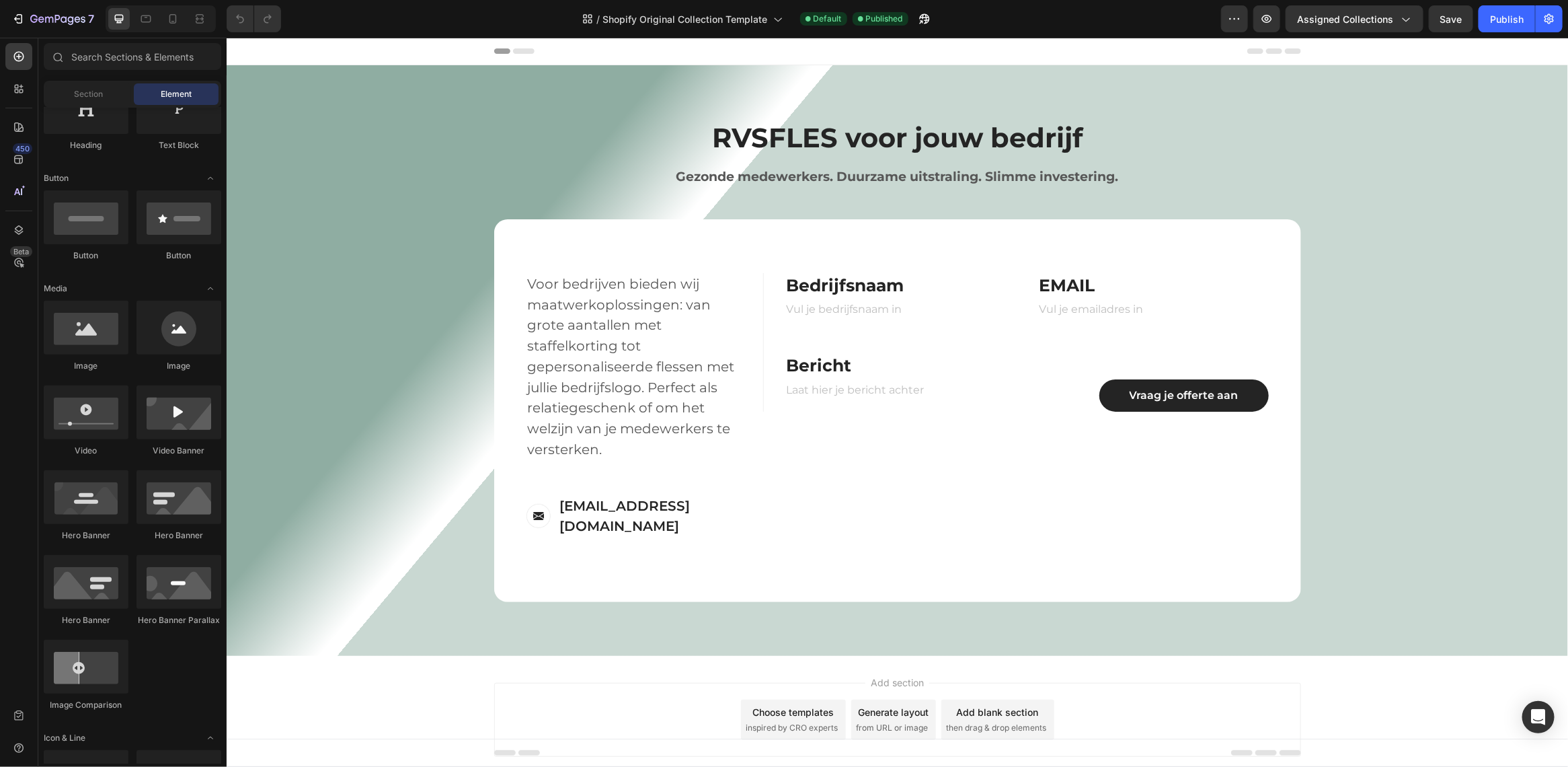
scroll to position [0, 0]
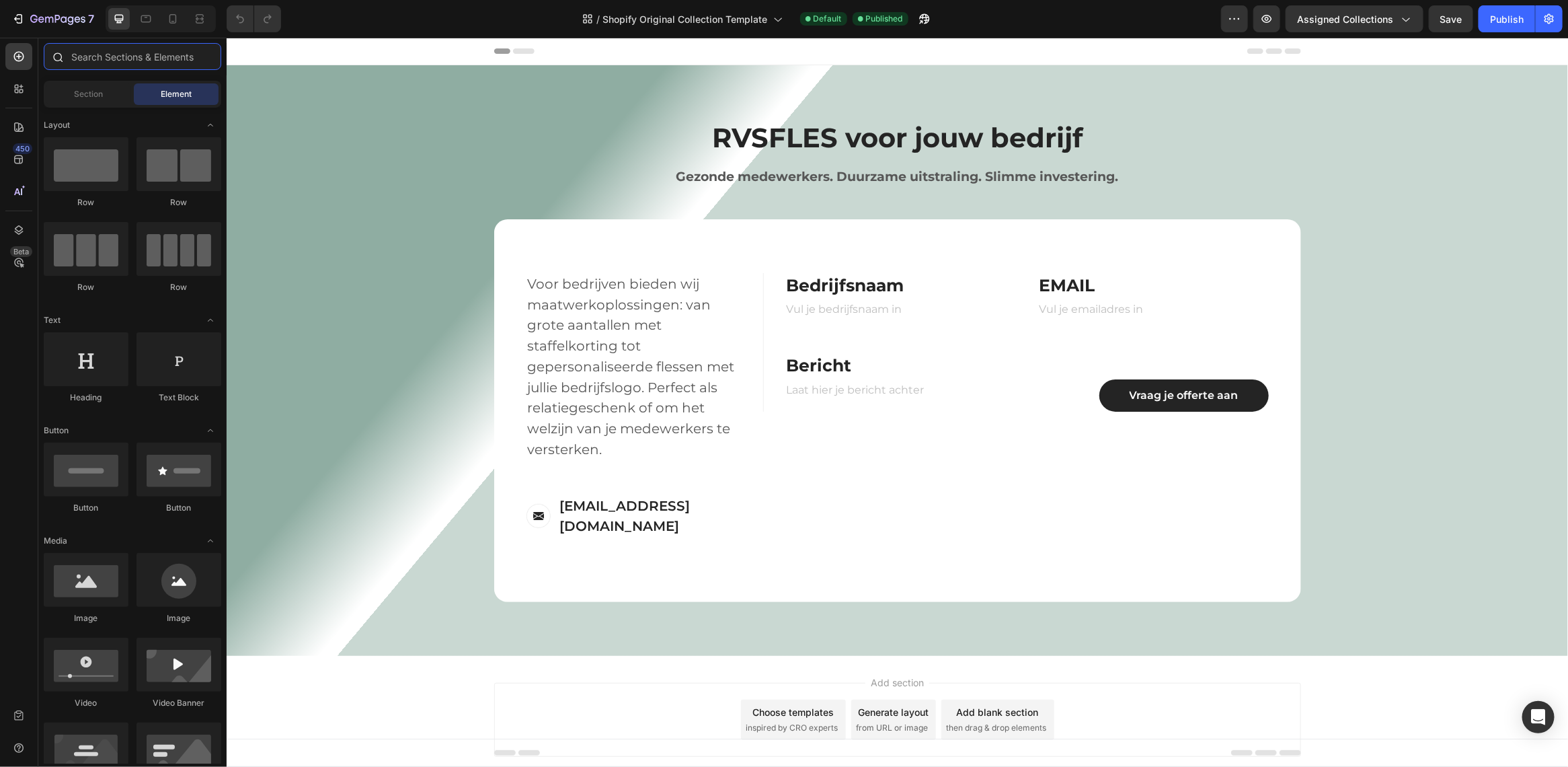
click at [103, 56] on input "text" at bounding box center [132, 56] width 177 height 27
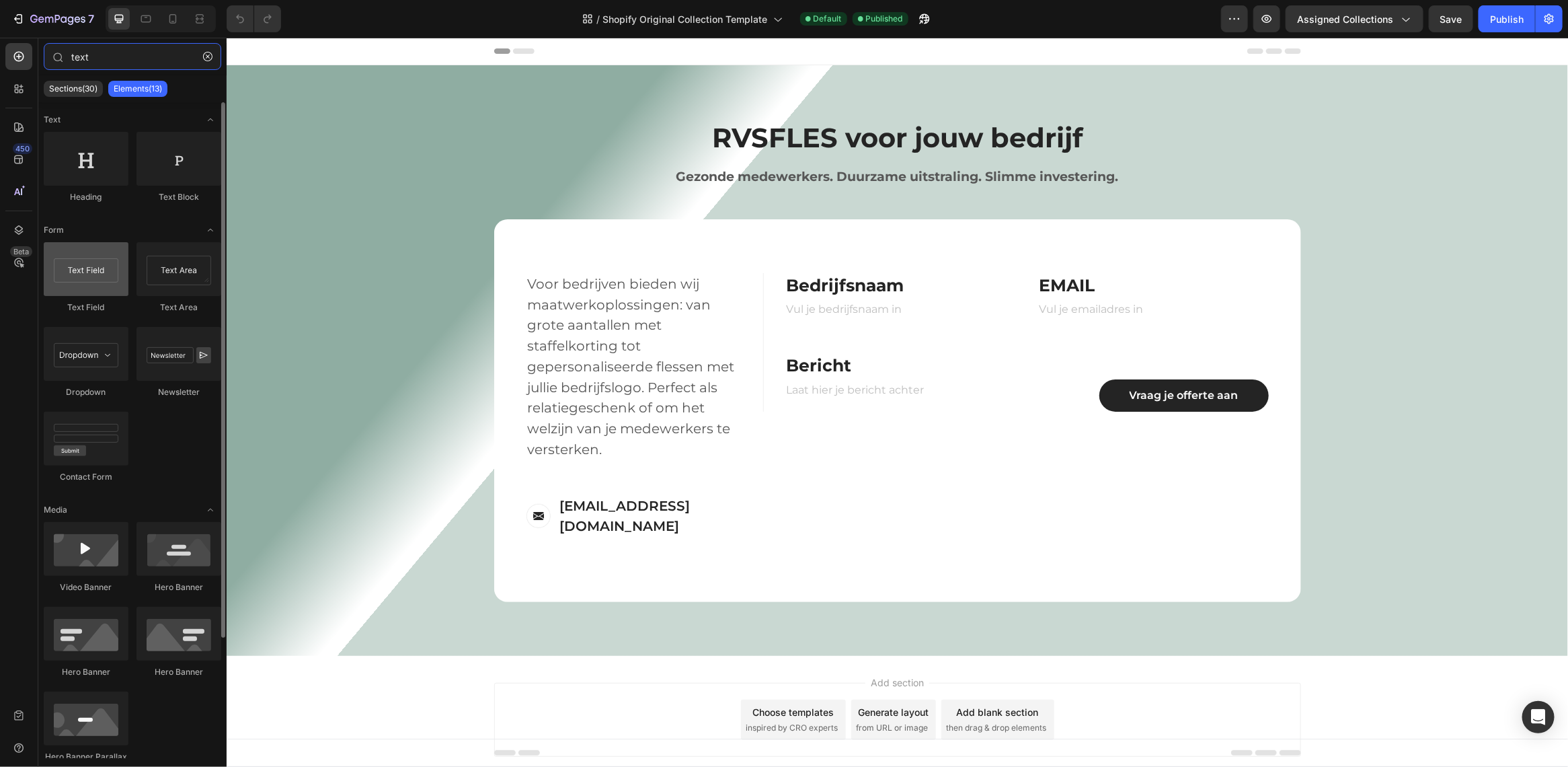
type input "text"
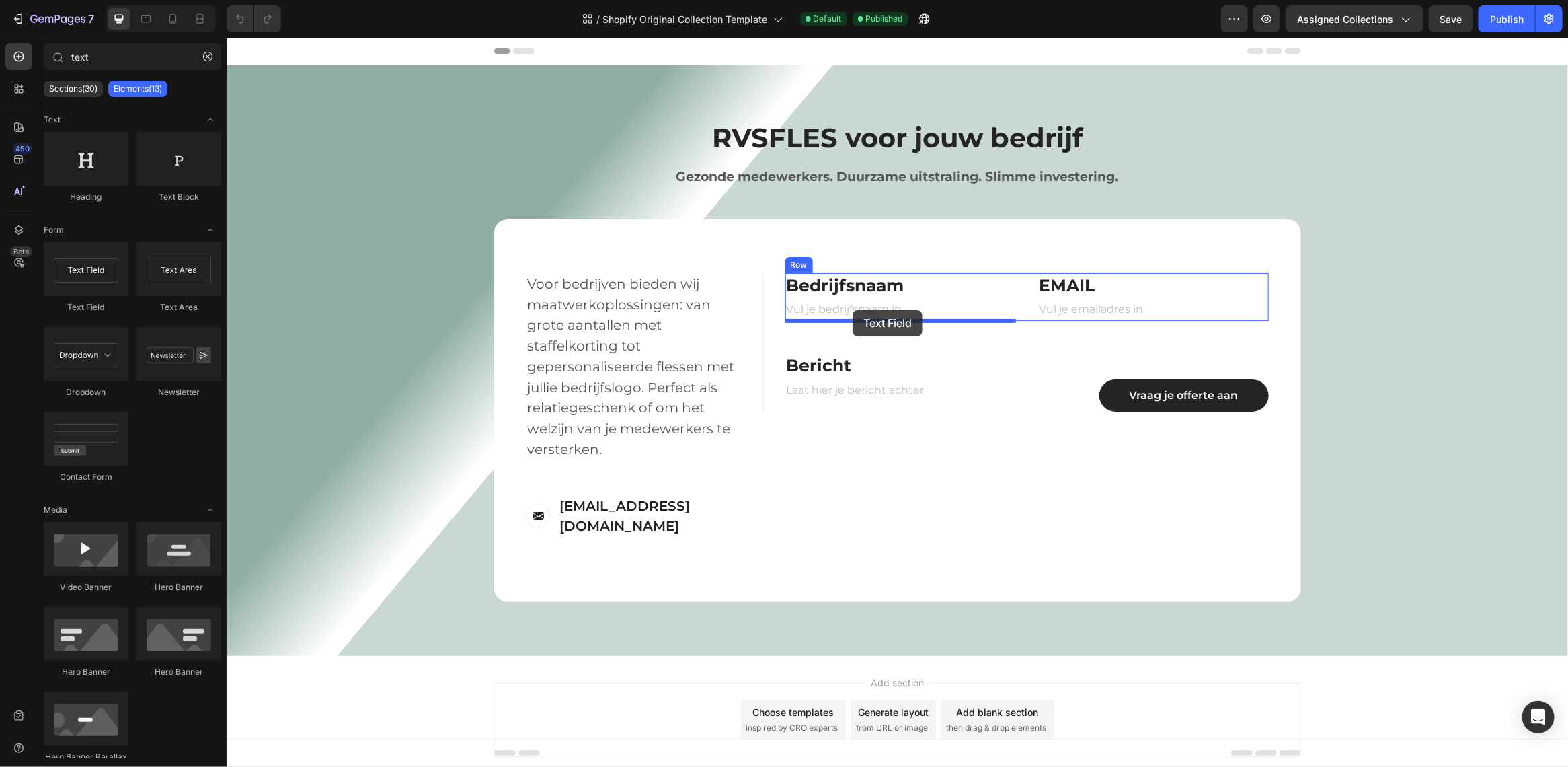
drag, startPoint x: 318, startPoint y: 314, endPoint x: 852, endPoint y: 310, distance: 534.0
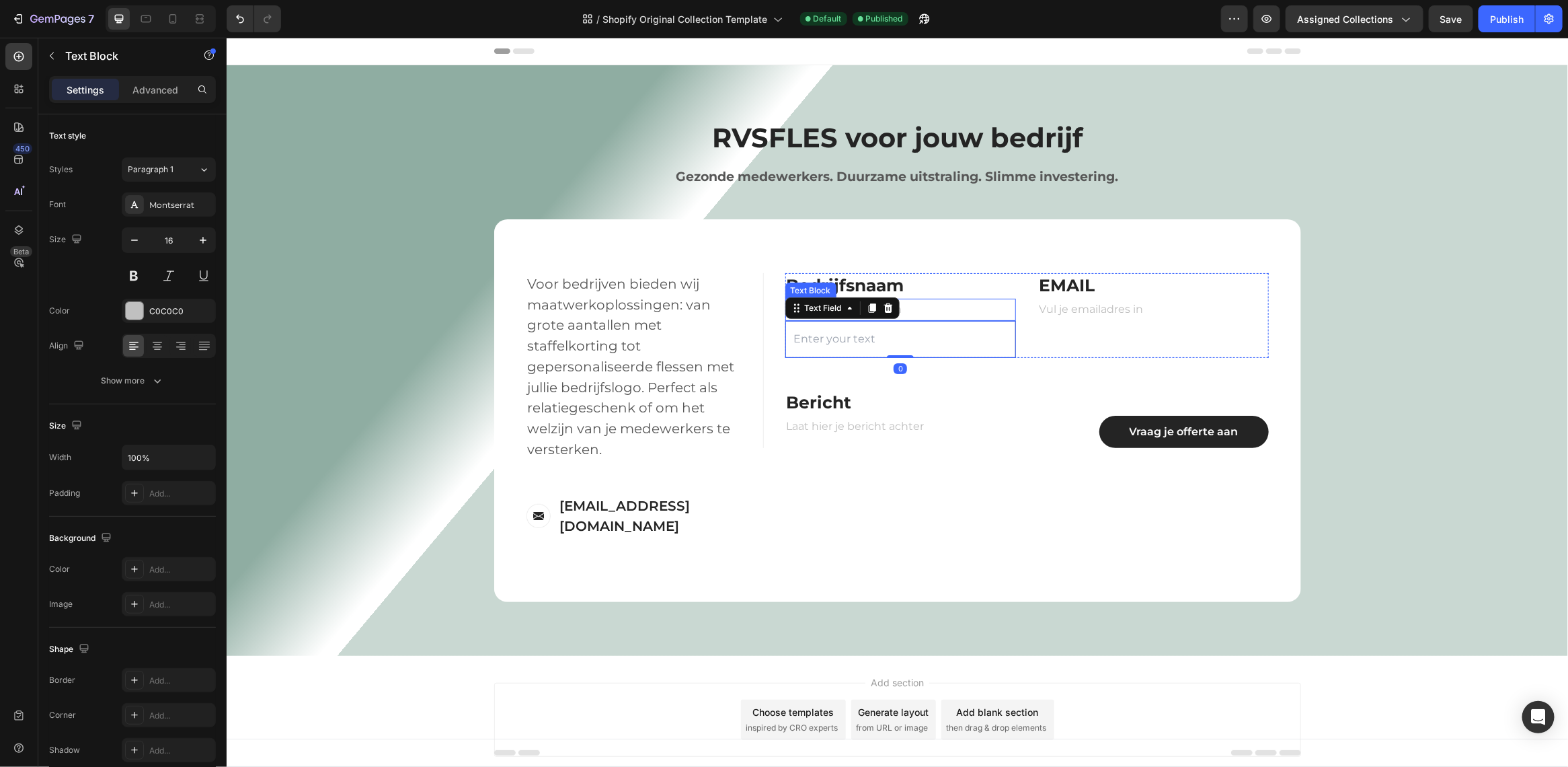
click at [922, 309] on p "Vul je bedrijfsnaam in" at bounding box center [900, 309] width 228 height 20
click at [896, 285] on div at bounding box center [891, 285] width 16 height 16
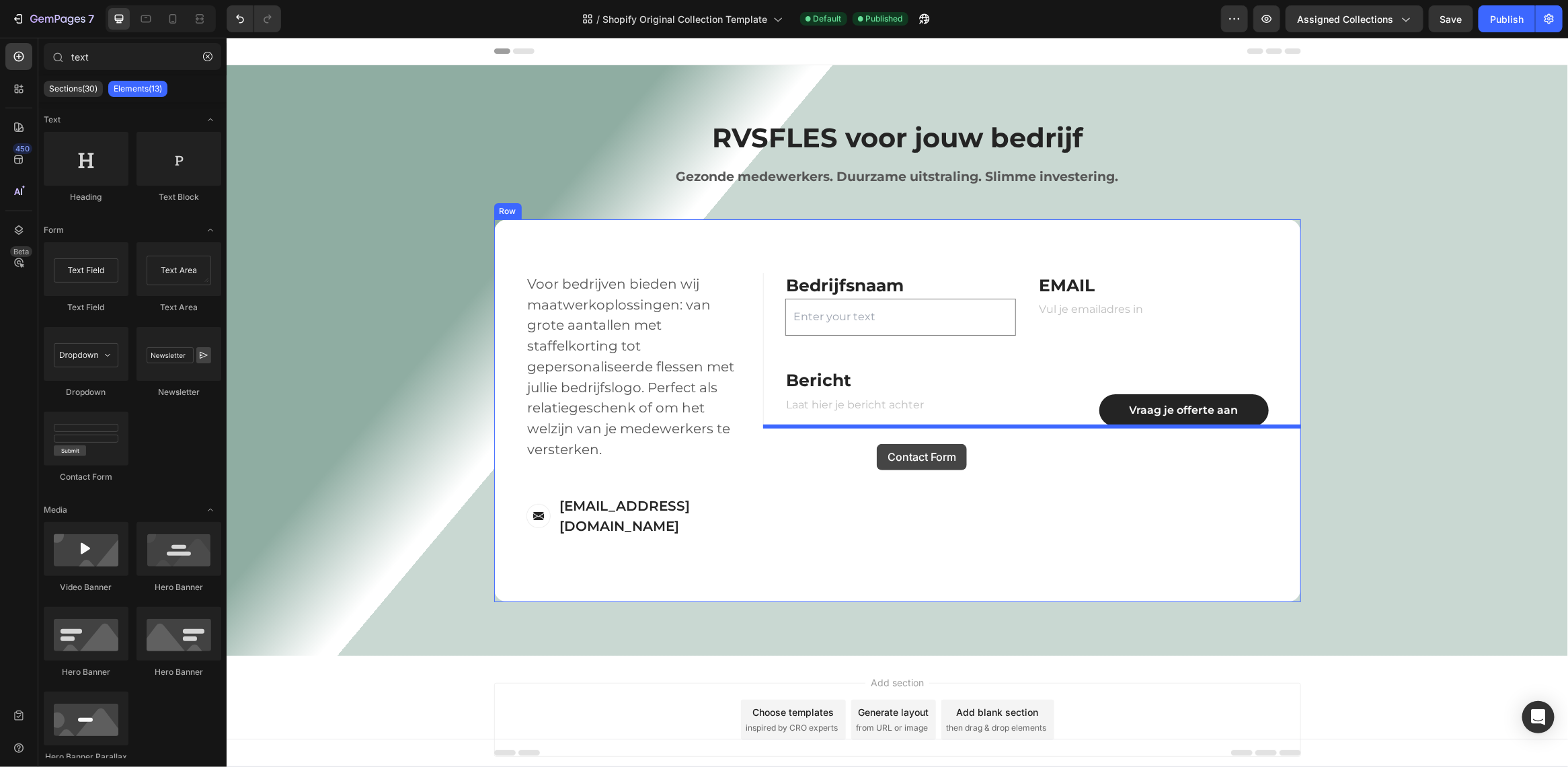
drag, startPoint x: 345, startPoint y: 491, endPoint x: 876, endPoint y: 443, distance: 533.2
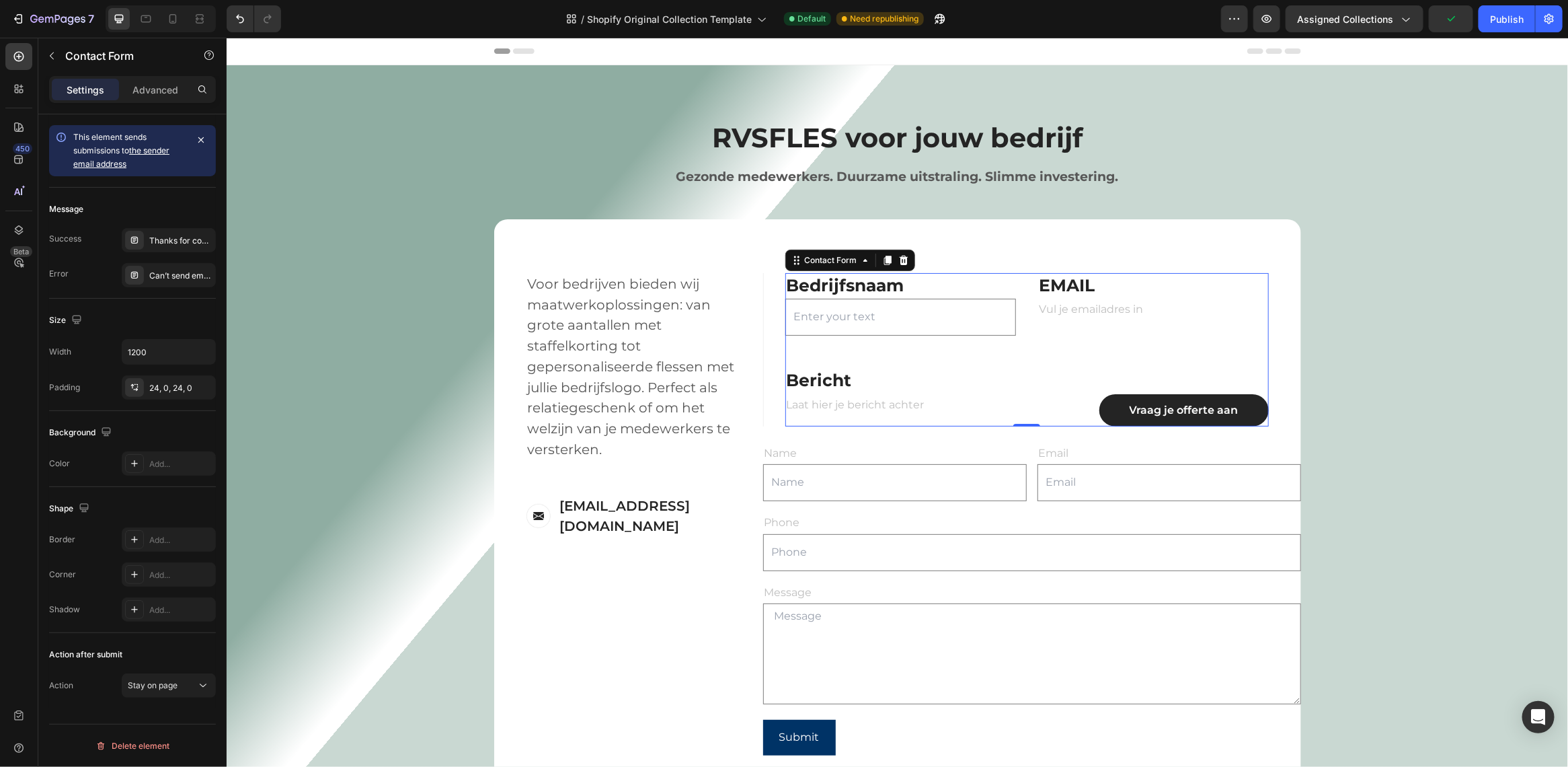
click at [1001, 349] on div "FIRST NAME Text block Bedrijfsnaam Text block Text Field LAST NAME Text block E…" at bounding box center [1026, 349] width 483 height 153
click at [900, 260] on icon at bounding box center [903, 260] width 11 height 11
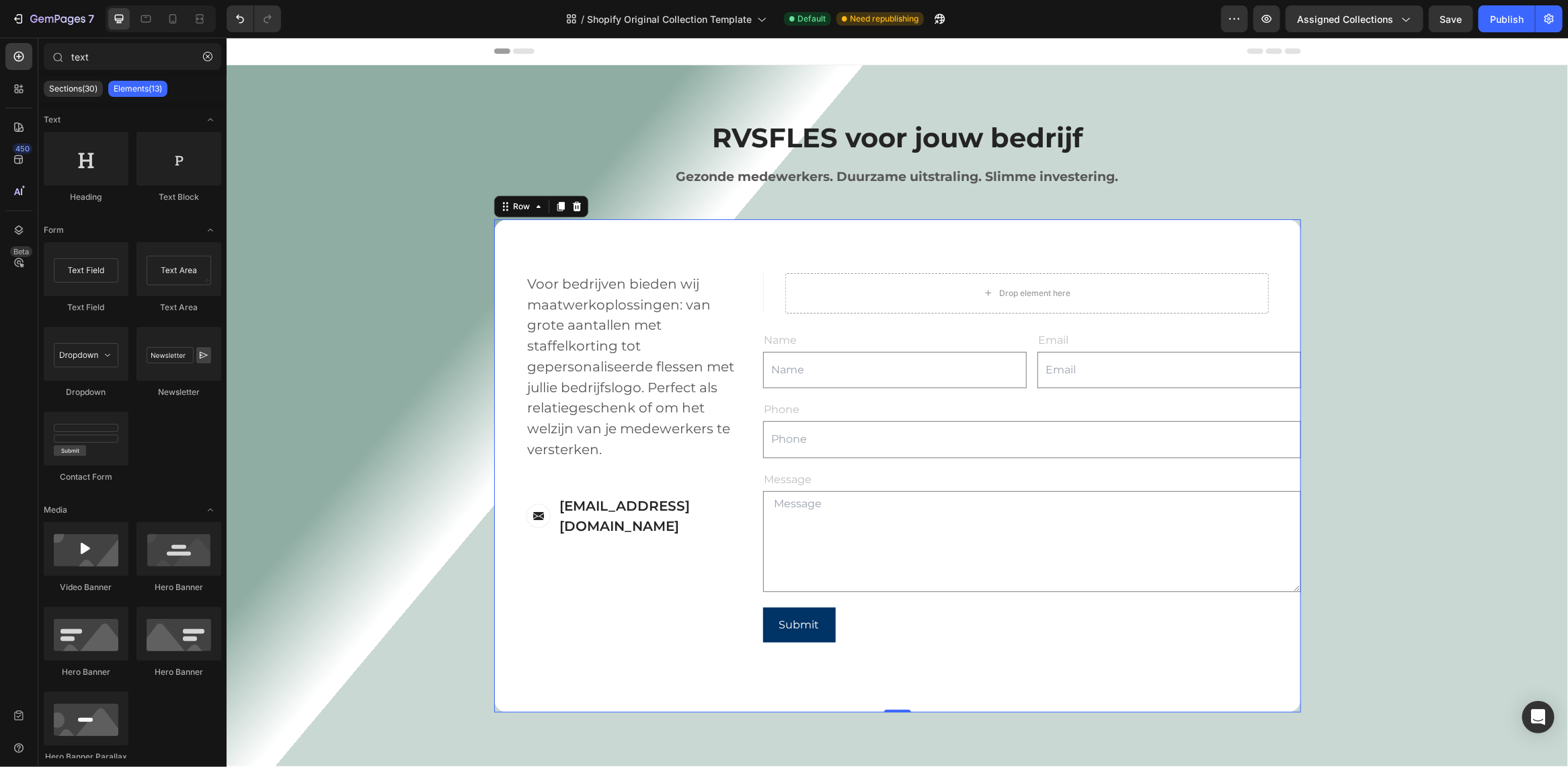
click at [933, 264] on div "Contact Information Heading Voor bedrijven bieden wij maatwerkoplossingen: van …" at bounding box center [897, 466] width 807 height 494
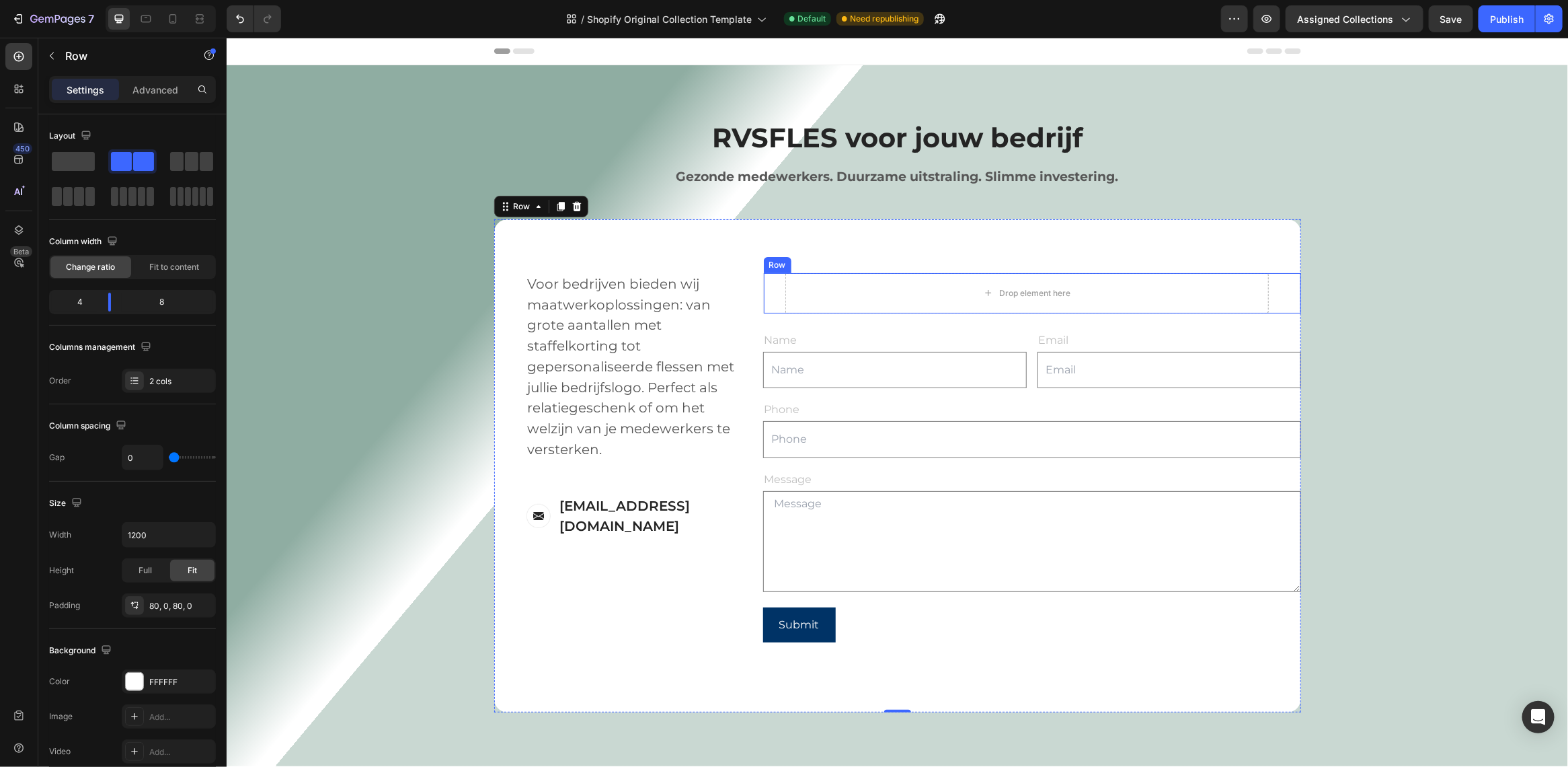
click at [770, 296] on div "Drop element here Row" at bounding box center [1031, 292] width 538 height 40
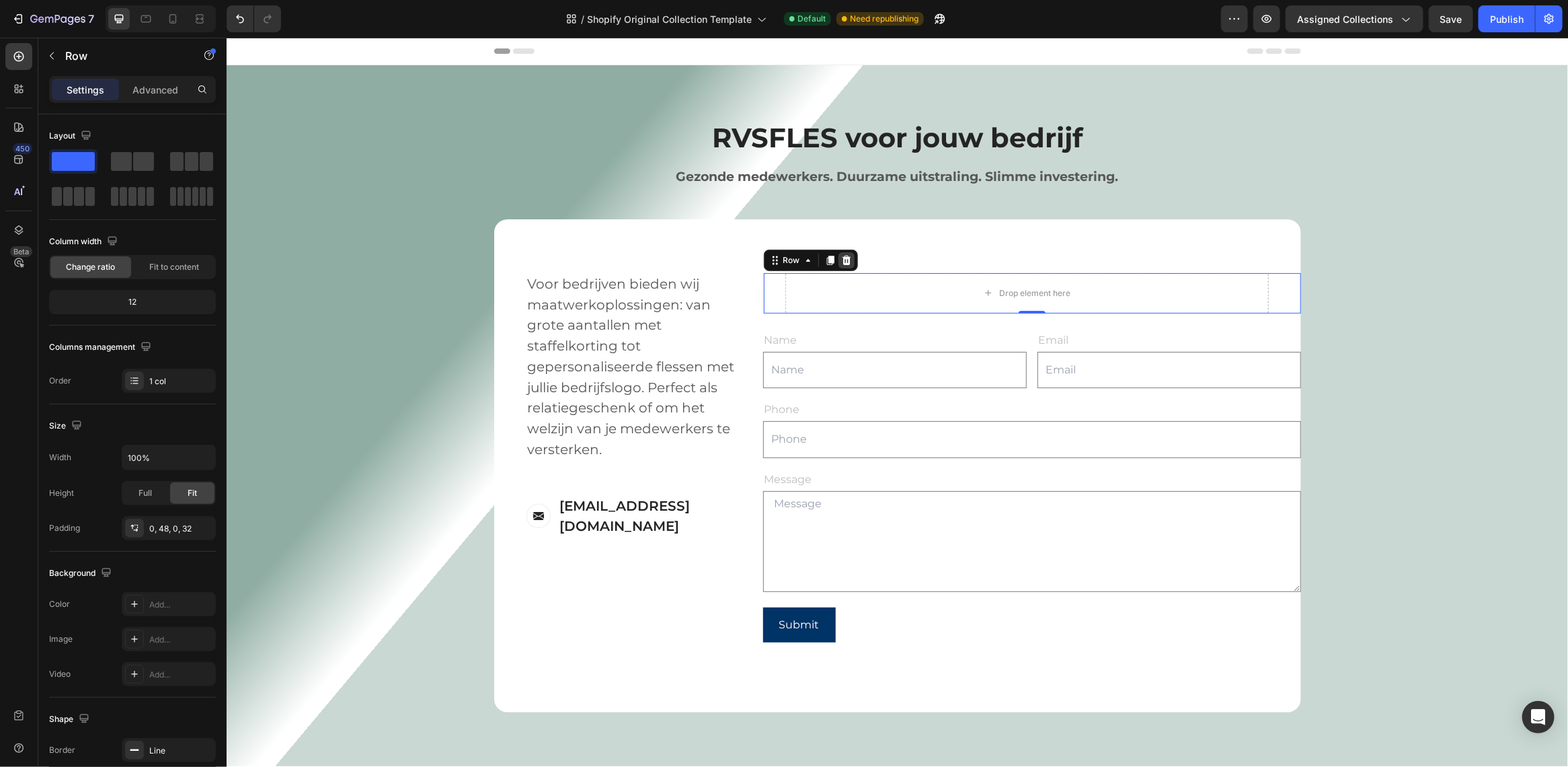
click at [841, 262] on icon at bounding box center [845, 260] width 9 height 10
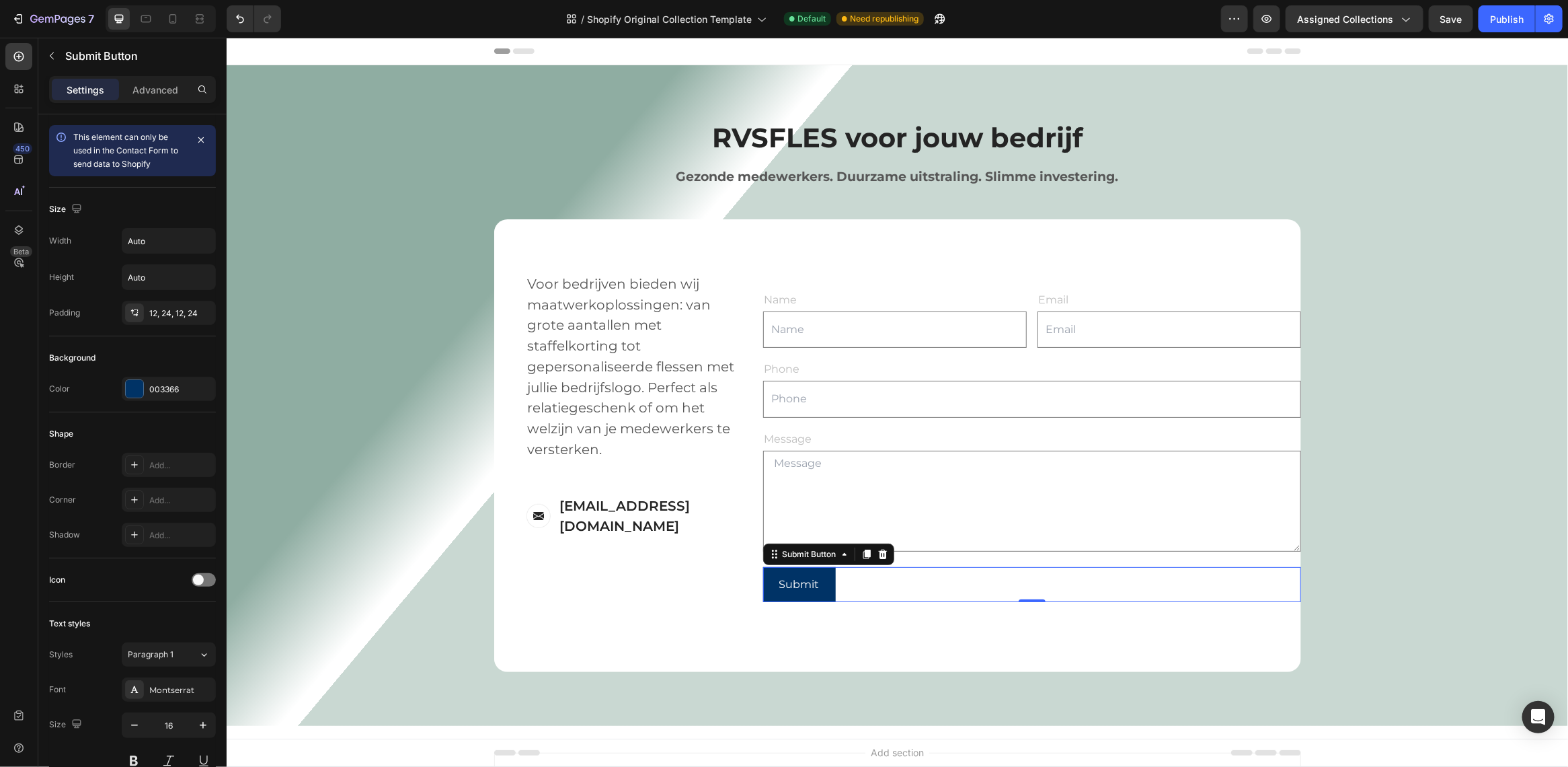
click at [828, 596] on div "Submit Submit Button 0" at bounding box center [1031, 584] width 538 height 35
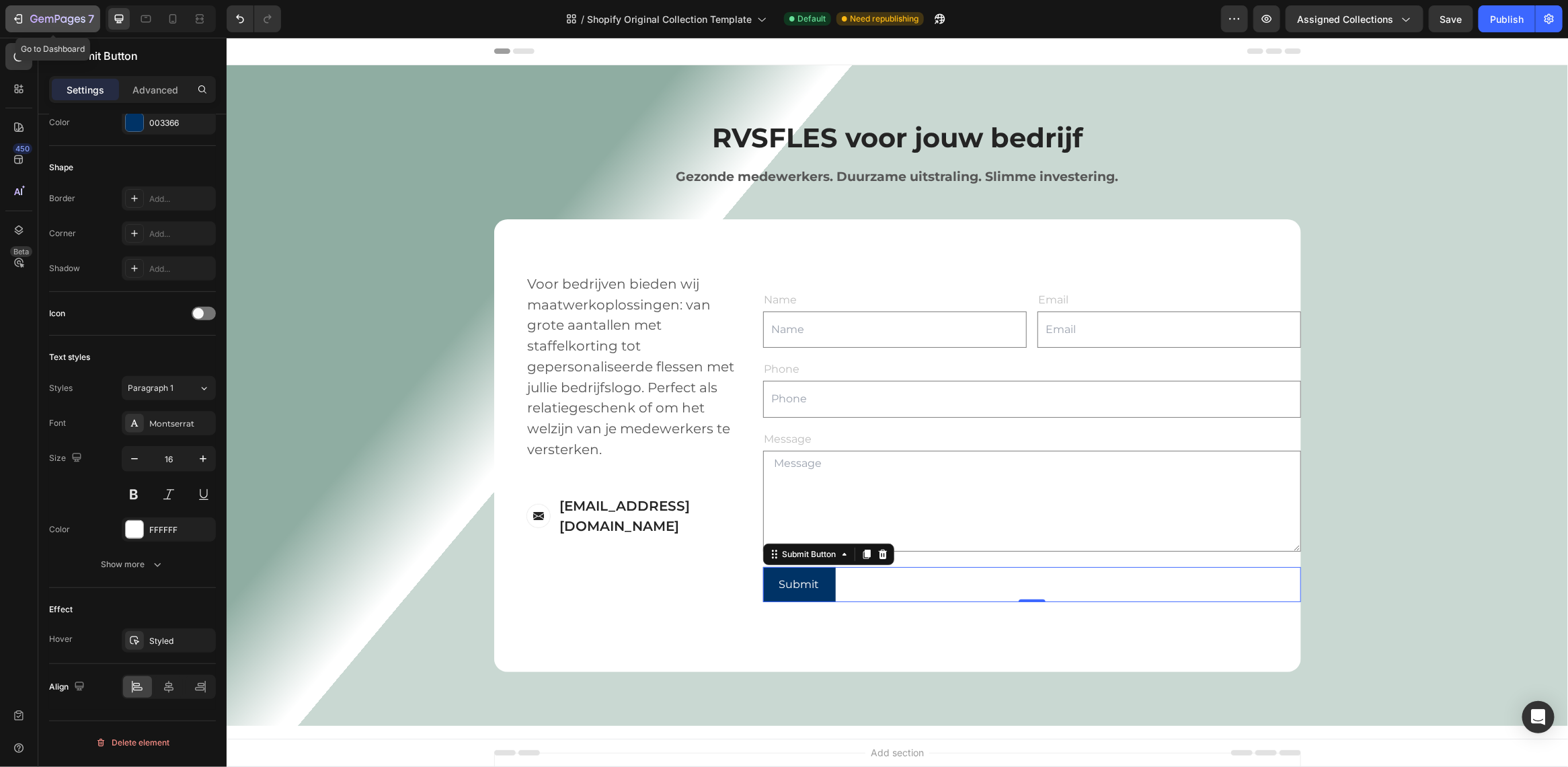
click at [40, 16] on icon "button" at bounding box center [57, 20] width 55 height 12
